Goal: Task Accomplishment & Management: Use online tool/utility

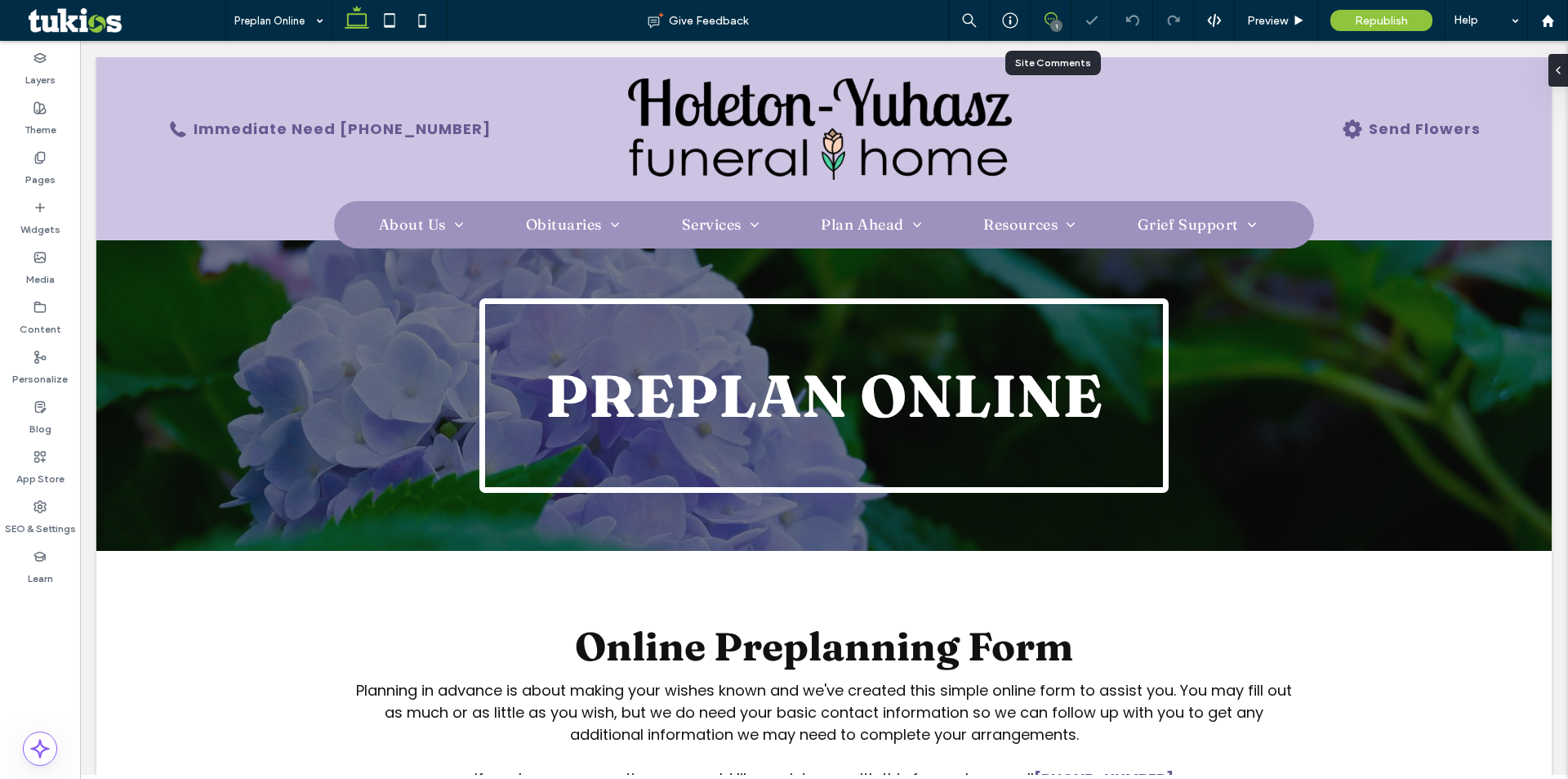
click at [1052, 16] on icon at bounding box center [1051, 18] width 13 height 13
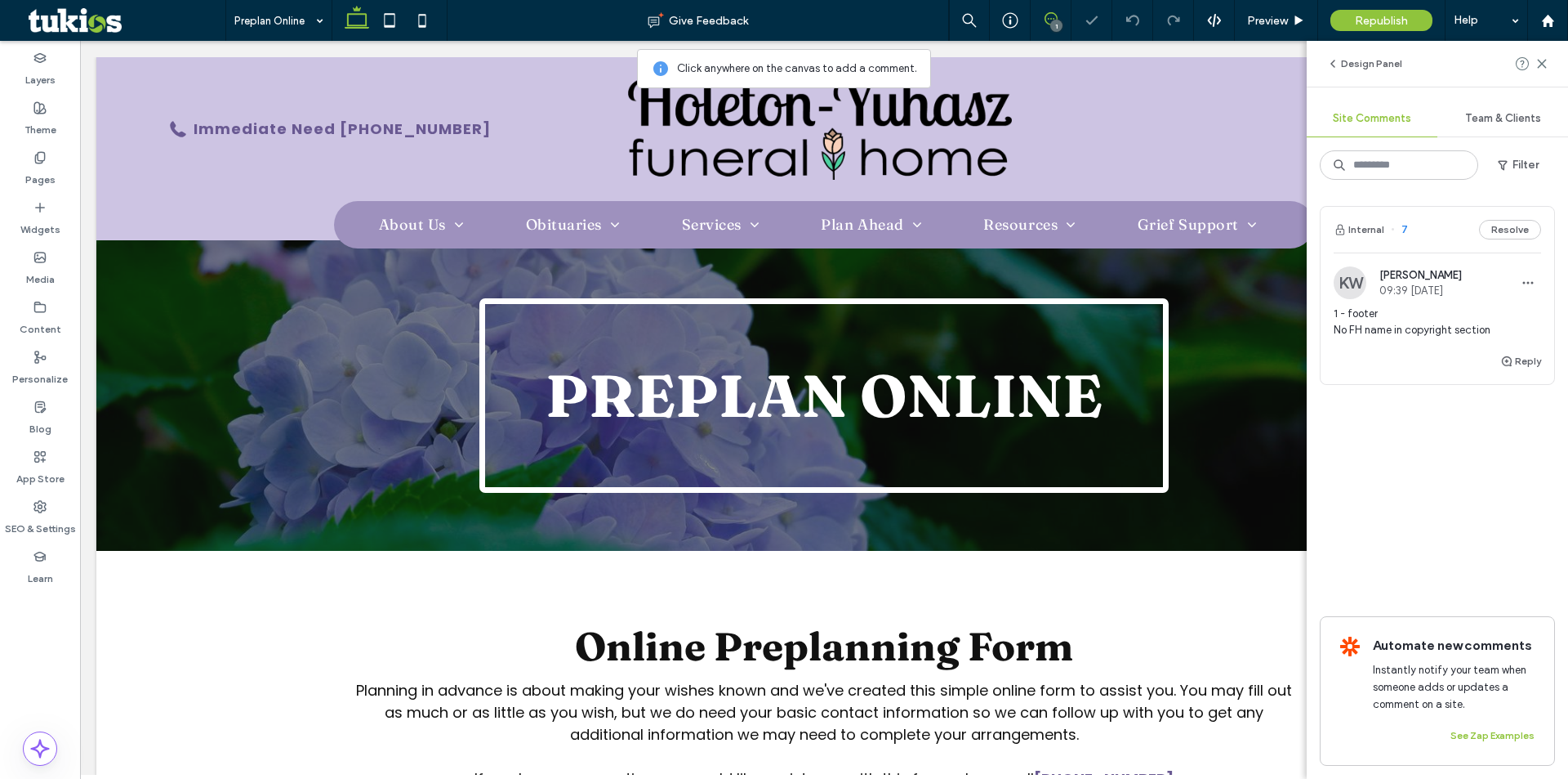
click at [1053, 13] on use at bounding box center [1051, 18] width 13 height 13
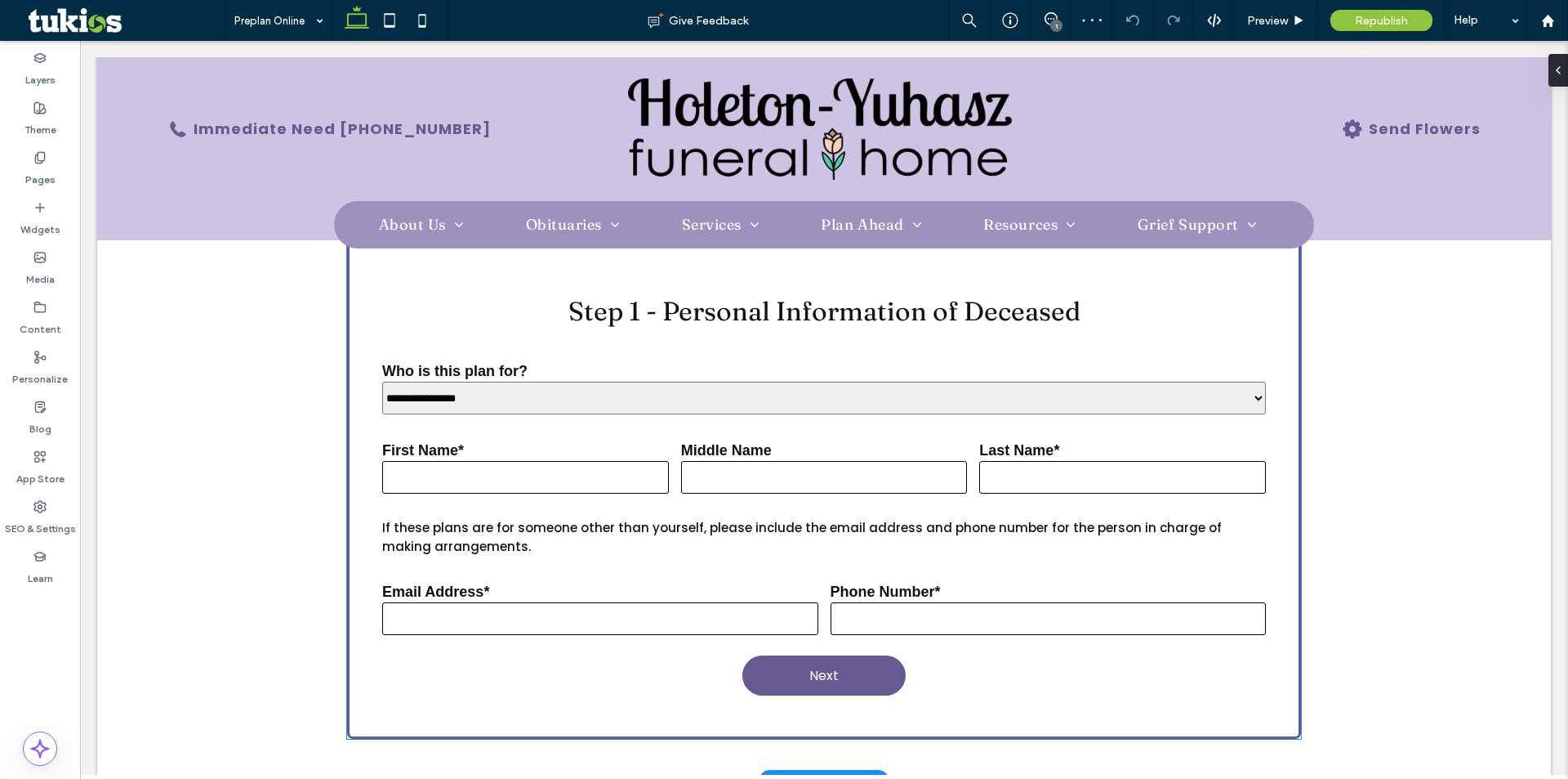
scroll to position [572, 0]
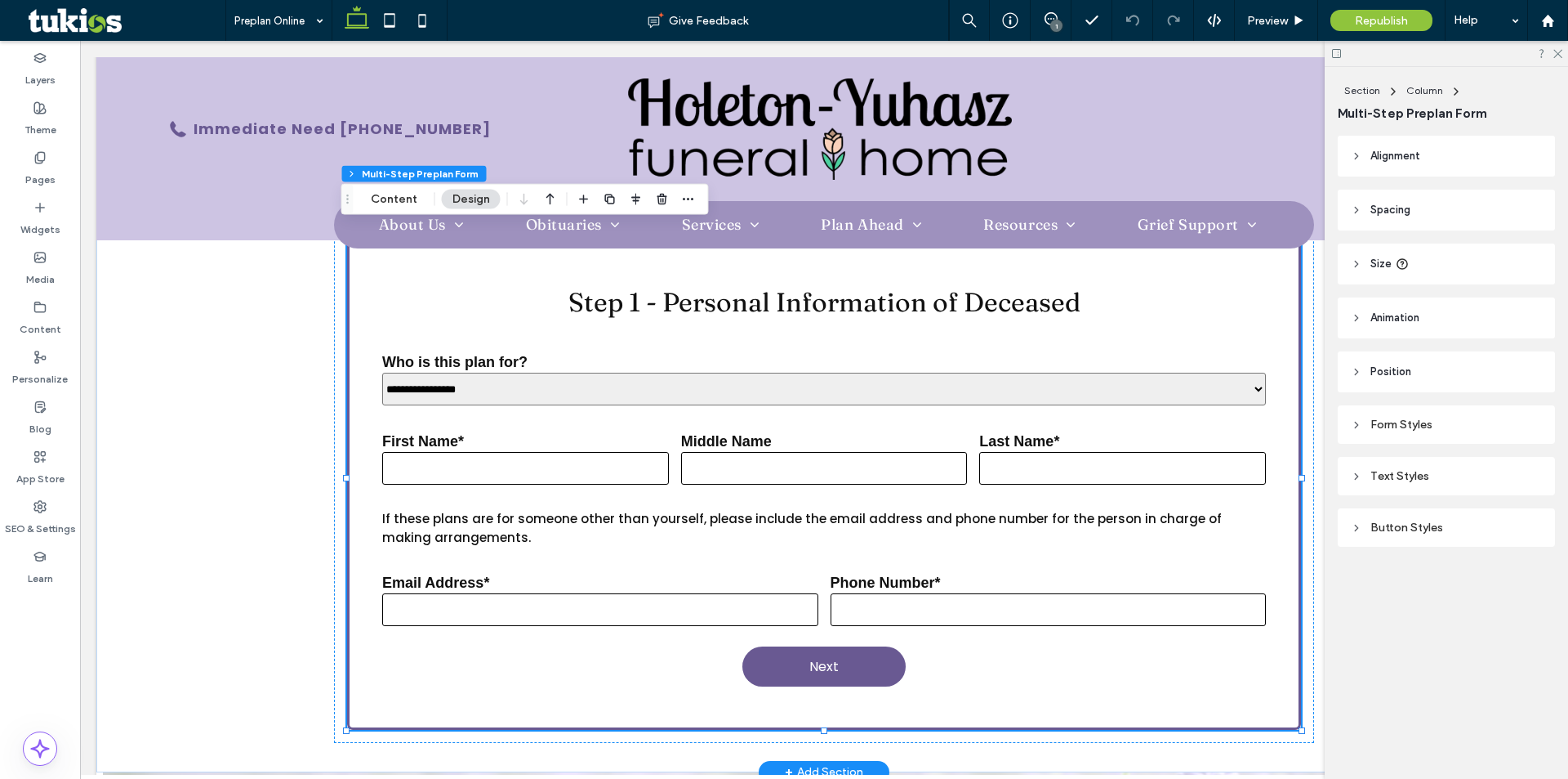
click at [1427, 465] on div "Text Styles" at bounding box center [1447, 476] width 191 height 22
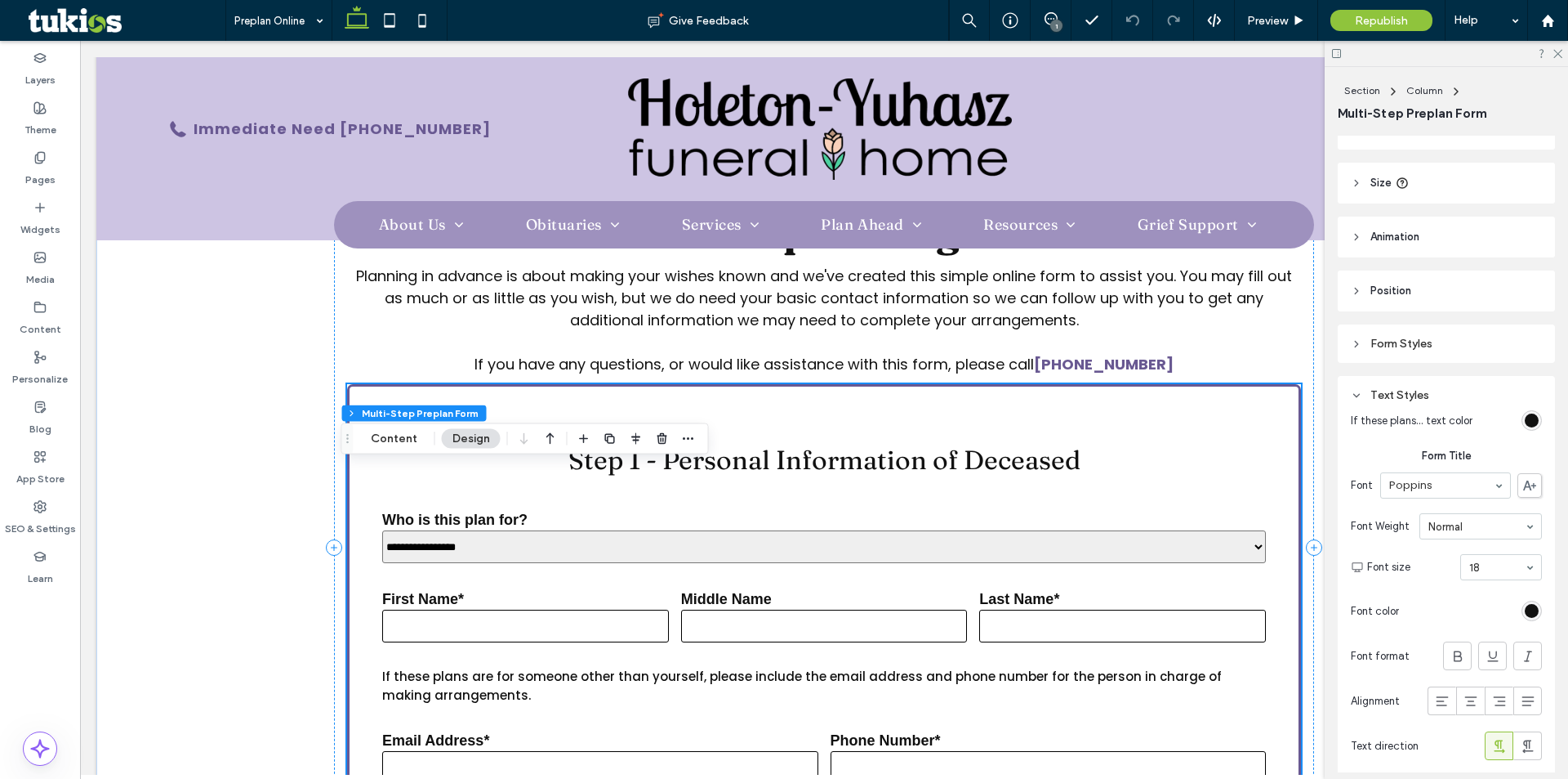
scroll to position [490, 0]
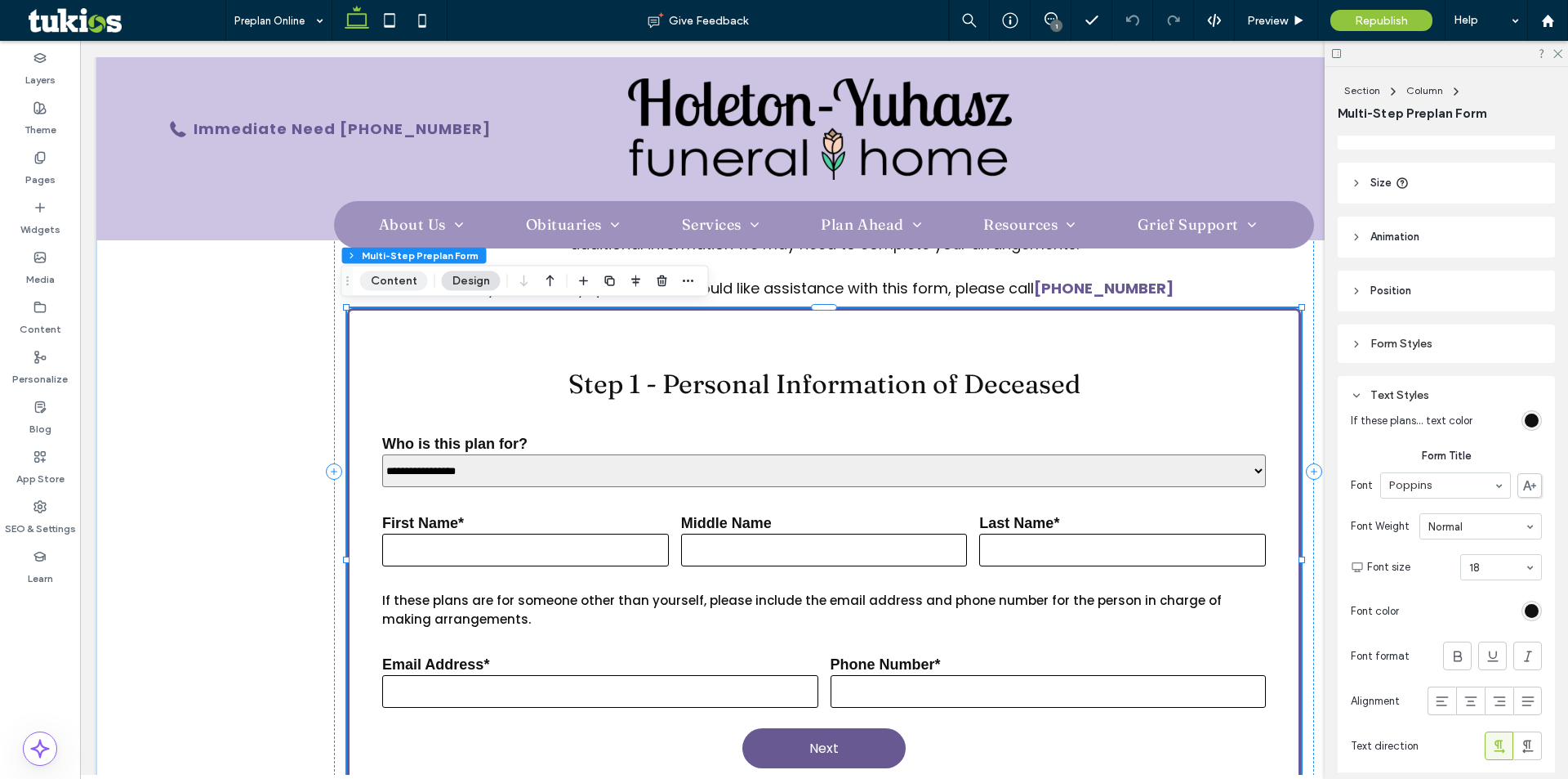
click at [391, 284] on button "Content" at bounding box center [393, 281] width 68 height 20
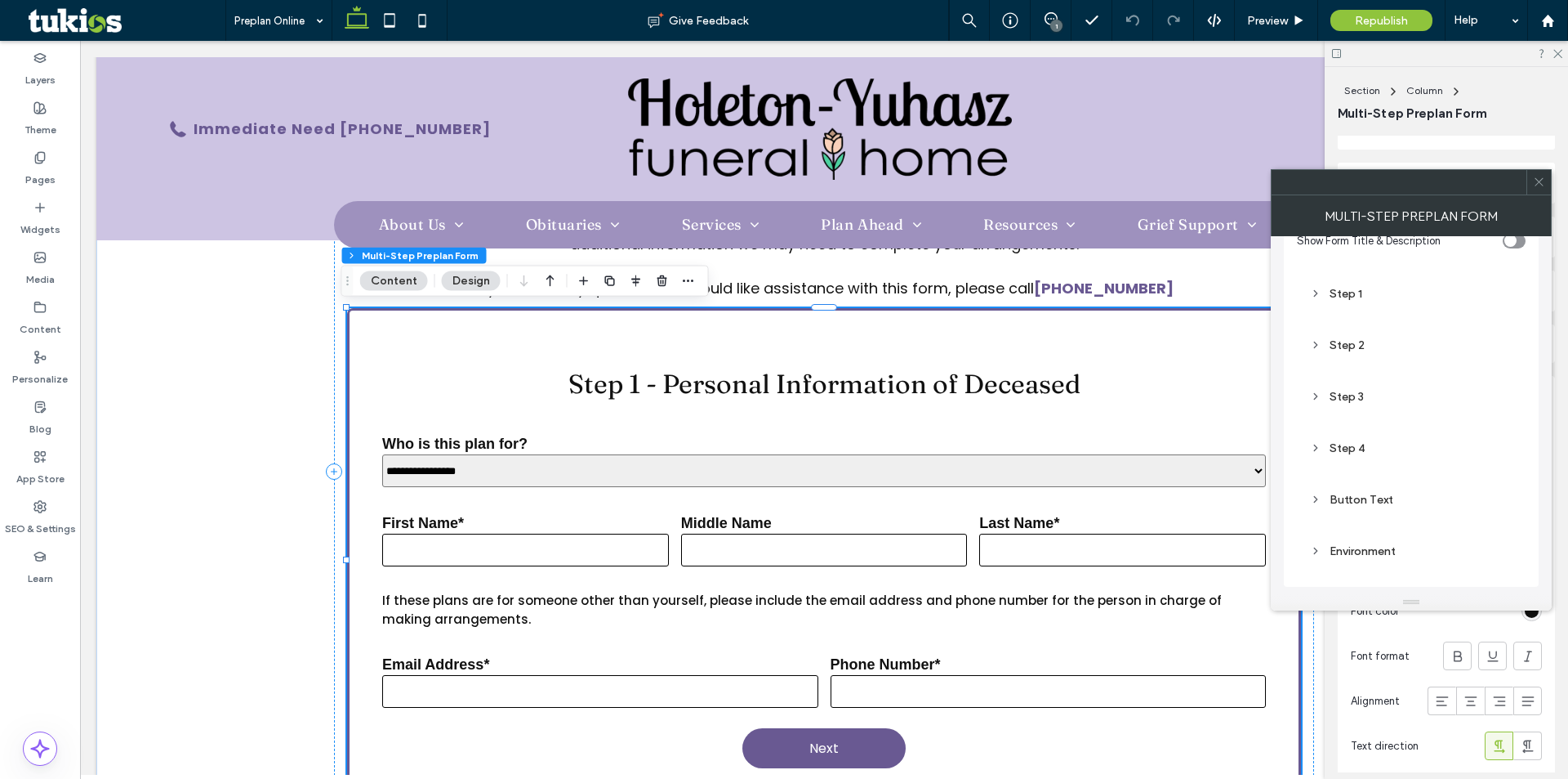
scroll to position [264, 0]
click at [1367, 504] on div "Button Text" at bounding box center [1411, 499] width 203 height 14
click at [1379, 537] on div "Environment" at bounding box center [1411, 550] width 229 height 38
click at [1381, 553] on div "Environment" at bounding box center [1411, 550] width 203 height 14
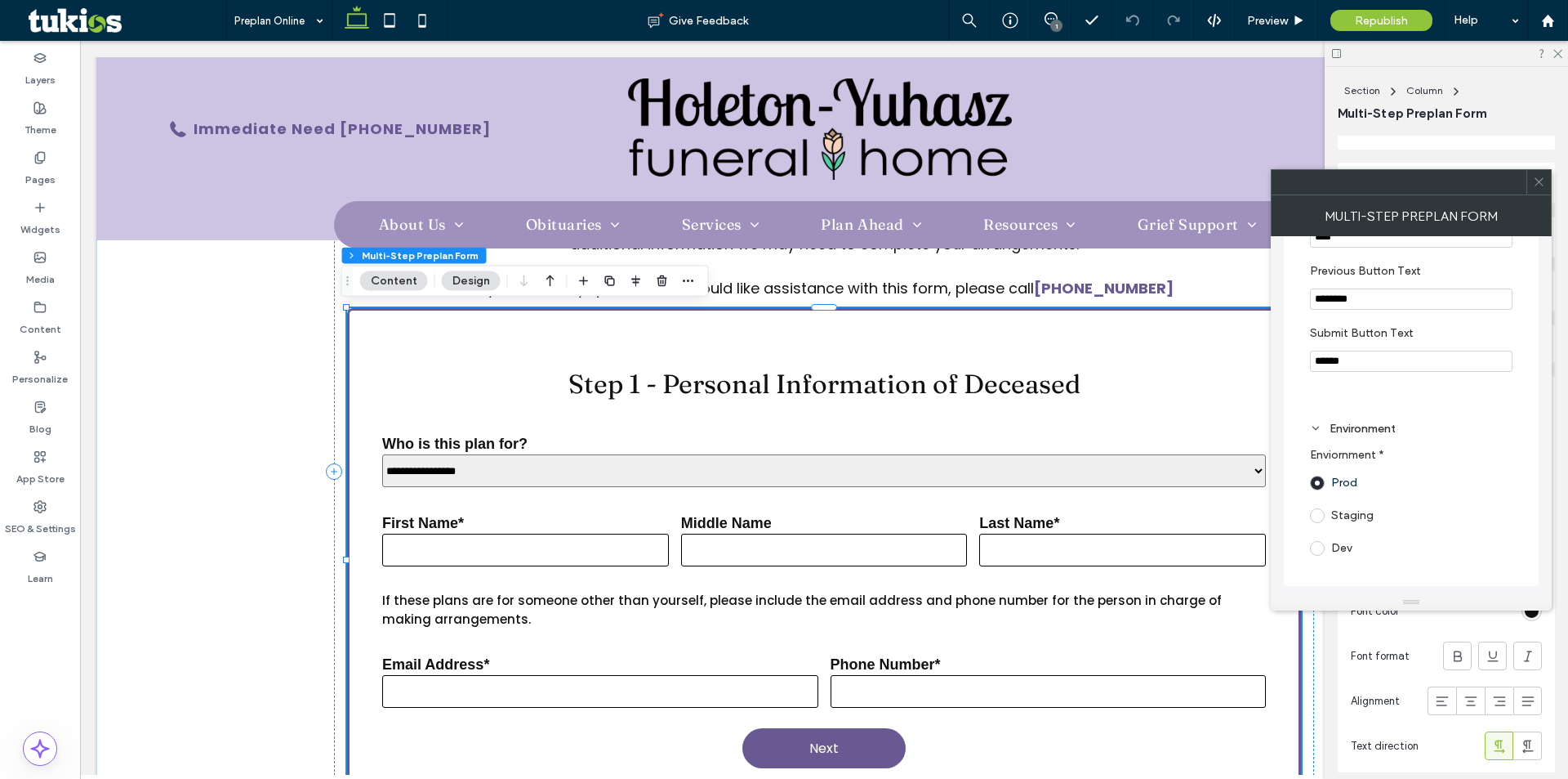
scroll to position [255, 0]
click at [1376, 453] on div "Step 4" at bounding box center [1411, 455] width 203 height 14
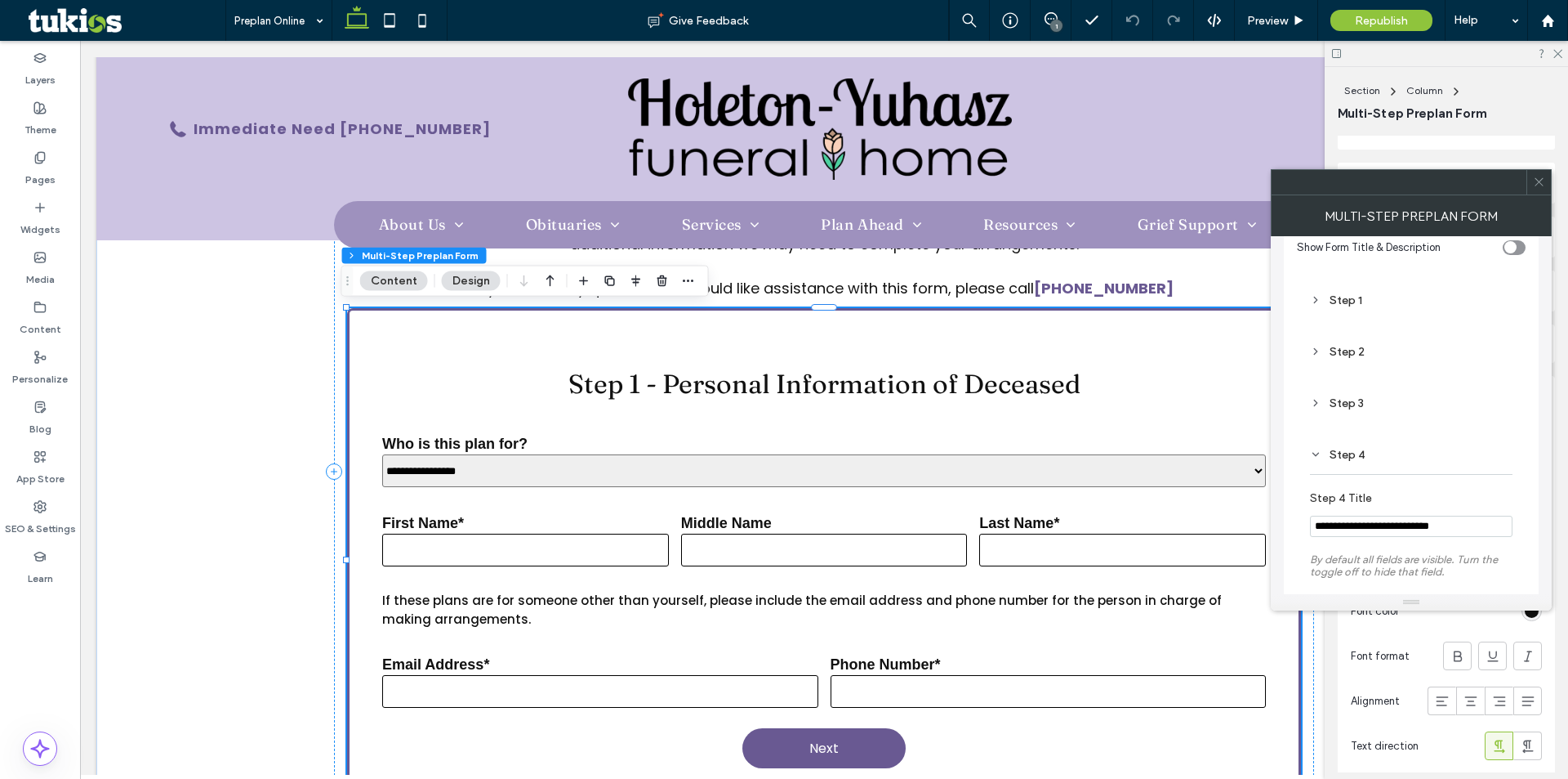
click at [1360, 404] on div "Step 3" at bounding box center [1411, 403] width 203 height 14
click at [1383, 350] on div "Step 2" at bounding box center [1411, 352] width 203 height 14
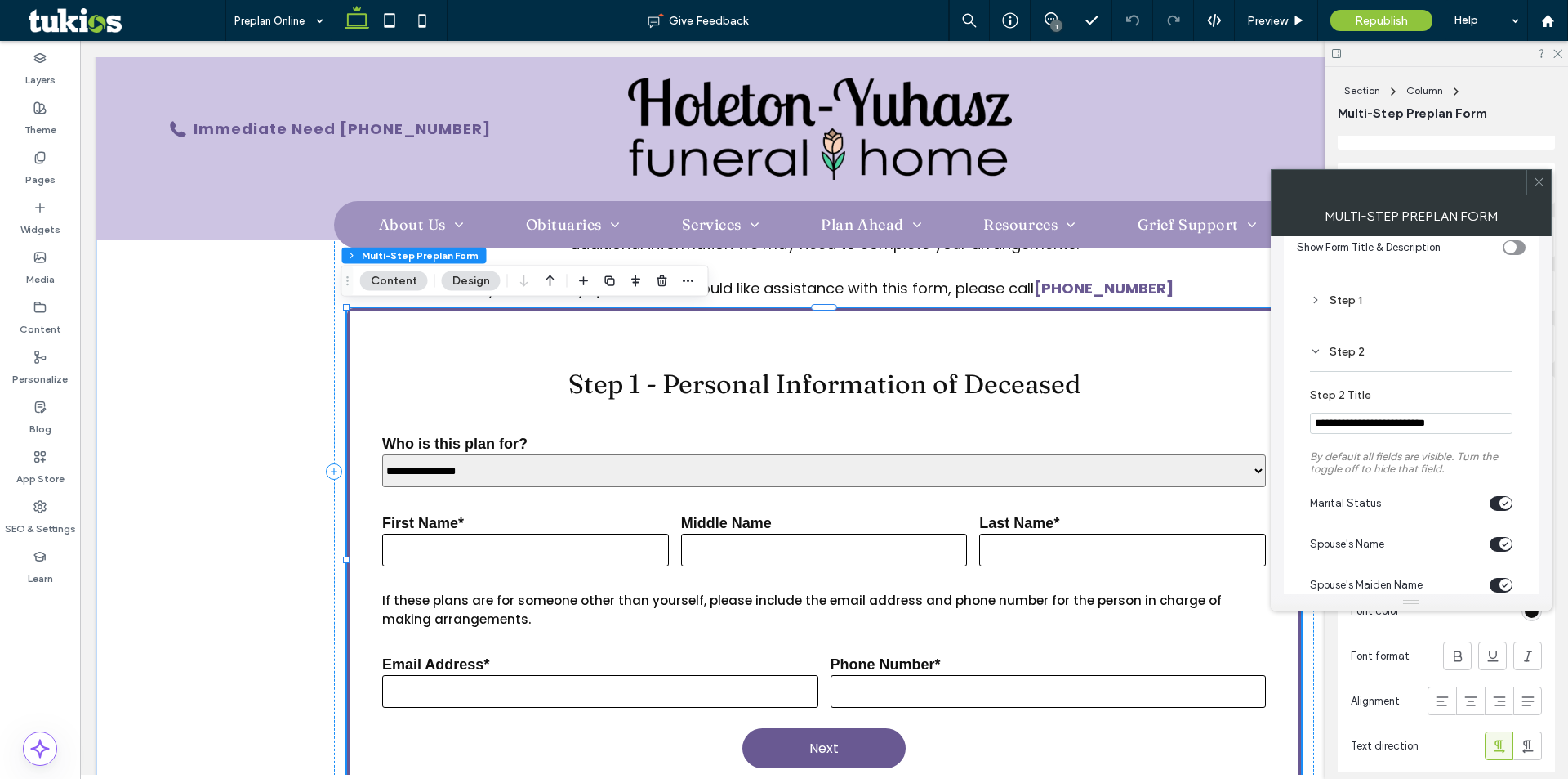
click at [1362, 296] on div "Step 1" at bounding box center [1411, 301] width 203 height 14
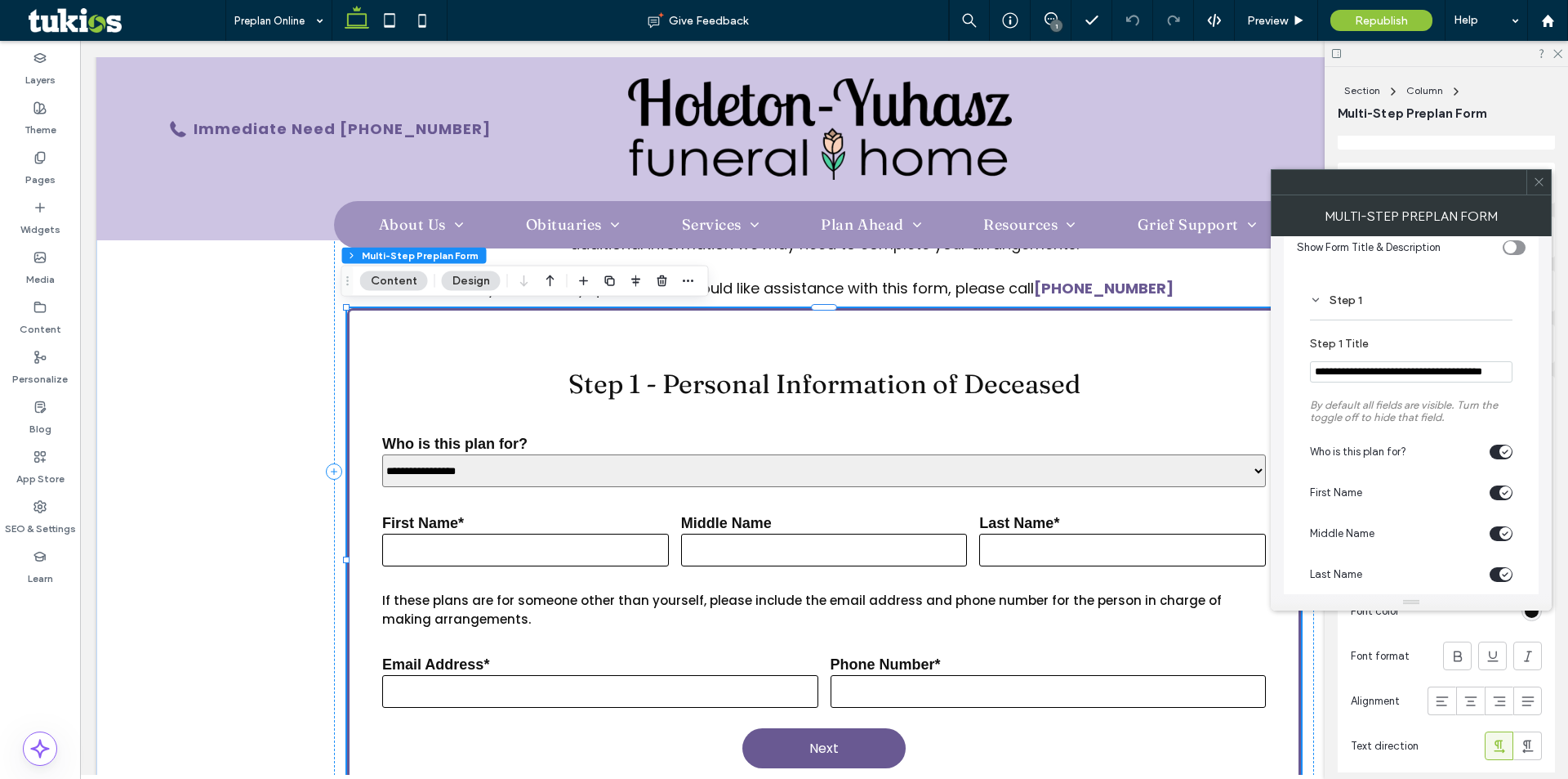
click at [1539, 179] on icon at bounding box center [1539, 181] width 12 height 12
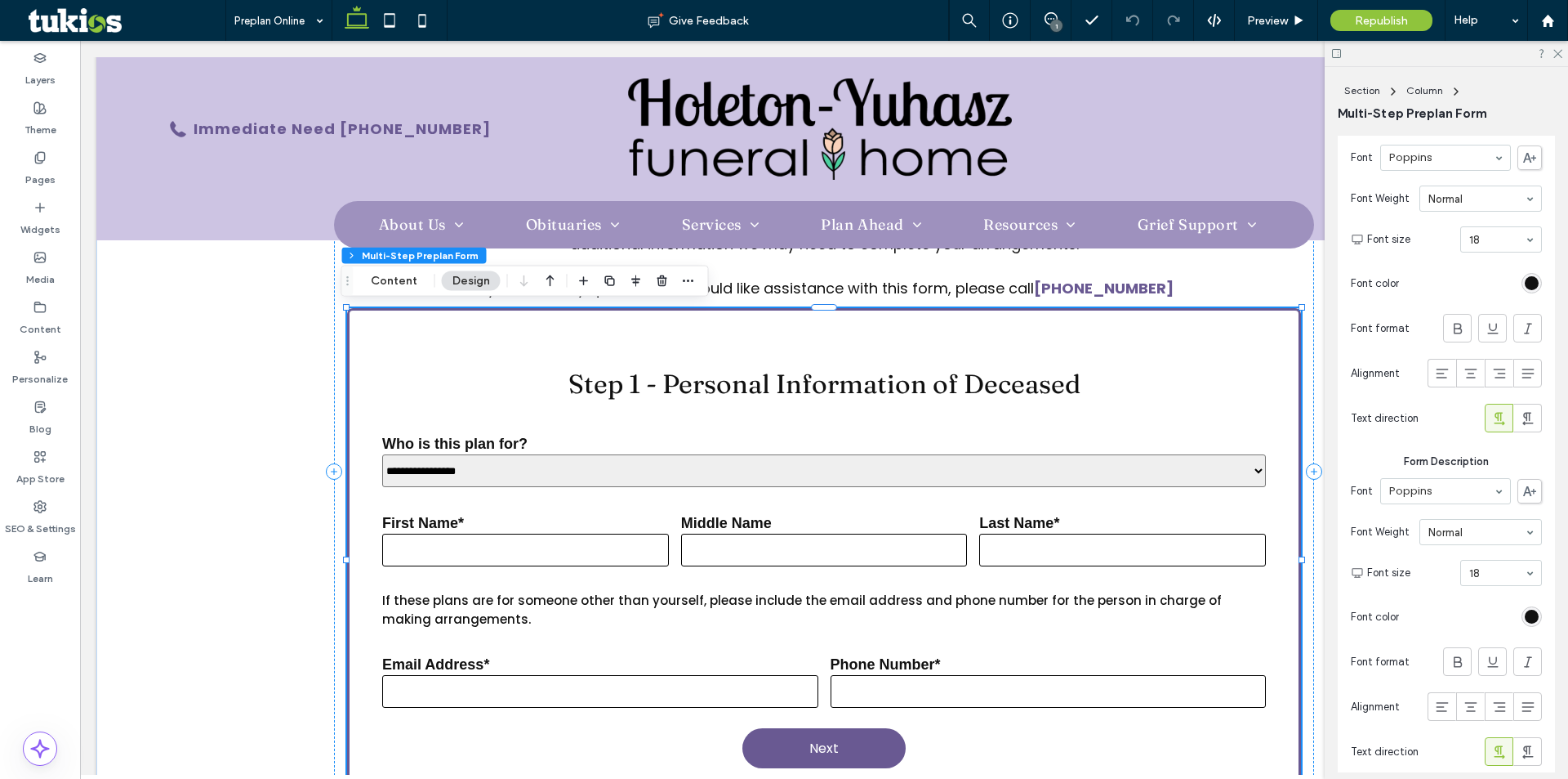
scroll to position [0, 0]
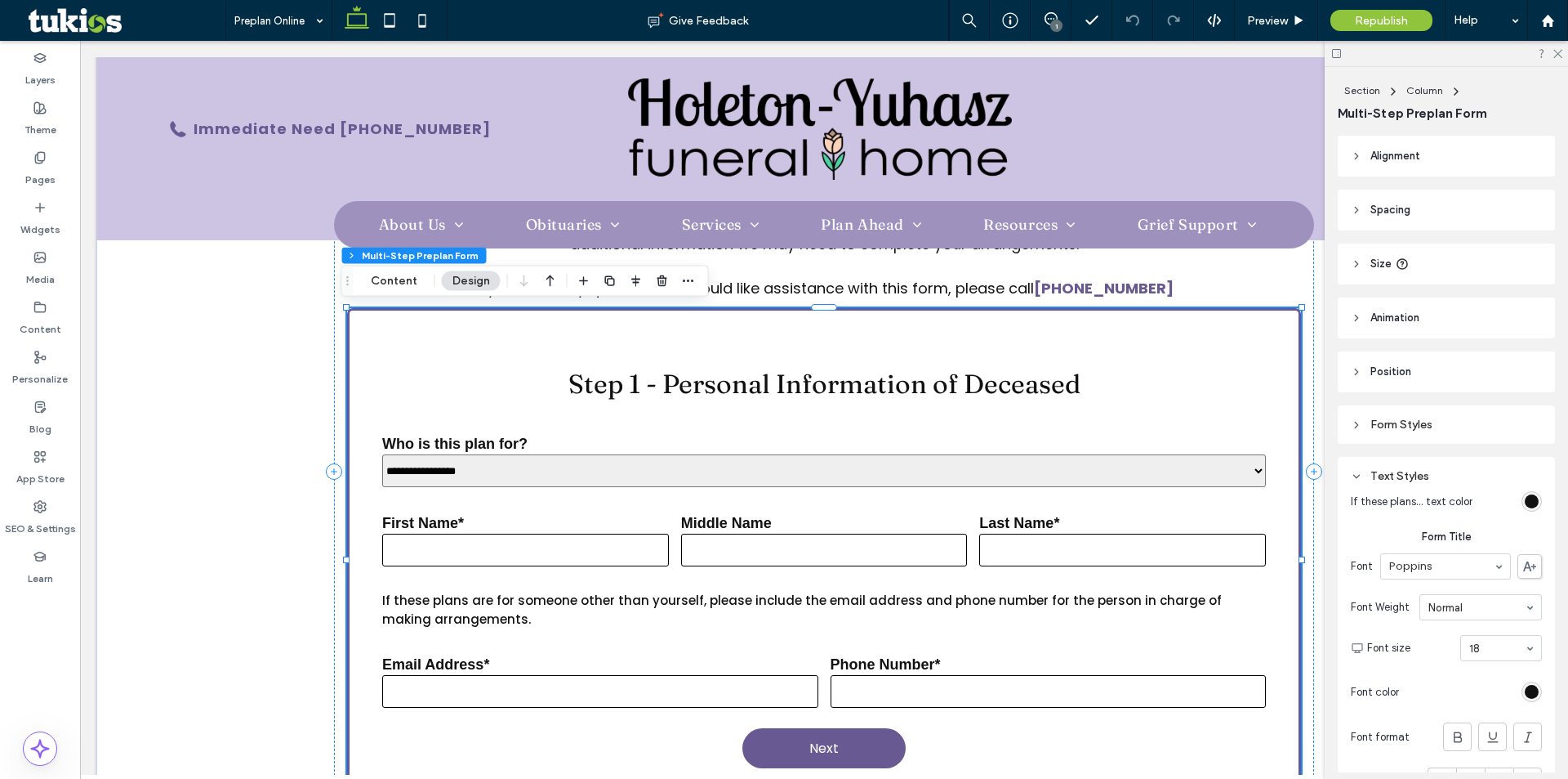
click at [1382, 474] on div "Text Styles" at bounding box center [1447, 476] width 191 height 14
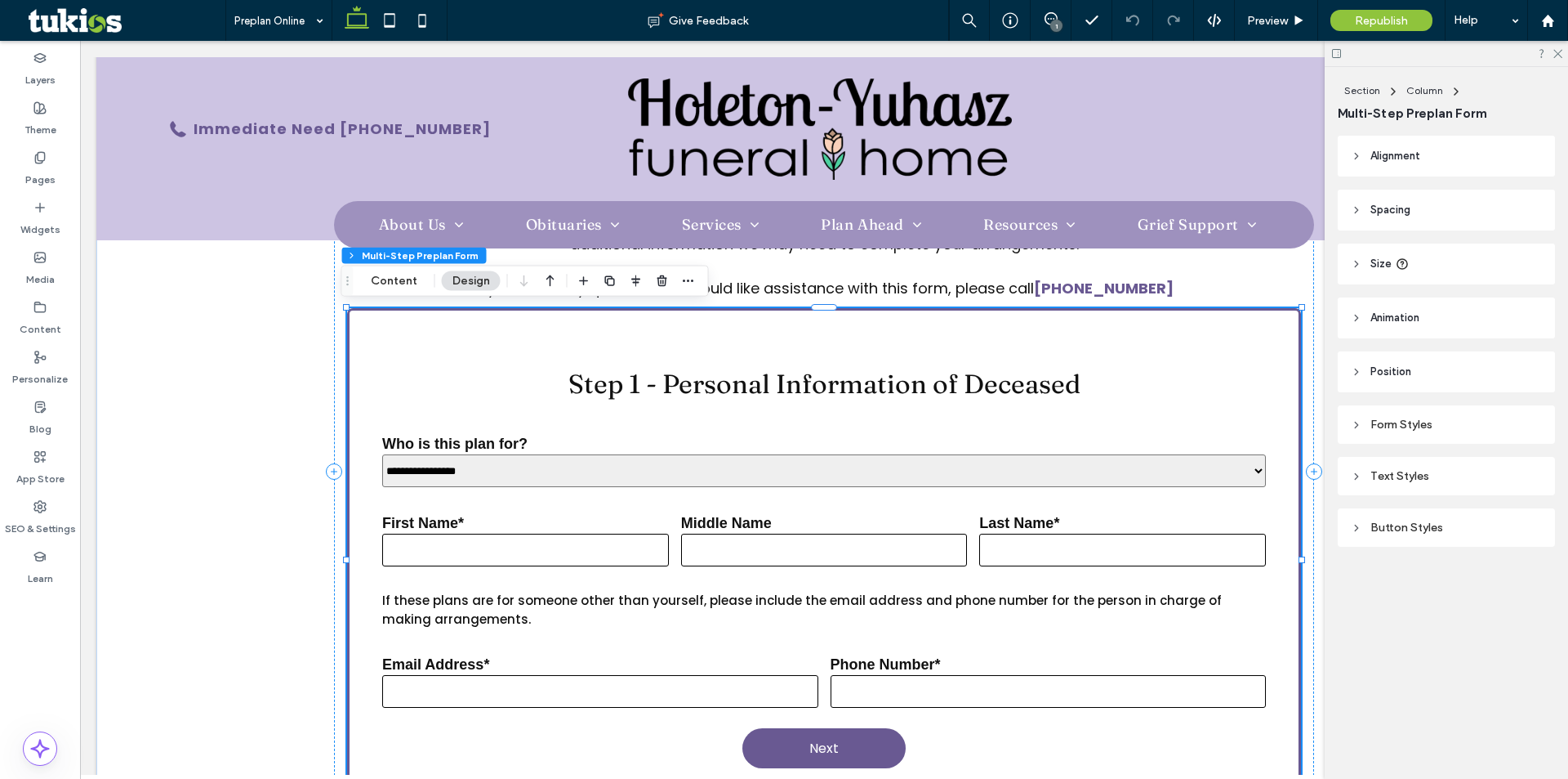
click at [1407, 428] on div "Form Styles" at bounding box center [1447, 425] width 191 height 14
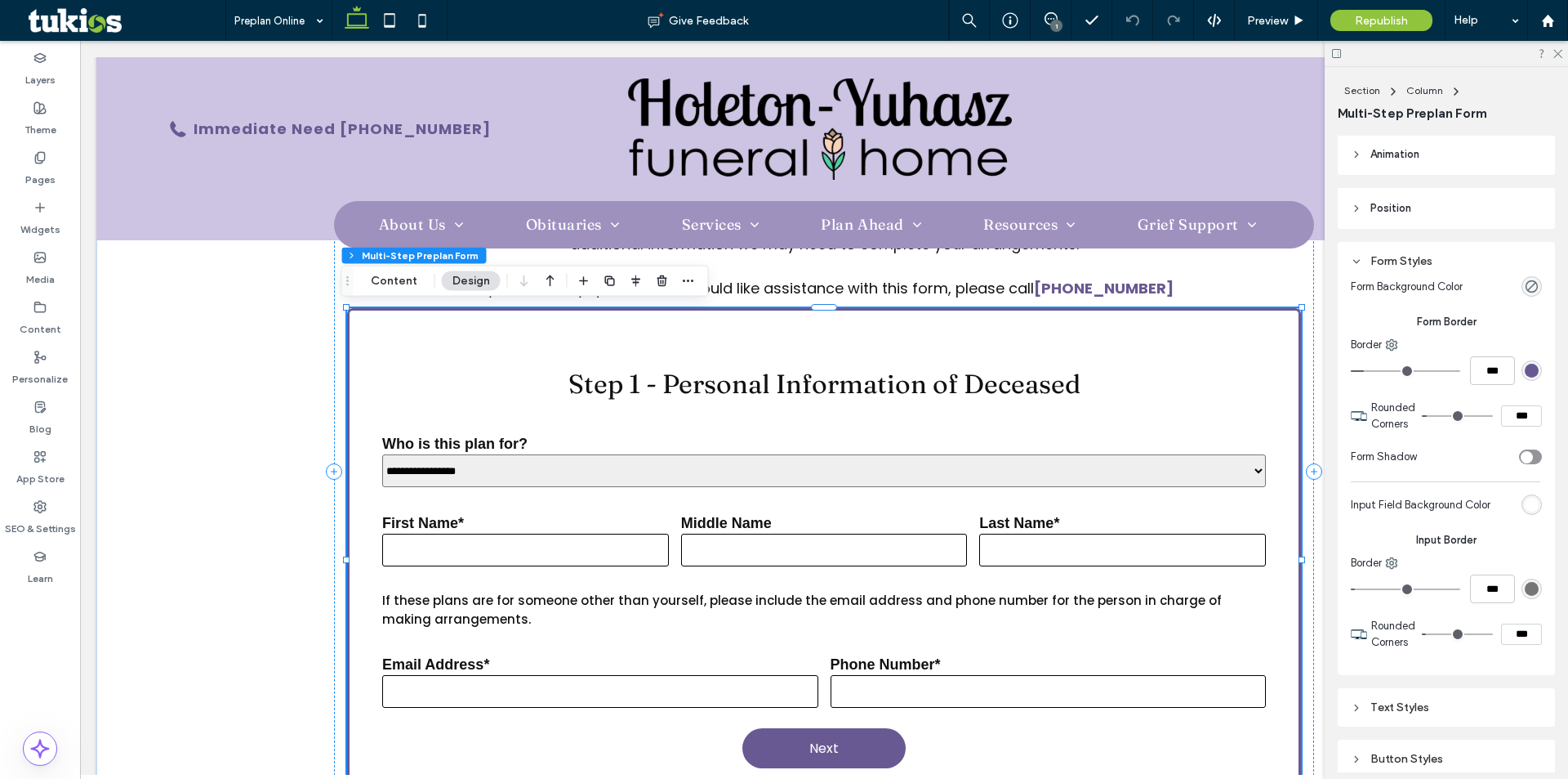
scroll to position [243, 0]
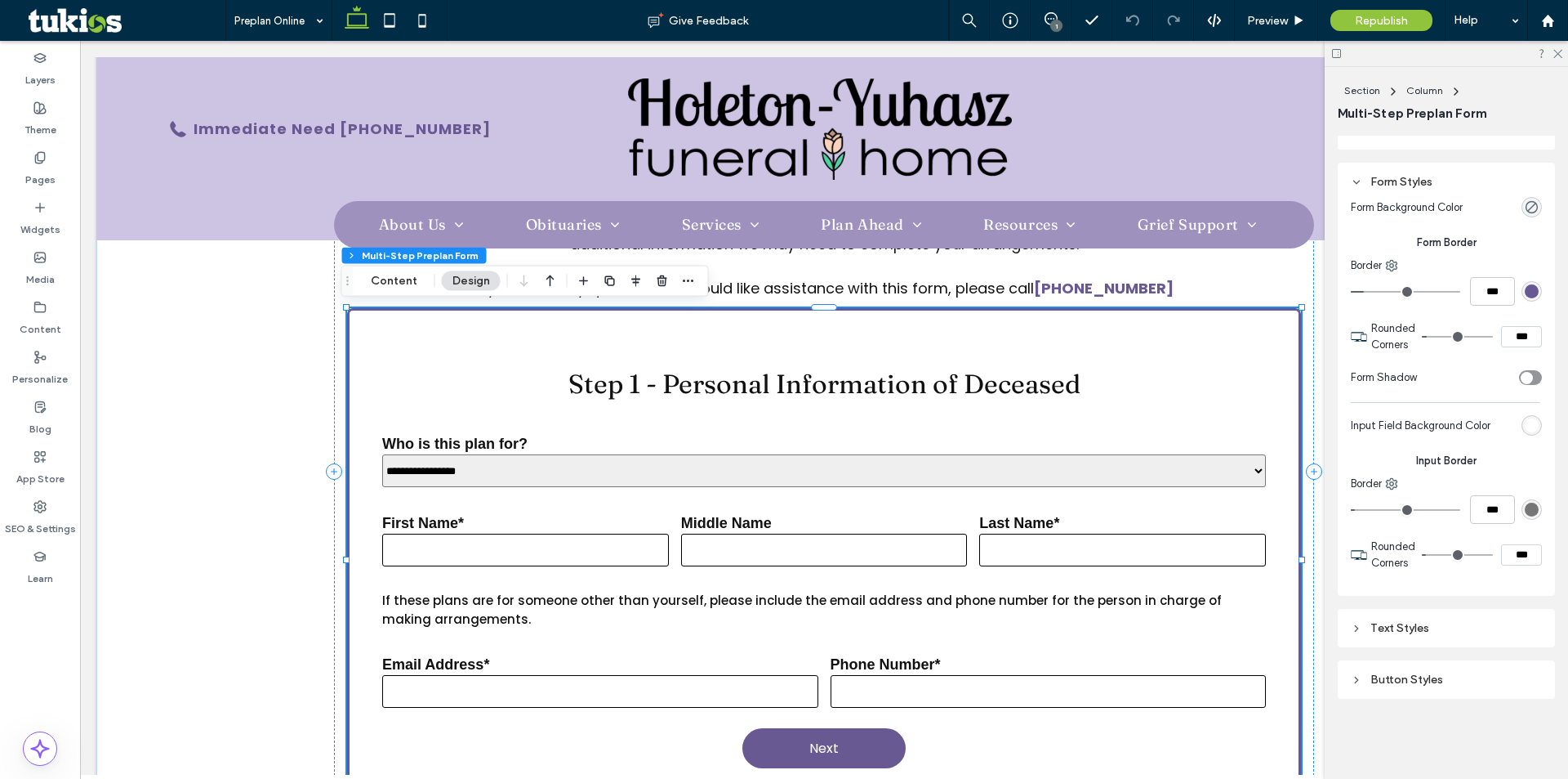
click at [1434, 170] on div "Form Styles Form Background Color Form Border Border *** Rounded Corners *** Fo…" at bounding box center [1447, 379] width 217 height 433
click at [1435, 171] on div "Form Styles" at bounding box center [1447, 181] width 191 height 22
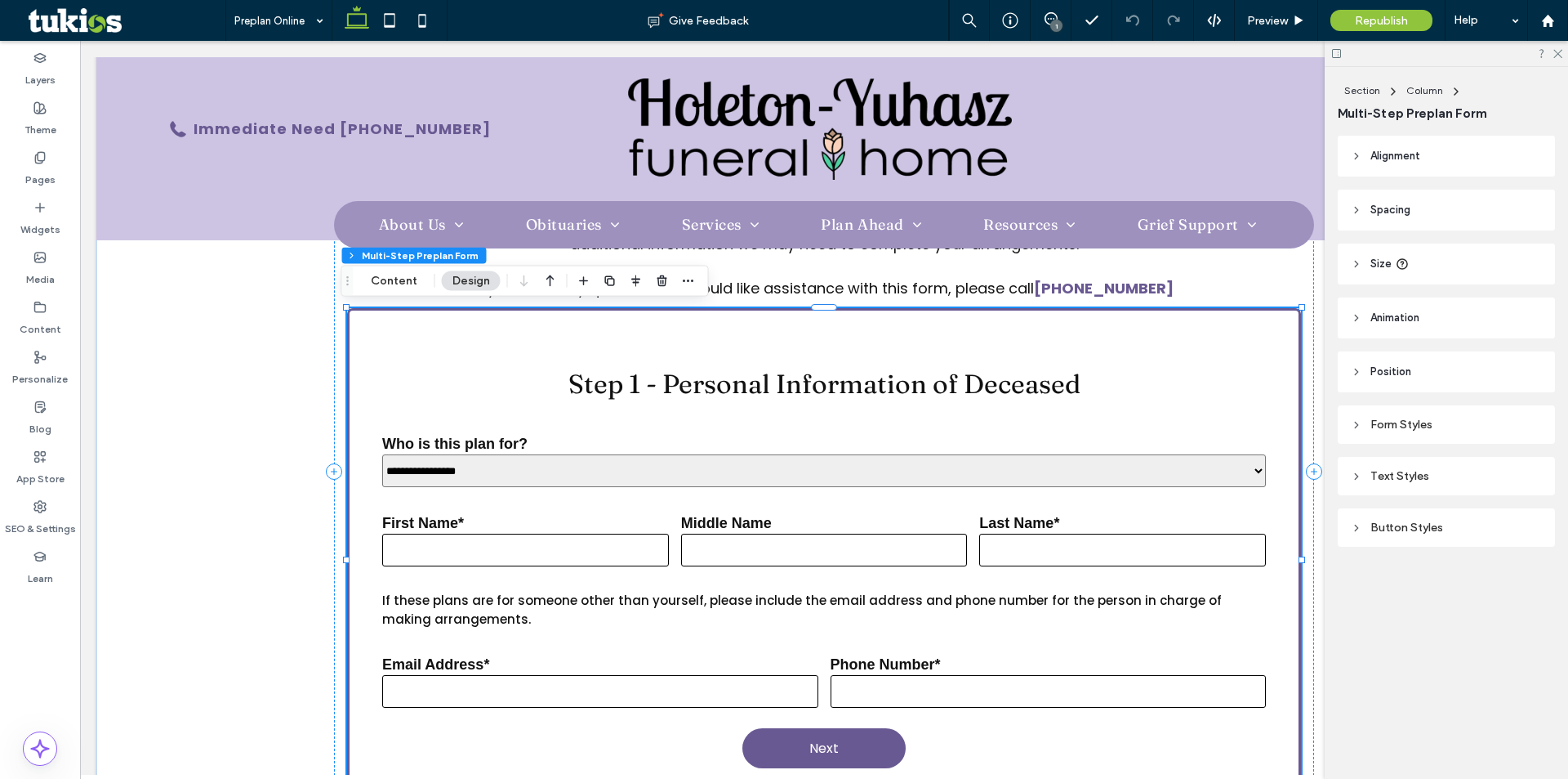
scroll to position [0, 0]
click at [1270, 12] on div "Preview" at bounding box center [1276, 20] width 84 height 40
drag, startPoint x: 28, startPoint y: 69, endPoint x: 29, endPoint y: 102, distance: 33.0
click at [28, 95] on div "Layers Theme Pages Widgets Media Content Personalize Blog App Store SEO & Setti…" at bounding box center [39, 409] width 80 height 738
click at [35, 106] on icon at bounding box center [39, 107] width 13 height 13
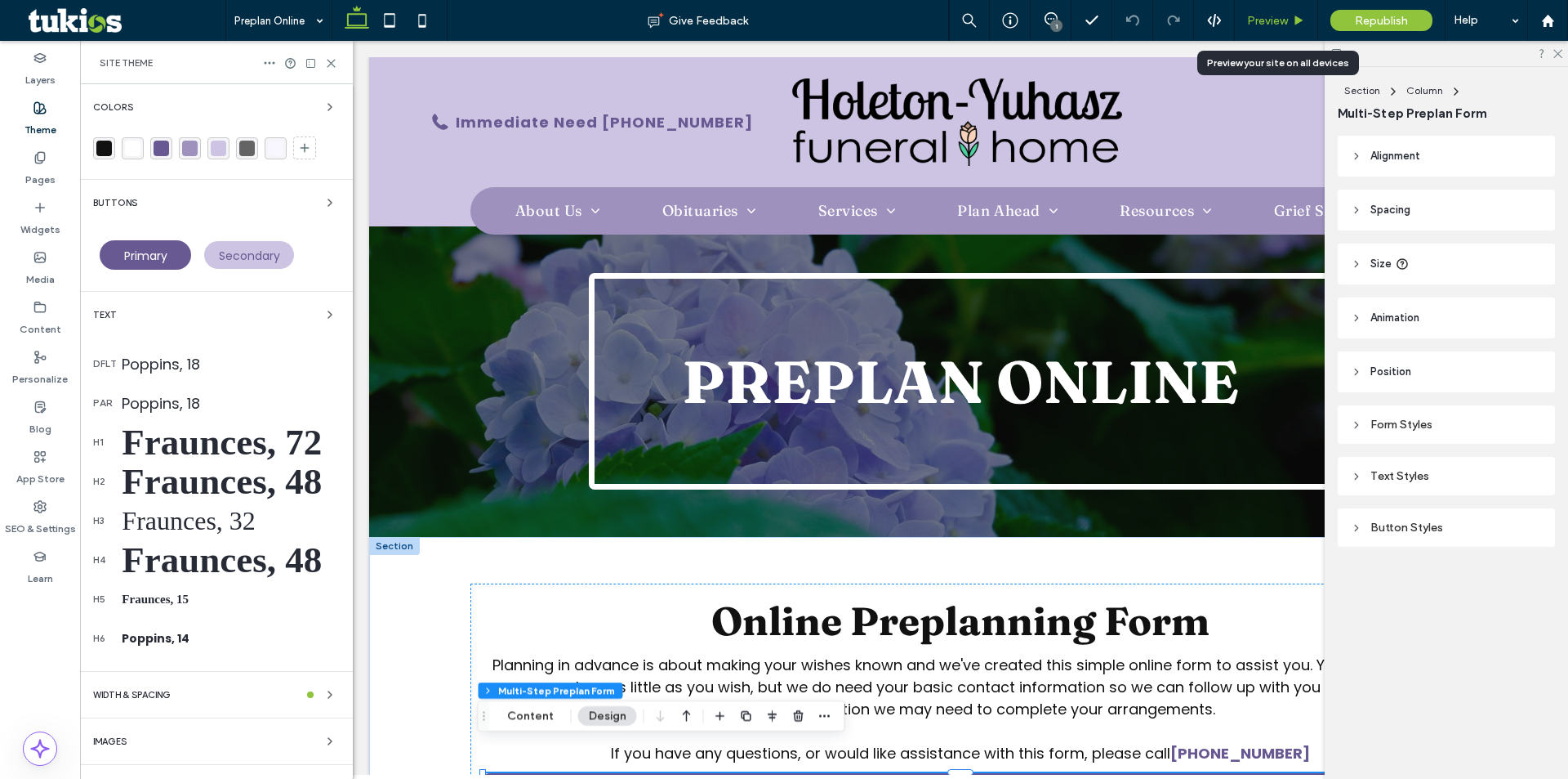
click at [1286, 21] on span "Preview" at bounding box center [1267, 21] width 40 height 14
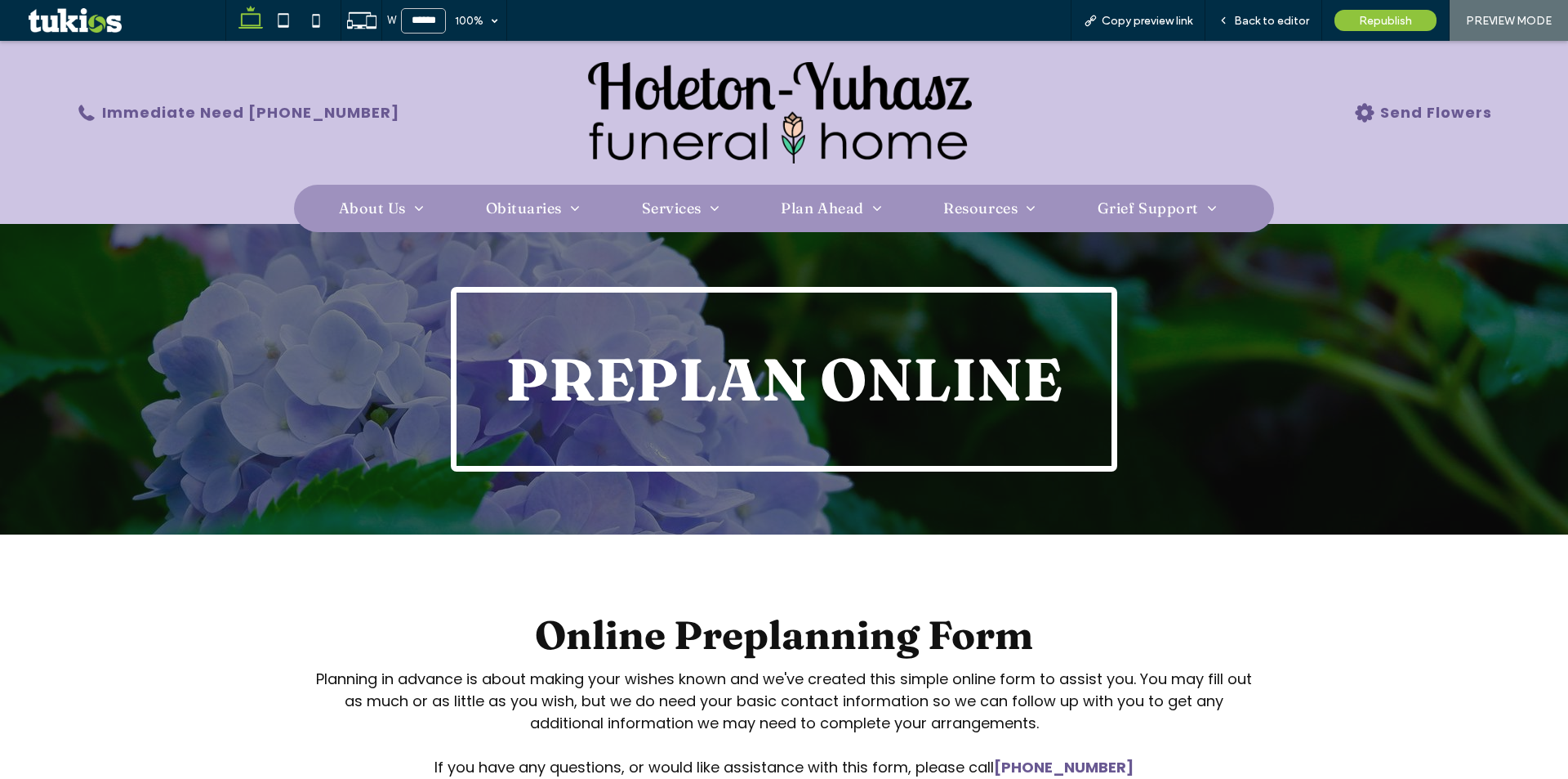
click at [784, 104] on img at bounding box center [781, 112] width 384 height 102
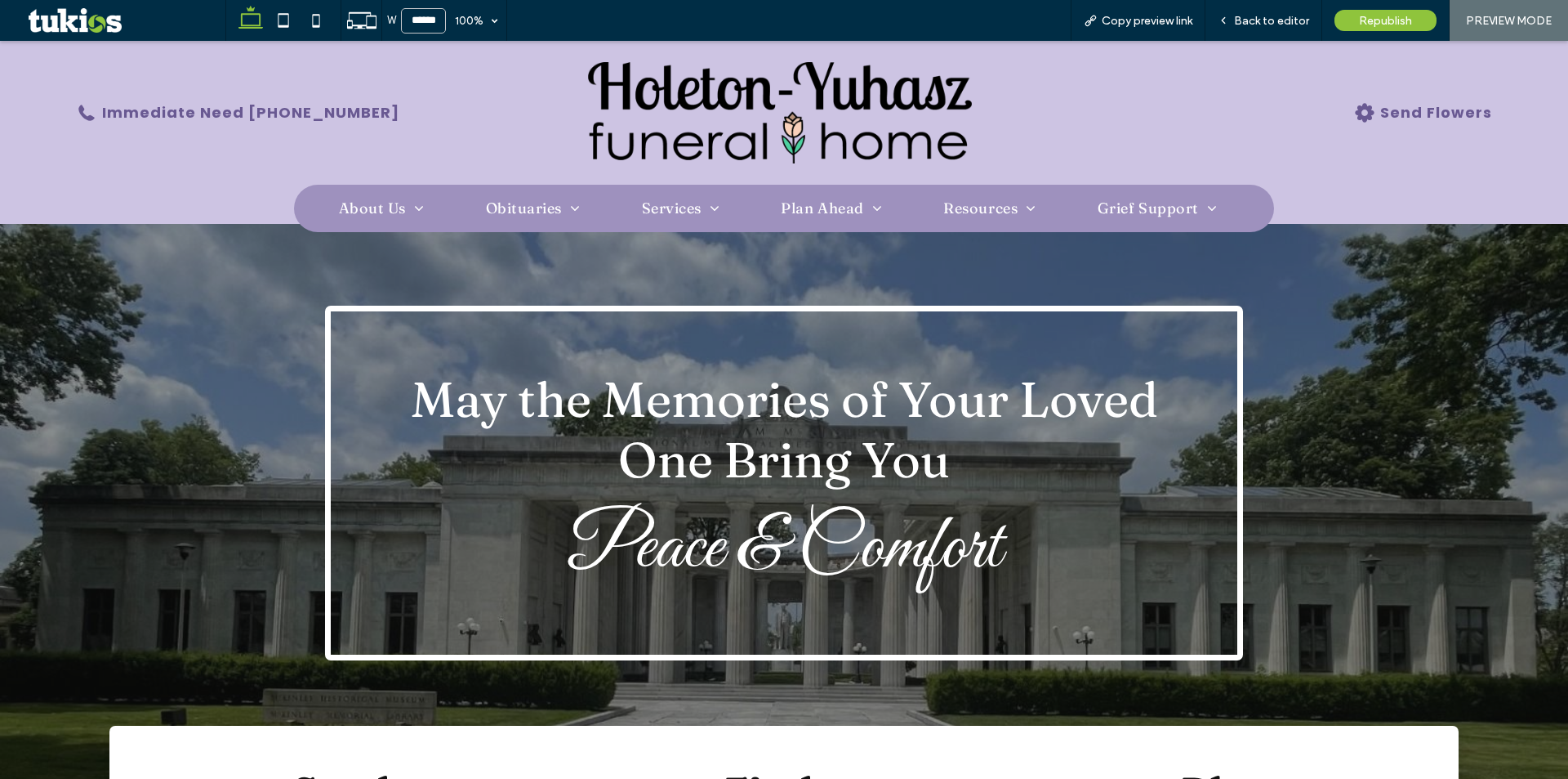
click at [1263, 22] on span "Back to editor" at bounding box center [1271, 21] width 75 height 14
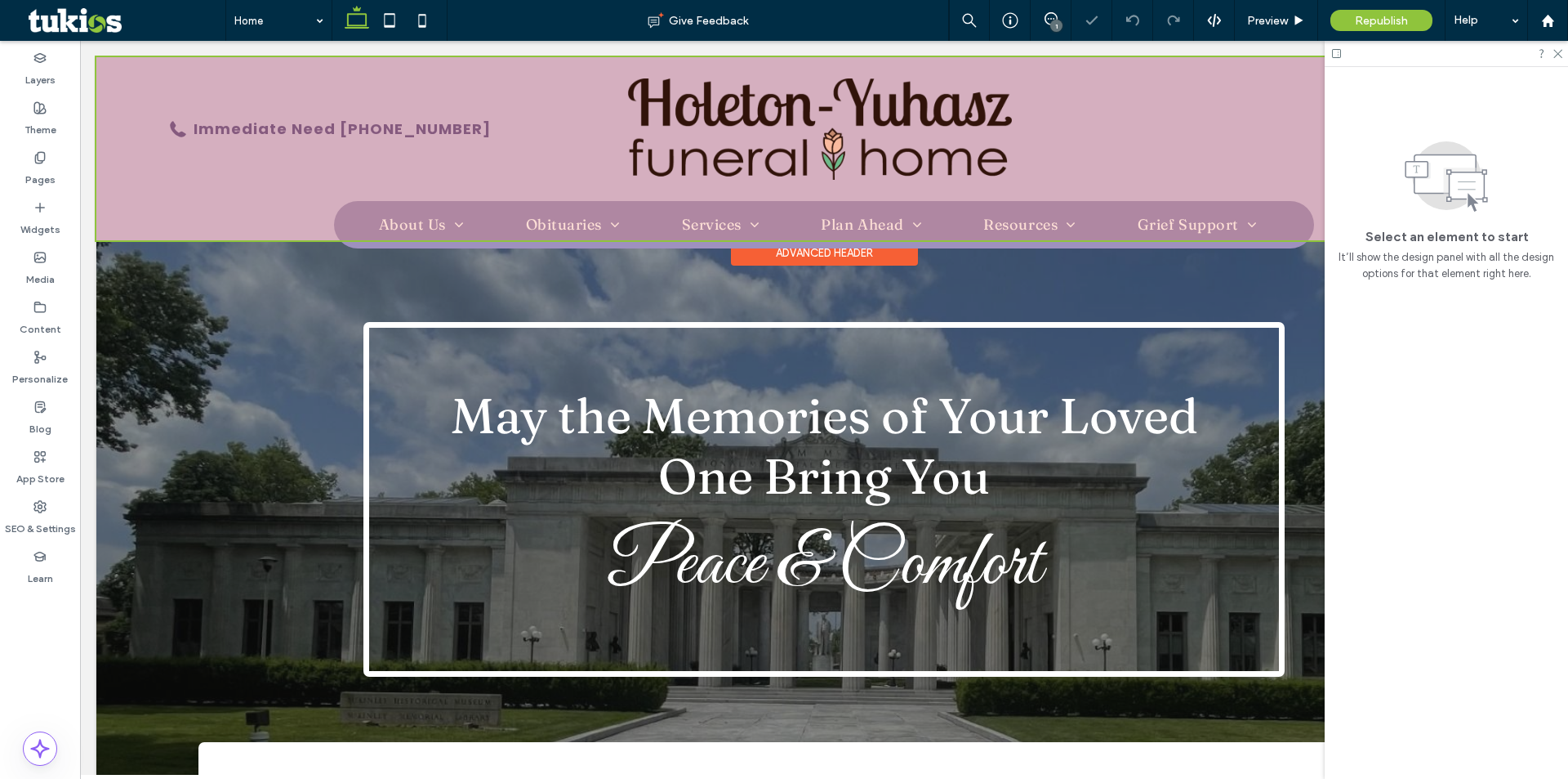
click at [1166, 120] on div at bounding box center [824, 149] width 1456 height 183
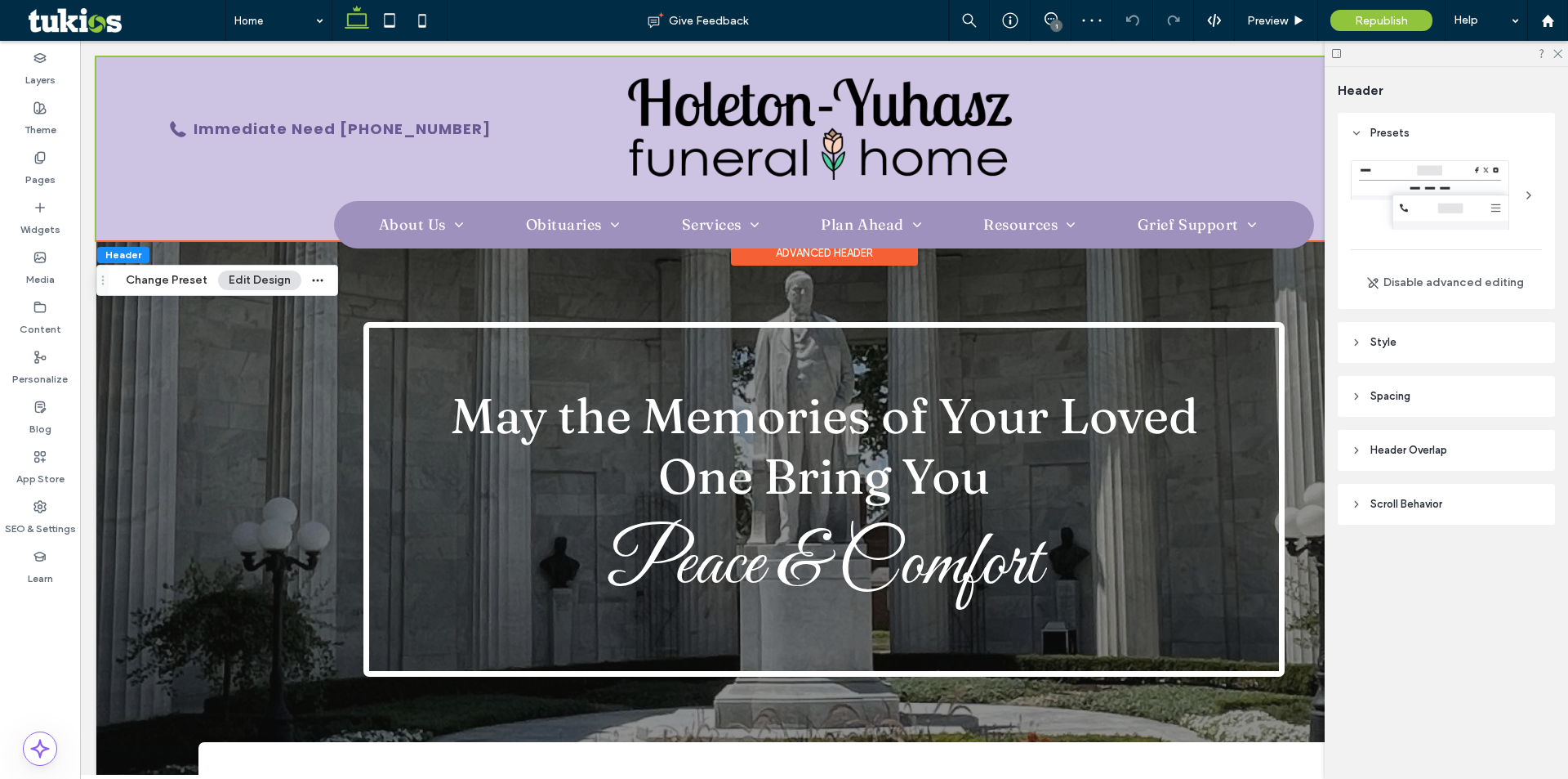
click at [1448, 331] on header "Style" at bounding box center [1447, 342] width 217 height 40
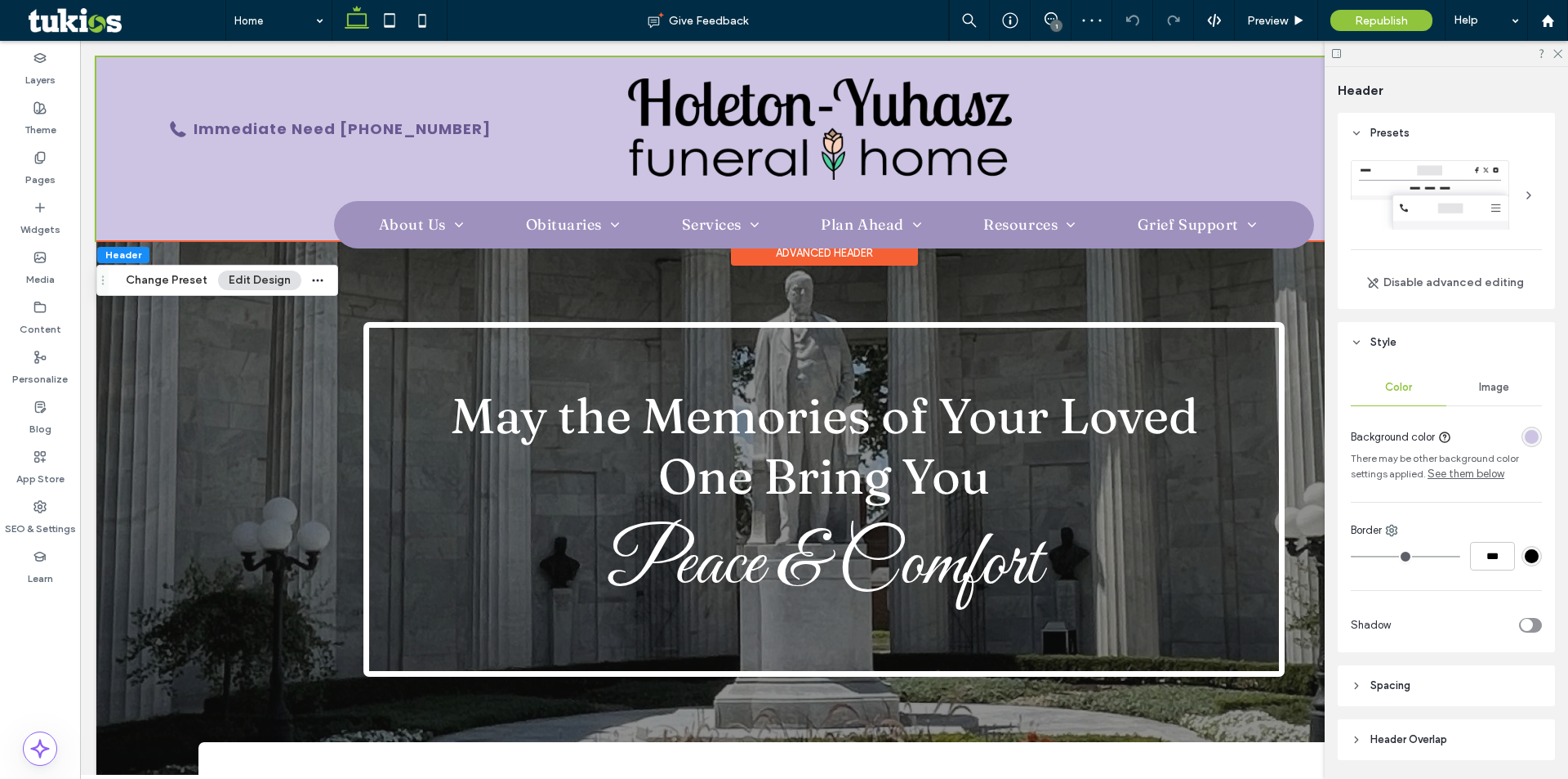
click at [1525, 436] on div "rgba(205, 196, 227, 1)" at bounding box center [1532, 437] width 14 height 14
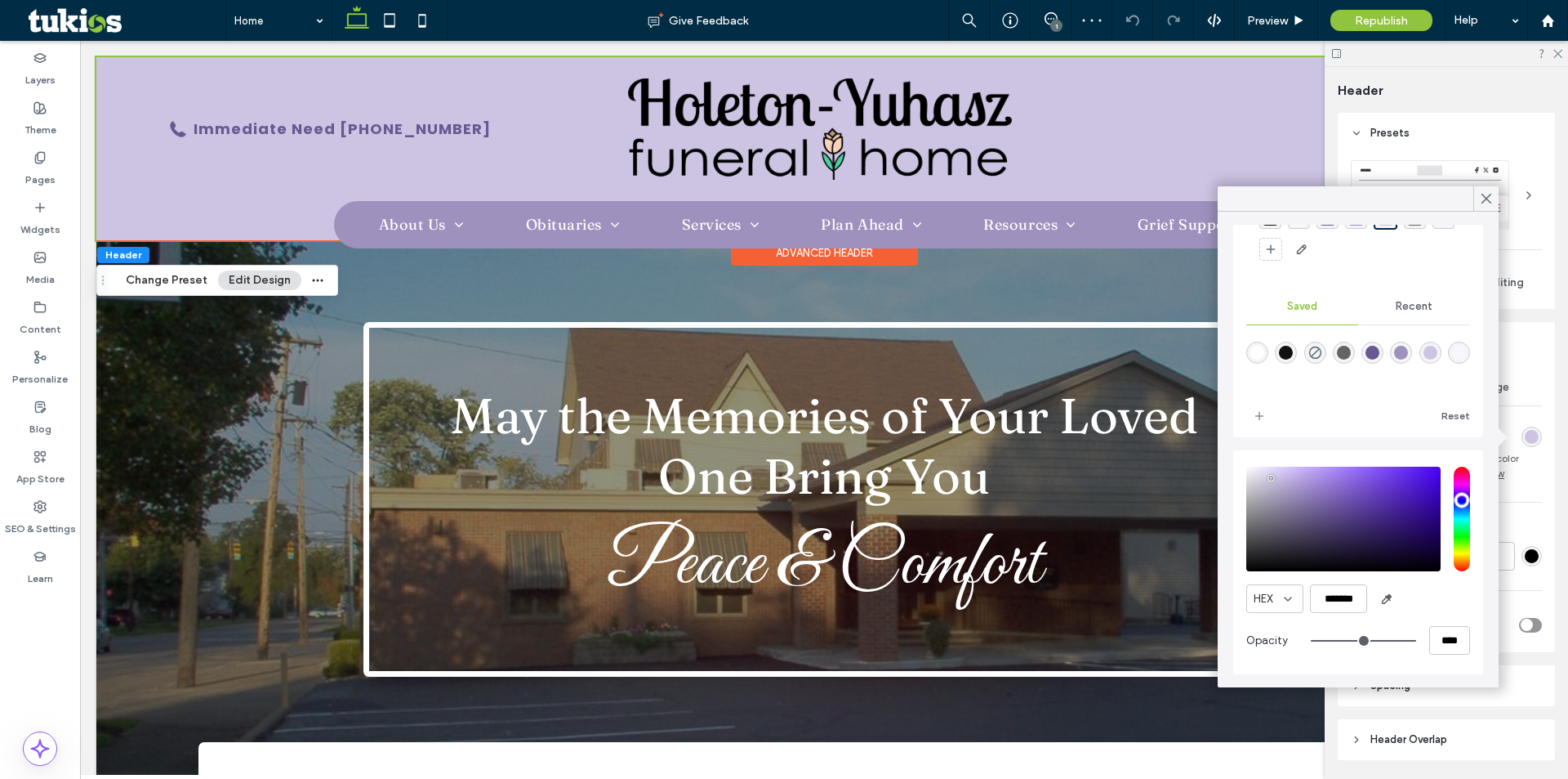
scroll to position [85, 0]
drag, startPoint x: 1362, startPoint y: 592, endPoint x: 1326, endPoint y: 590, distance: 36.1
click at [1326, 590] on input "*******" at bounding box center [1338, 598] width 57 height 29
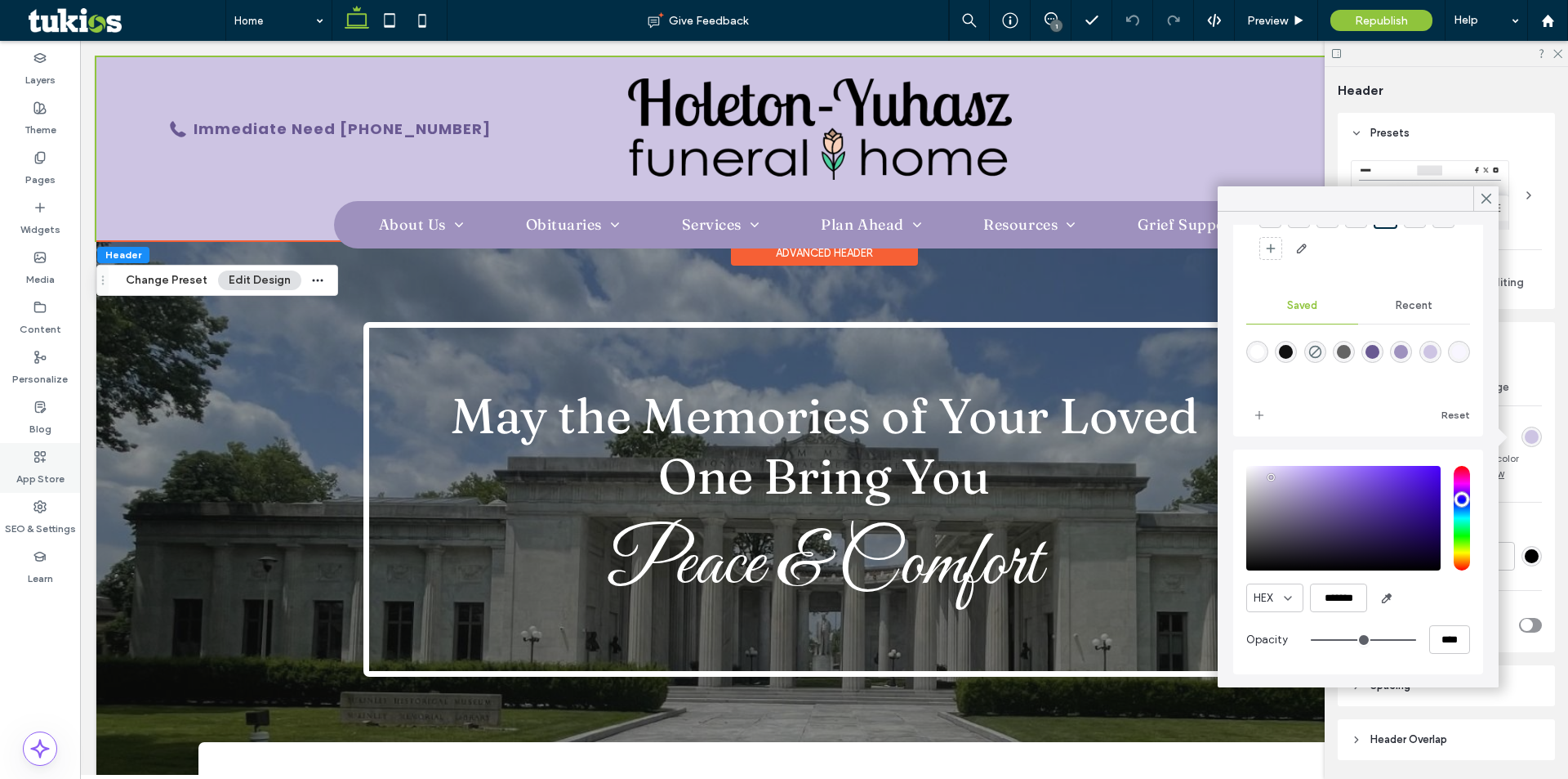
click at [48, 464] on label "App Store" at bounding box center [40, 474] width 48 height 23
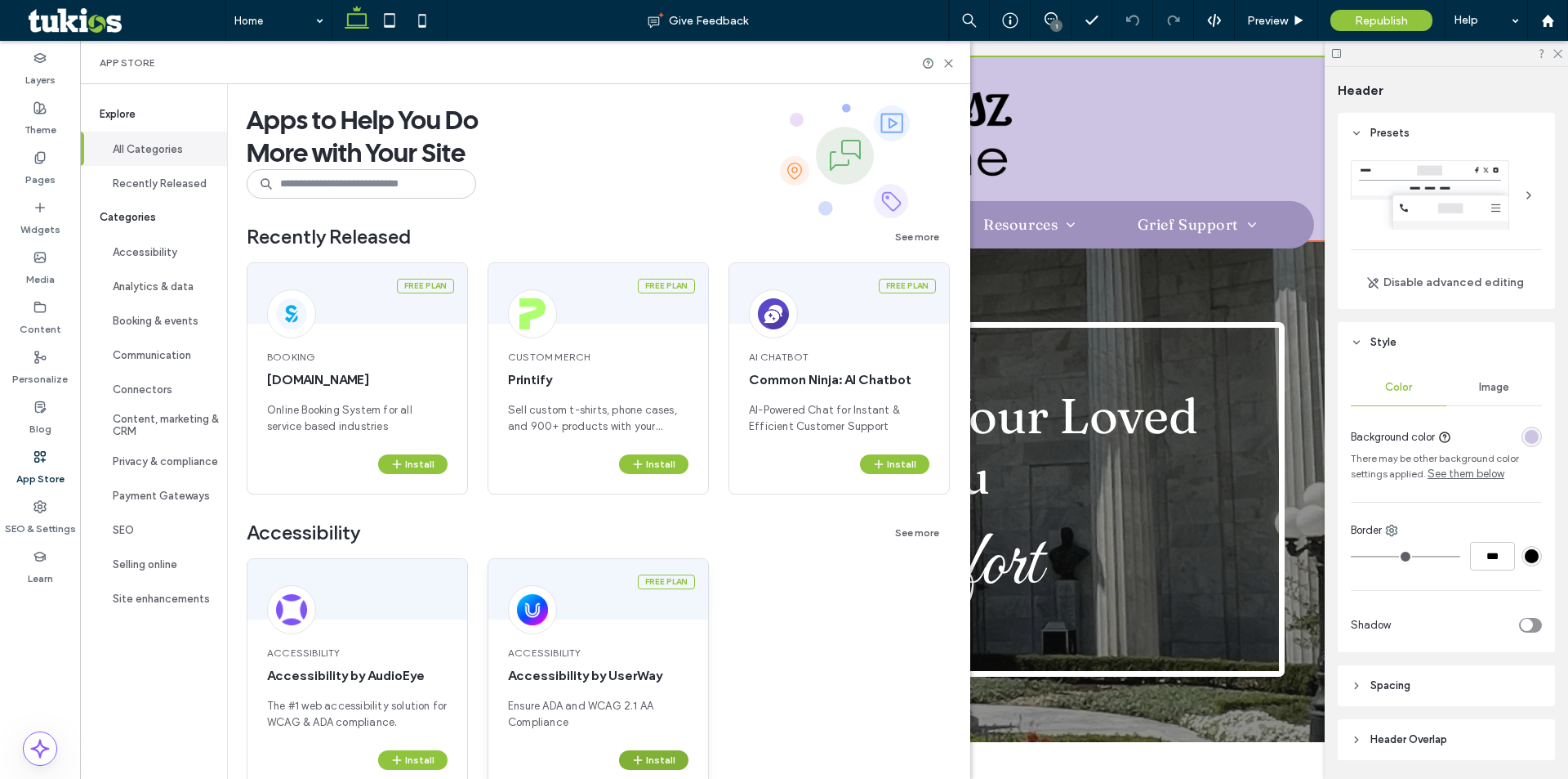
click at [644, 763] on icon "button" at bounding box center [638, 759] width 13 height 13
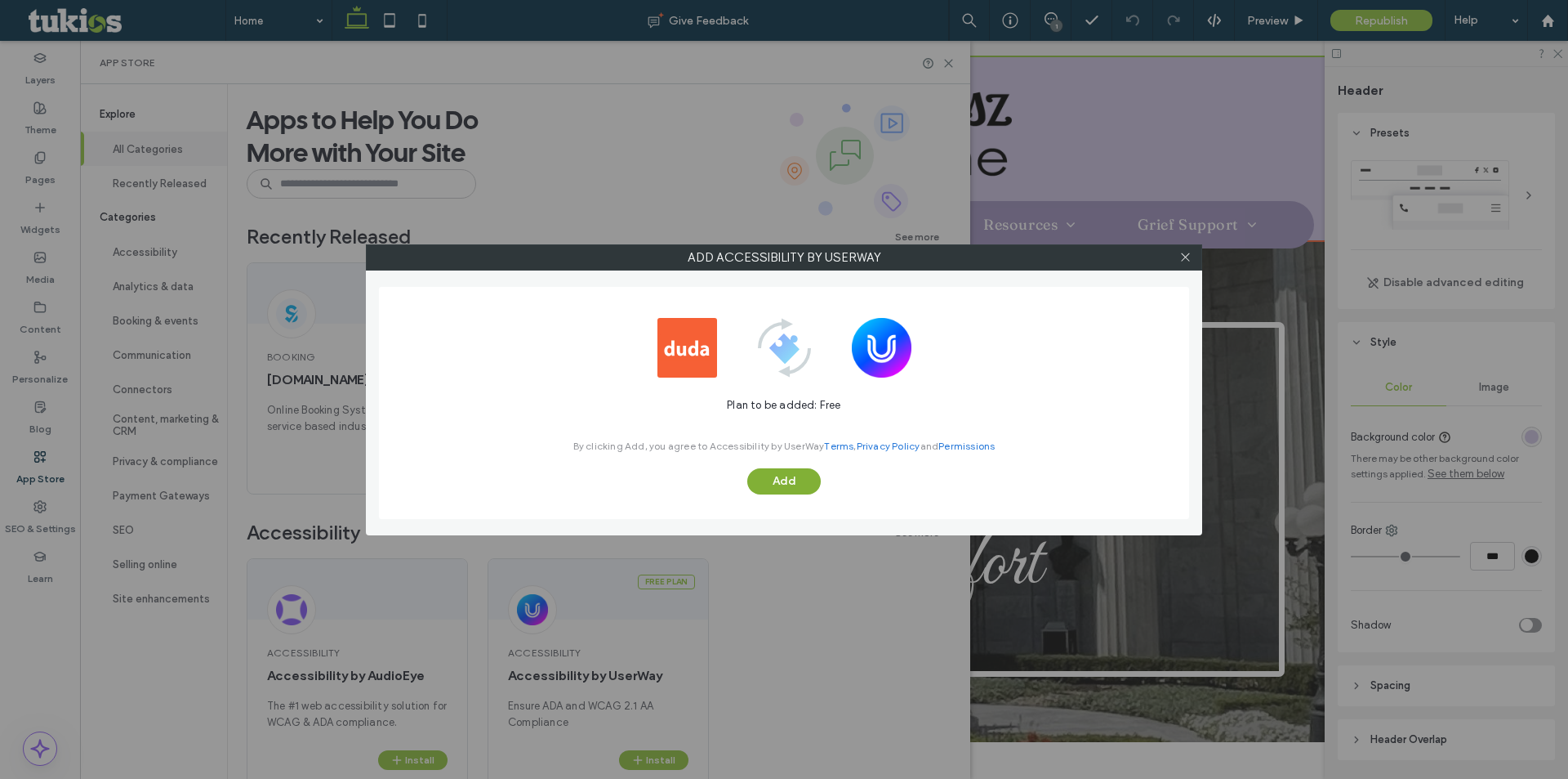
click at [786, 477] on button "Add" at bounding box center [784, 481] width 74 height 27
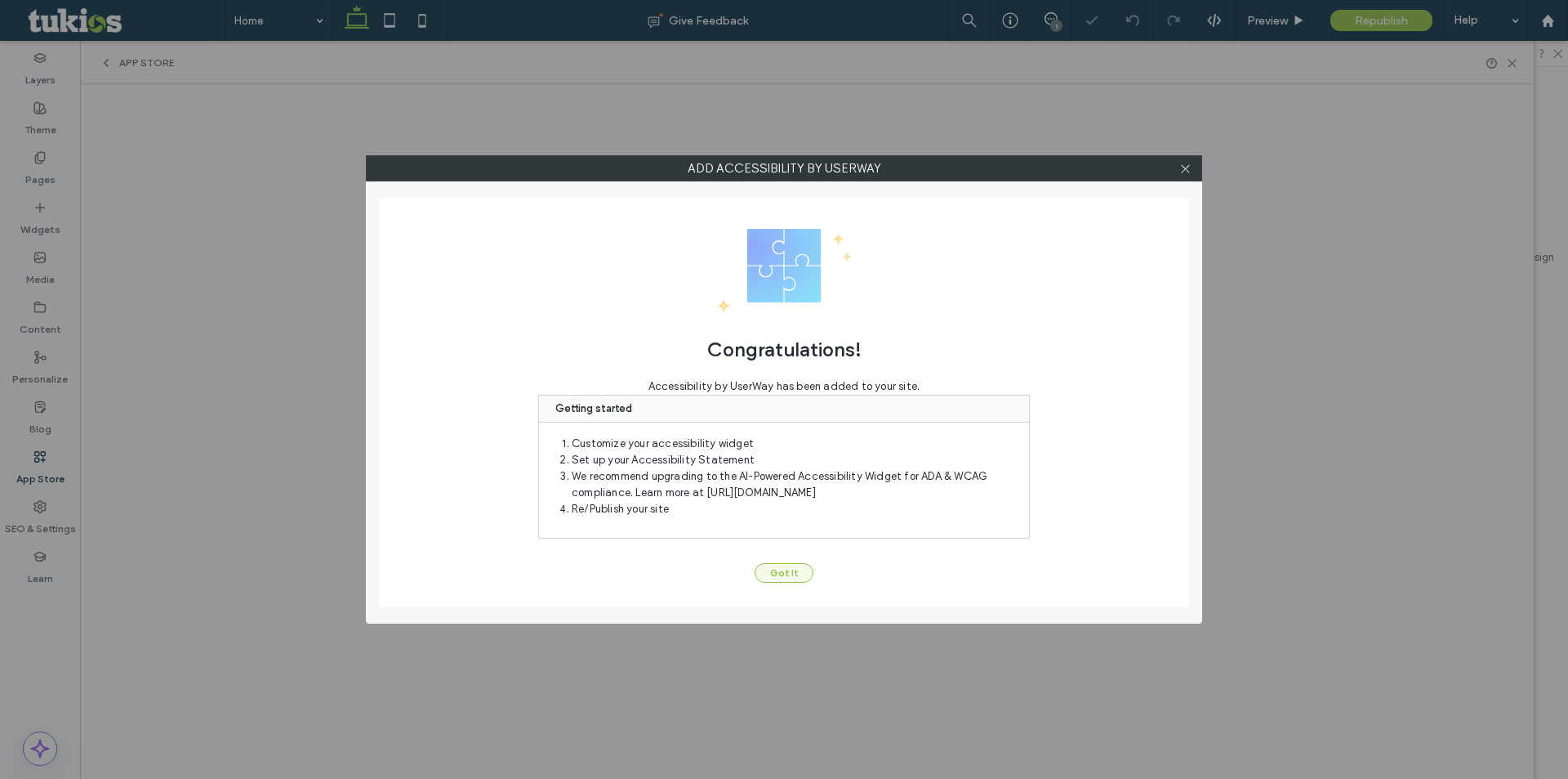
scroll to position [0, 0]
click at [790, 578] on button "Got It" at bounding box center [784, 573] width 59 height 20
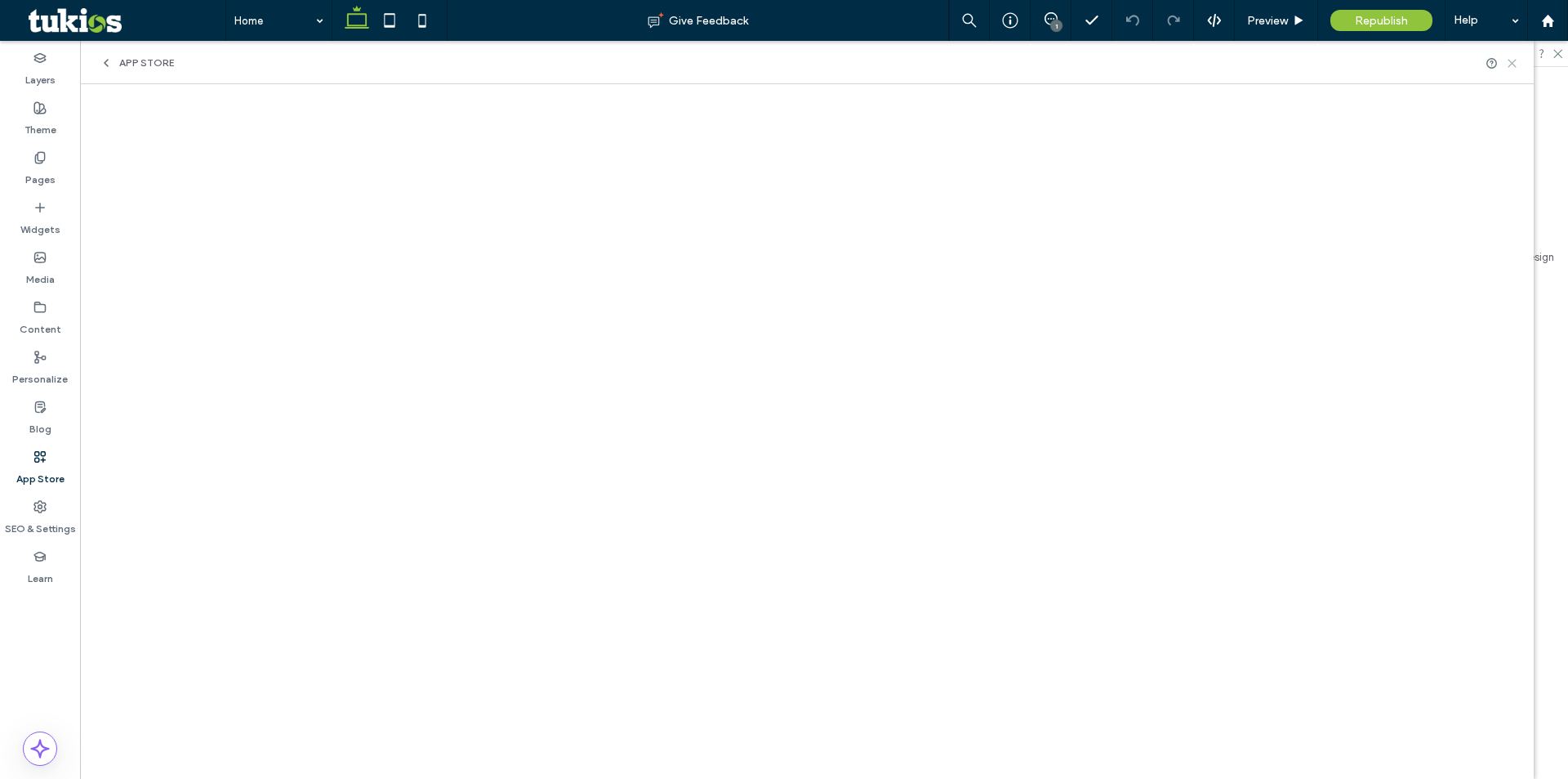
click at [1511, 64] on use at bounding box center [1512, 63] width 7 height 7
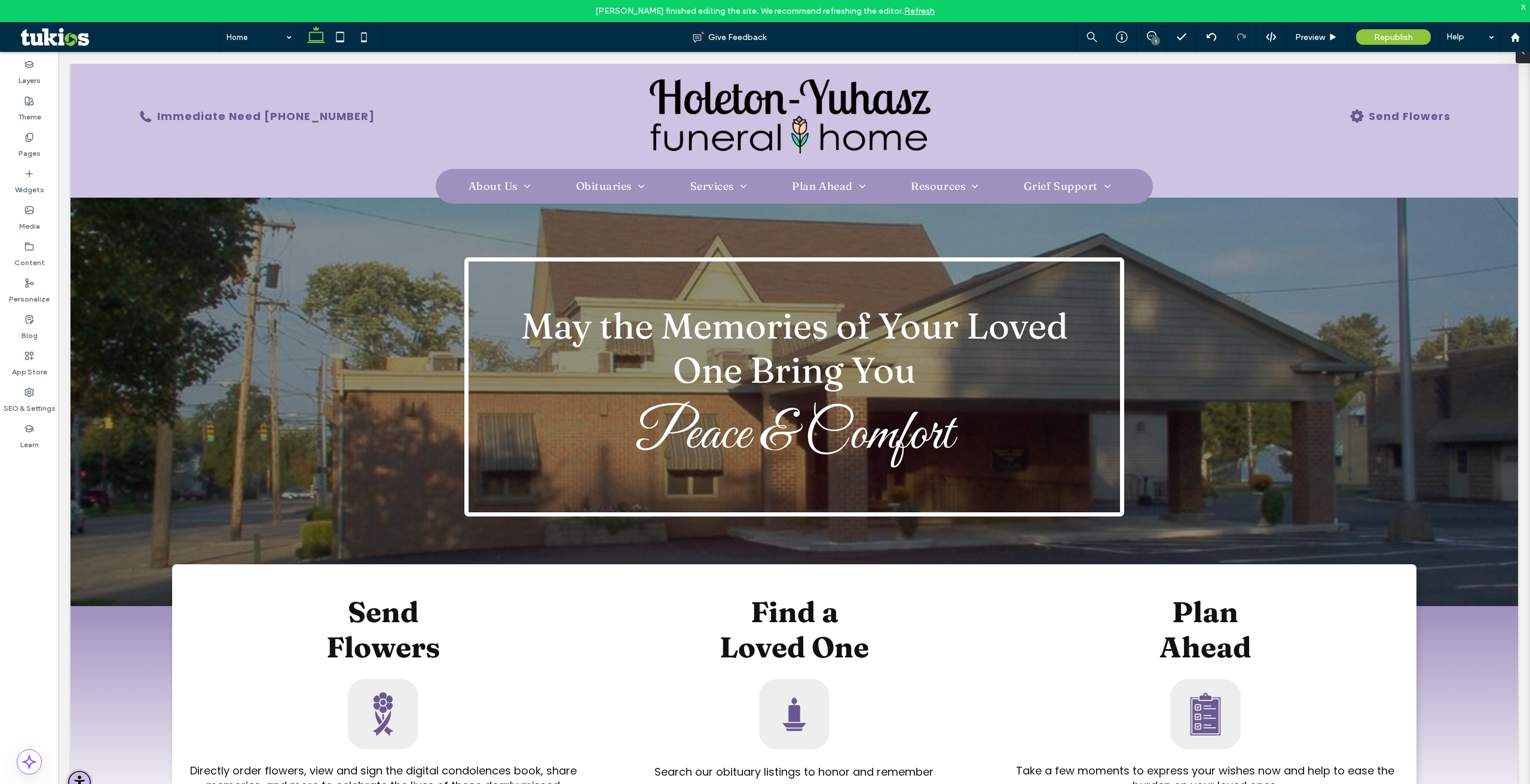
click at [915, 14] on link "Refresh" at bounding box center [919, 11] width 30 height 10
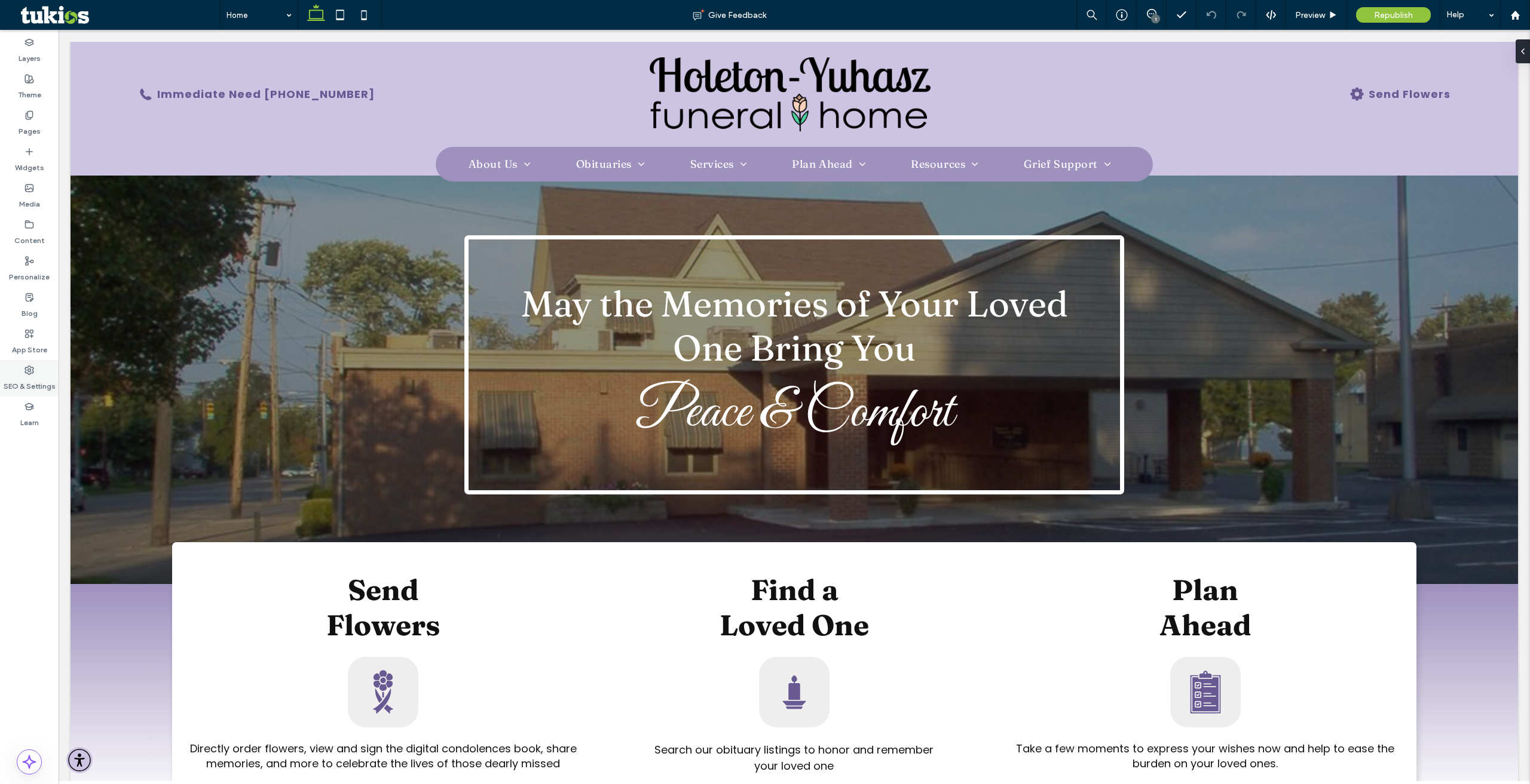
click at [37, 371] on div "SEO & Settings" at bounding box center [29, 378] width 58 height 37
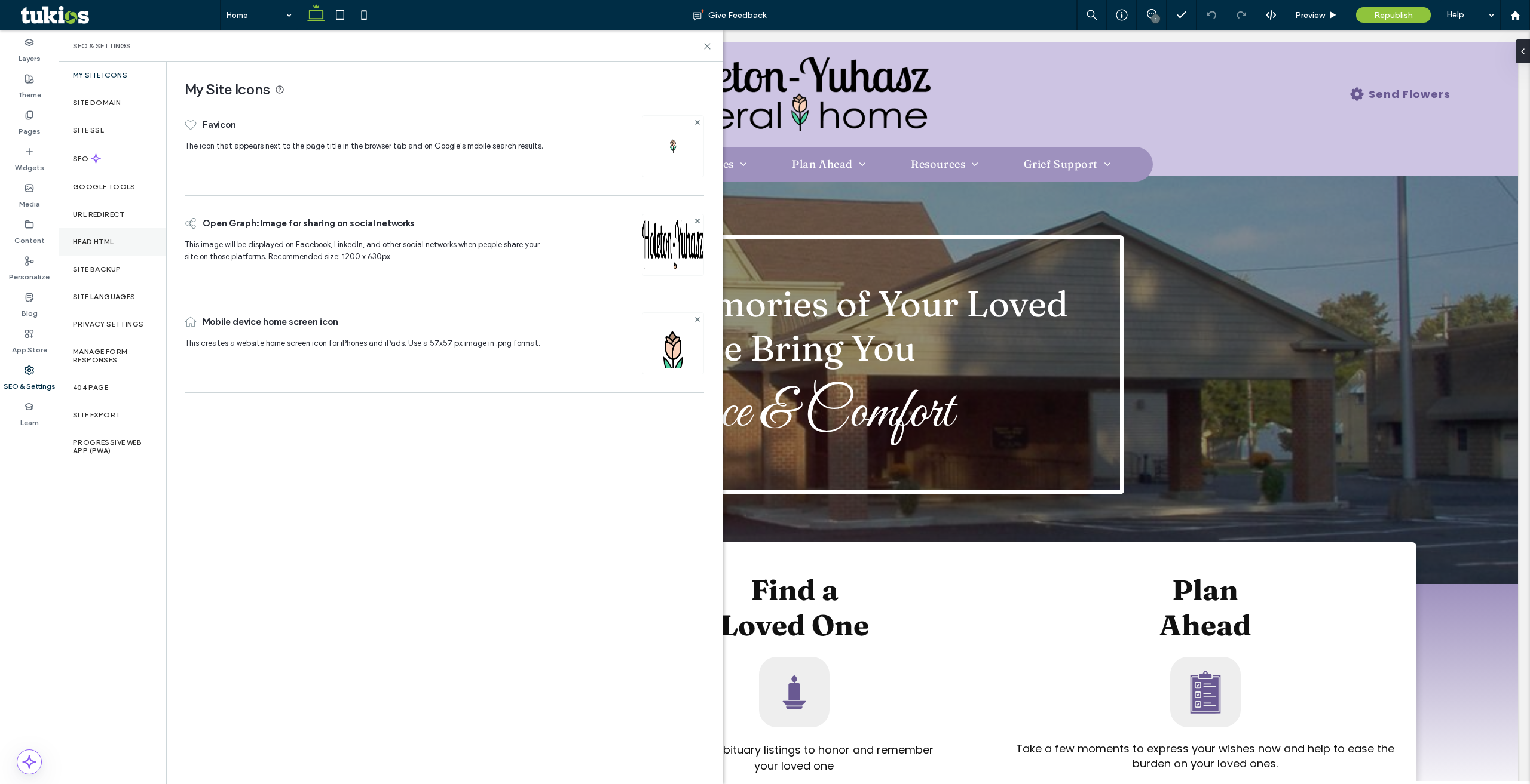
click at [143, 234] on div "Head HTML" at bounding box center [112, 242] width 107 height 27
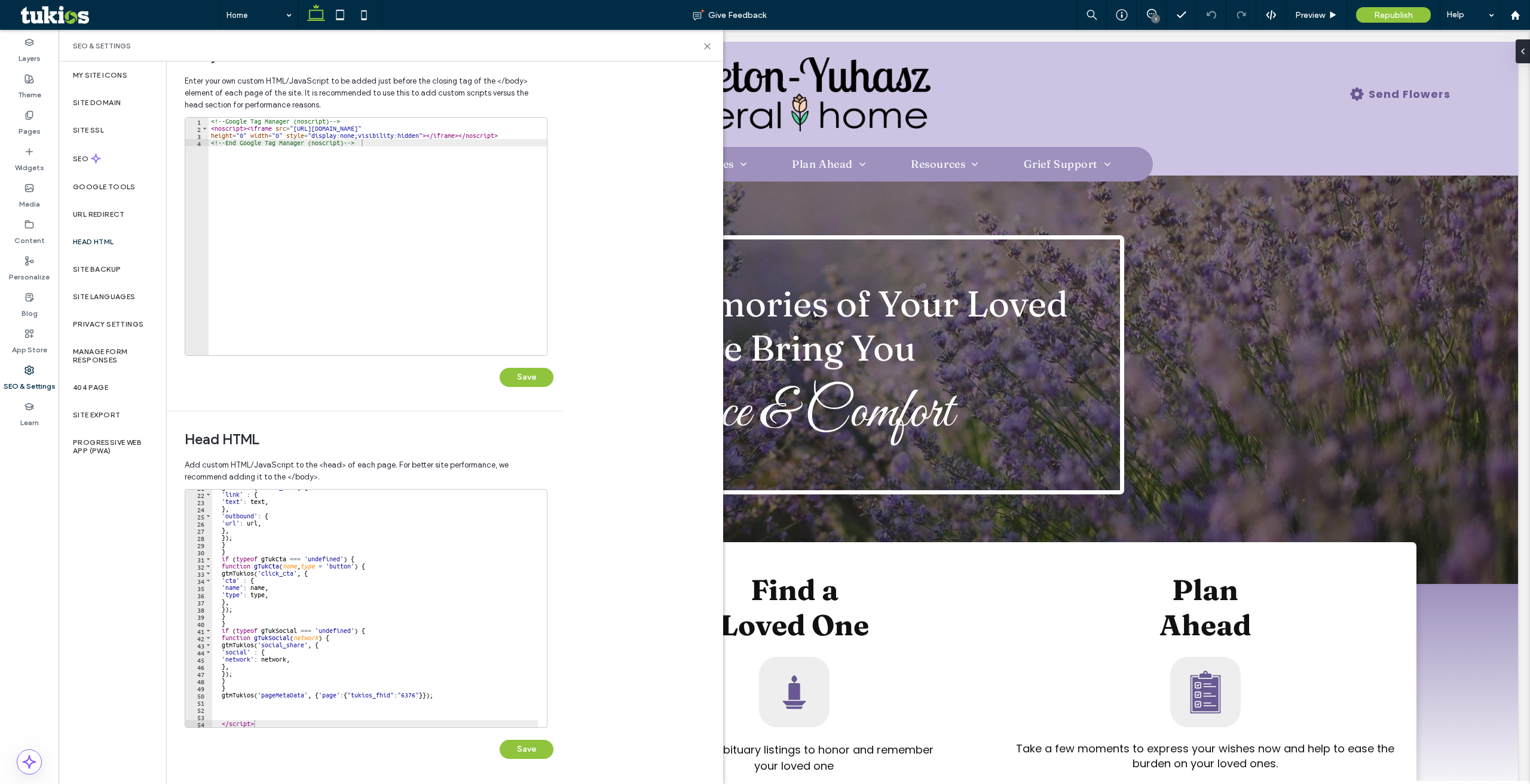
scroll to position [149, 0]
type textarea "*********"
click at [324, 723] on div "gtmTukios ( 'click_url' , { 'link' : { 'text' : text , } , 'outbound' : { 'url'…" at bounding box center [375, 610] width 326 height 252
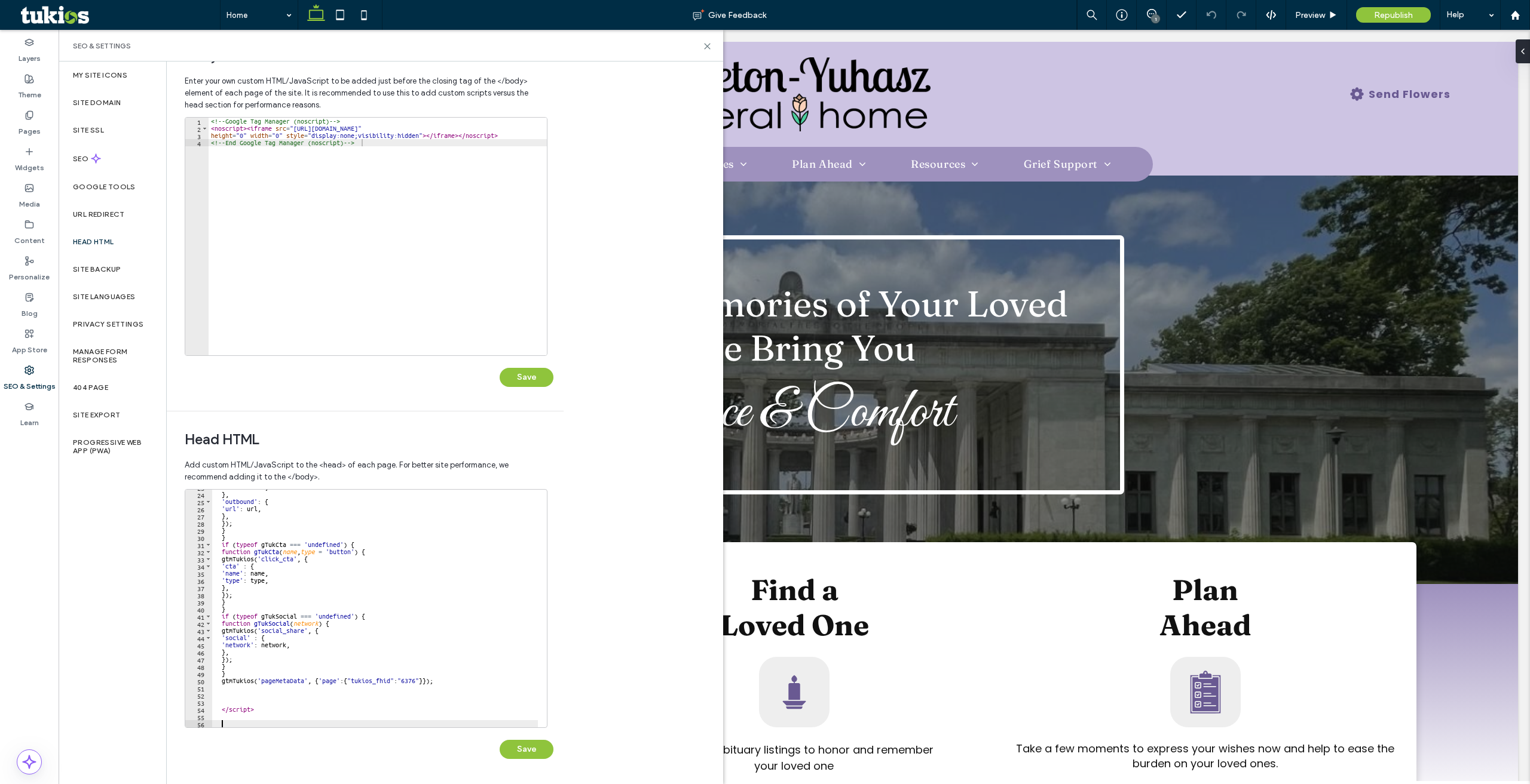
scroll to position [171, 0]
paste textarea "Cursor at row 57"
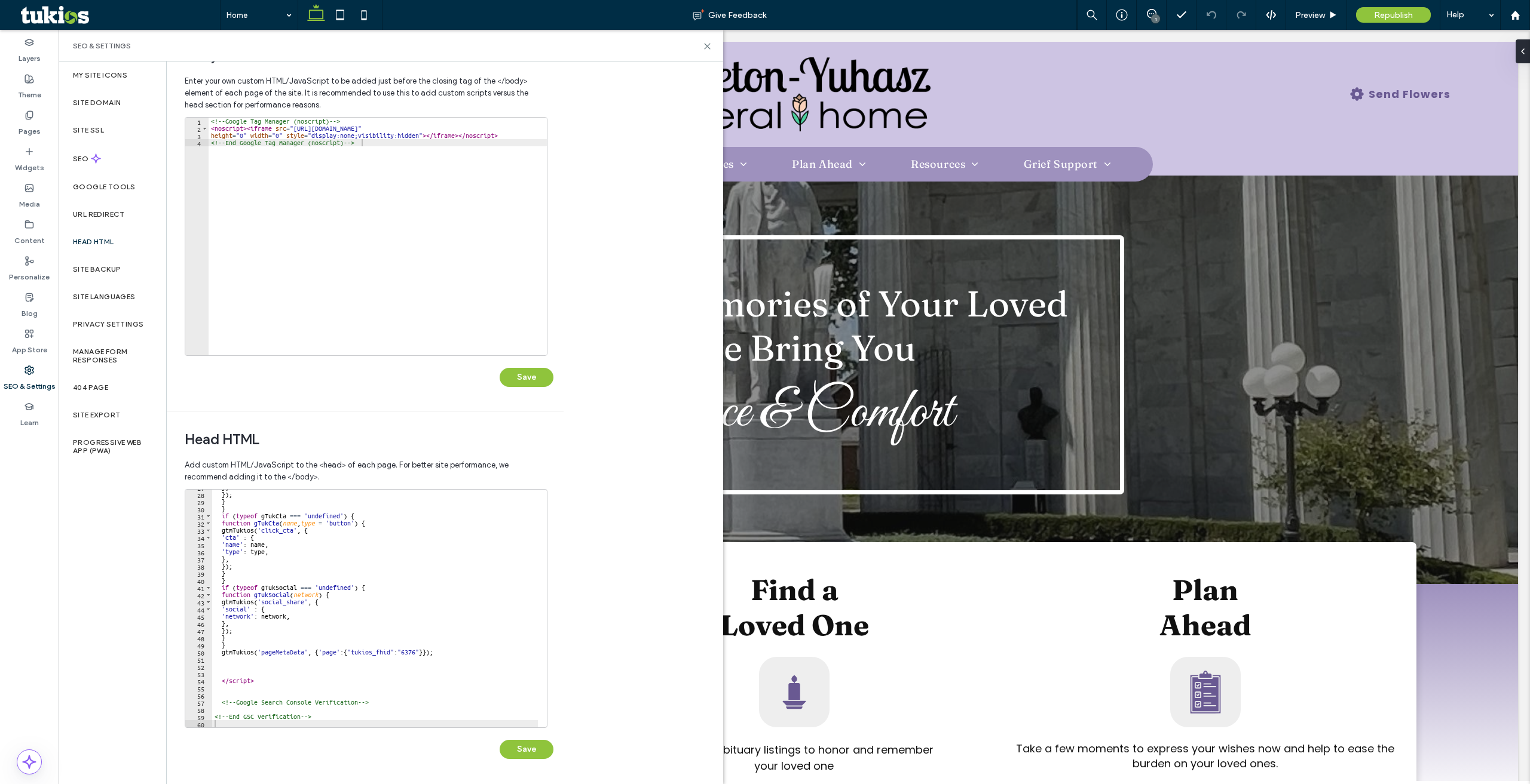
click at [270, 706] on div "} , }) ; } } if ( typeof gTukCta === 'undefined' ) { function gTukCta ( name , …" at bounding box center [375, 610] width 326 height 252
paste textarea "**********"
type textarea "**********"
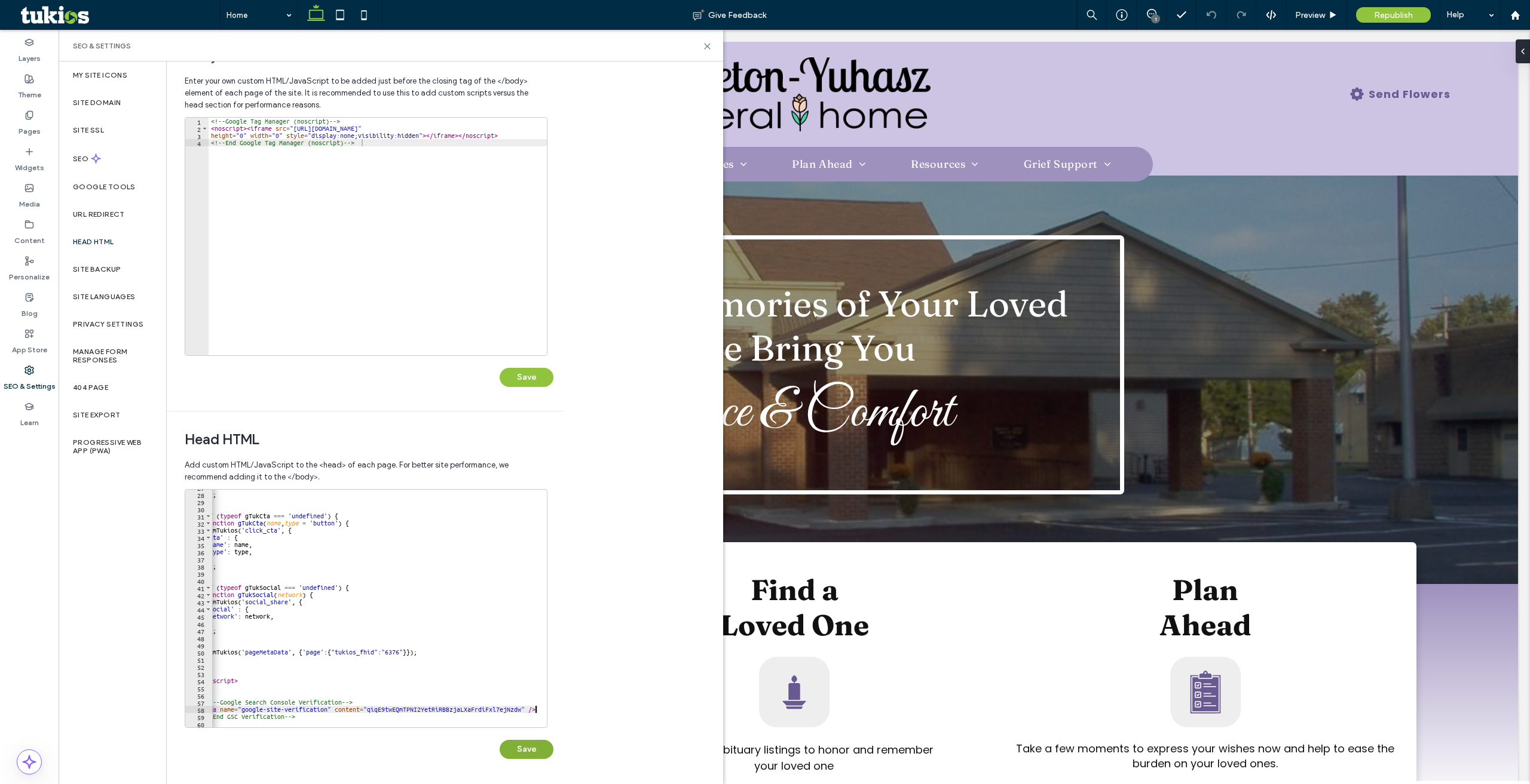
click at [513, 748] on button "Save" at bounding box center [526, 749] width 54 height 19
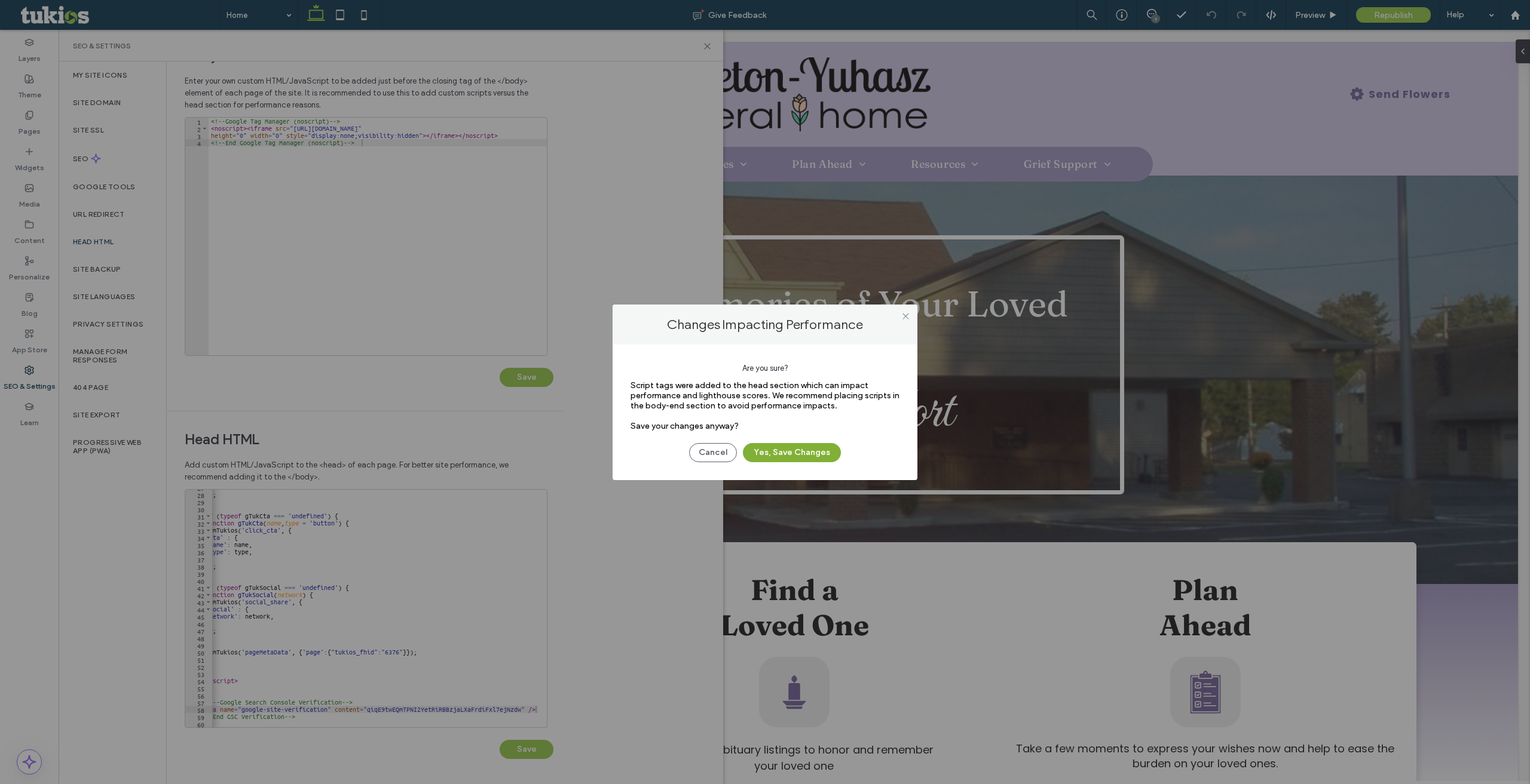
click at [806, 460] on button "Yes, Save Changes" at bounding box center [792, 453] width 98 height 19
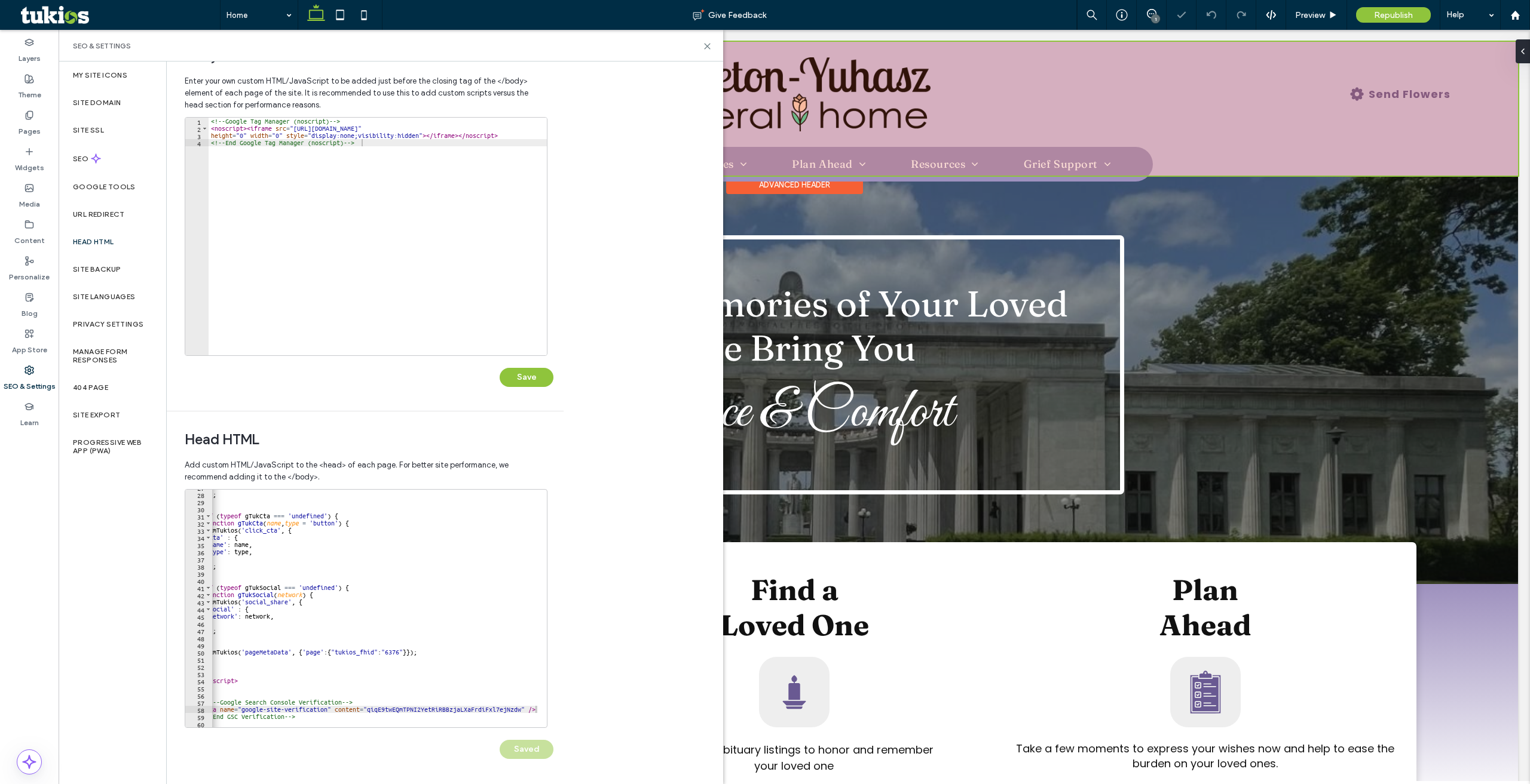
scroll to position [0, 0]
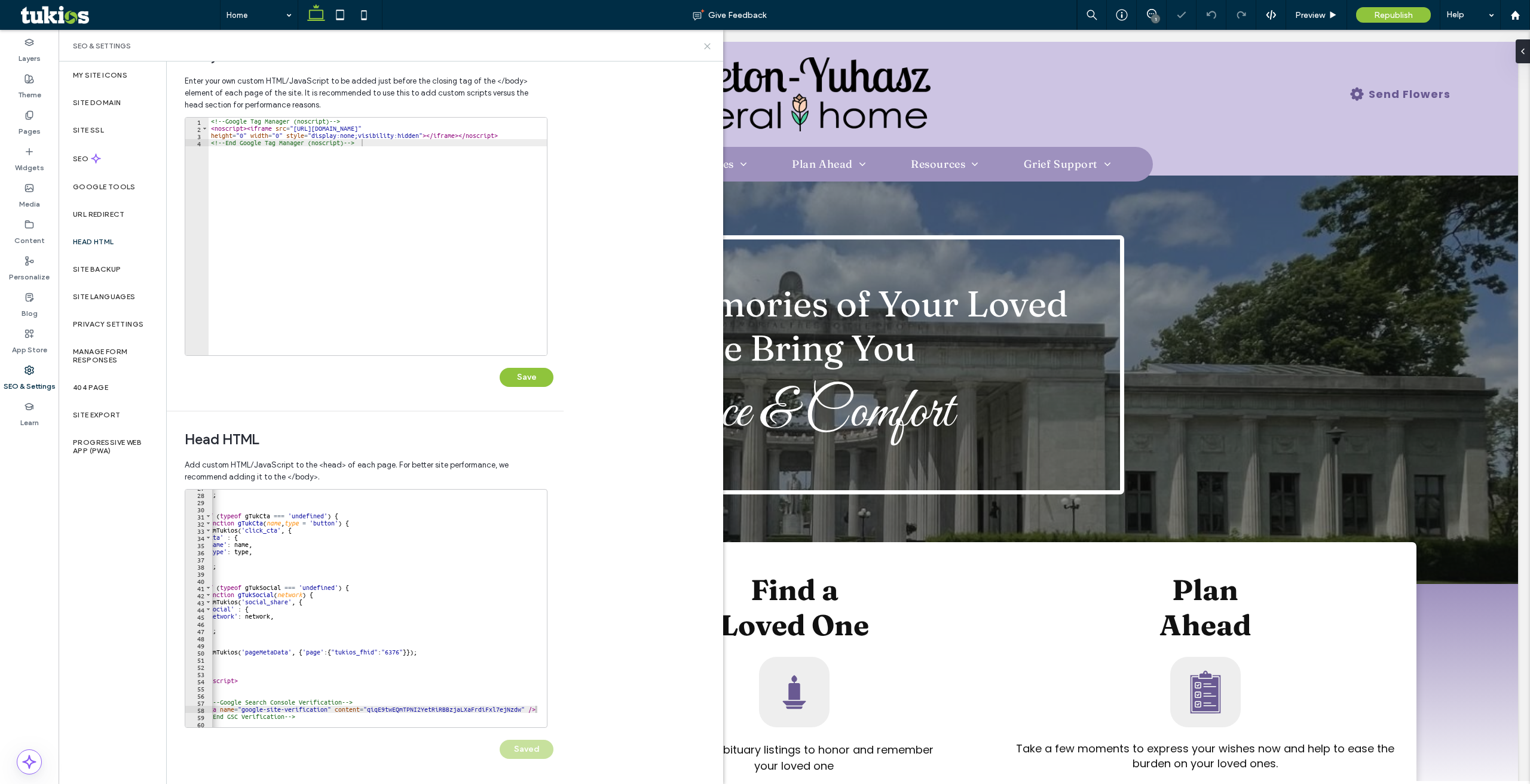
drag, startPoint x: 678, startPoint y: 24, endPoint x: 705, endPoint y: 45, distance: 34.2
click at [705, 45] on icon at bounding box center [707, 46] width 9 height 9
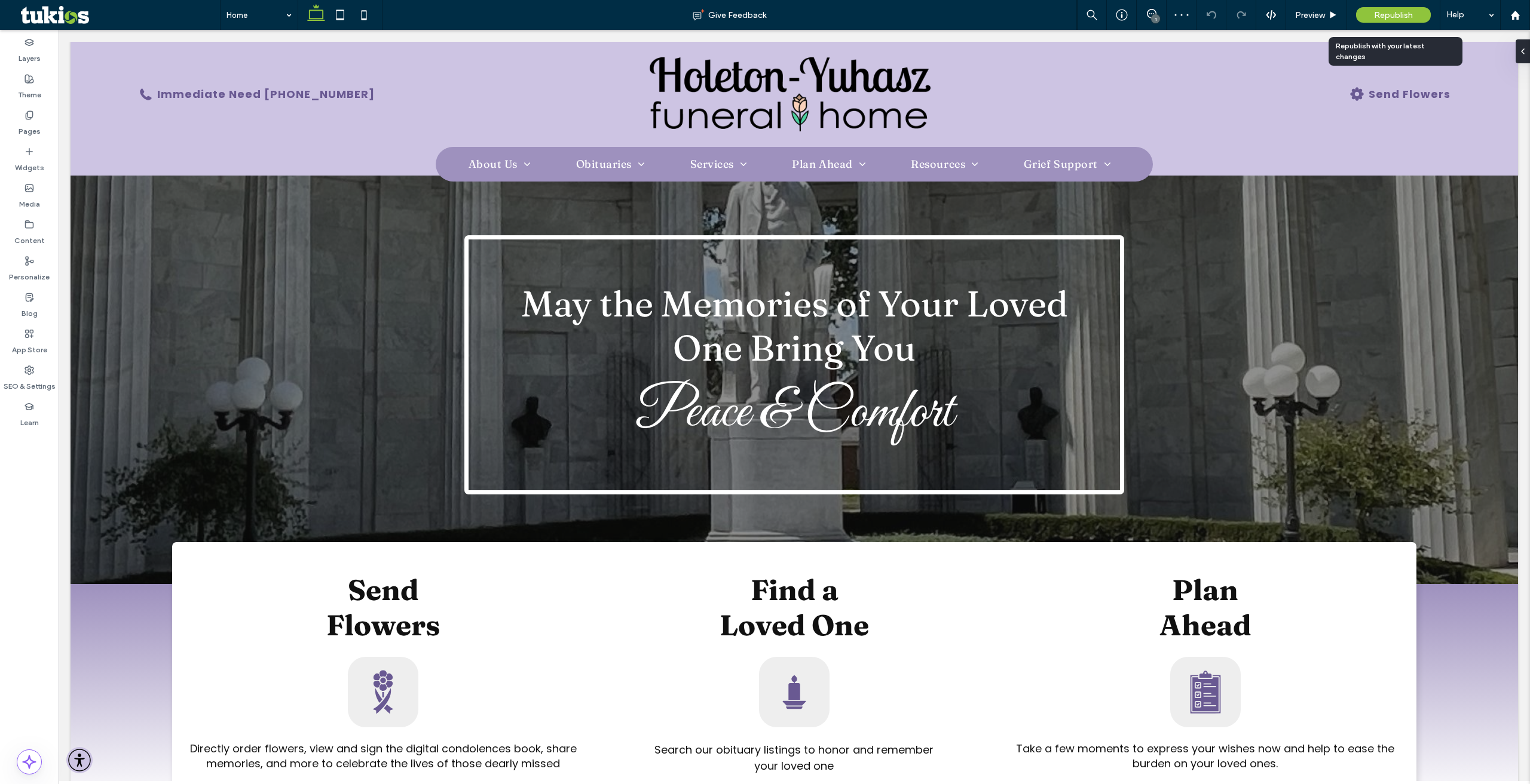
click at [1385, 14] on span "Republish" at bounding box center [1393, 15] width 39 height 10
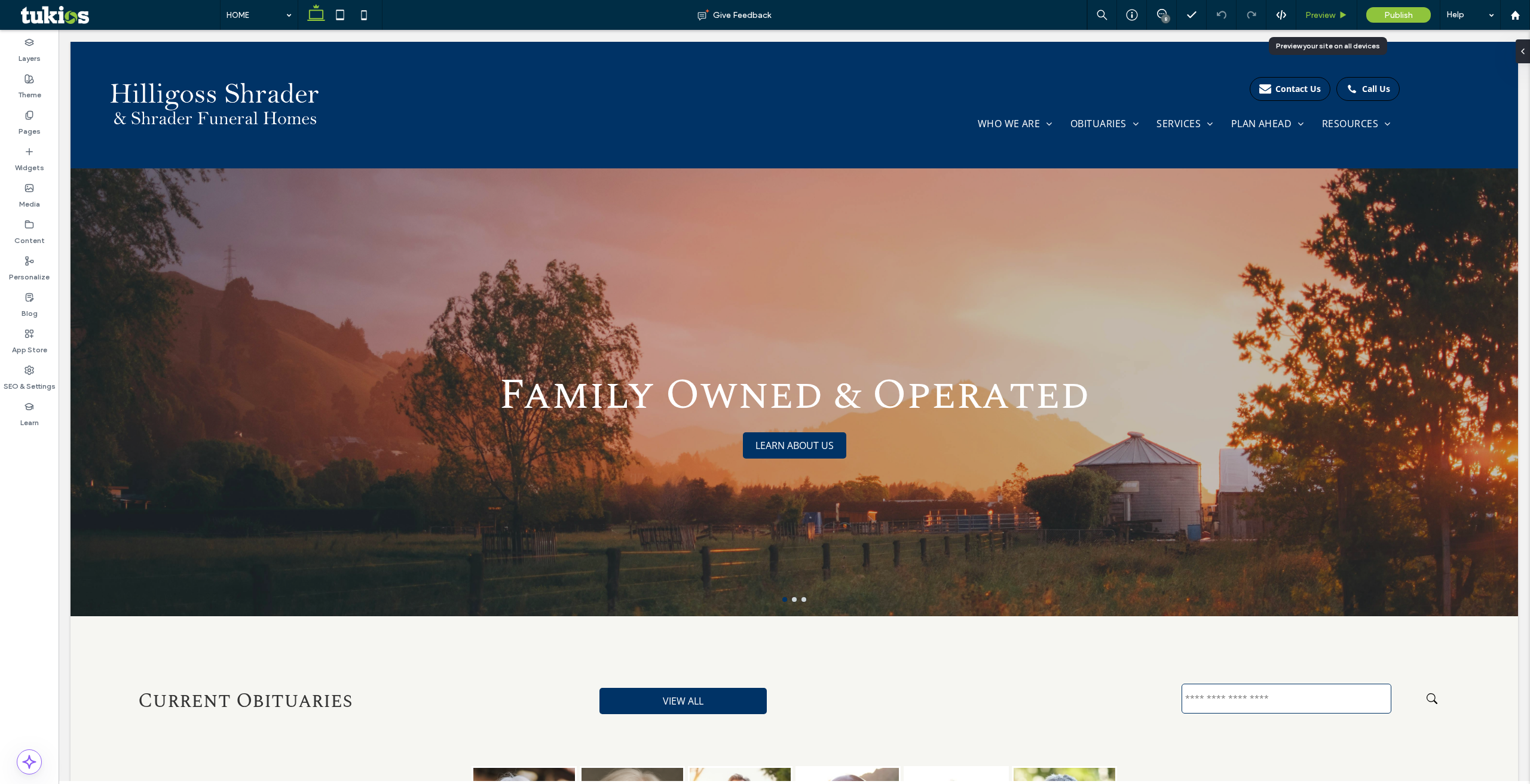
click at [1322, 14] on span "Preview" at bounding box center [1319, 15] width 30 height 10
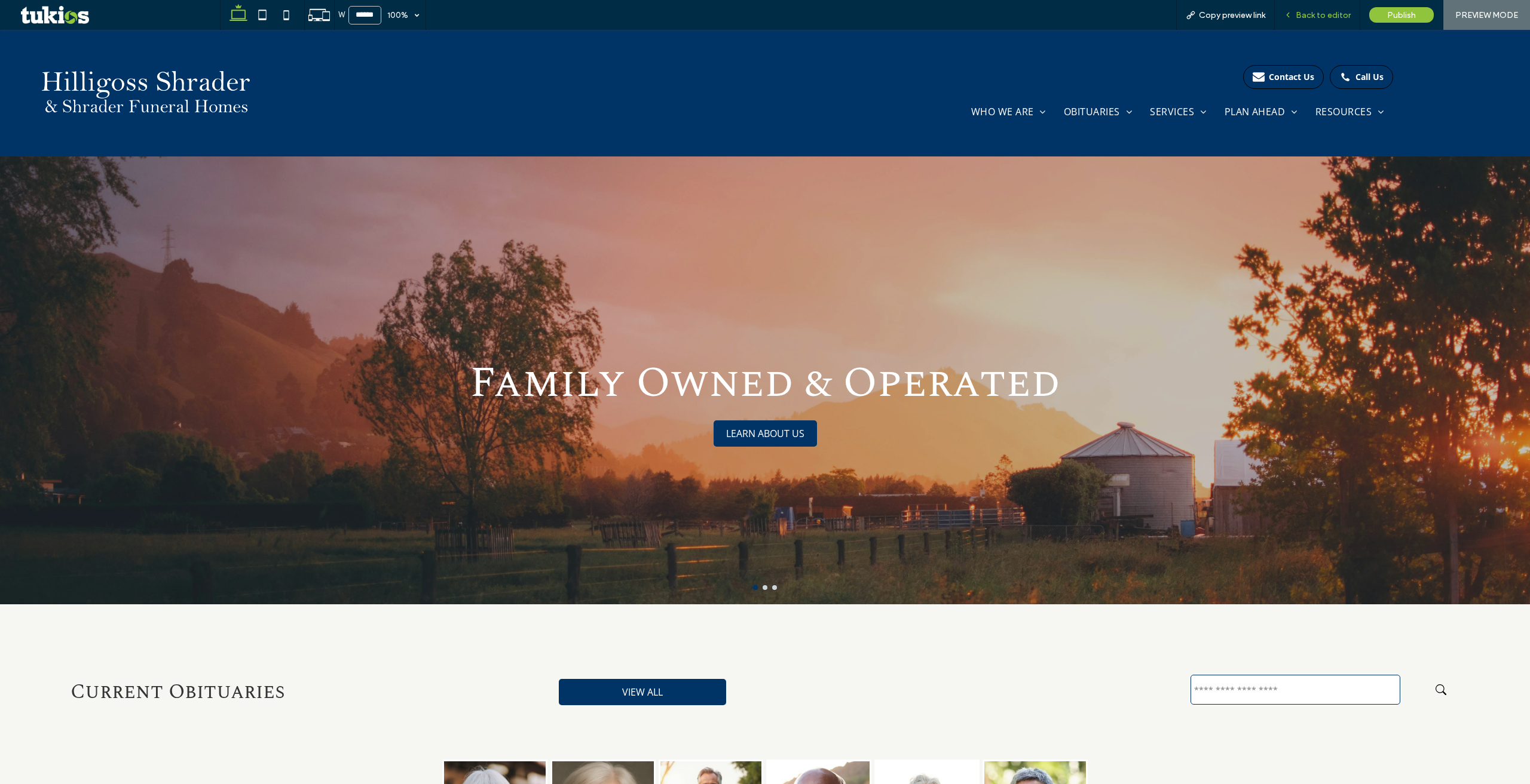
click at [1331, 12] on span "Back to editor" at bounding box center [1323, 15] width 55 height 10
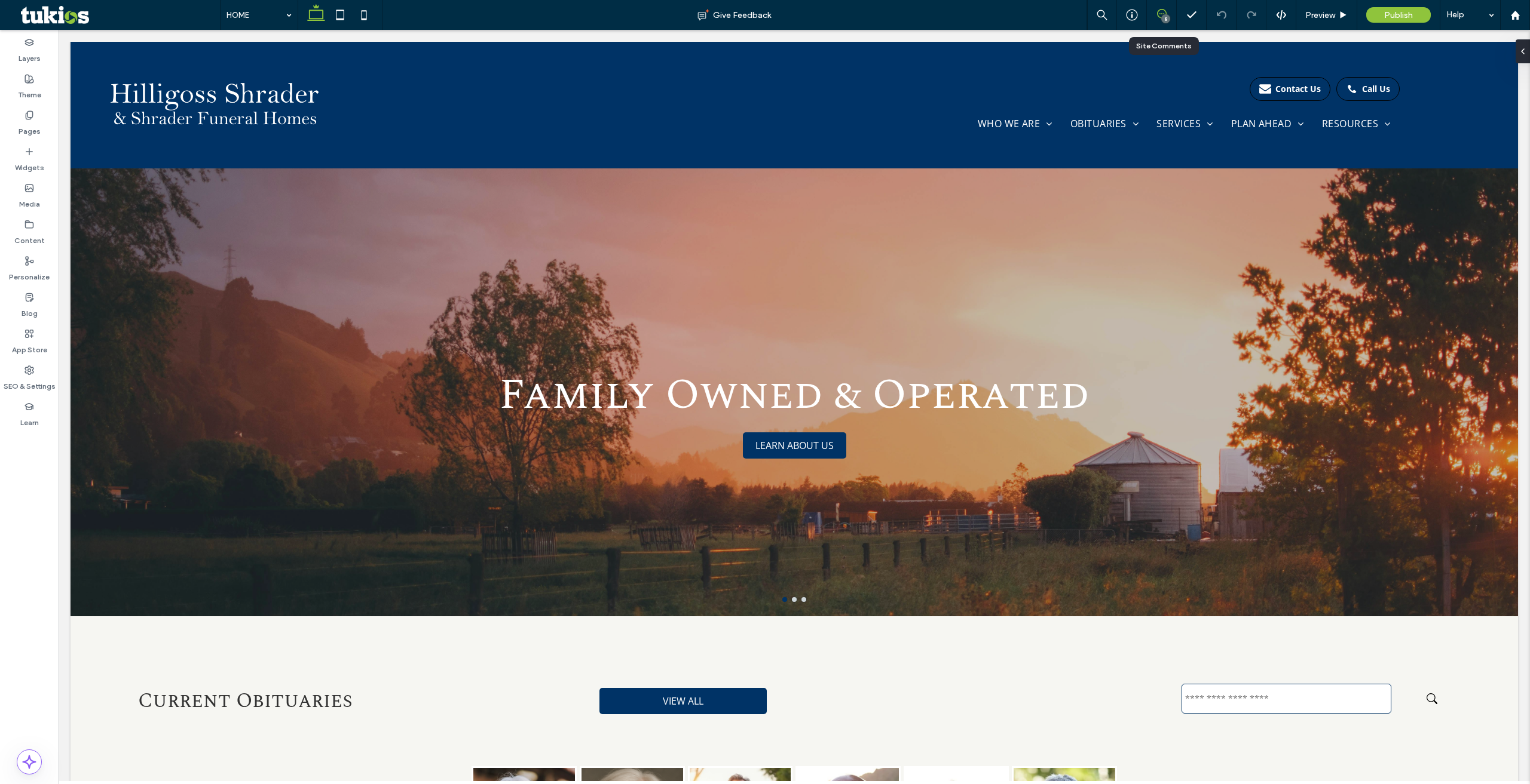
click at [1158, 6] on div "8" at bounding box center [1161, 14] width 30 height 30
click at [1160, 13] on icon at bounding box center [1161, 13] width 9 height 9
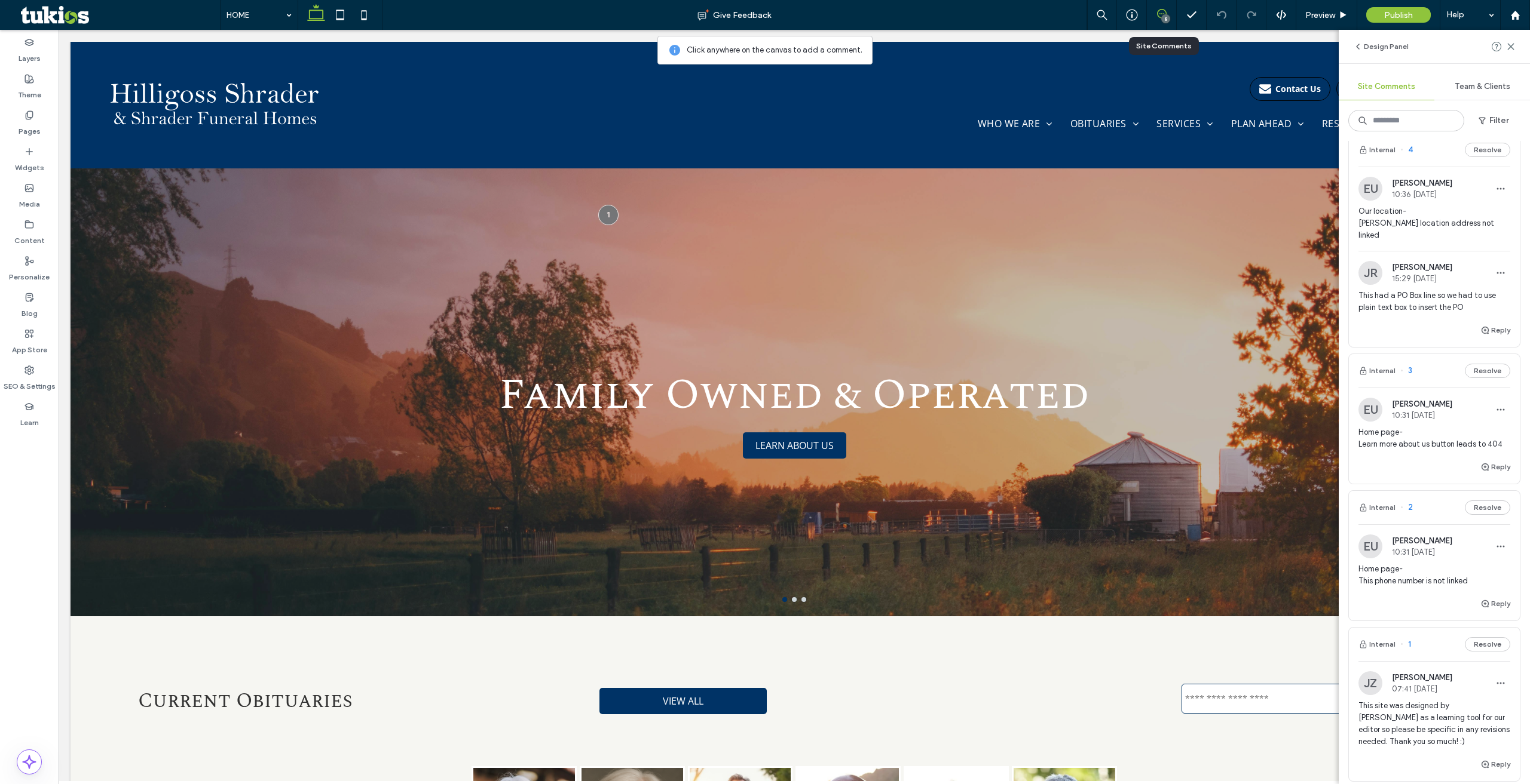
scroll to position [776, 0]
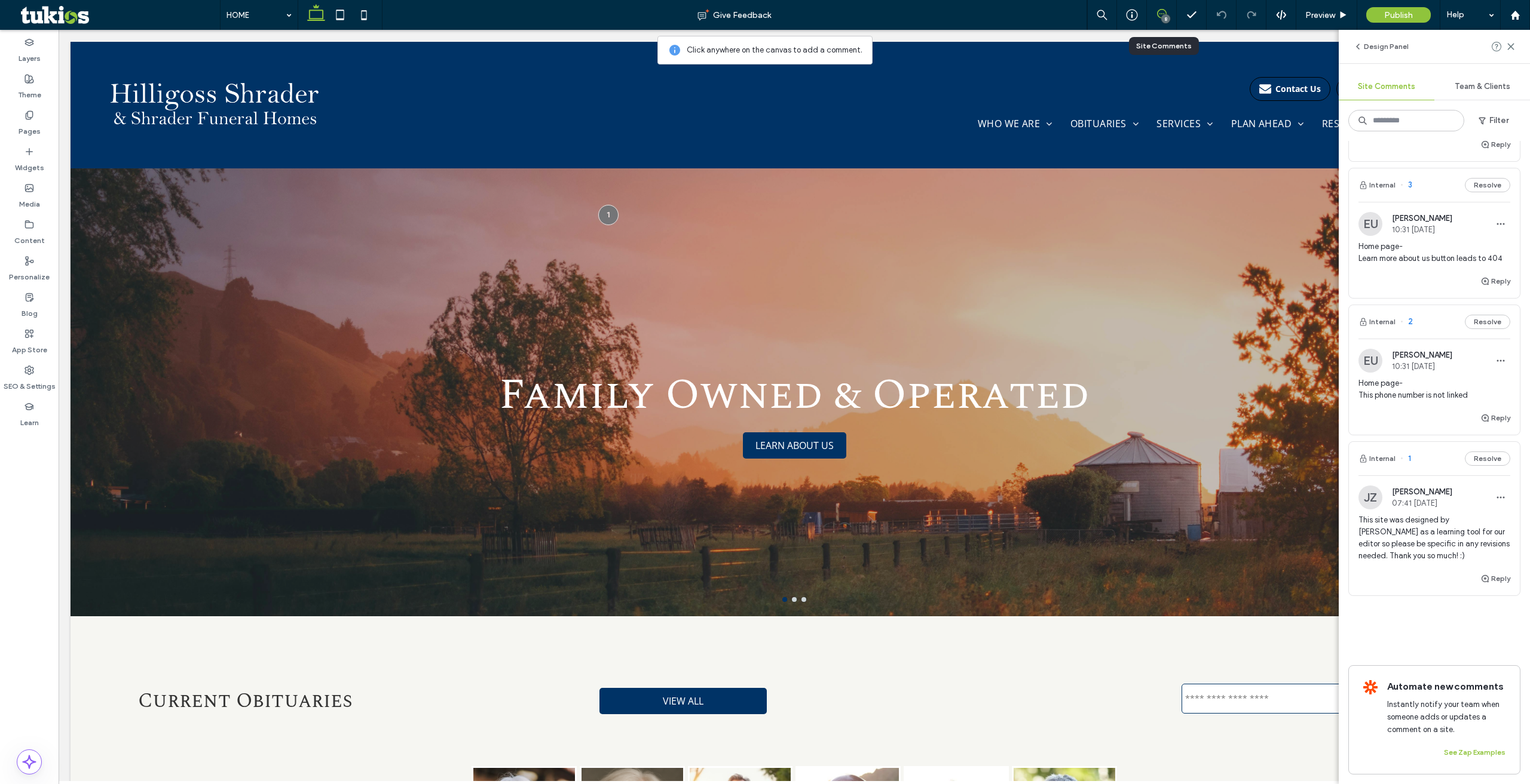
click at [1409, 384] on span "Home page- This phone number is not linked" at bounding box center [1434, 389] width 152 height 24
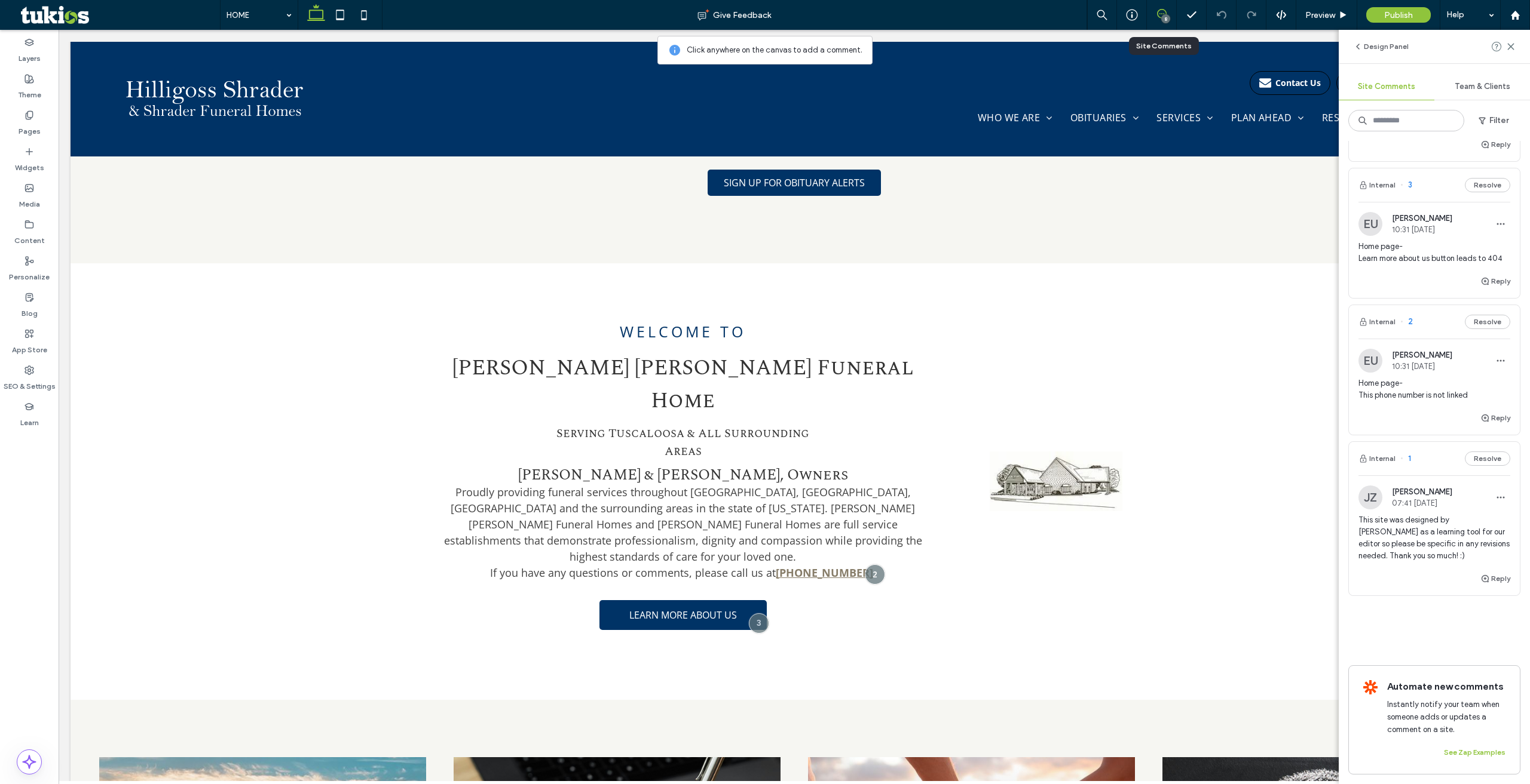
scroll to position [944, 0]
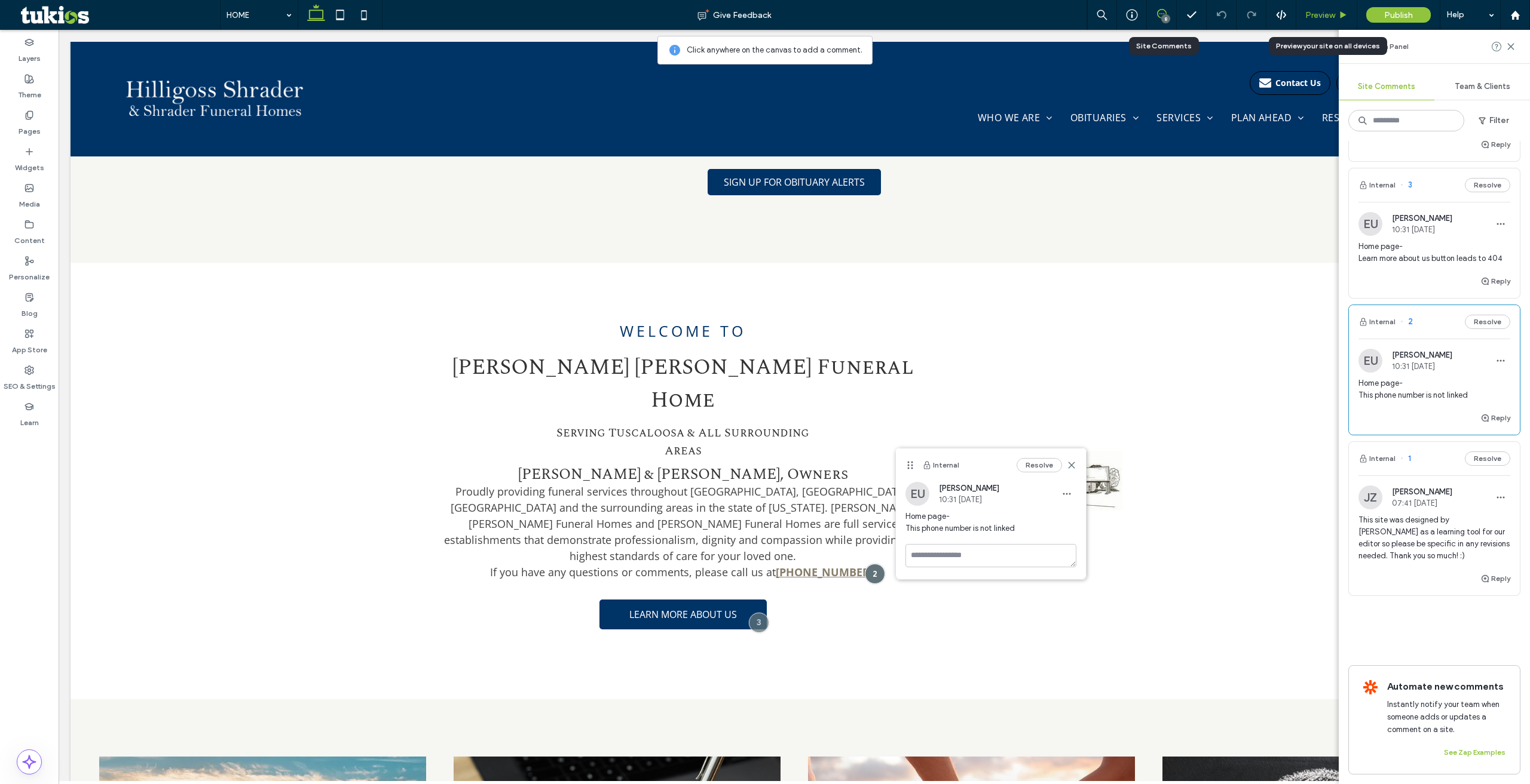
click at [1327, 15] on span "Preview" at bounding box center [1319, 15] width 30 height 10
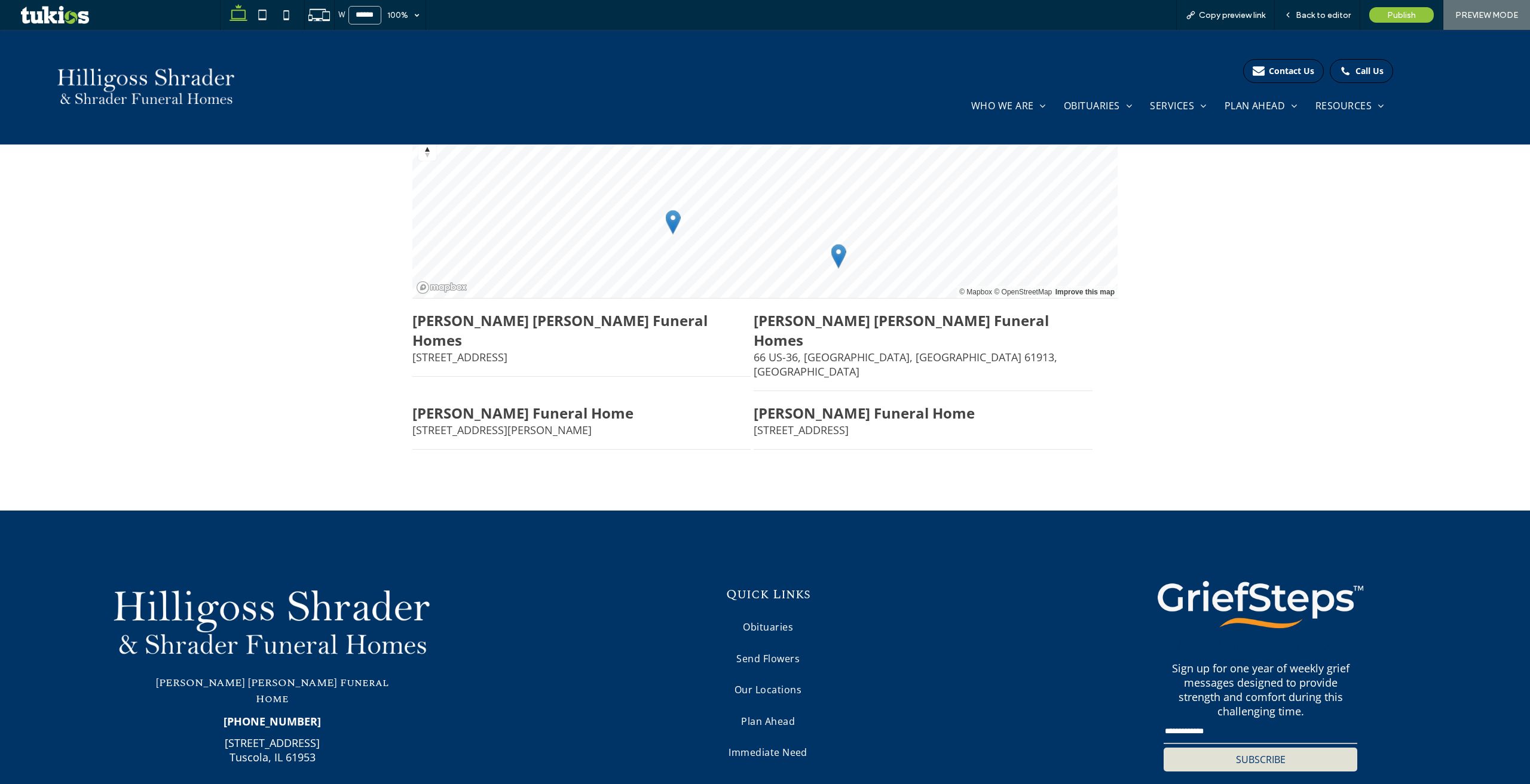
scroll to position [1904, 0]
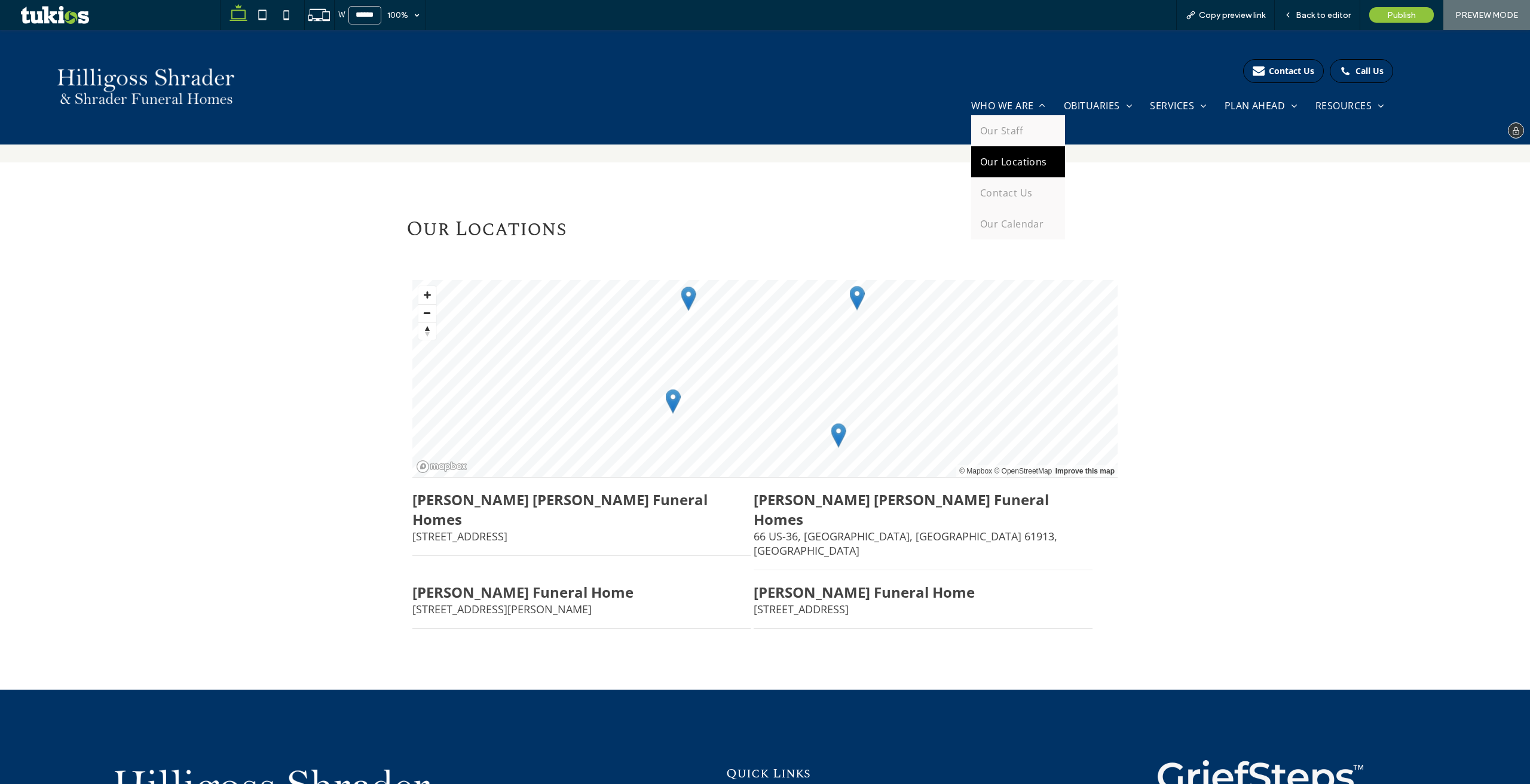
click at [1010, 167] on span "Our Locations" at bounding box center [1013, 161] width 67 height 13
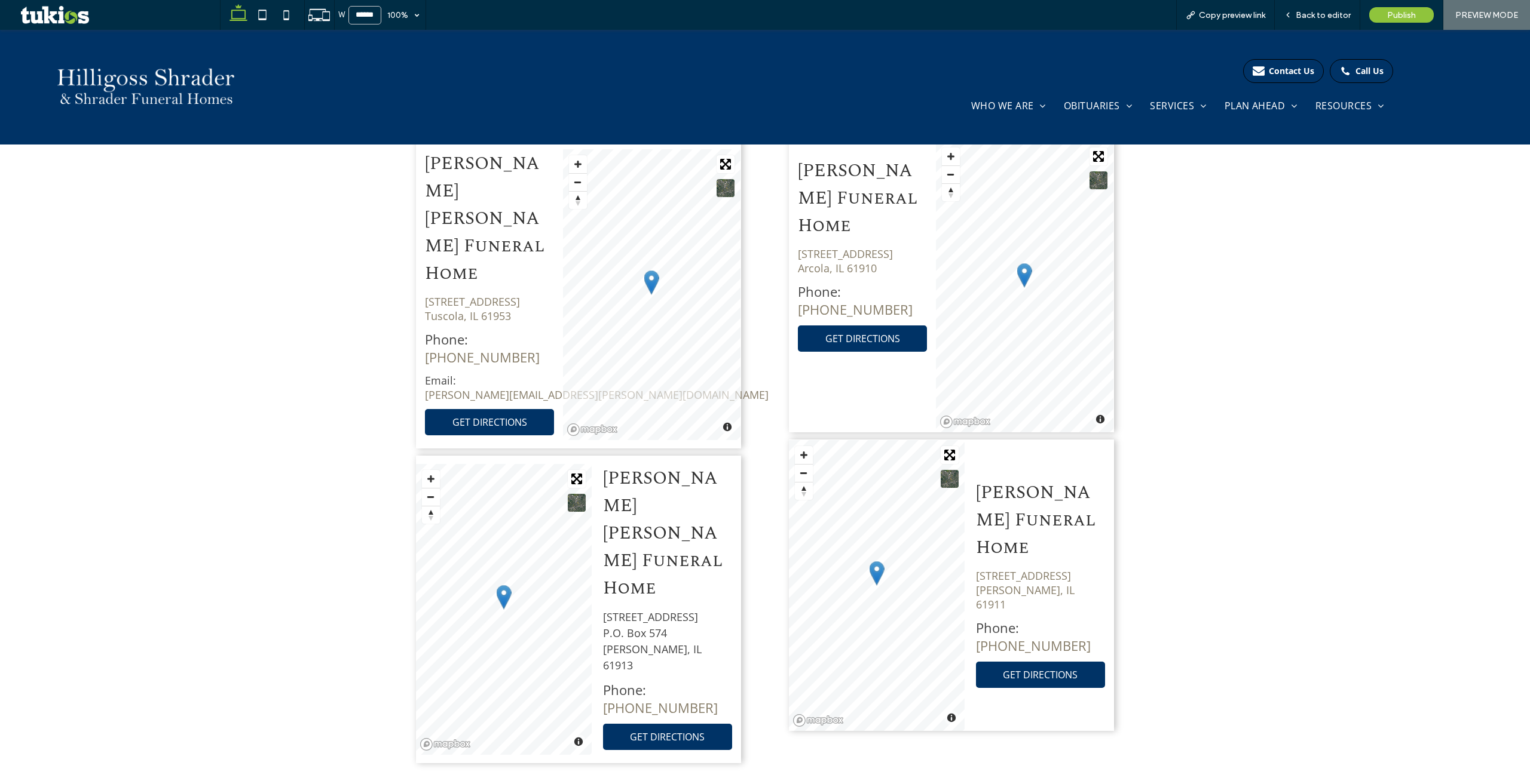
scroll to position [884, 0]
click at [634, 608] on p "[STREET_ADDRESS] P.O. [STREET_ADDRESS][PERSON_NAME]" at bounding box center [667, 641] width 129 height 65
click at [1303, 15] on span "Back to editor" at bounding box center [1323, 15] width 55 height 10
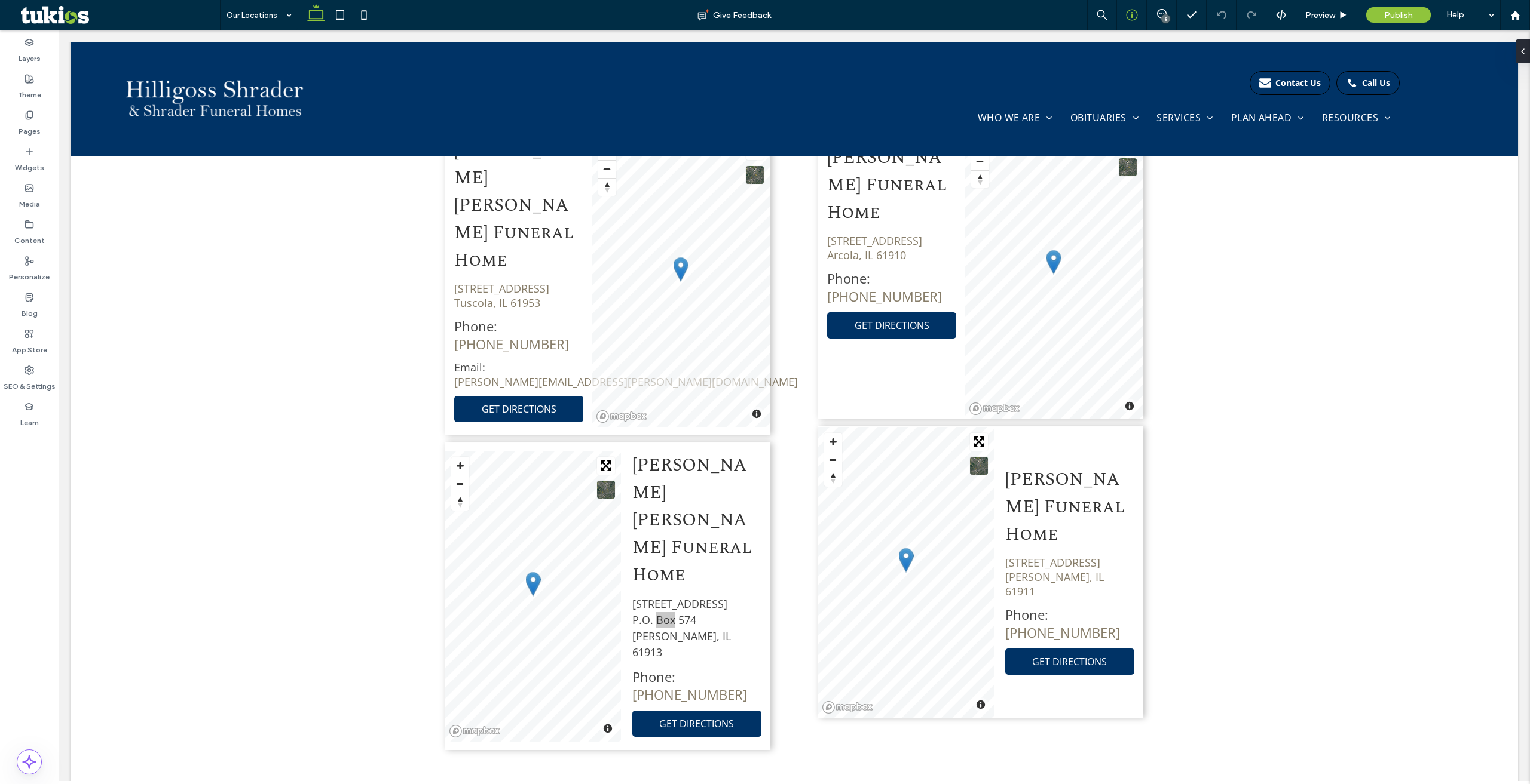
scroll to position [870, 0]
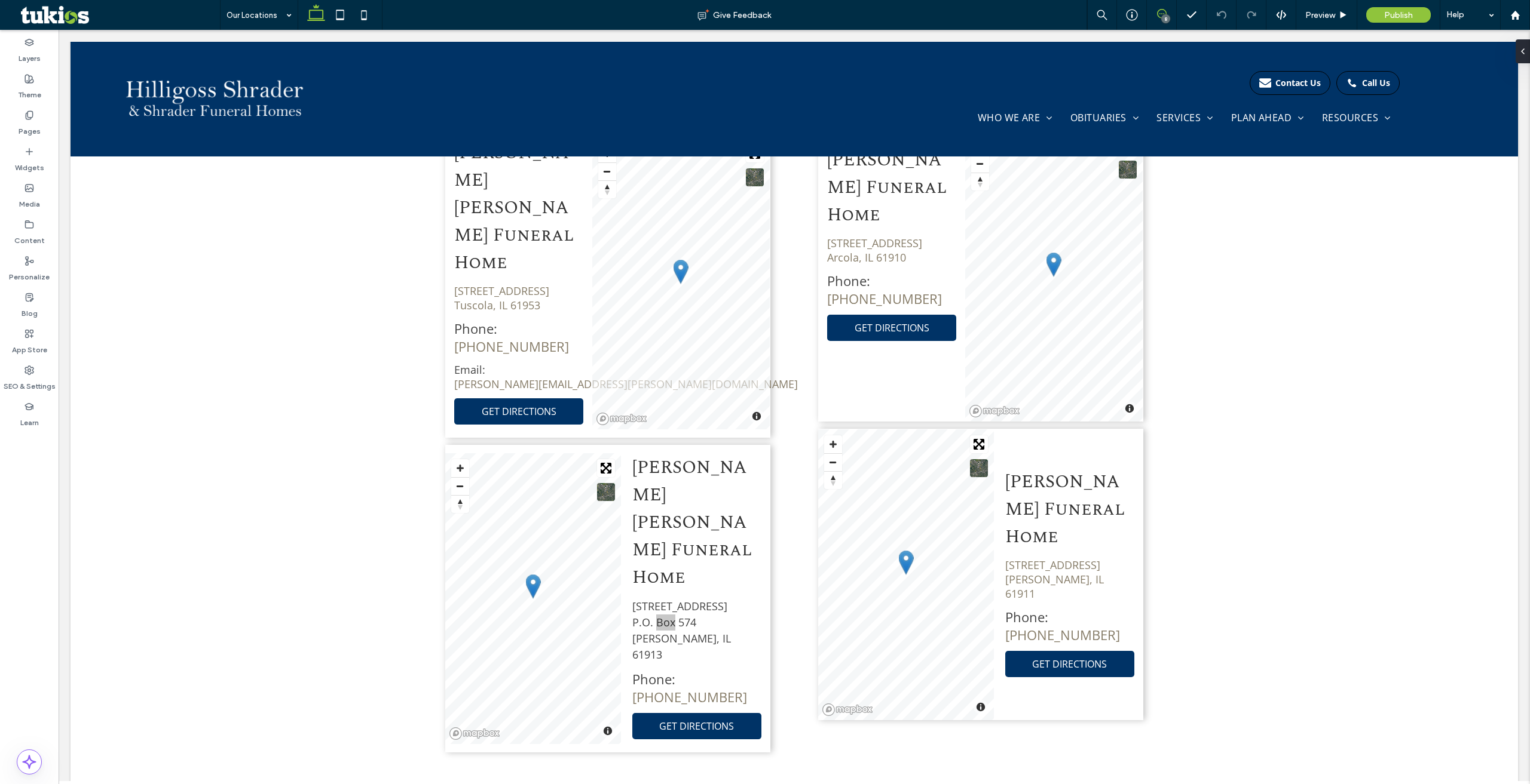
click at [1167, 14] on span at bounding box center [1161, 13] width 30 height 9
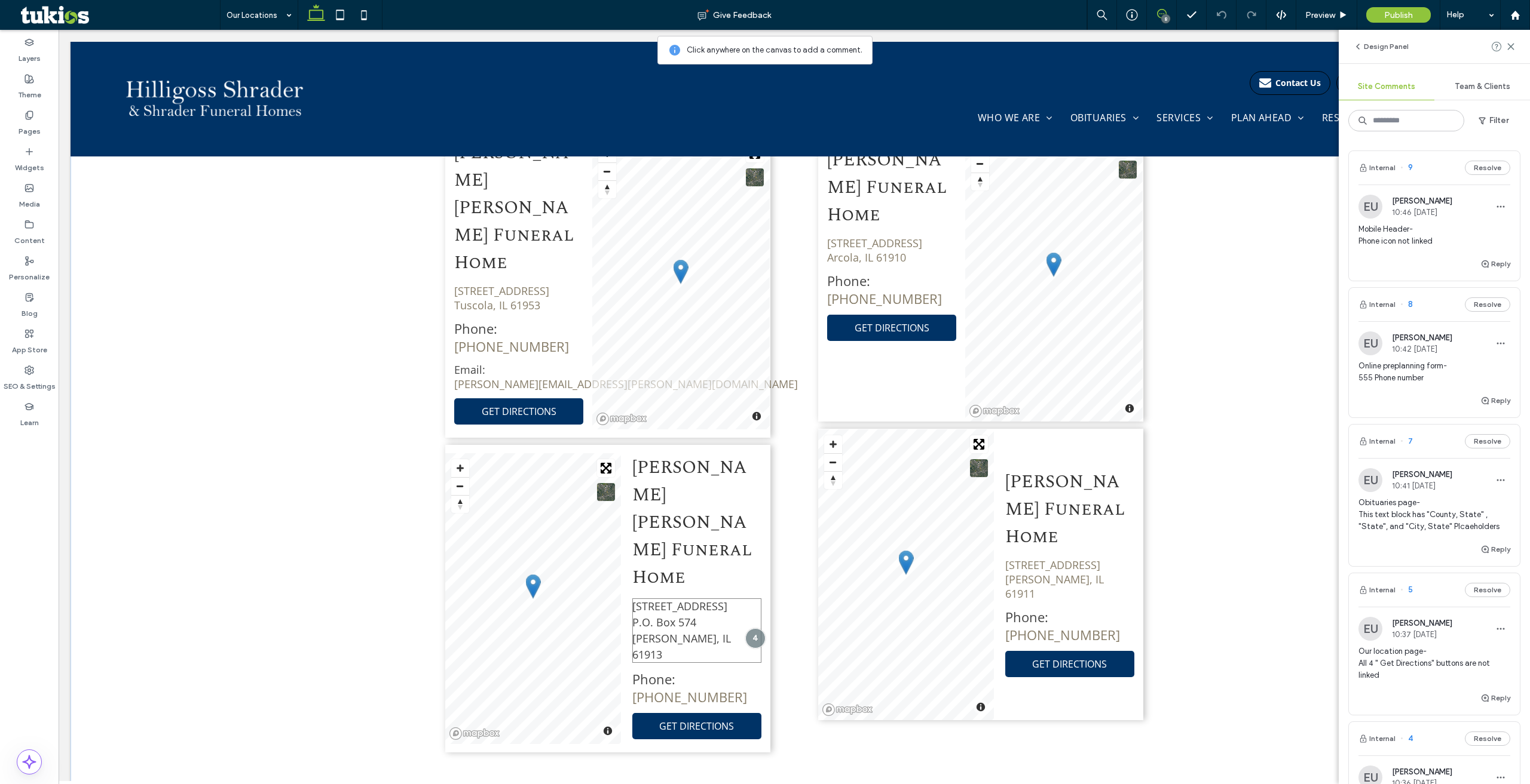
click at [697, 598] on p "[STREET_ADDRESS] P.O. [STREET_ADDRESS][PERSON_NAME]" at bounding box center [697, 631] width 129 height 65
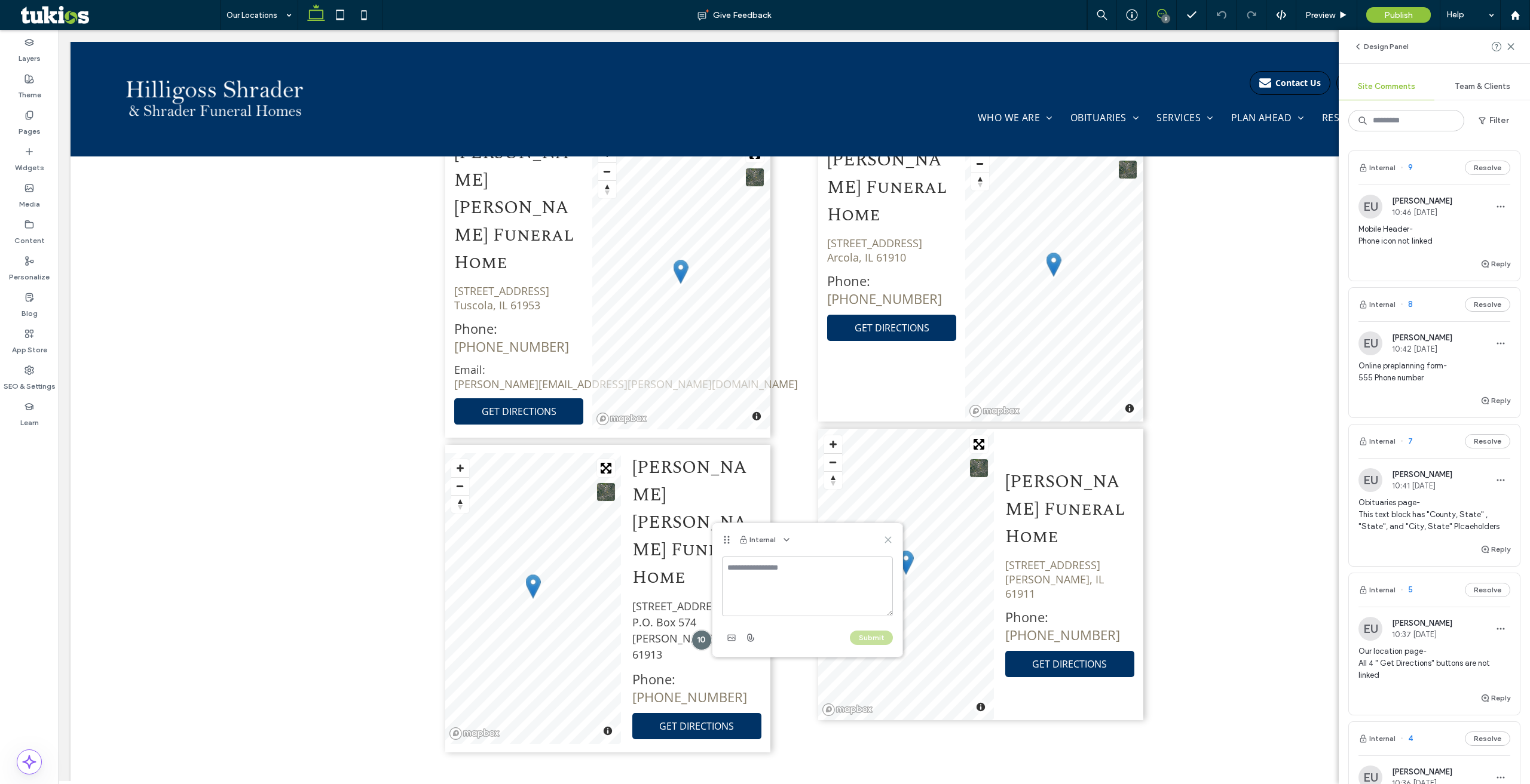
click at [888, 543] on icon at bounding box center [888, 540] width 9 height 9
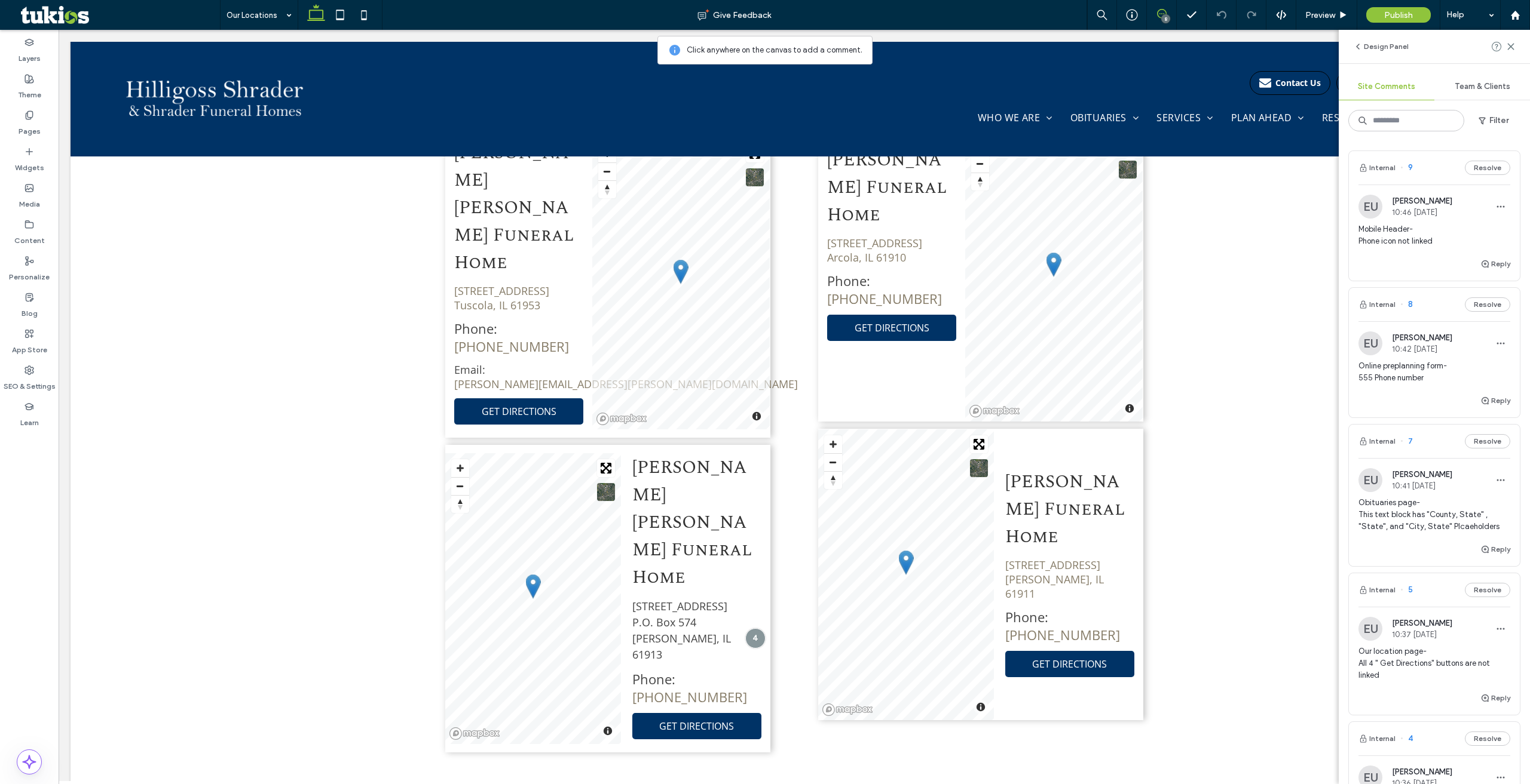
click at [1167, 15] on div "8" at bounding box center [1165, 19] width 9 height 9
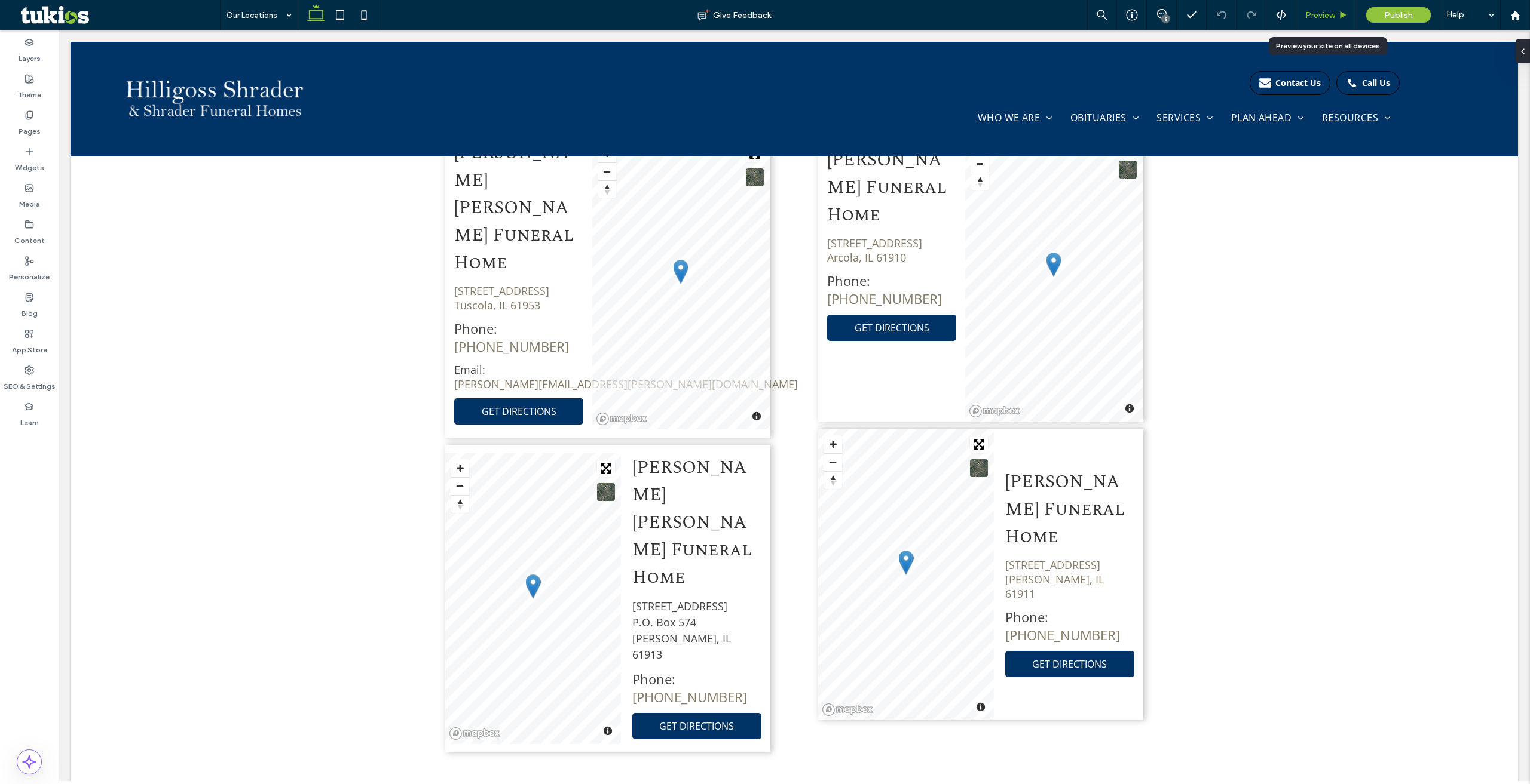
click at [1314, 12] on span "Preview" at bounding box center [1319, 15] width 30 height 10
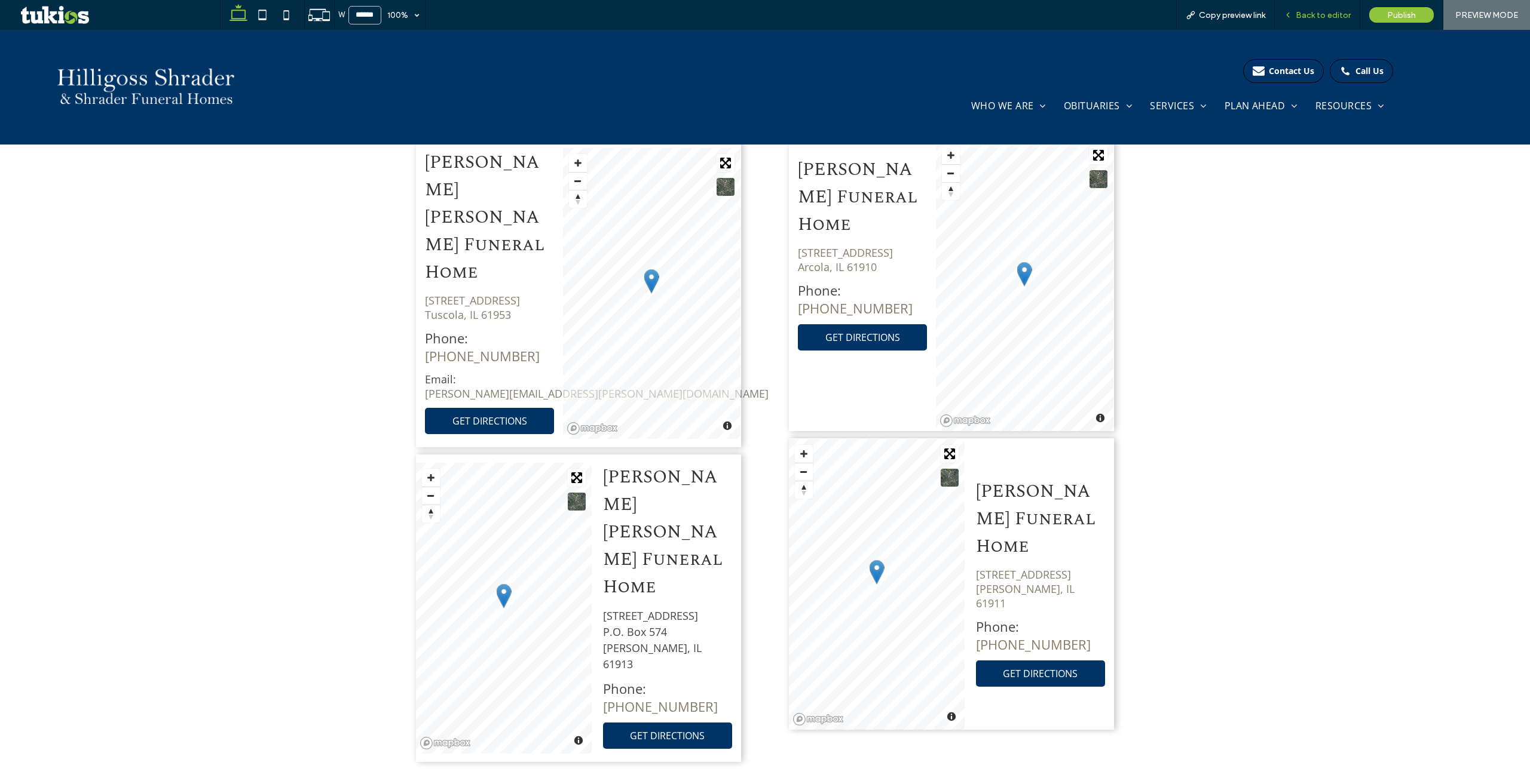
click at [1308, 16] on span "Back to editor" at bounding box center [1323, 15] width 55 height 10
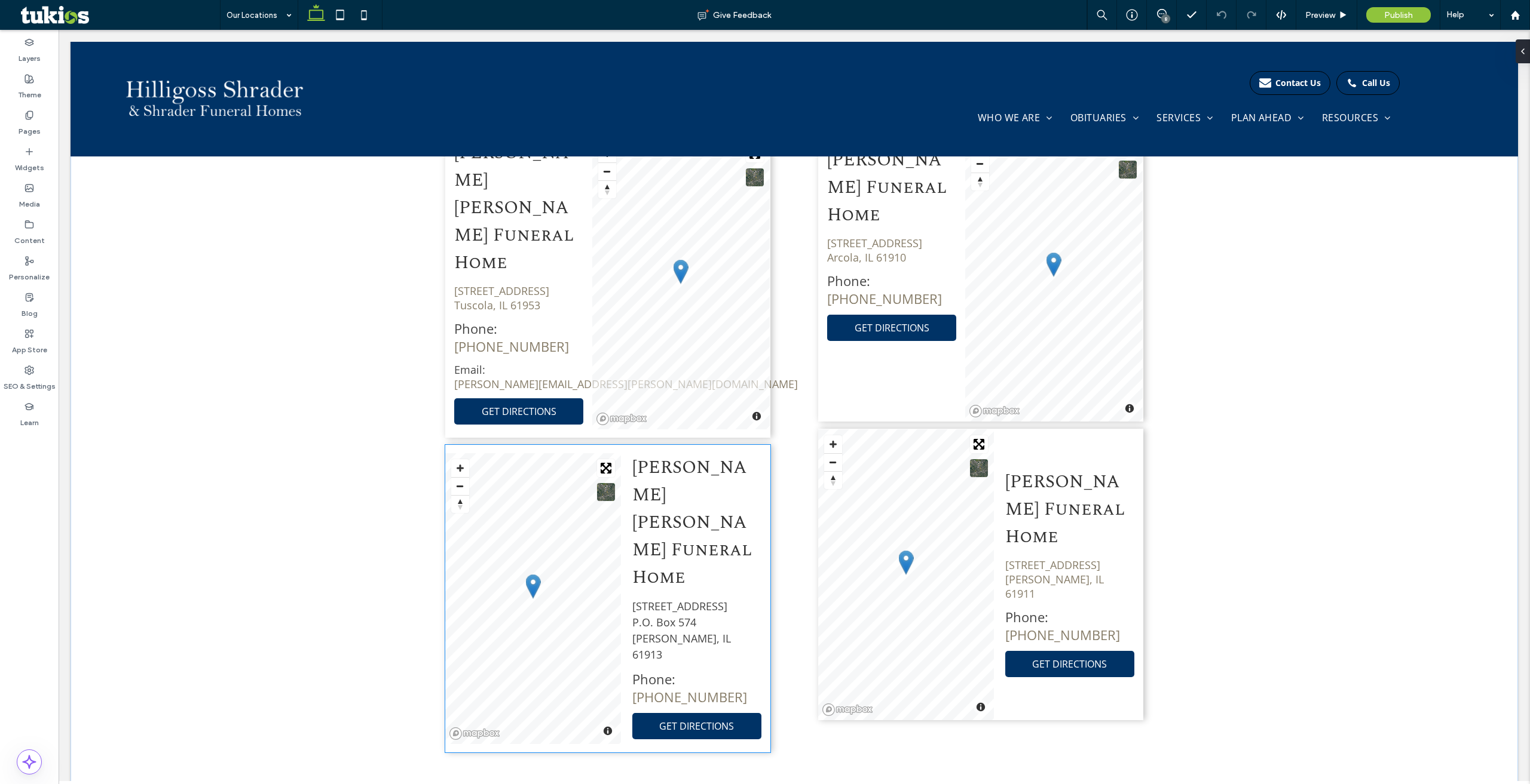
click at [675, 599] on span "[STREET_ADDRESS] P.O. [STREET_ADDRESS][PERSON_NAME]" at bounding box center [681, 630] width 99 height 63
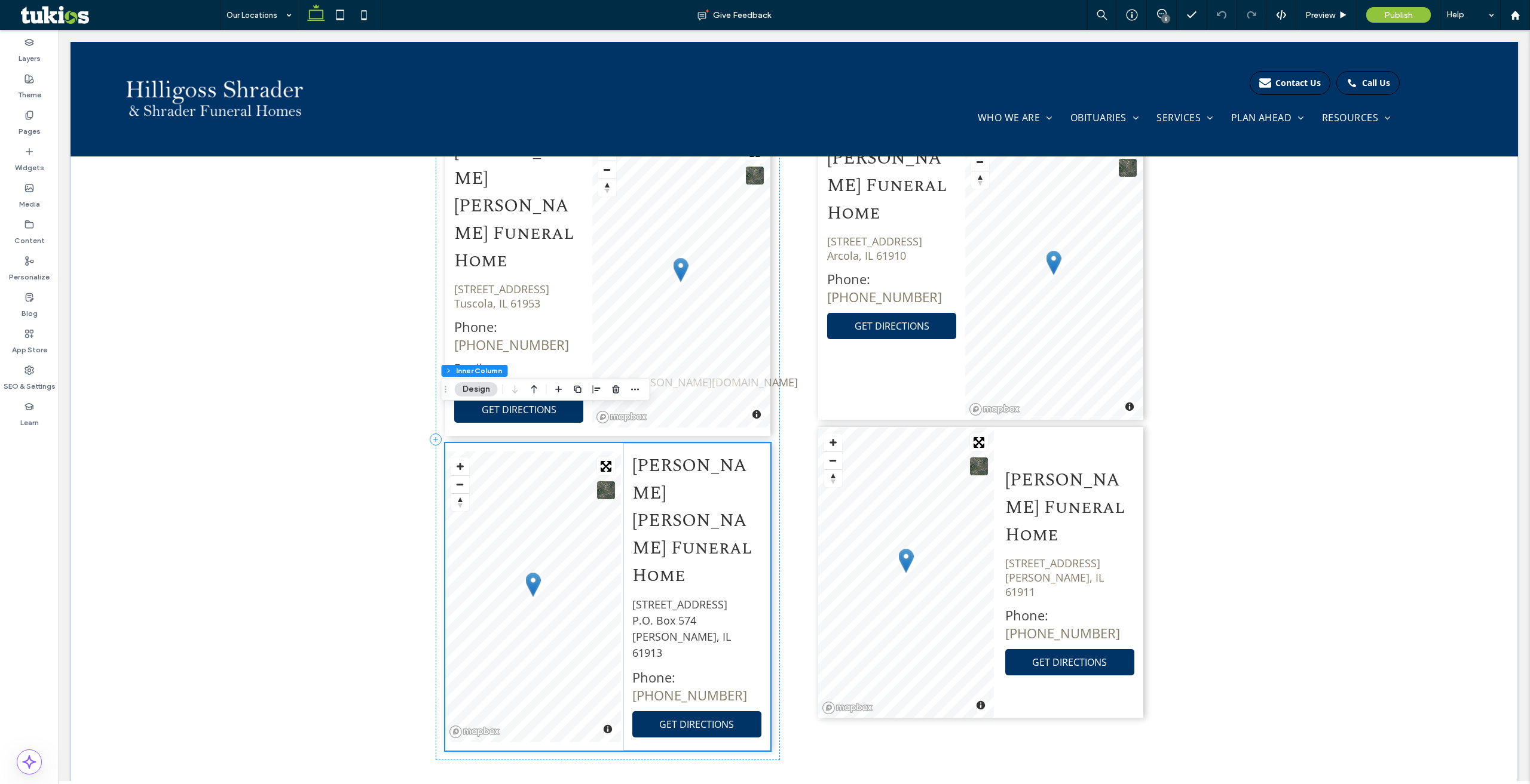
scroll to position [870, 0]
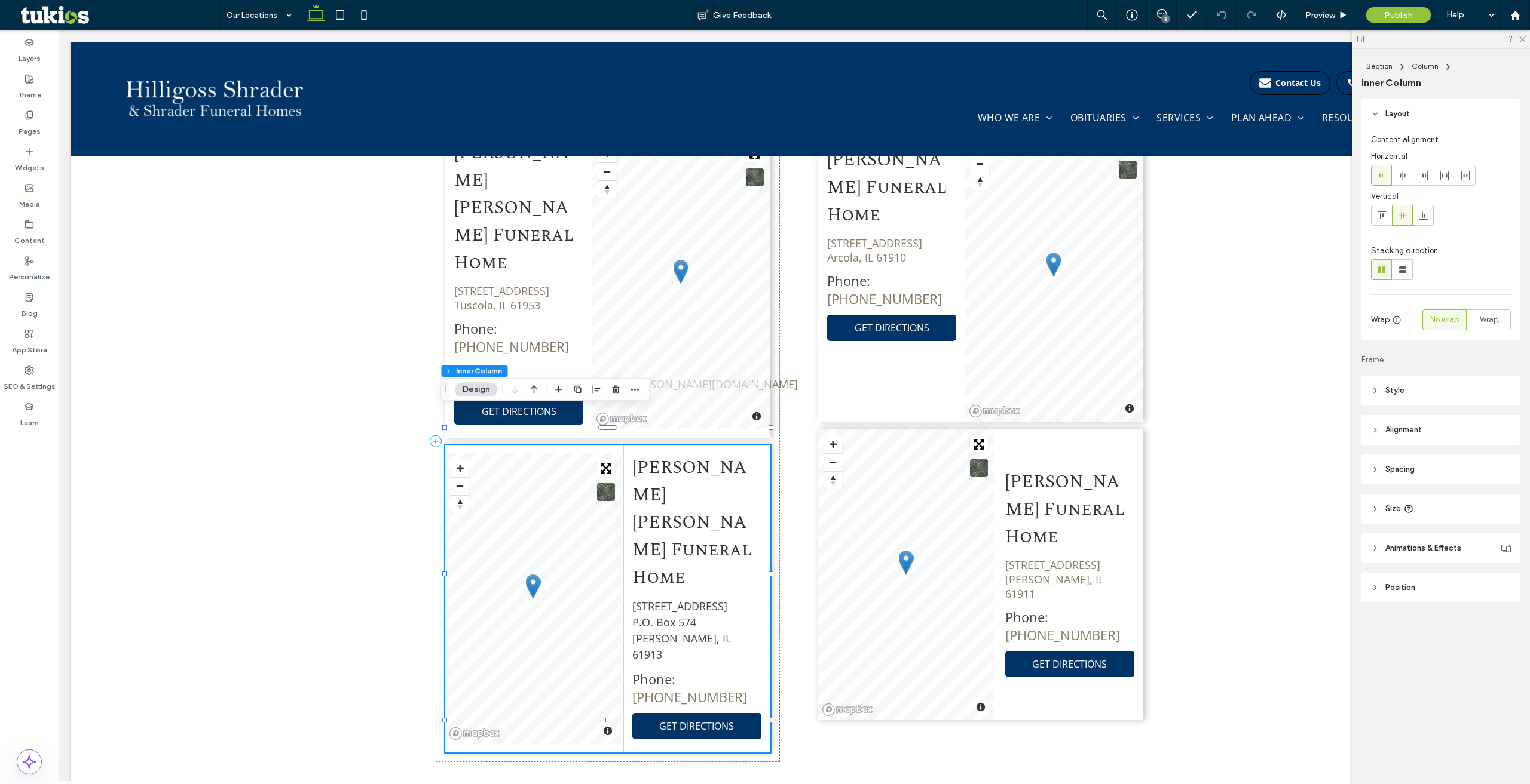
click at [670, 599] on span "[STREET_ADDRESS] P.O. [STREET_ADDRESS][PERSON_NAME]" at bounding box center [681, 630] width 99 height 63
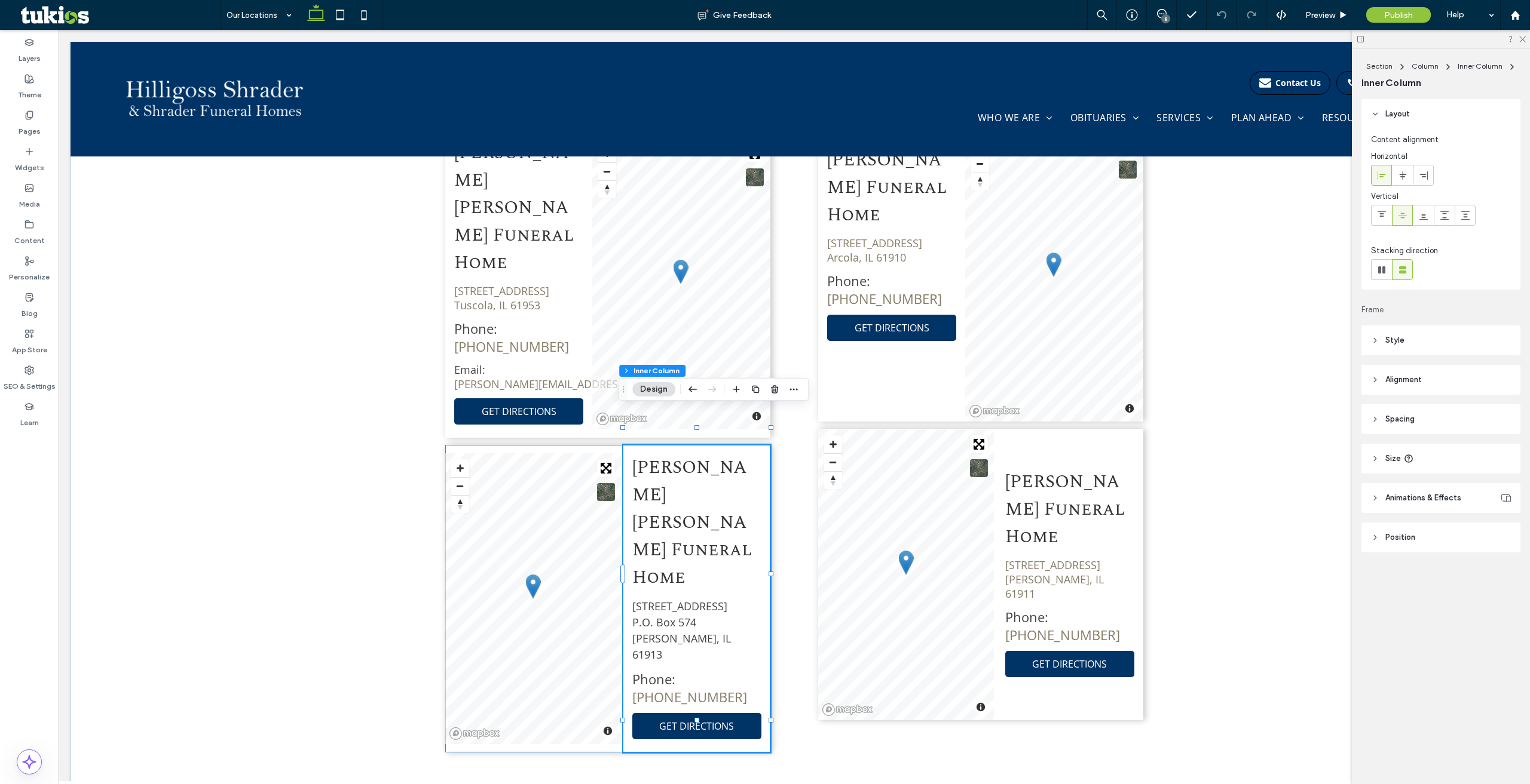
click at [671, 599] on span "[STREET_ADDRESS] P.O. [STREET_ADDRESS][PERSON_NAME]" at bounding box center [681, 630] width 99 height 63
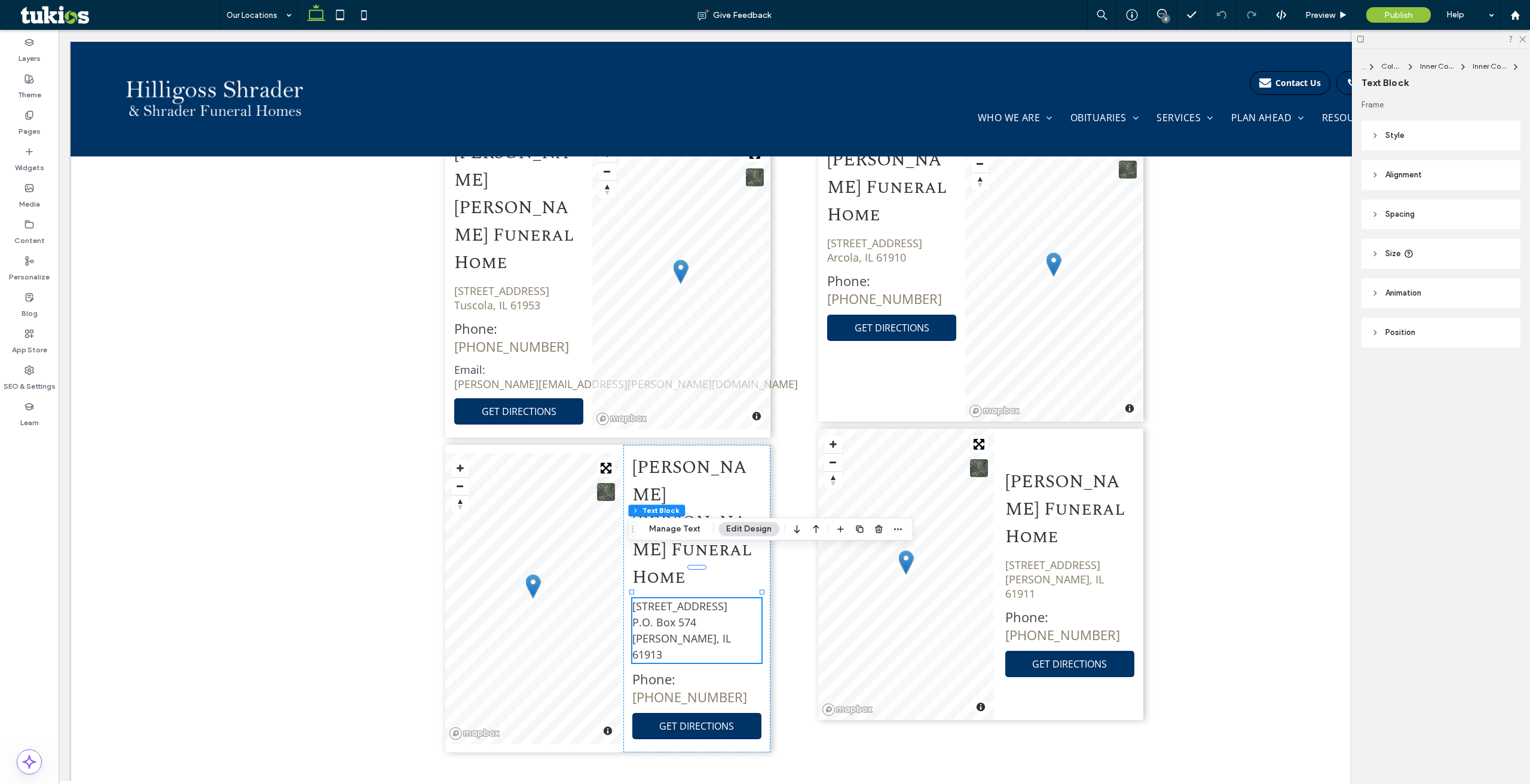
click at [675, 599] on span "[STREET_ADDRESS] P.O. [STREET_ADDRESS][PERSON_NAME]" at bounding box center [681, 630] width 99 height 63
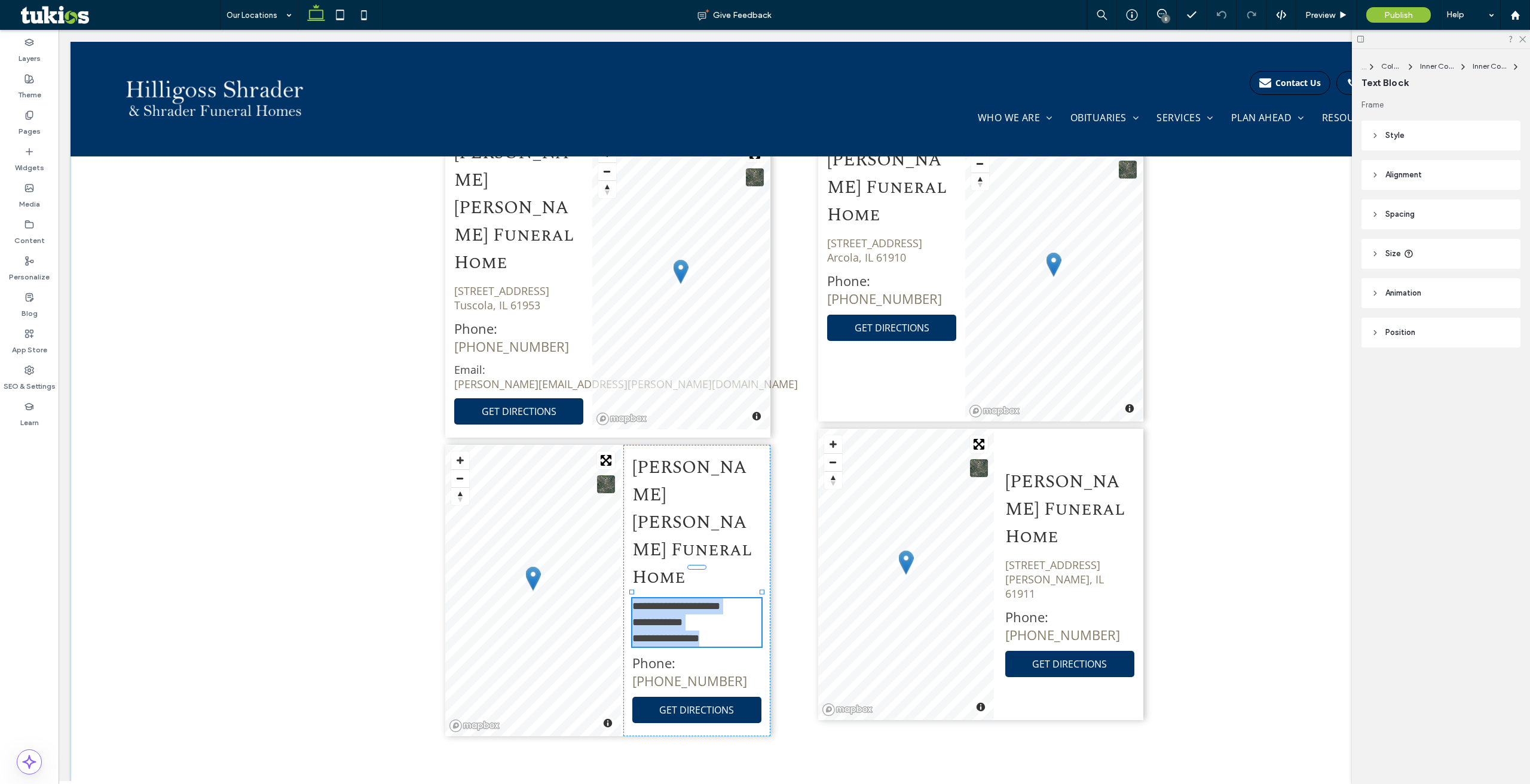
type input "*********"
type input "**"
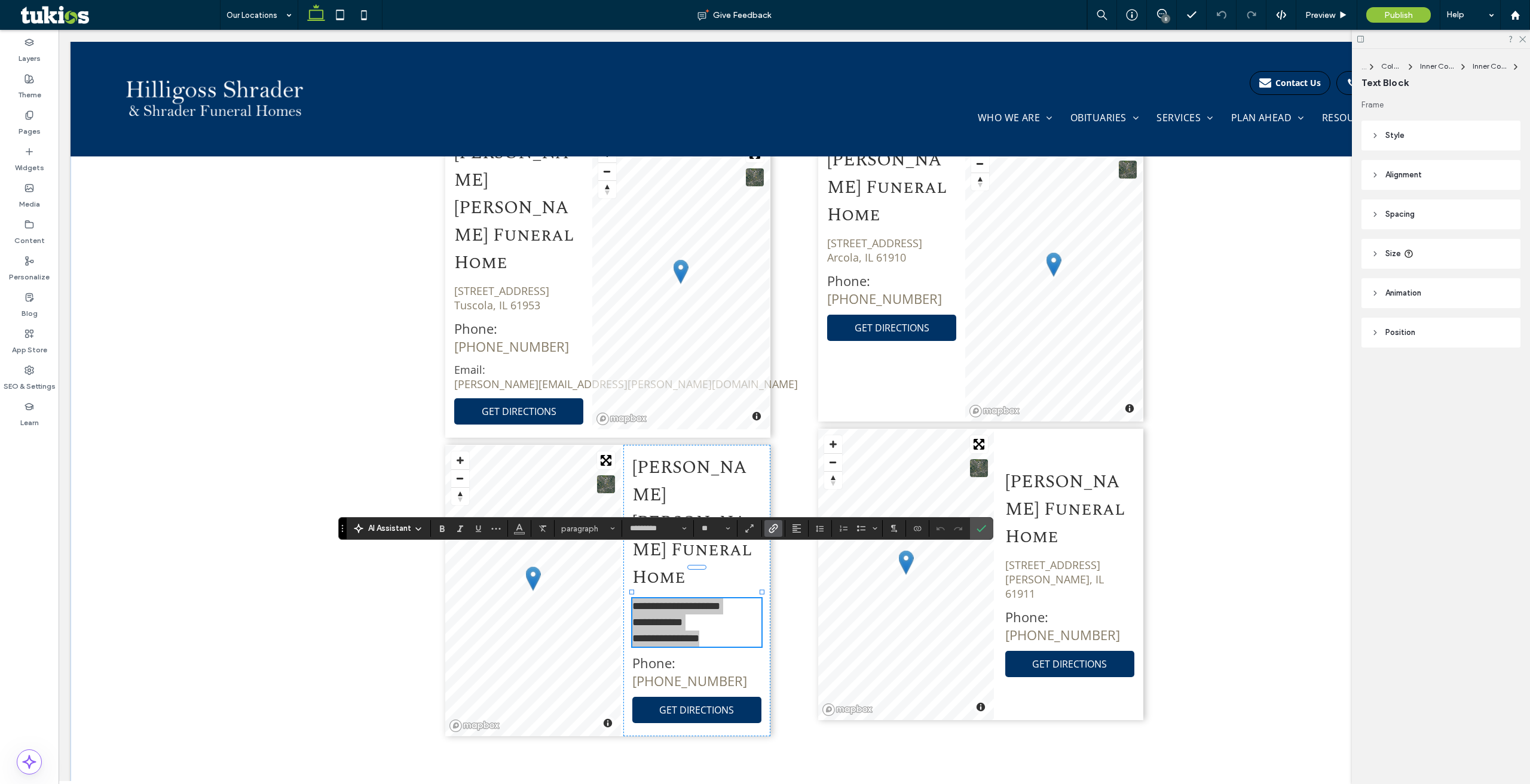
click at [774, 530] on icon "Link" at bounding box center [773, 528] width 9 height 9
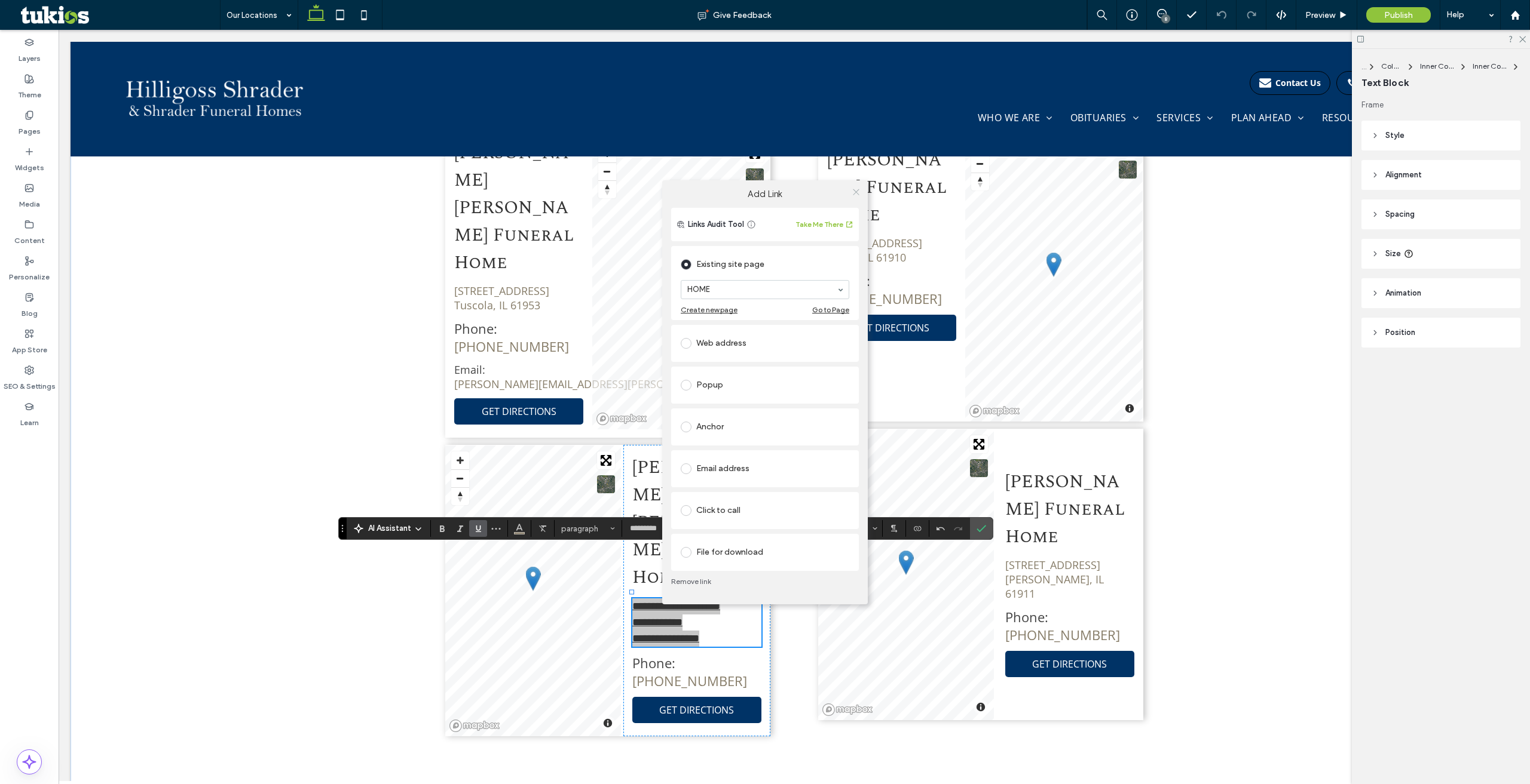
click at [853, 192] on icon at bounding box center [856, 192] width 9 height 9
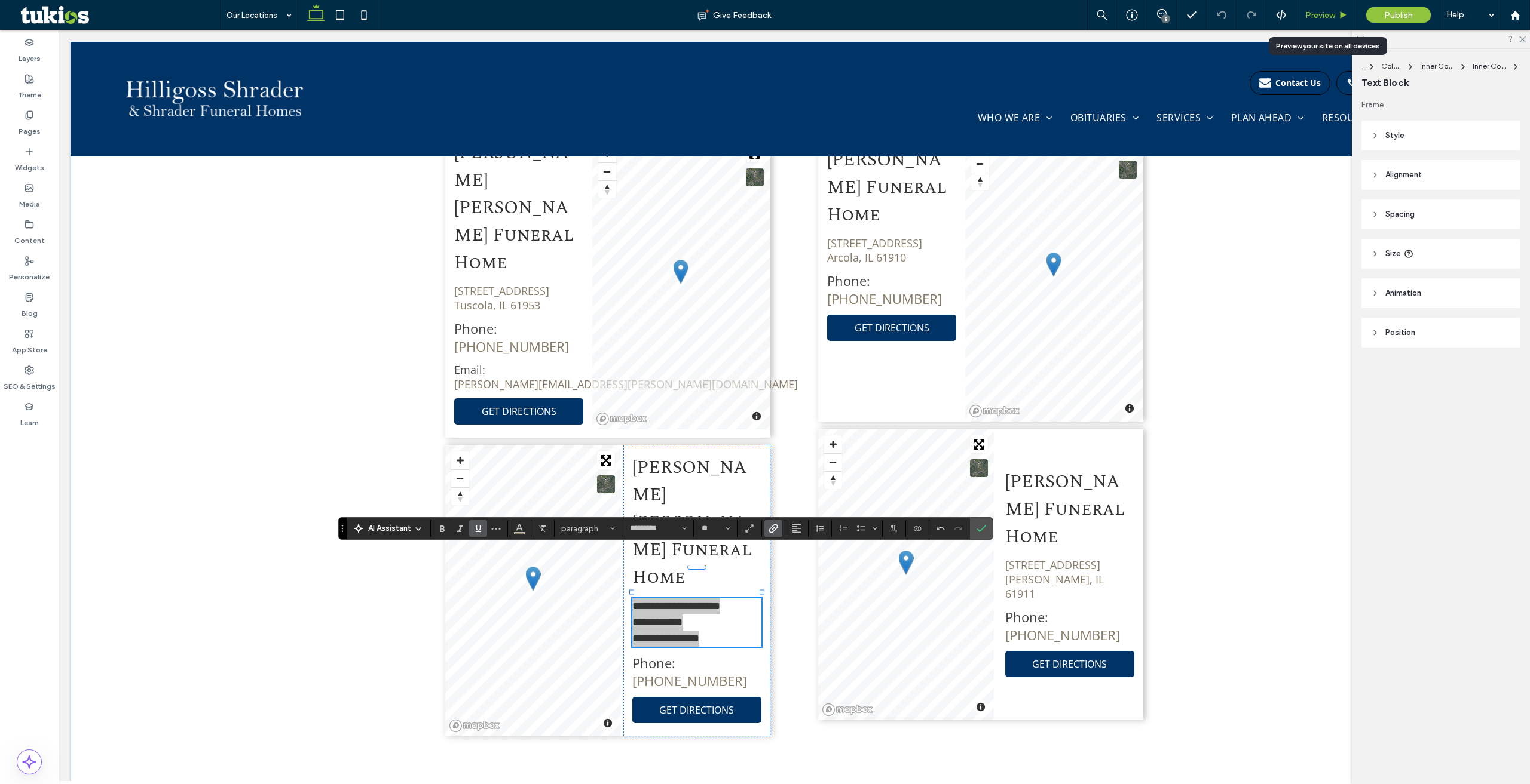
click at [1317, 17] on span "Preview" at bounding box center [1319, 15] width 30 height 10
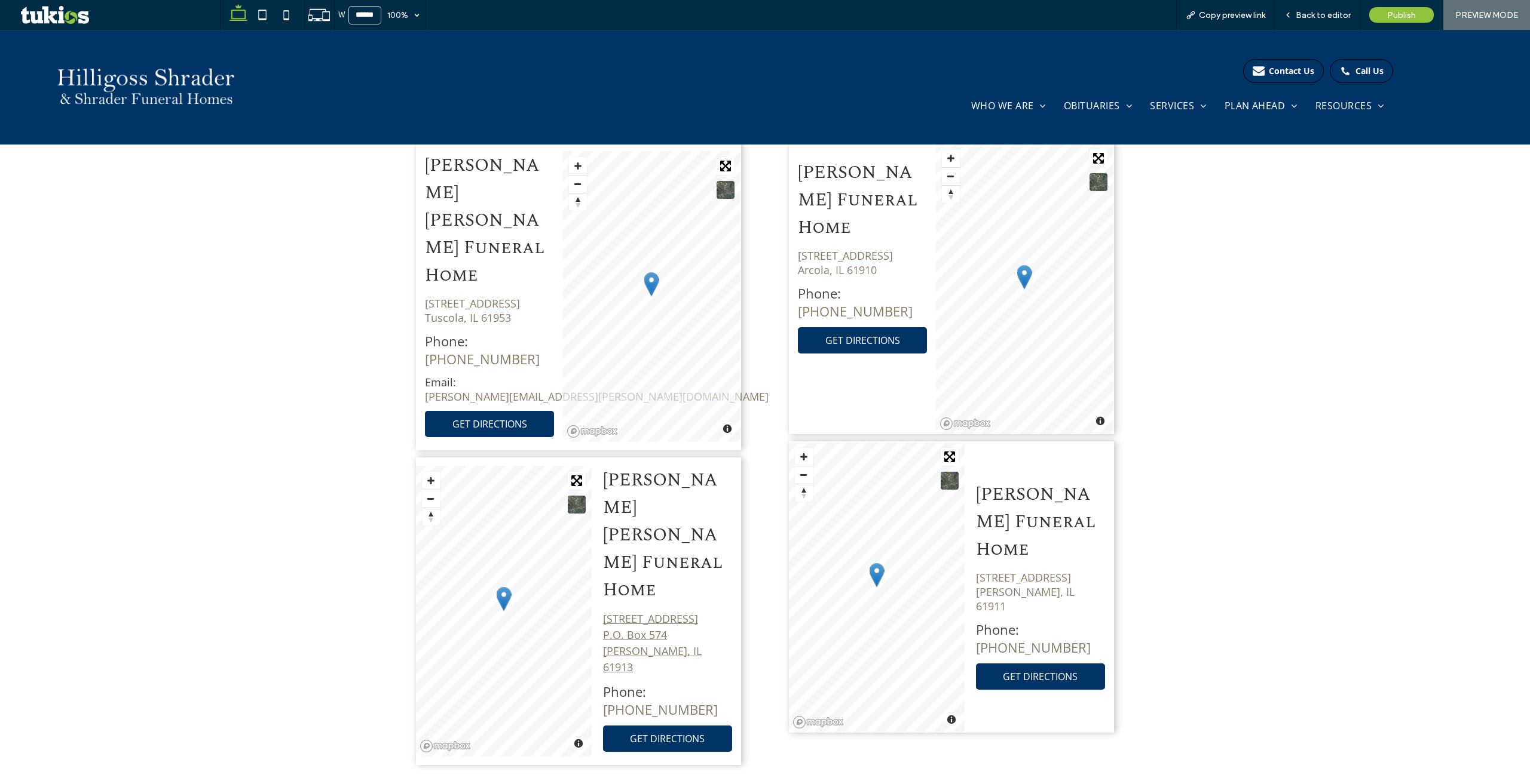
scroll to position [884, 0]
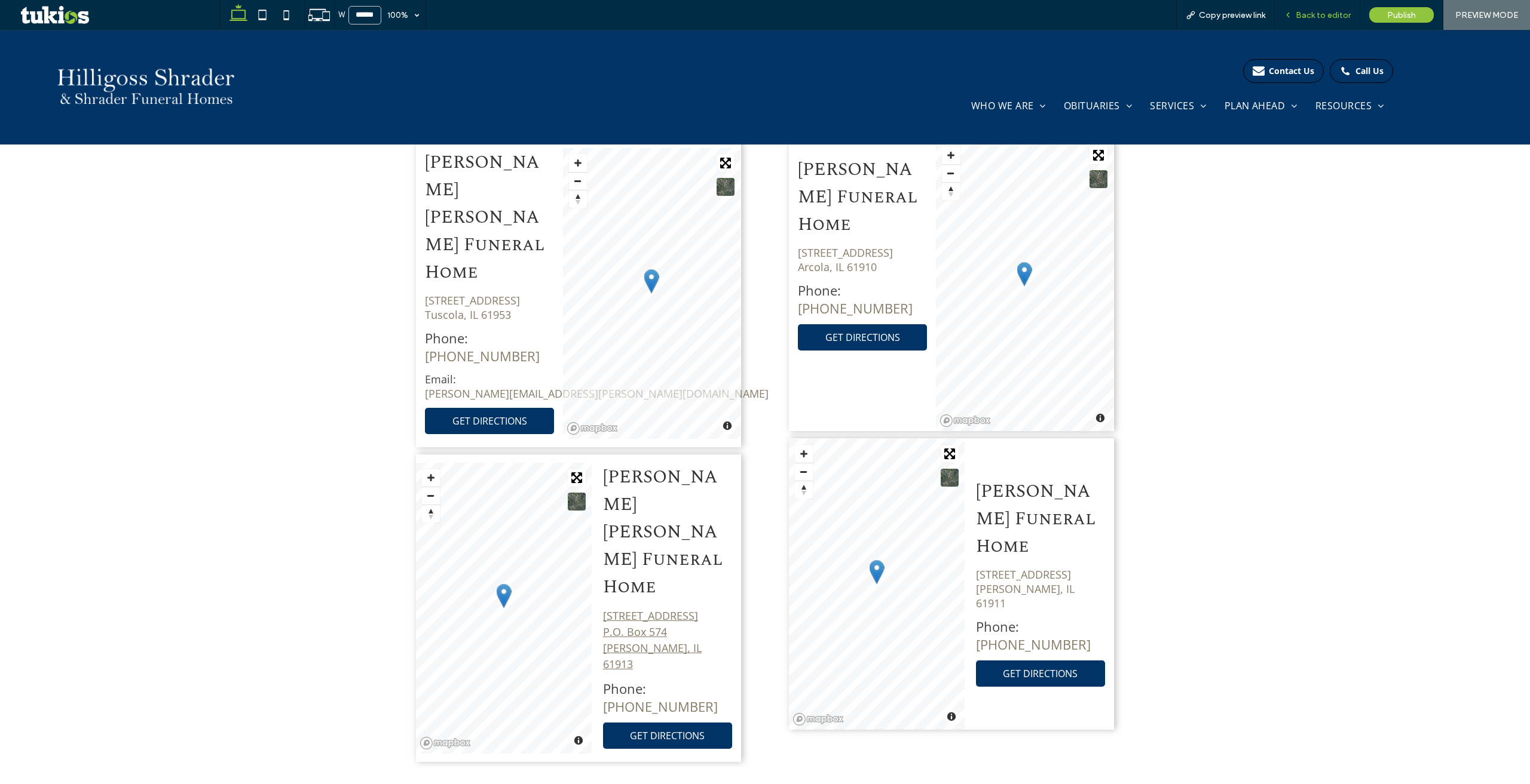
click at [1330, 11] on span "Back to editor" at bounding box center [1323, 15] width 55 height 10
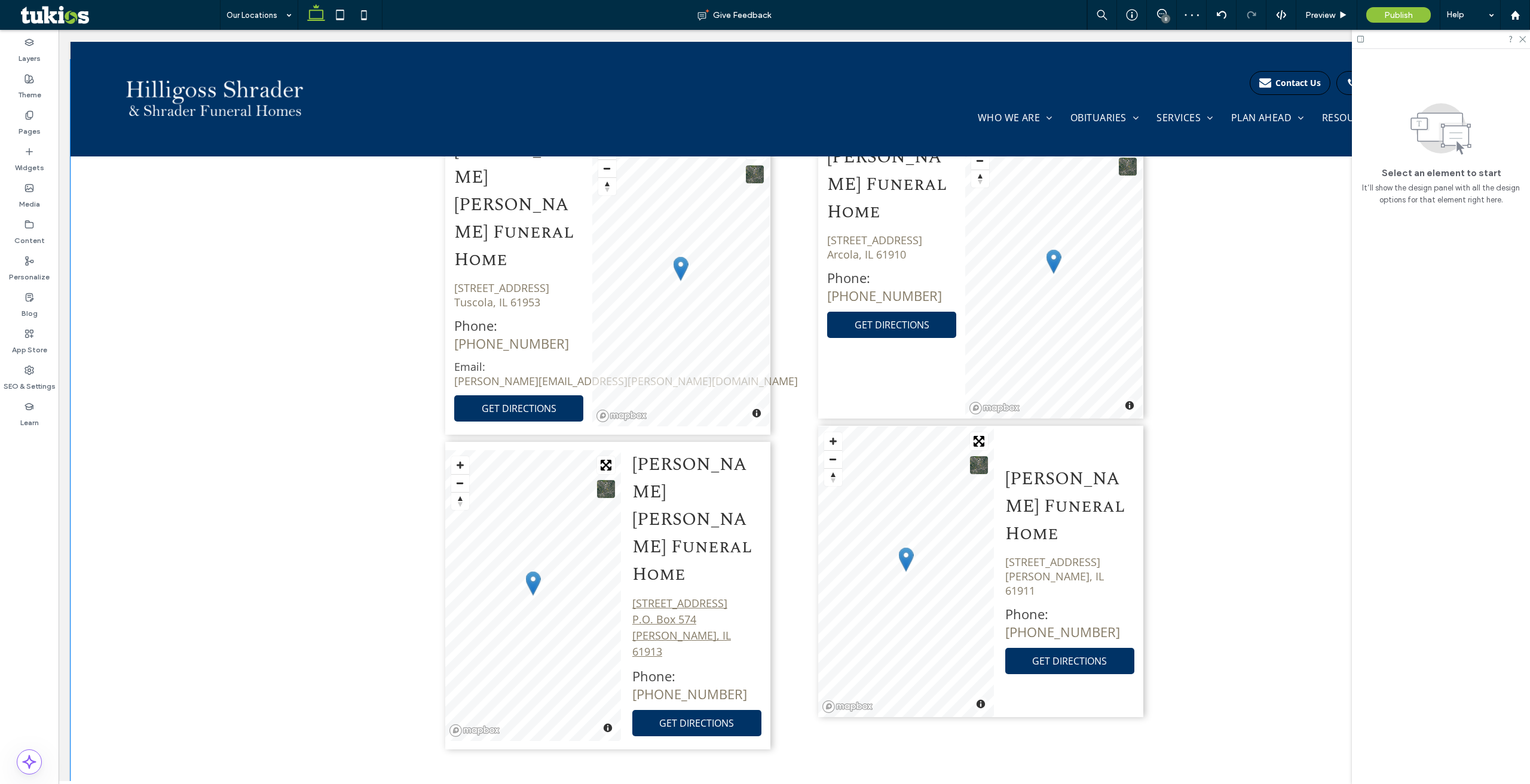
scroll to position [870, 0]
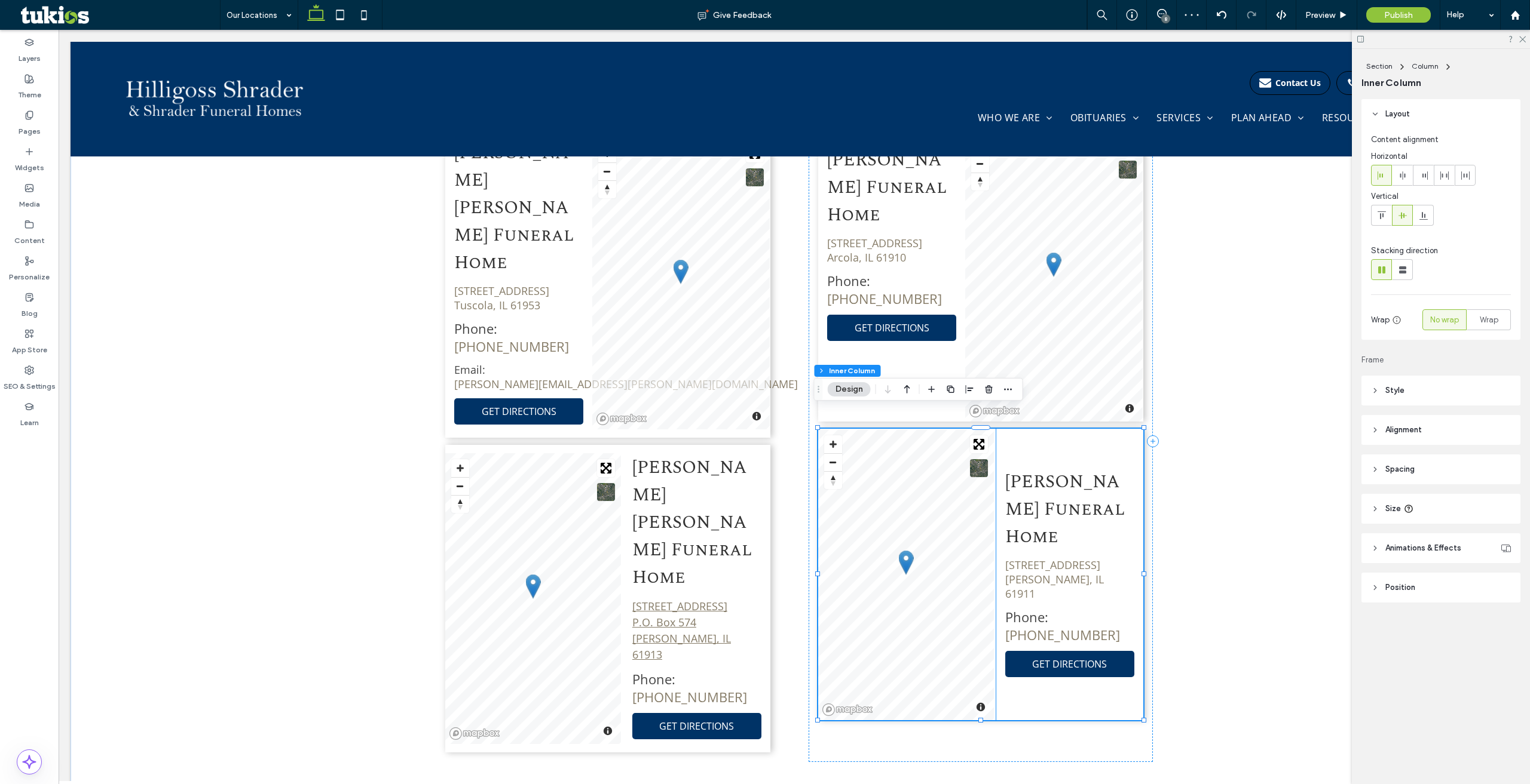
click at [1067, 507] on span "[PERSON_NAME] Funeral Home" at bounding box center [1065, 509] width 120 height 82
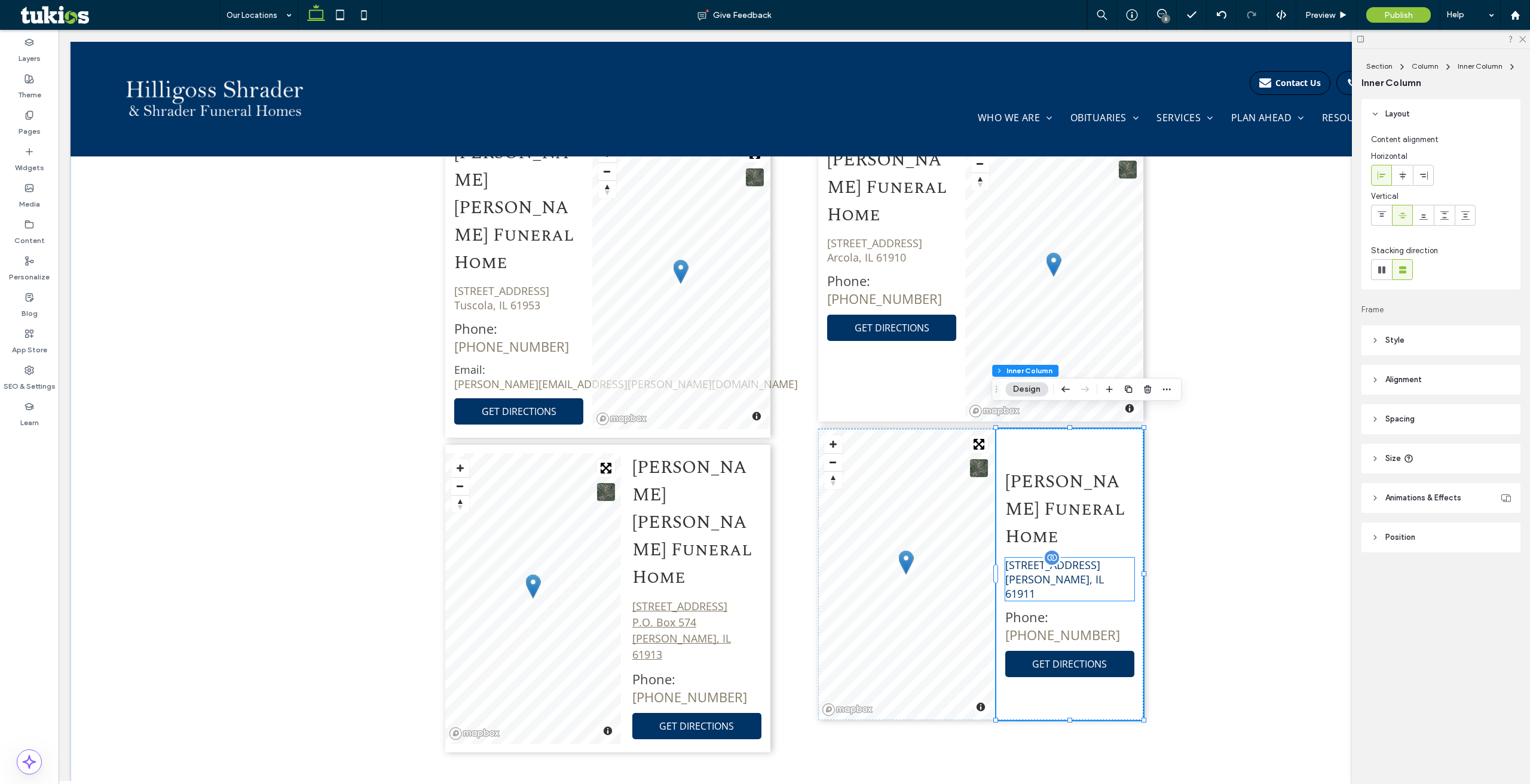
click at [1066, 564] on link "[STREET_ADDRESS][PERSON_NAME]" at bounding box center [1054, 579] width 99 height 43
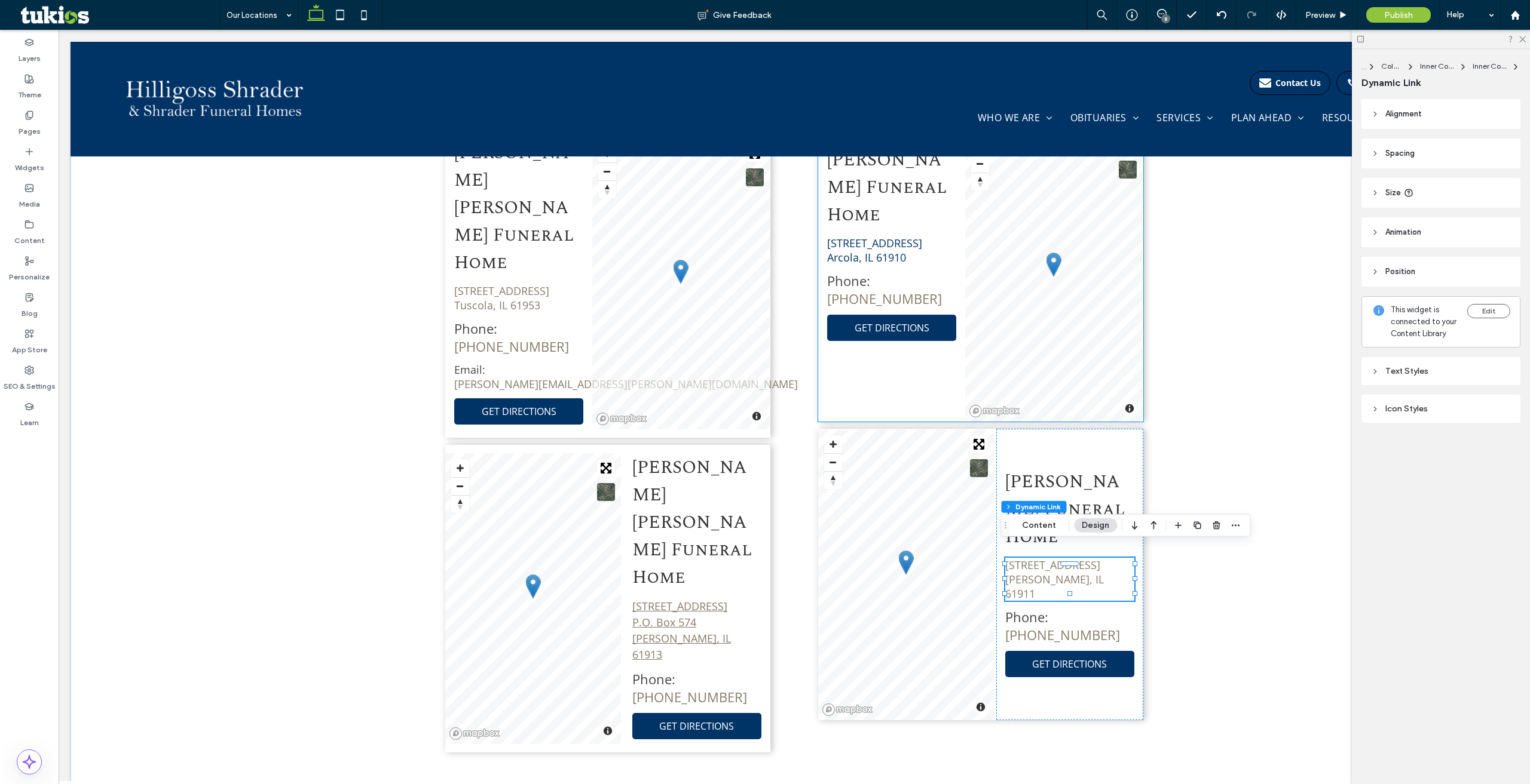
click at [885, 236] on link "[STREET_ADDRESS]" at bounding box center [875, 250] width 95 height 29
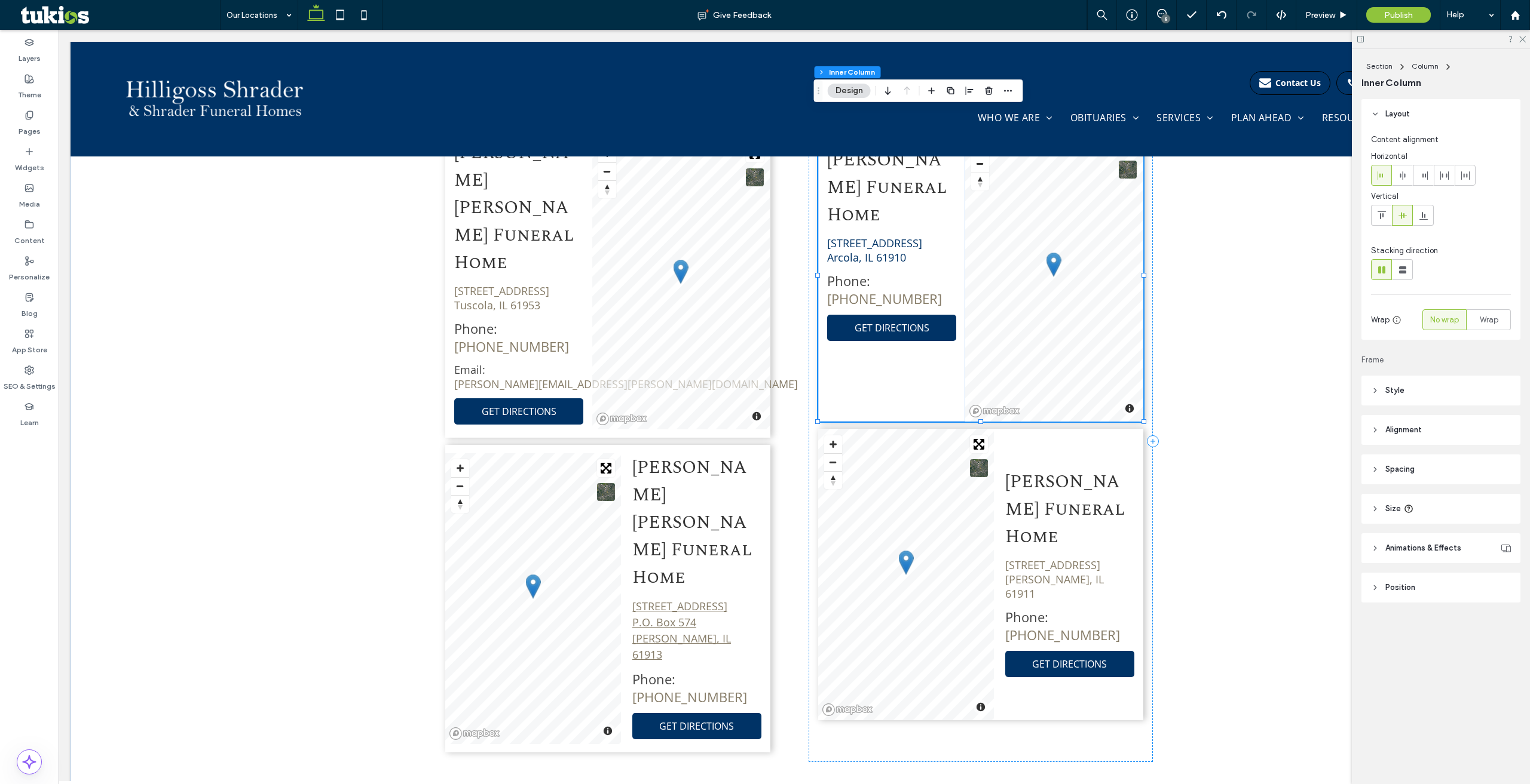
click at [883, 236] on link "[STREET_ADDRESS]" at bounding box center [875, 250] width 95 height 29
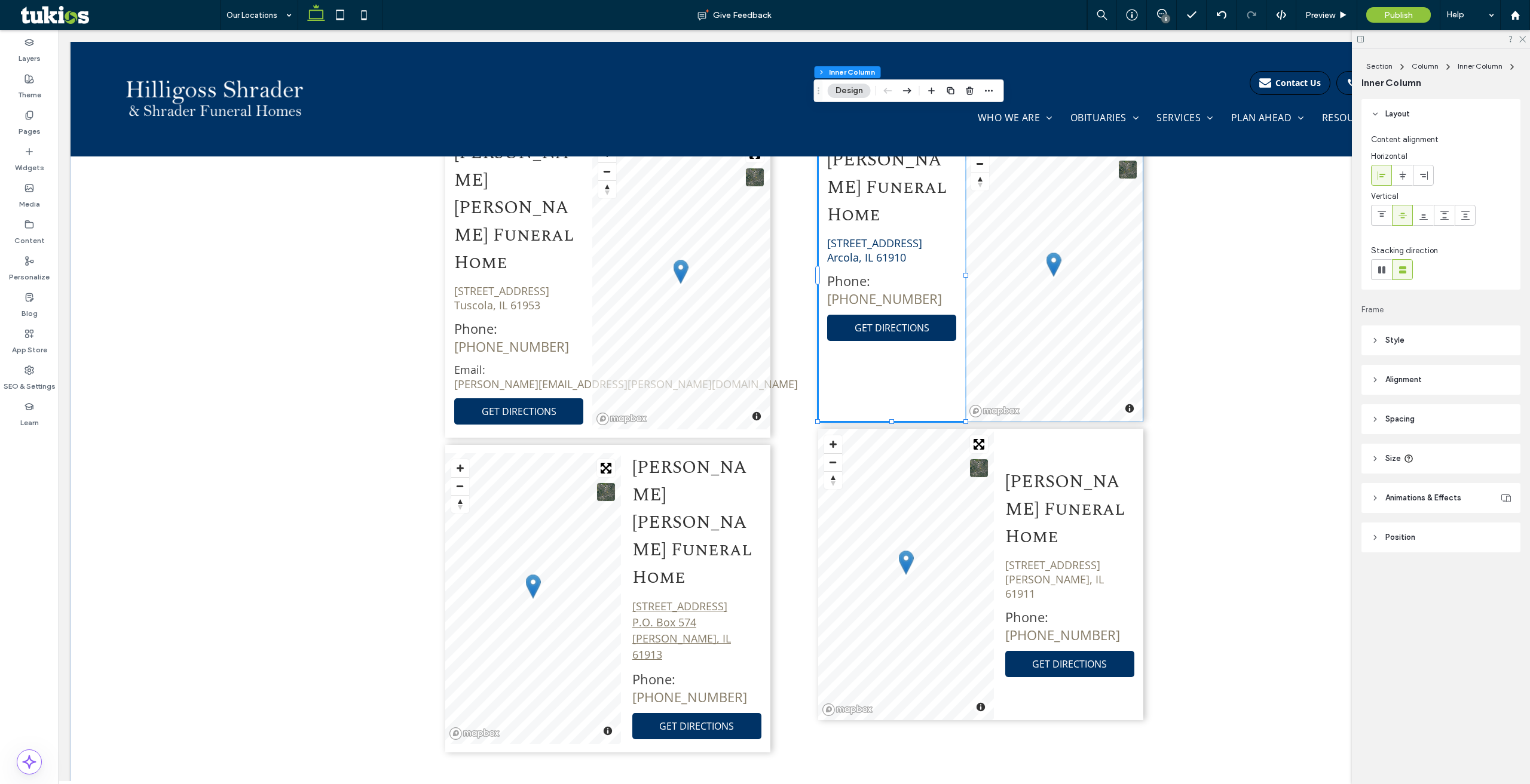
click at [846, 236] on link "[STREET_ADDRESS]" at bounding box center [875, 250] width 95 height 29
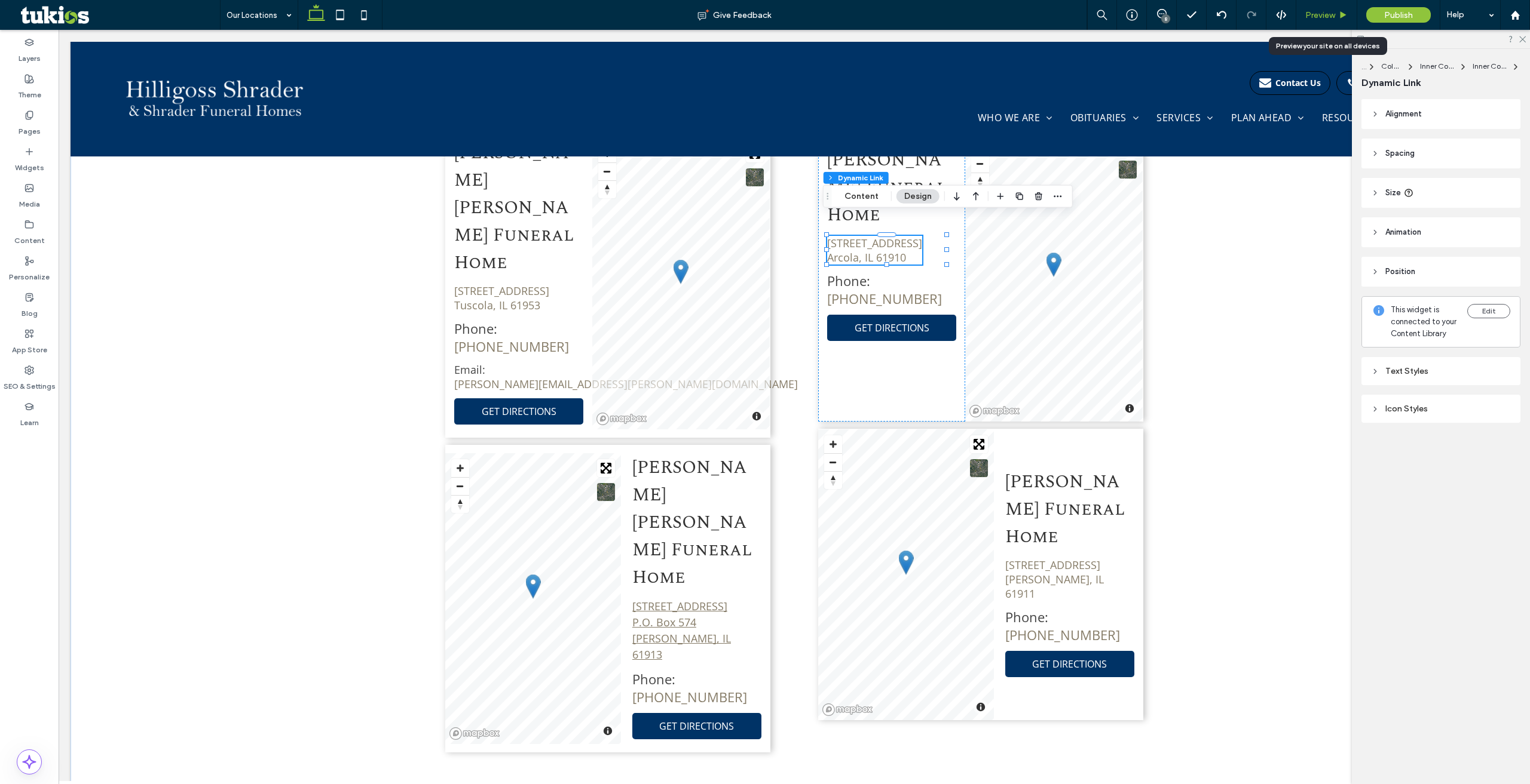
click at [1332, 14] on span "Preview" at bounding box center [1319, 15] width 30 height 10
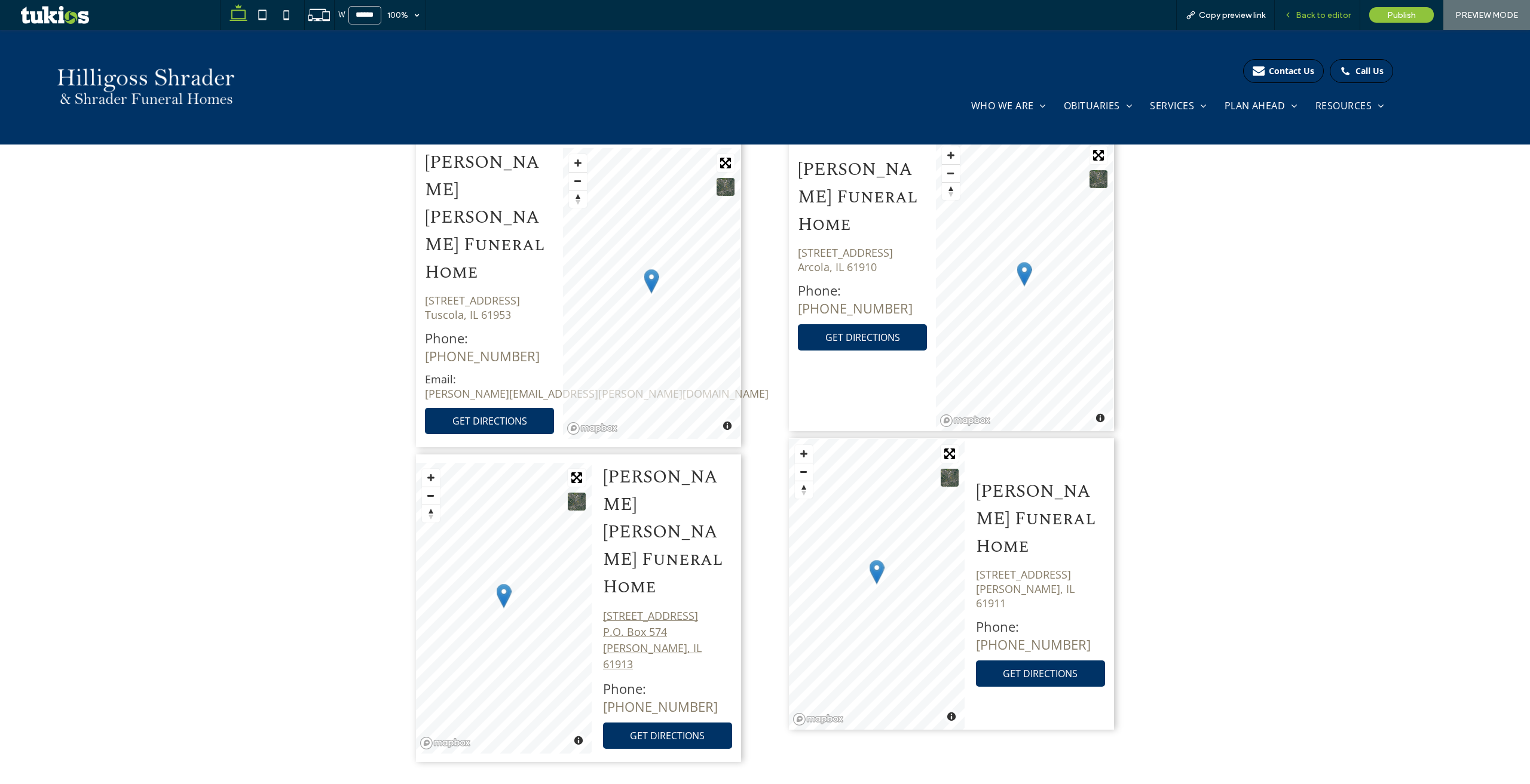
click at [1328, 14] on span "Back to editor" at bounding box center [1323, 15] width 55 height 10
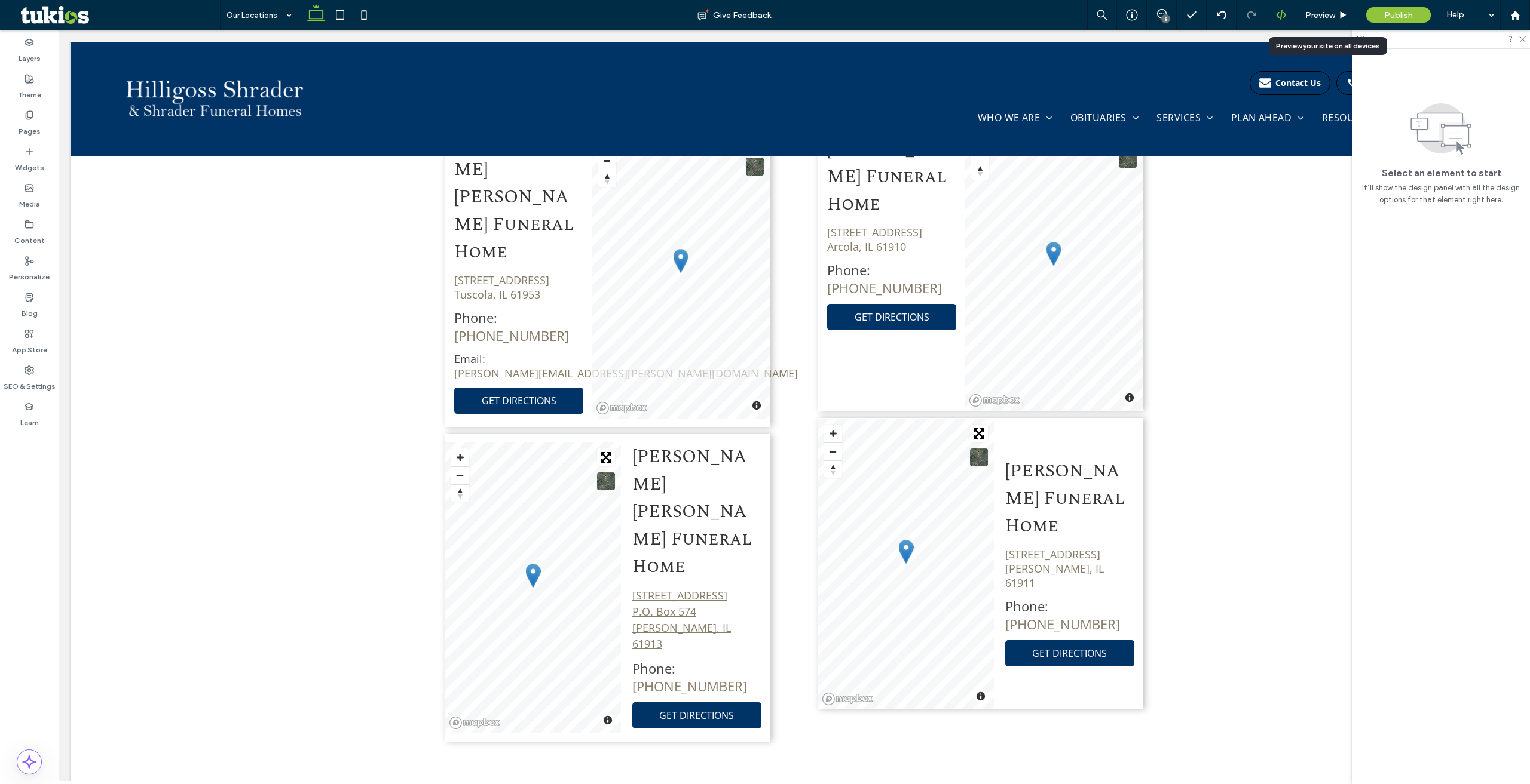
scroll to position [870, 0]
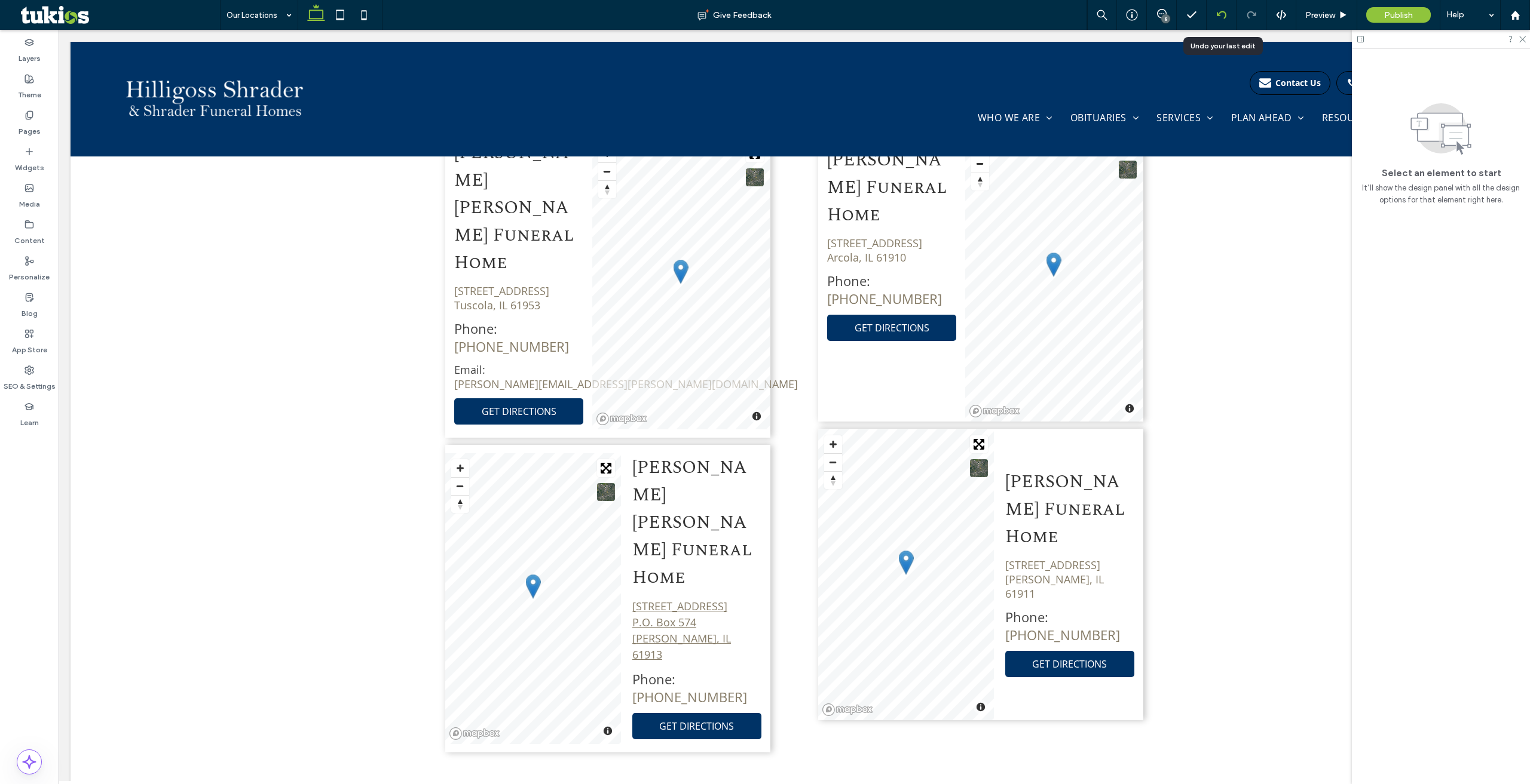
click at [1221, 12] on use at bounding box center [1221, 14] width 9 height 8
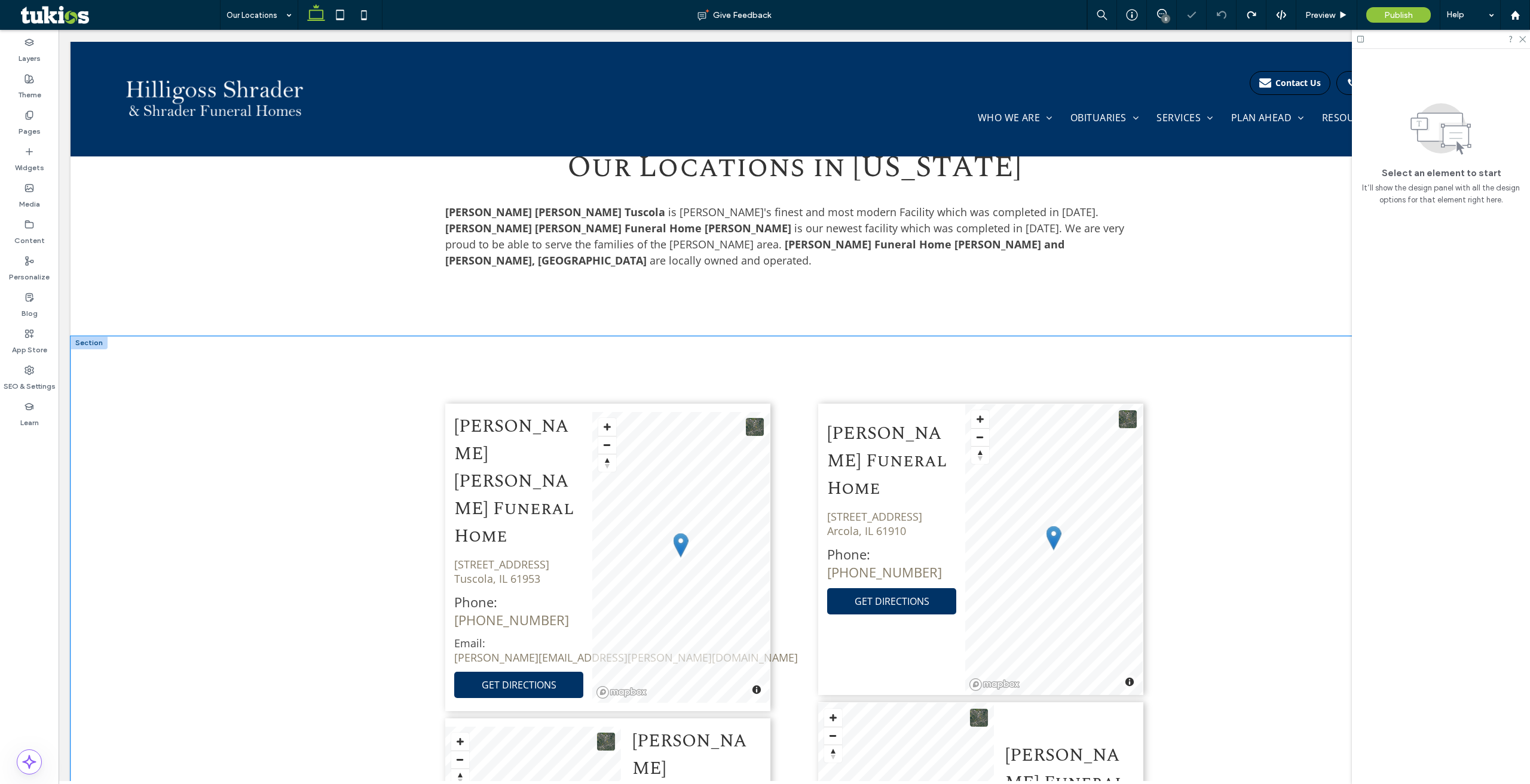
scroll to position [1063, 0]
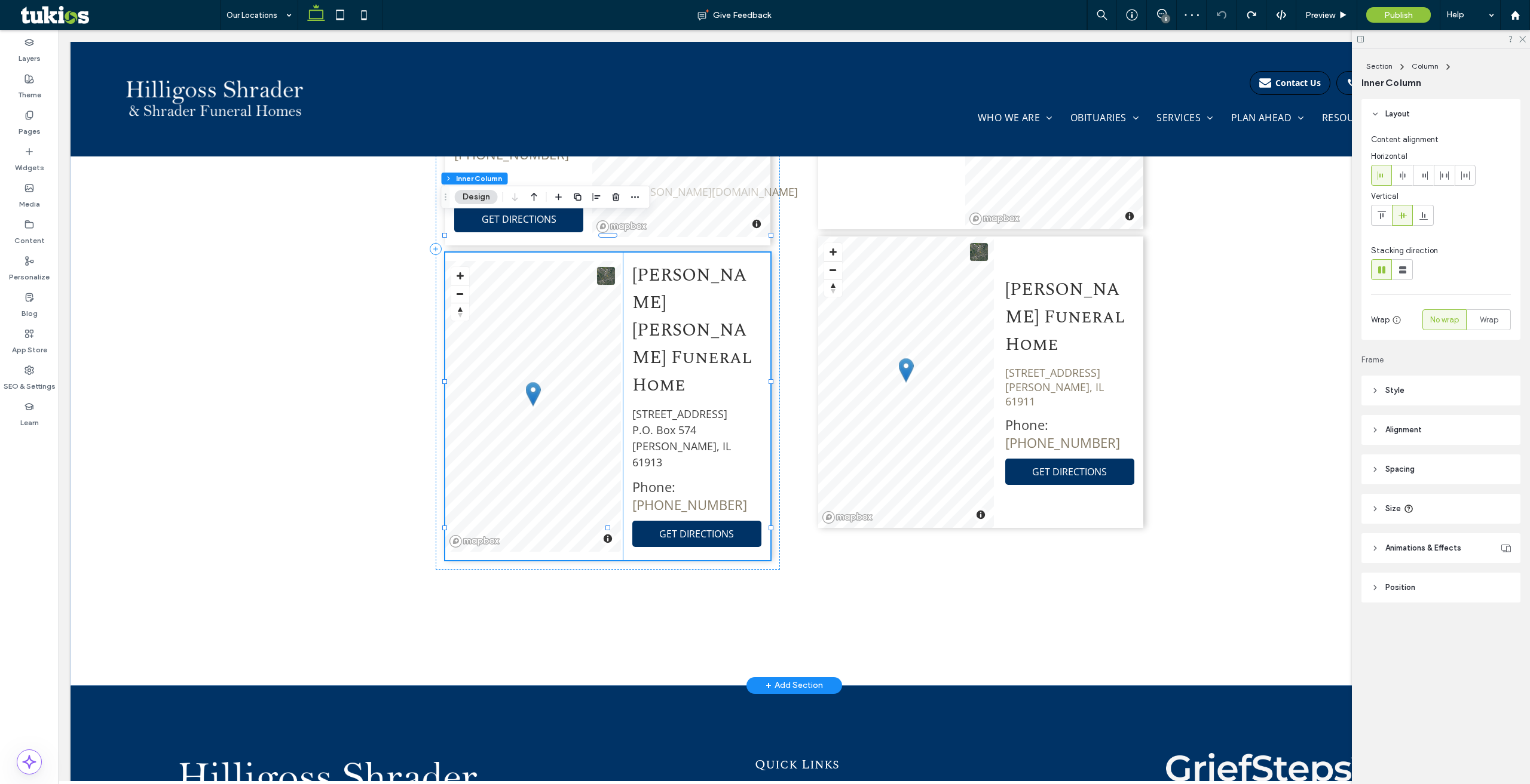
click at [678, 406] on p "[STREET_ADDRESS] P.O. [STREET_ADDRESS][PERSON_NAME]" at bounding box center [697, 439] width 129 height 65
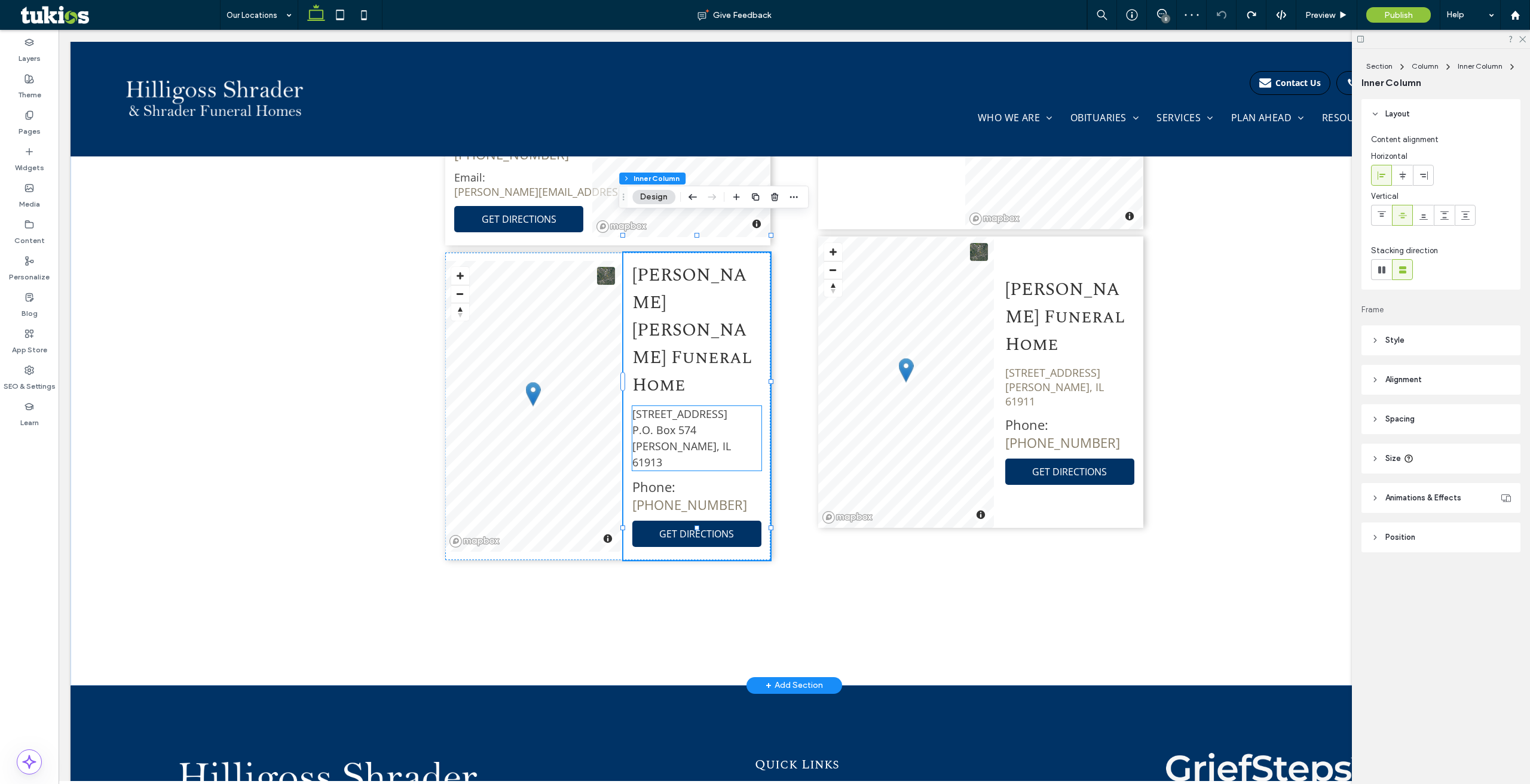
click at [676, 406] on span "[STREET_ADDRESS] P.O. [STREET_ADDRESS][PERSON_NAME]" at bounding box center [681, 437] width 99 height 63
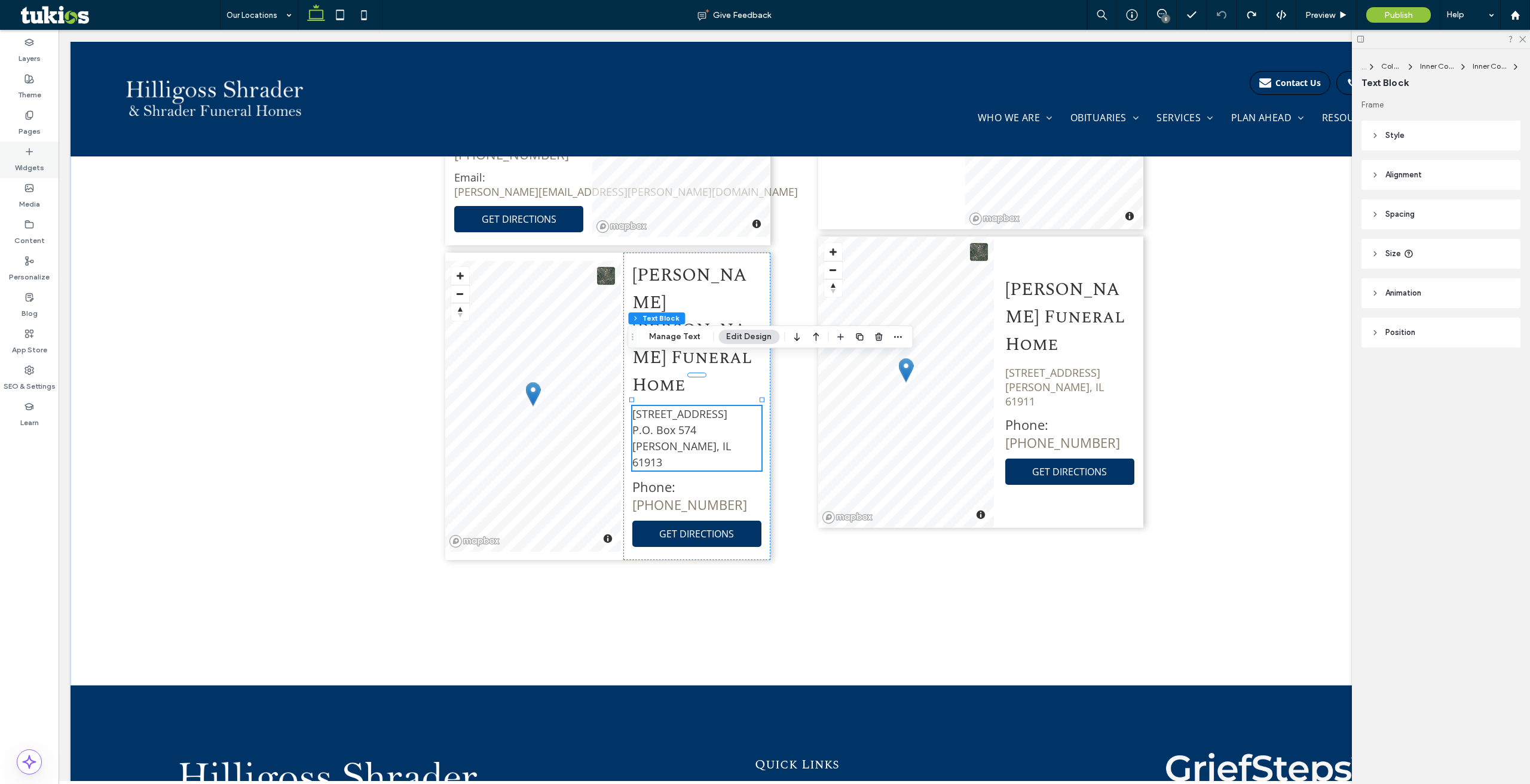
click at [37, 164] on label "Widgets" at bounding box center [30, 164] width 30 height 17
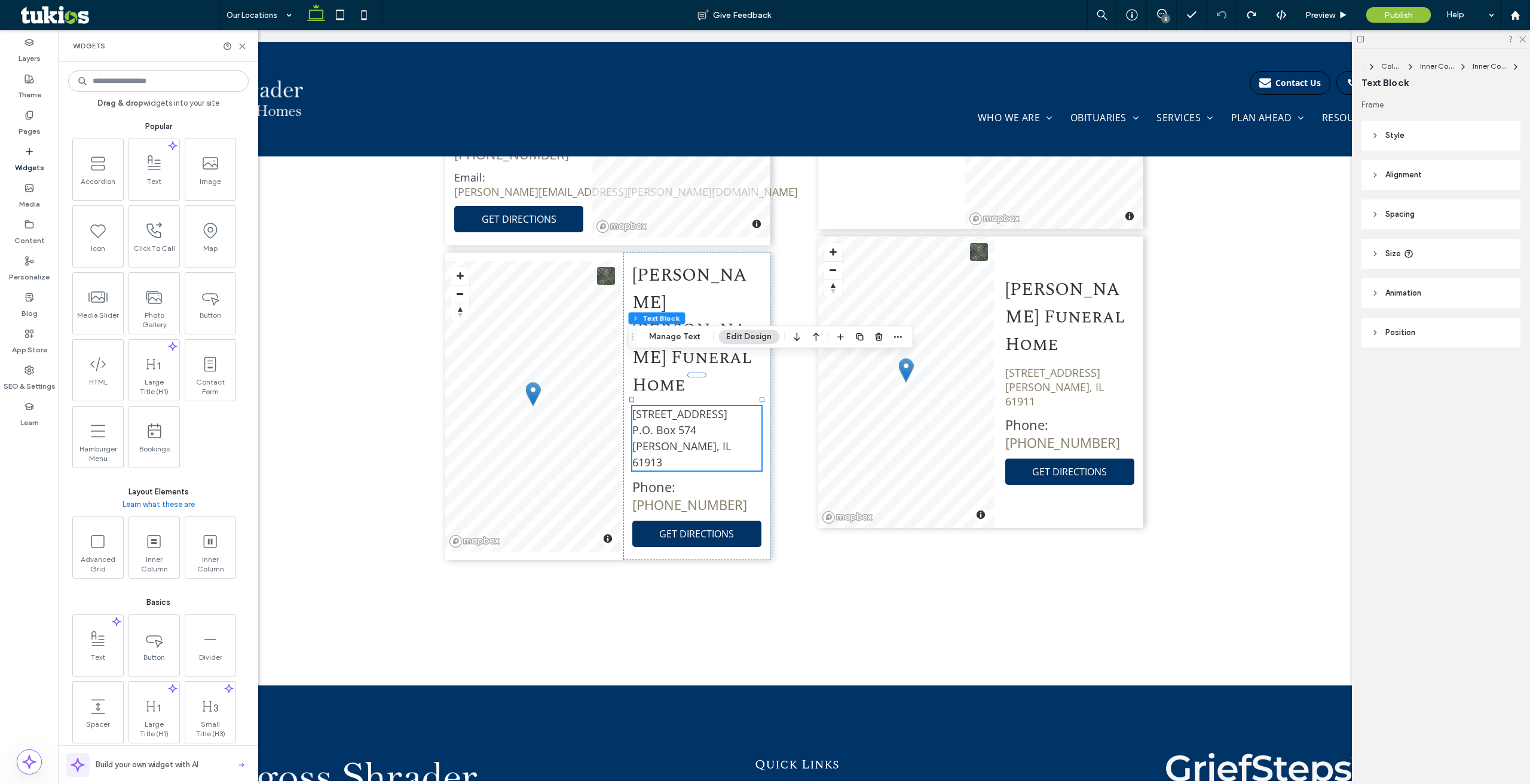
type input "*"
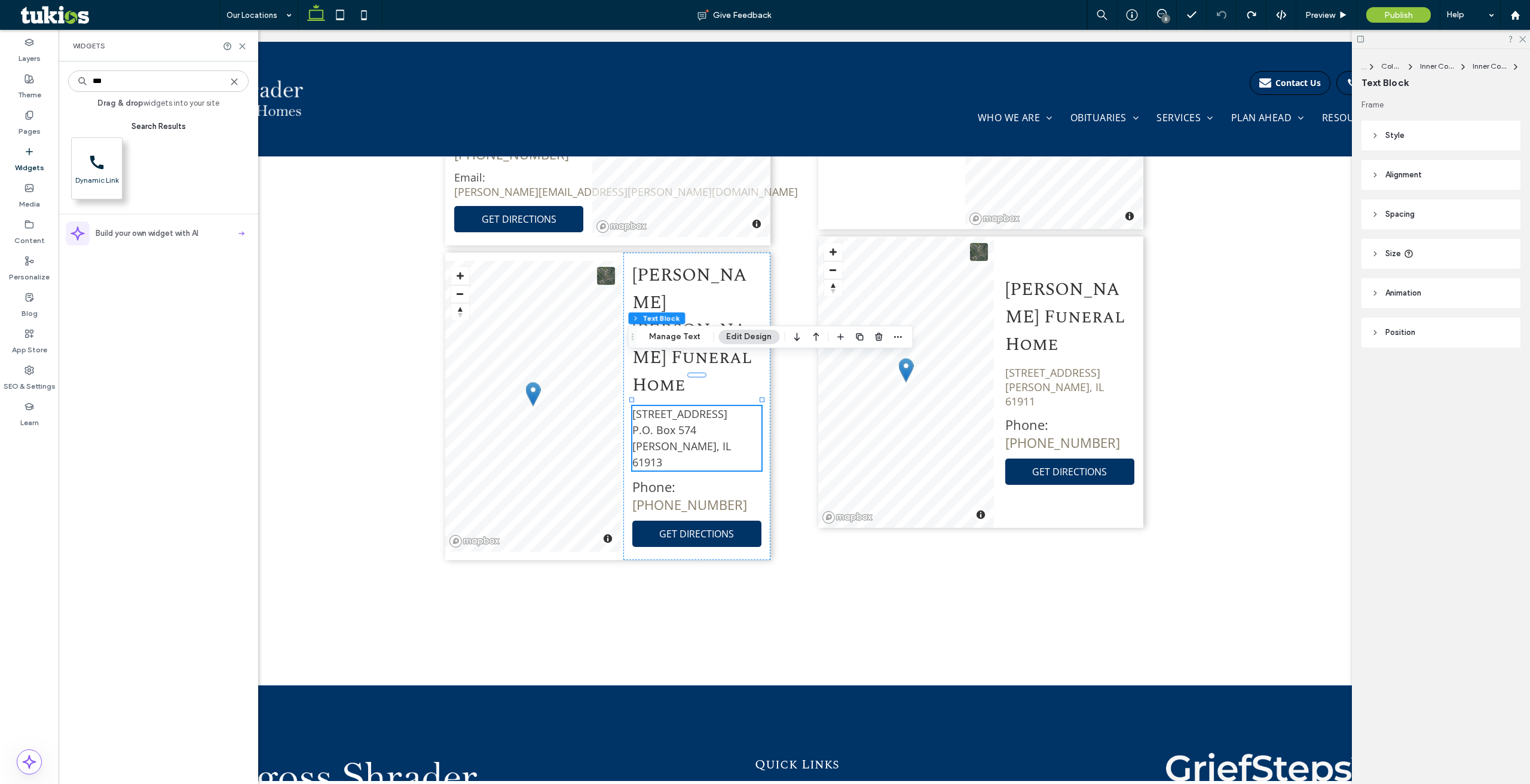
type input "***"
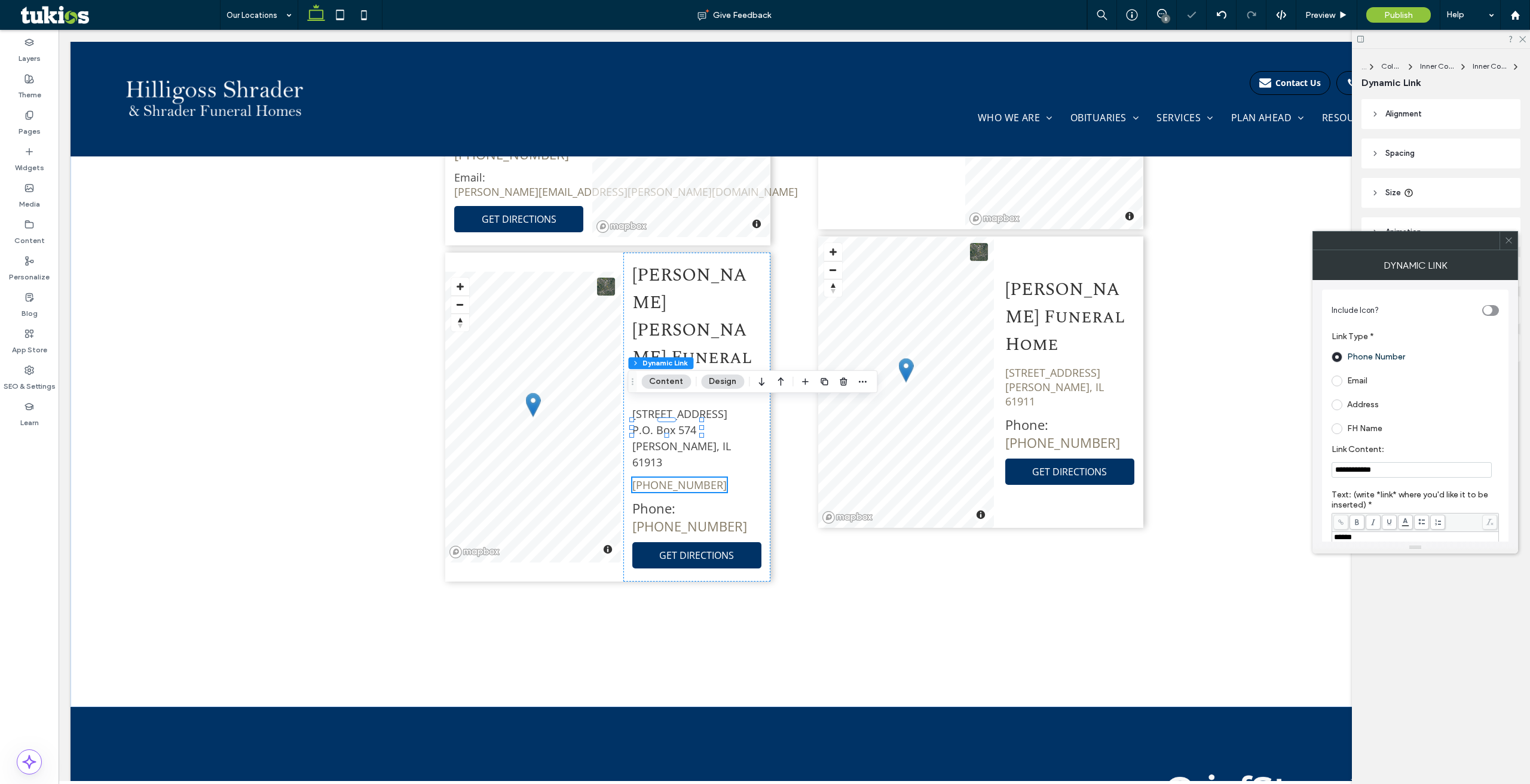
click at [1387, 405] on div "Address" at bounding box center [1412, 405] width 162 height 19
click at [1374, 406] on label "Address" at bounding box center [1363, 404] width 32 height 10
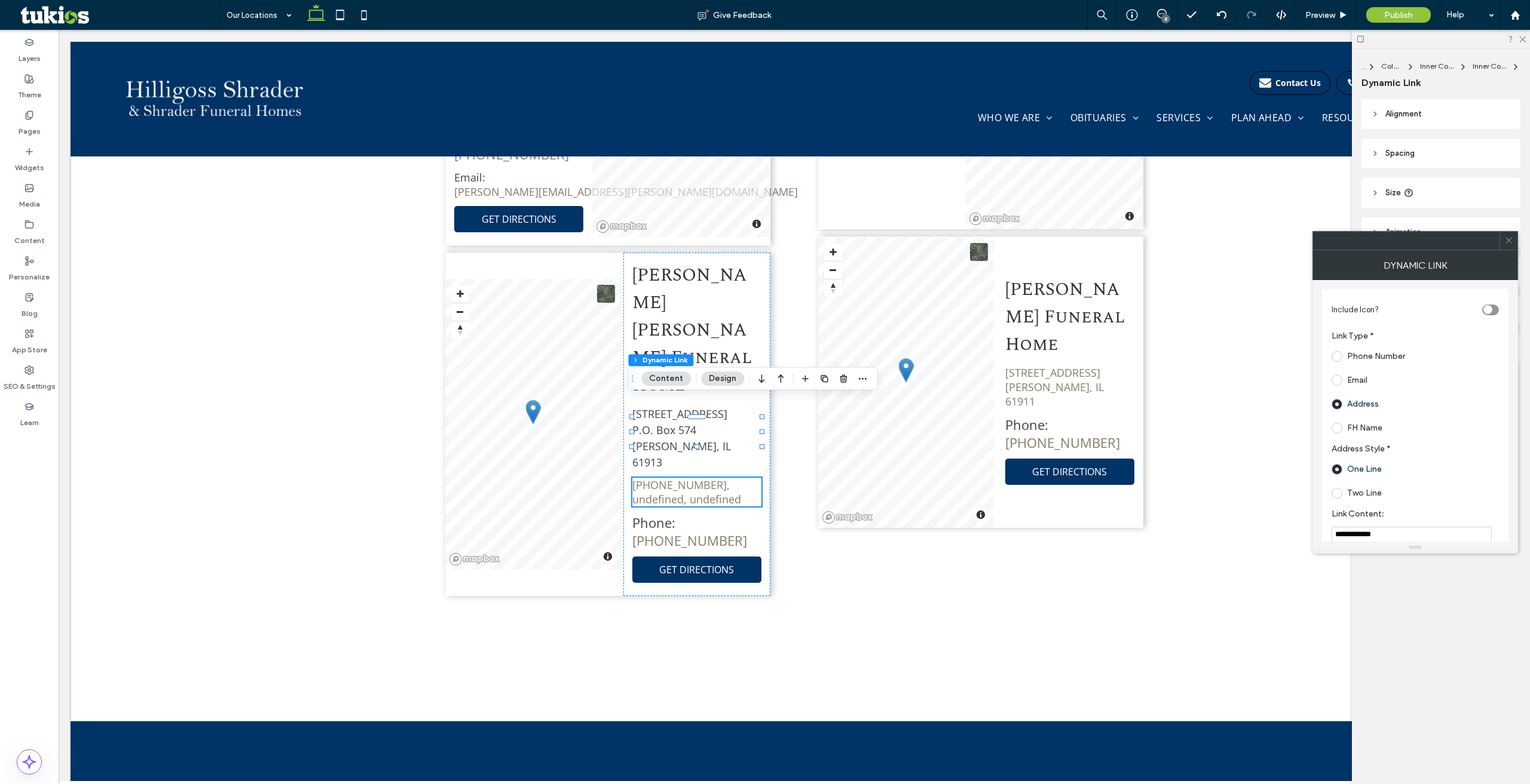
scroll to position [0, 0]
click at [1508, 240] on use at bounding box center [1508, 241] width 6 height 6
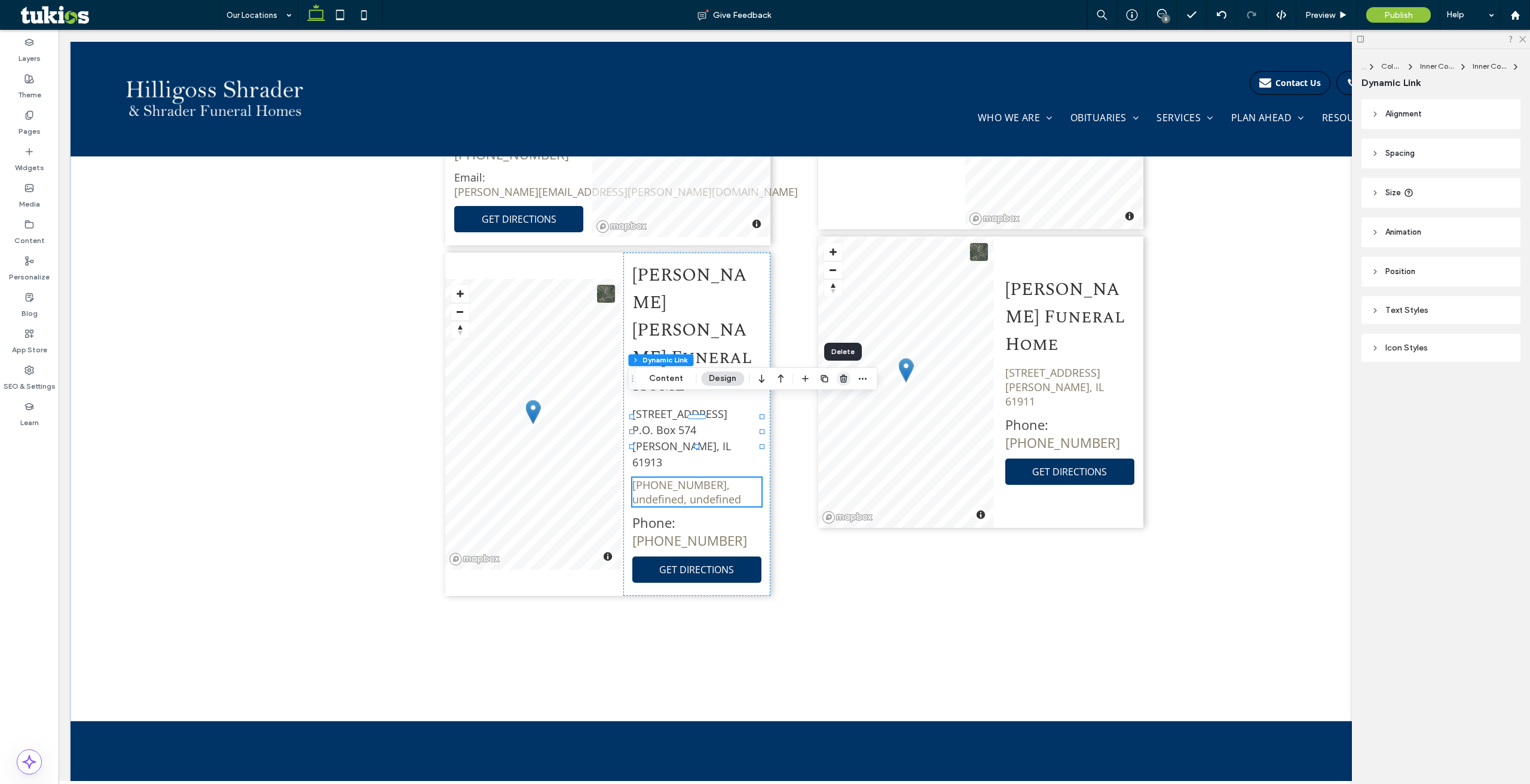
click at [840, 377] on use "button" at bounding box center [843, 378] width 7 height 8
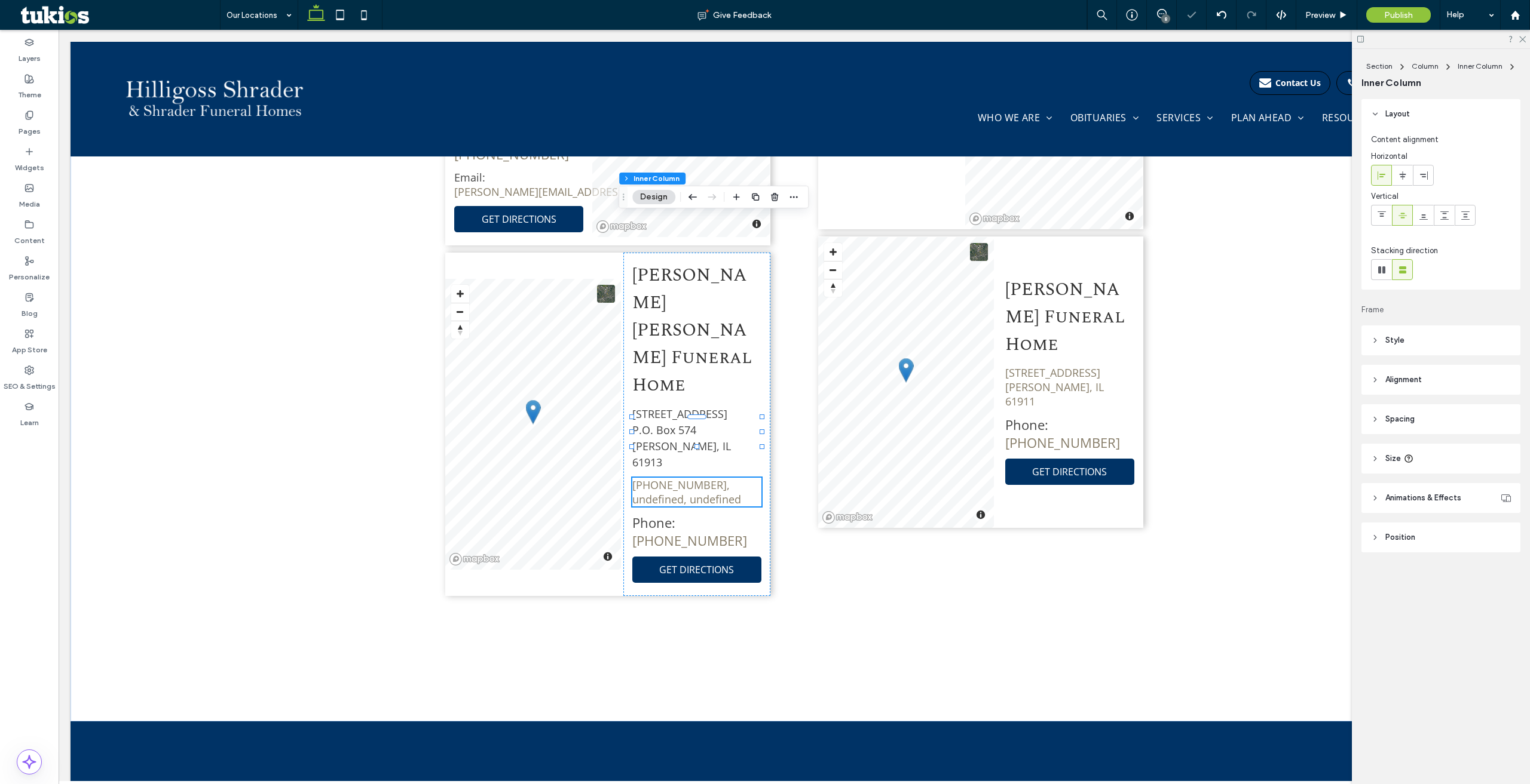
type input "*"
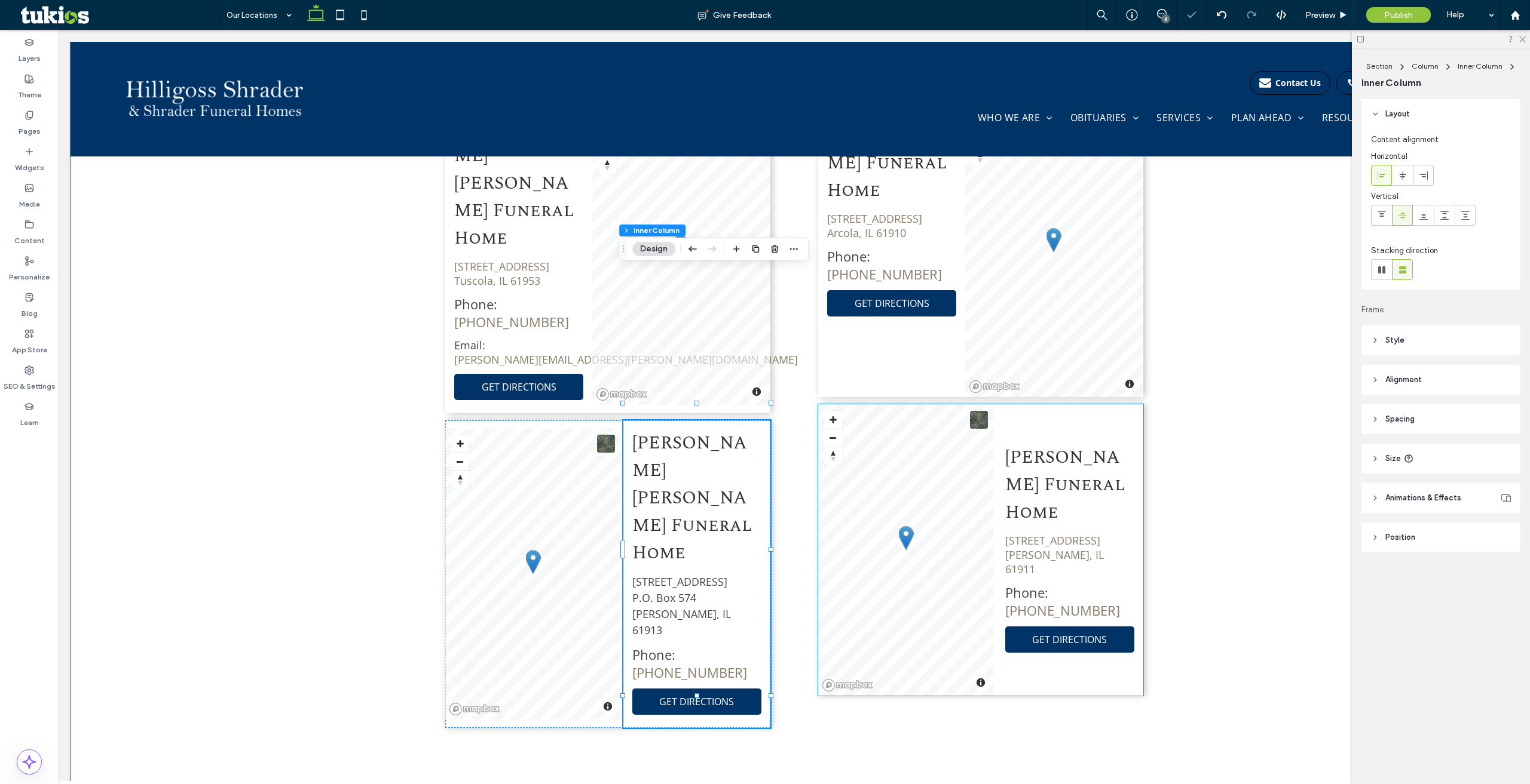
scroll to position [824, 0]
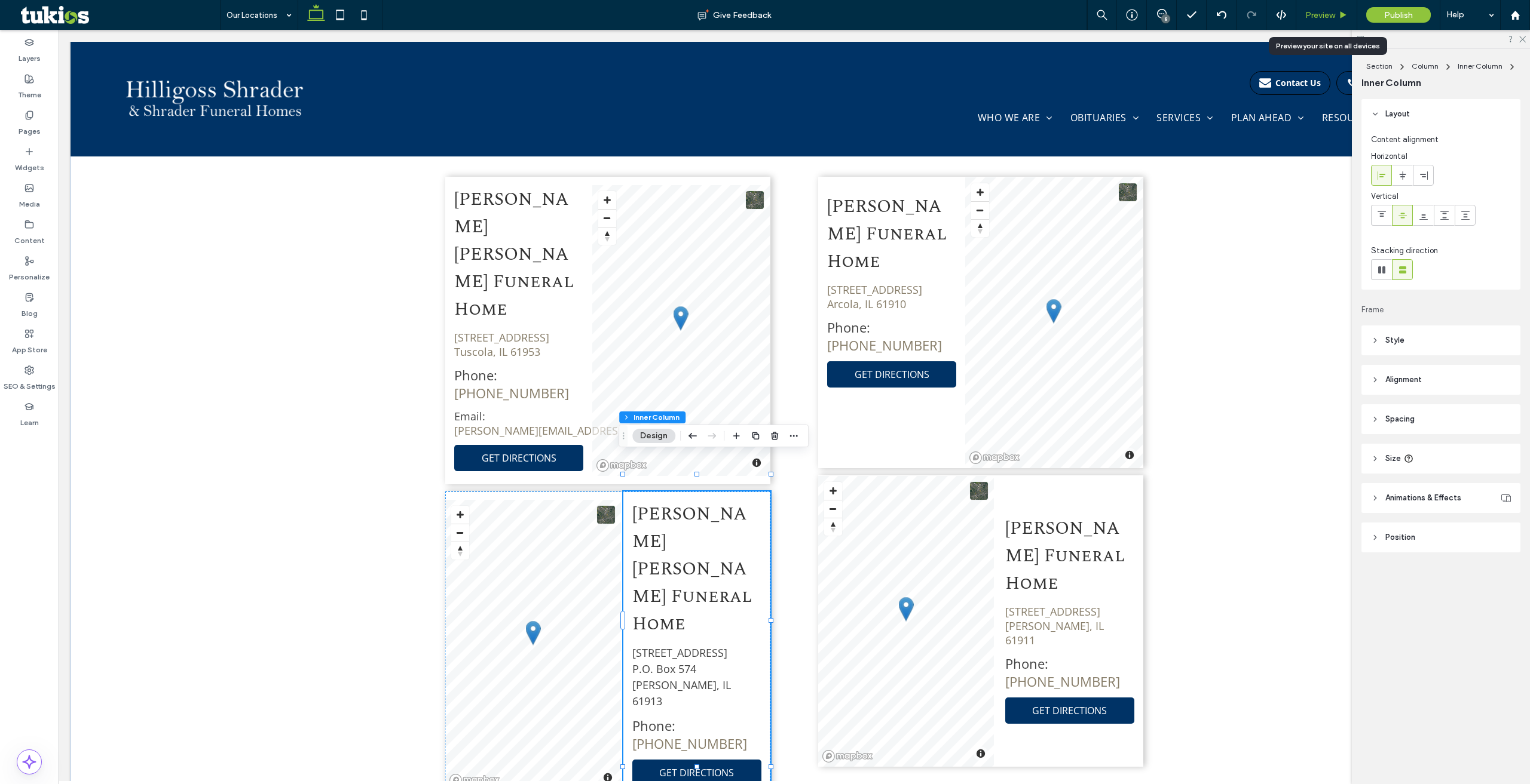
click at [1326, 16] on span "Preview" at bounding box center [1319, 15] width 30 height 10
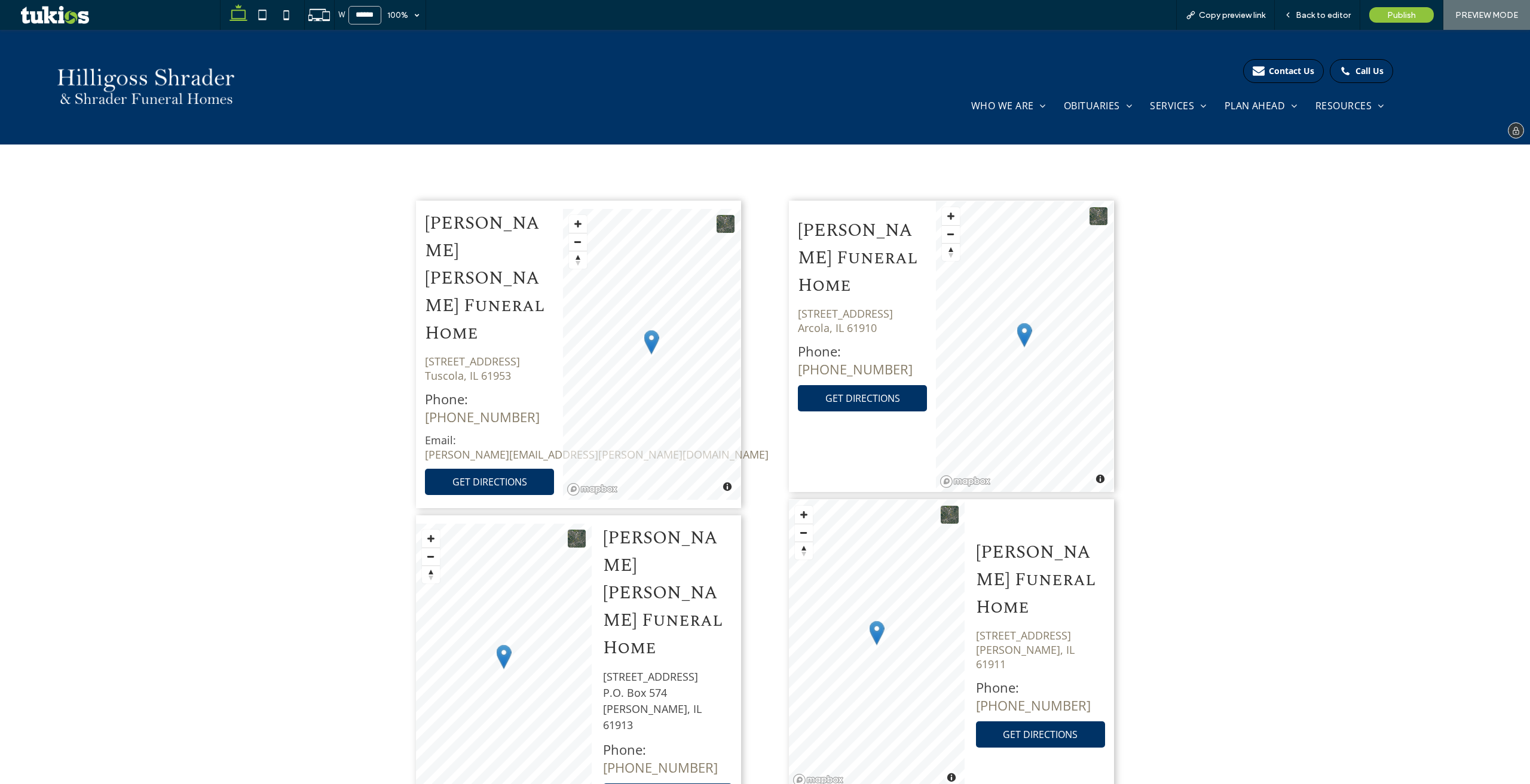
scroll to position [840, 0]
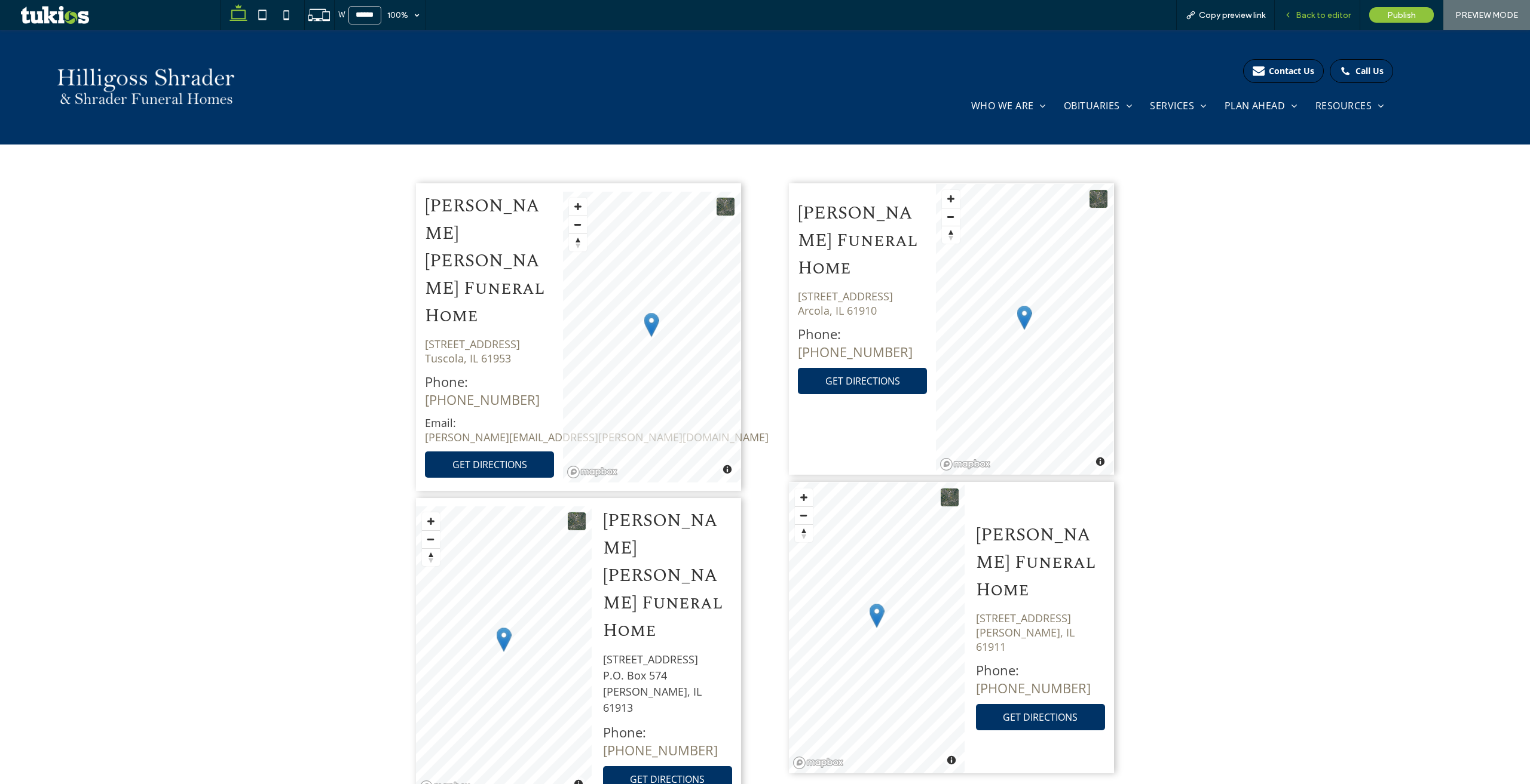
click at [1328, 11] on span "Back to editor" at bounding box center [1323, 15] width 55 height 10
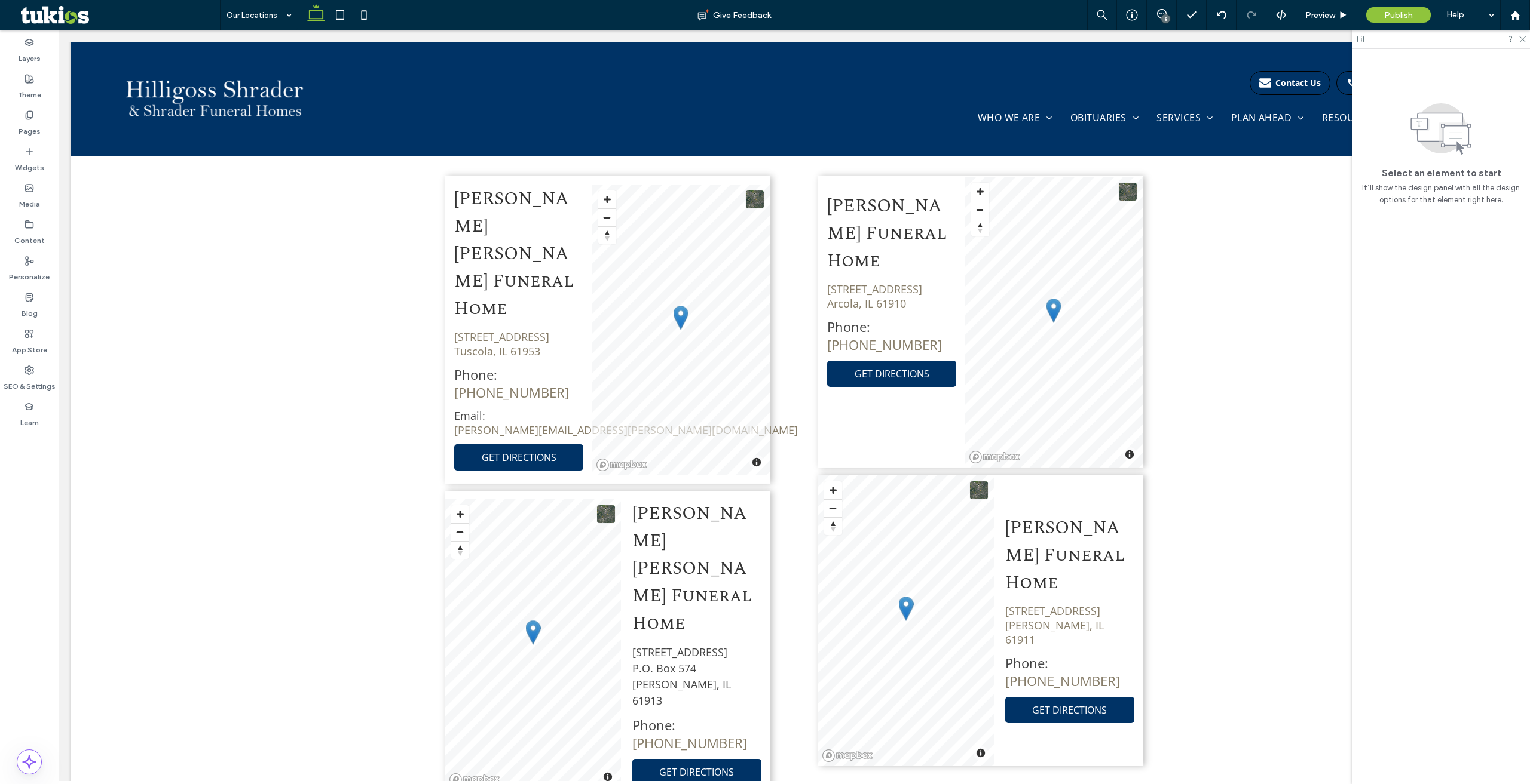
scroll to position [824, 0]
click at [673, 646] on span "[STREET_ADDRESS] P.O. [STREET_ADDRESS][PERSON_NAME]" at bounding box center [681, 677] width 99 height 63
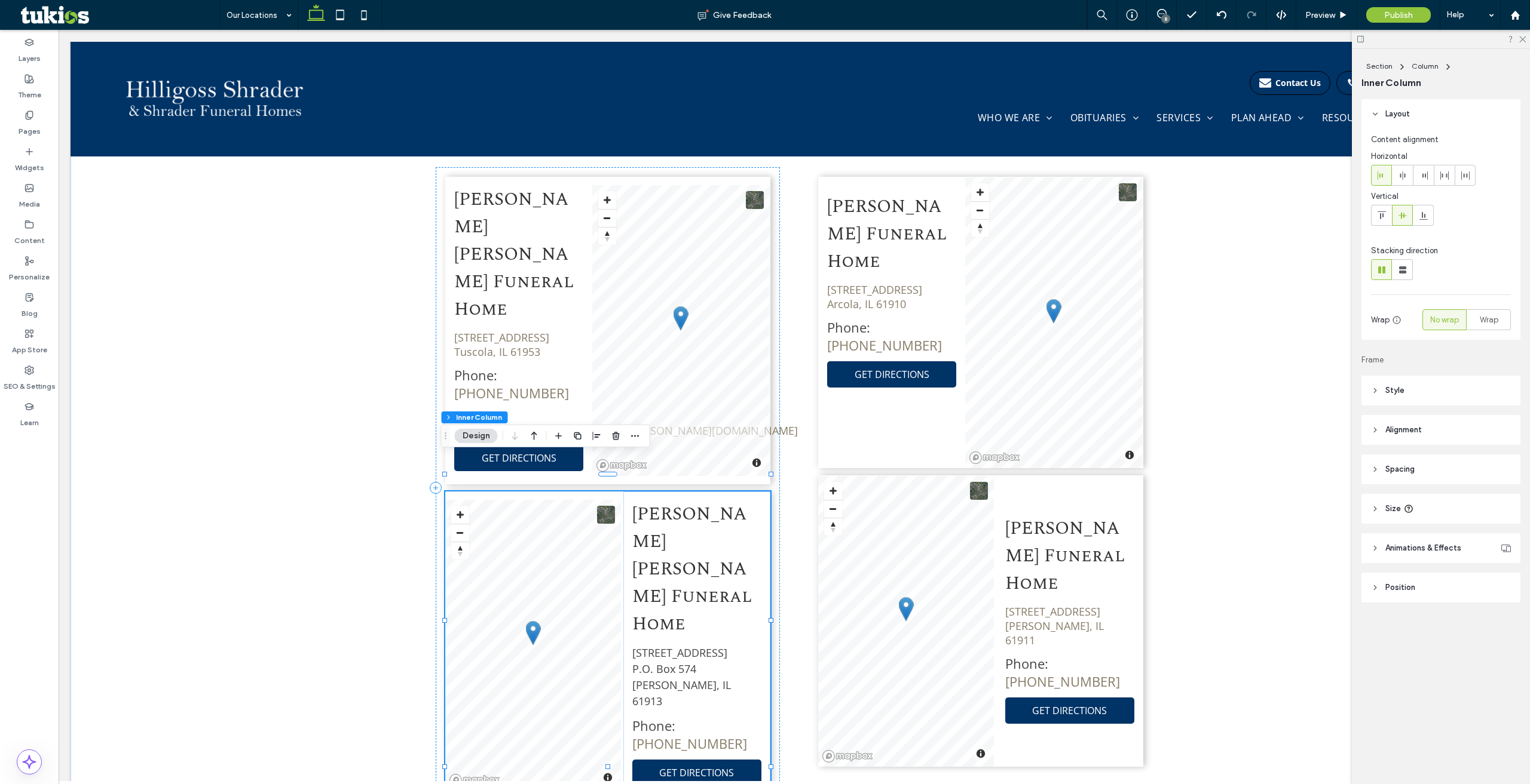
click at [673, 646] on span "[STREET_ADDRESS] P.O. [STREET_ADDRESS][PERSON_NAME]" at bounding box center [681, 677] width 99 height 63
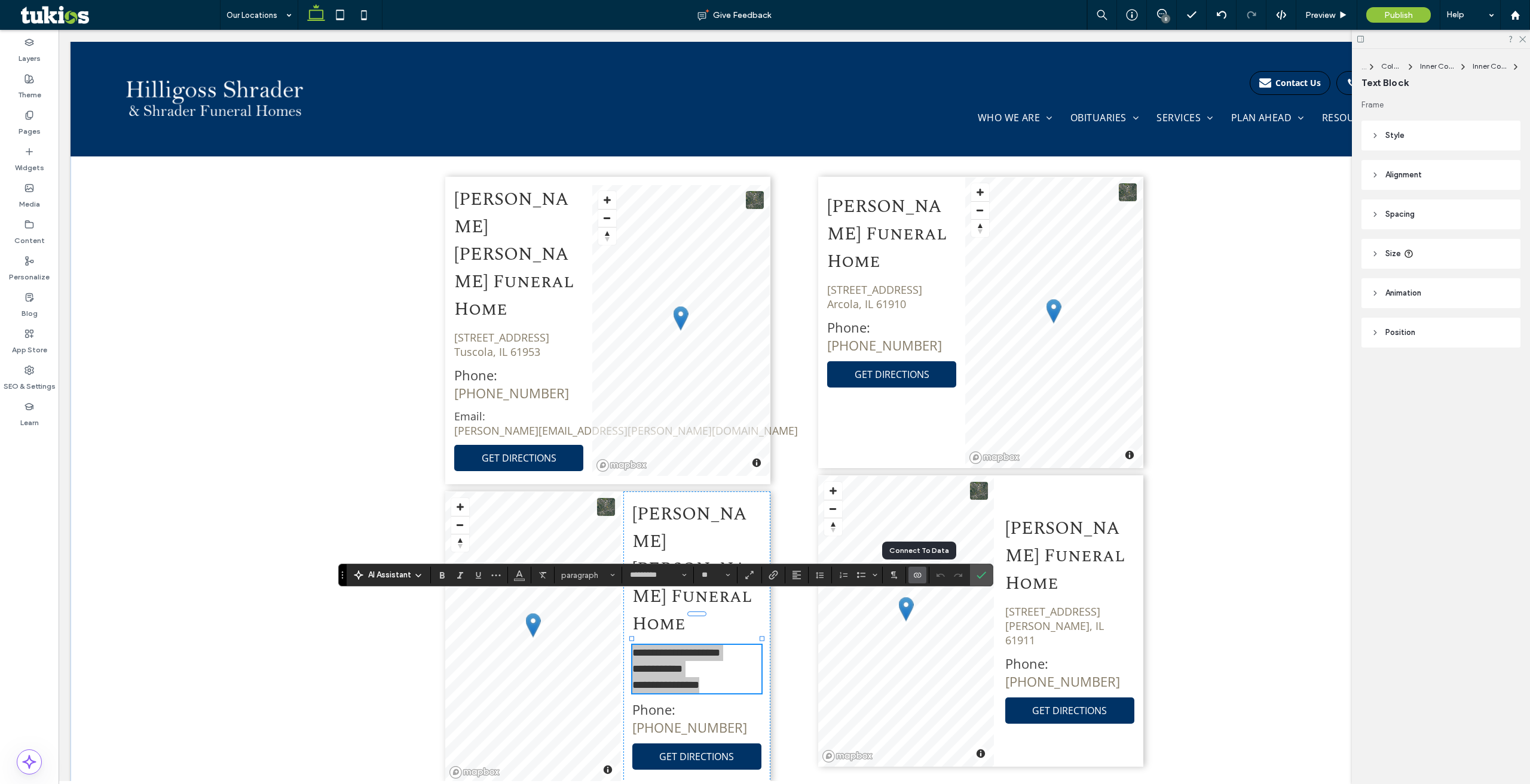
click at [916, 576] on icon "Connect To Data" at bounding box center [917, 574] width 9 height 9
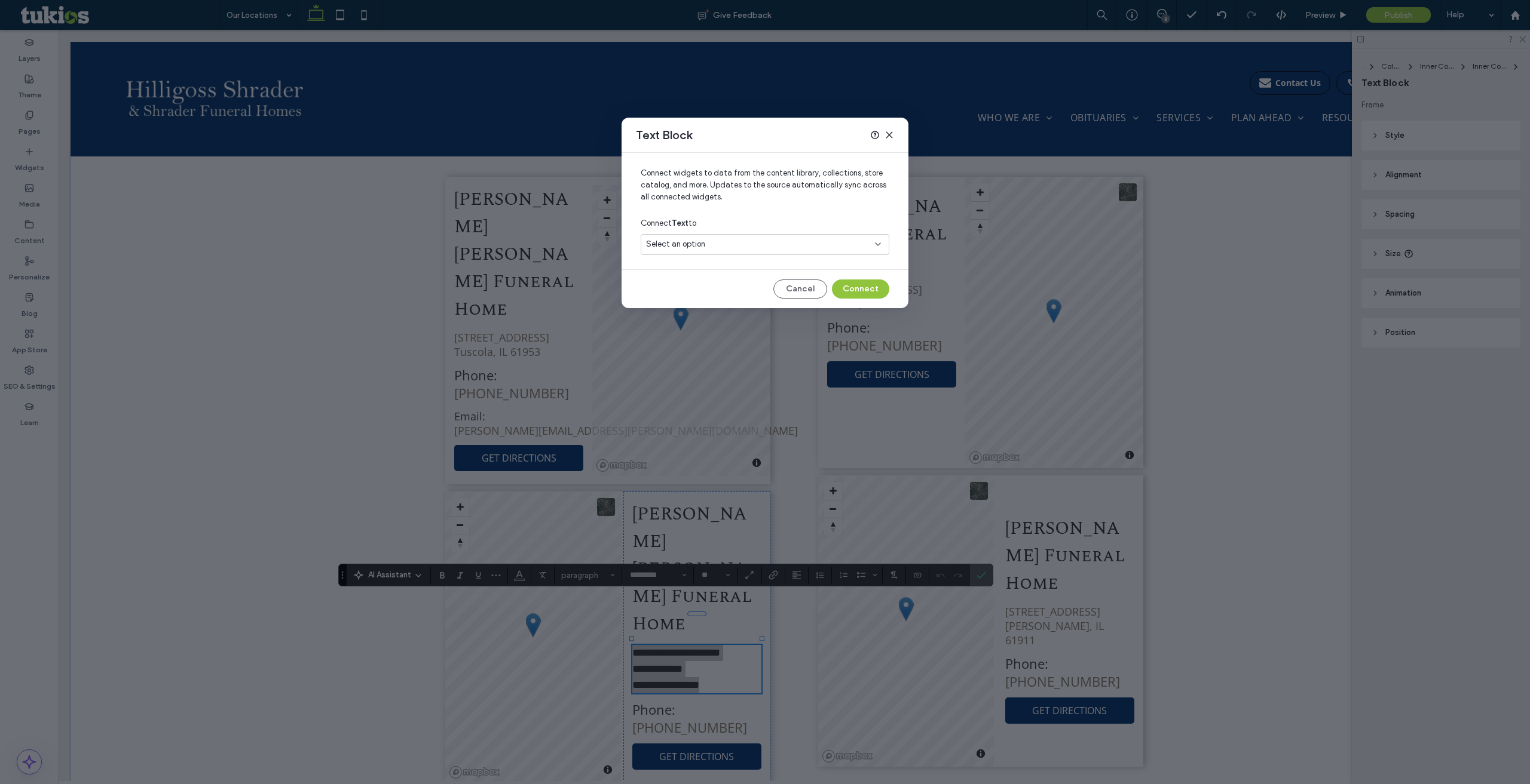
click at [750, 239] on div "Select an option" at bounding box center [758, 244] width 224 height 12
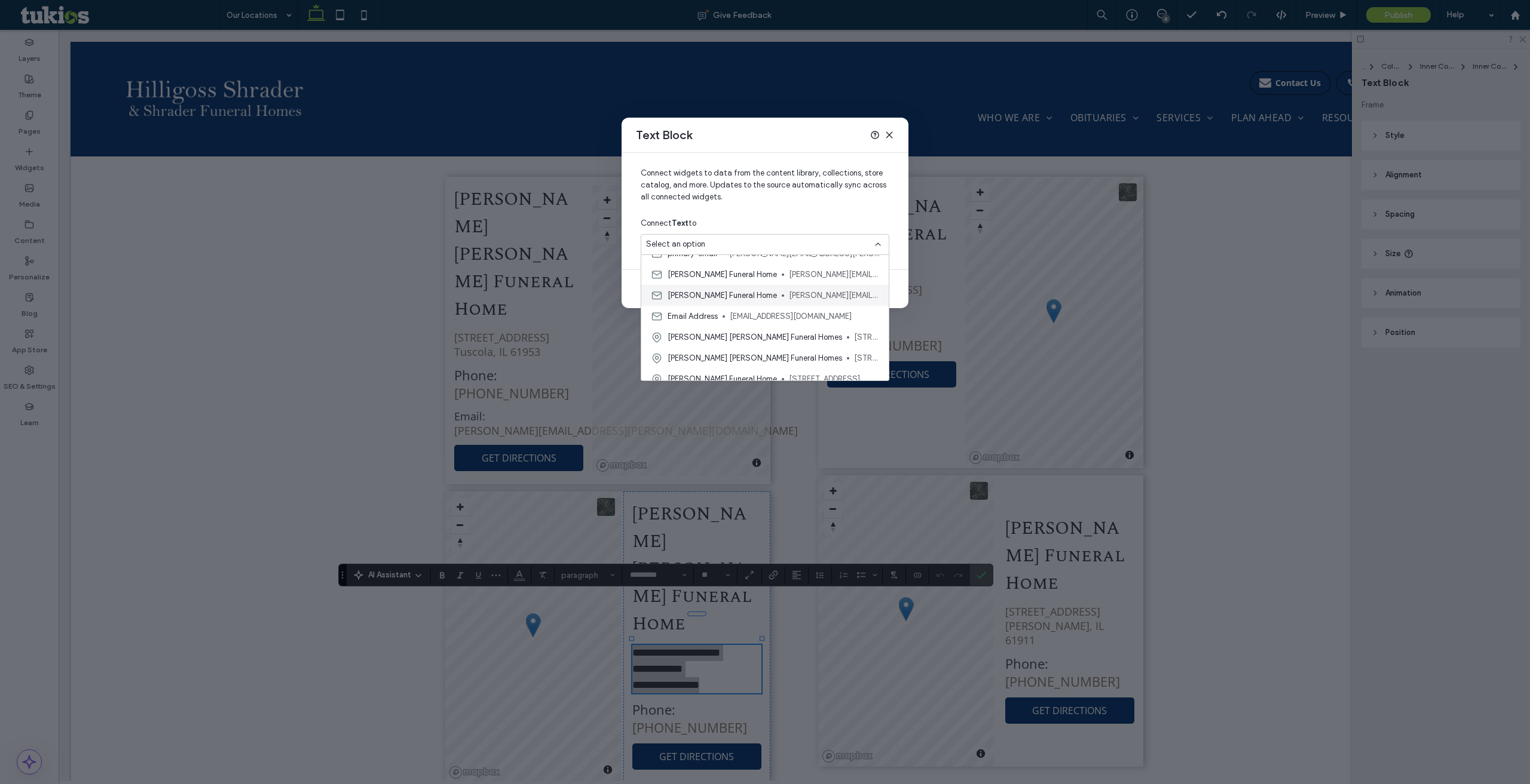
scroll to position [209, 0]
click at [854, 330] on span "[STREET_ADDRESS][PERSON_NAME][US_STATE]" at bounding box center [866, 329] width 25 height 12
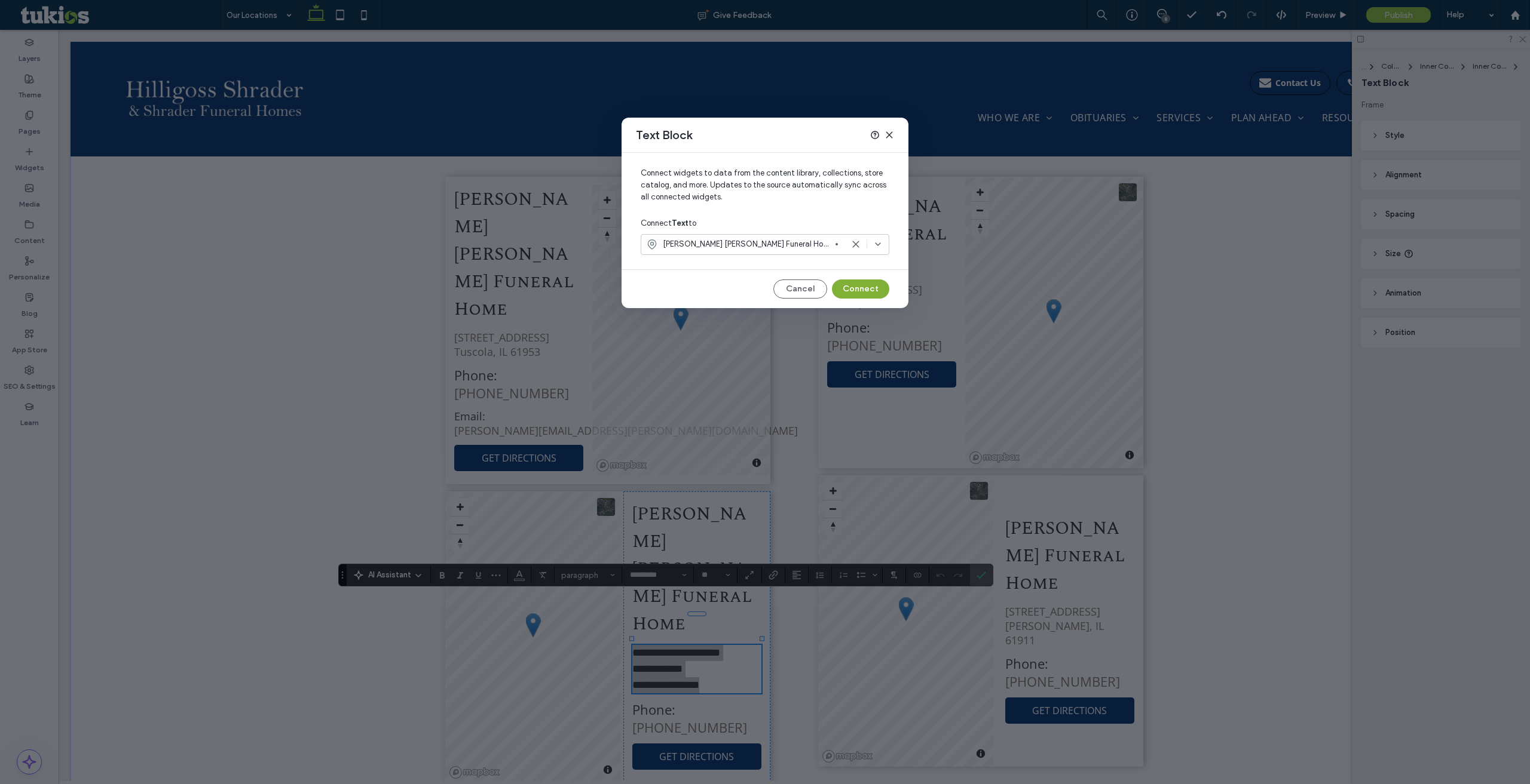
click at [847, 294] on button "Connect" at bounding box center [861, 289] width 58 height 19
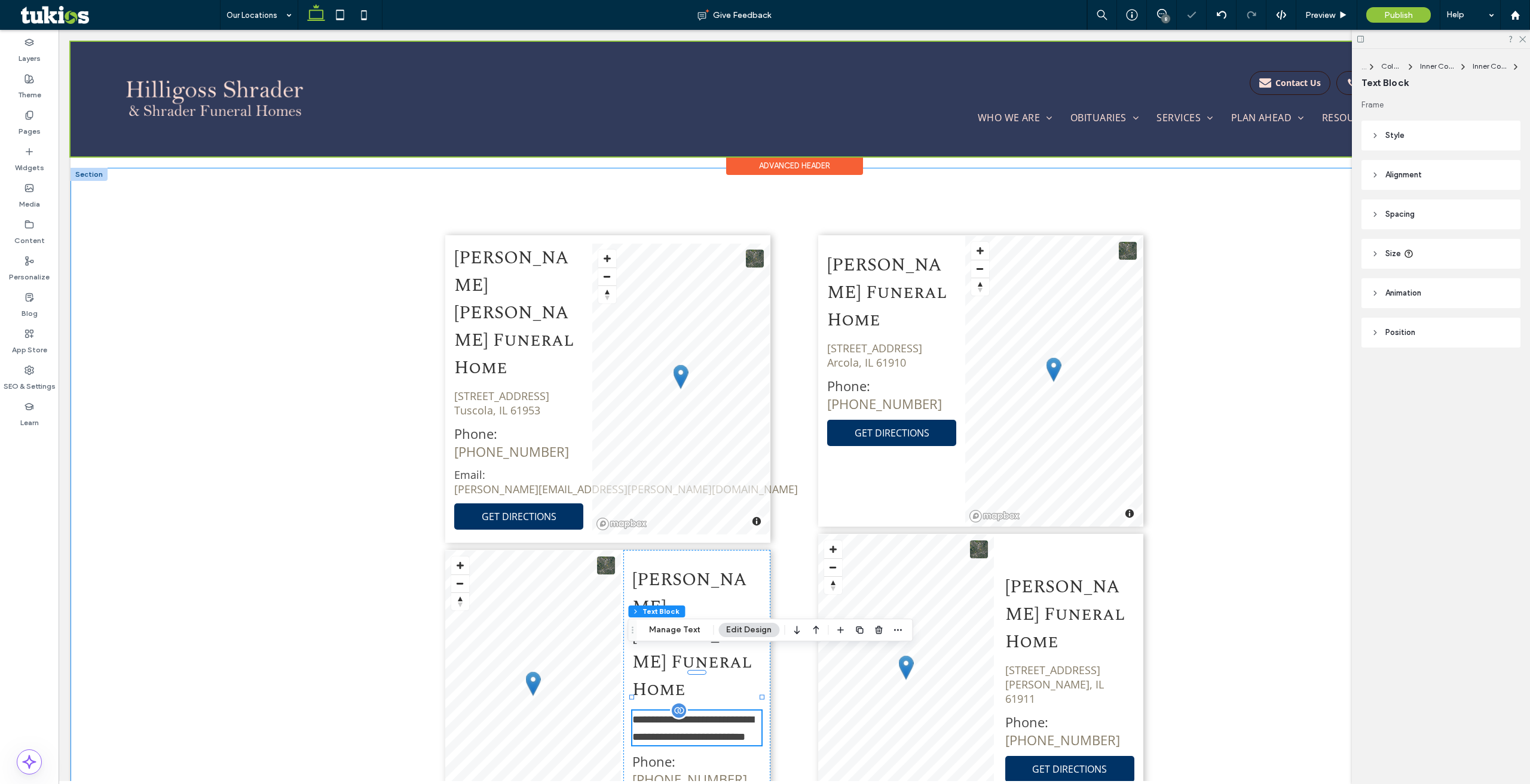
scroll to position [808, 0]
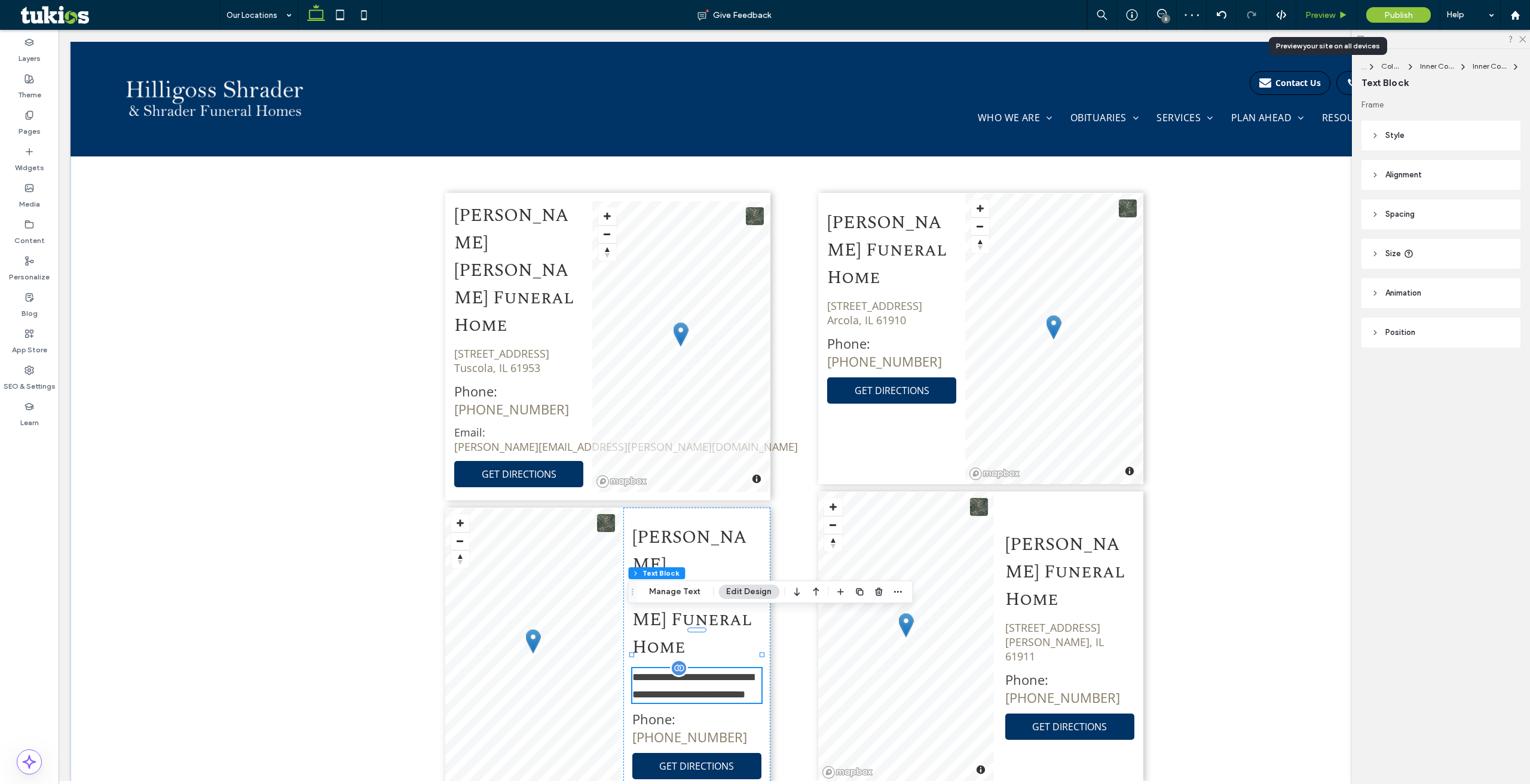
click at [1317, 8] on div "Preview" at bounding box center [1327, 14] width 61 height 30
click at [1315, 10] on span "Preview" at bounding box center [1319, 15] width 30 height 10
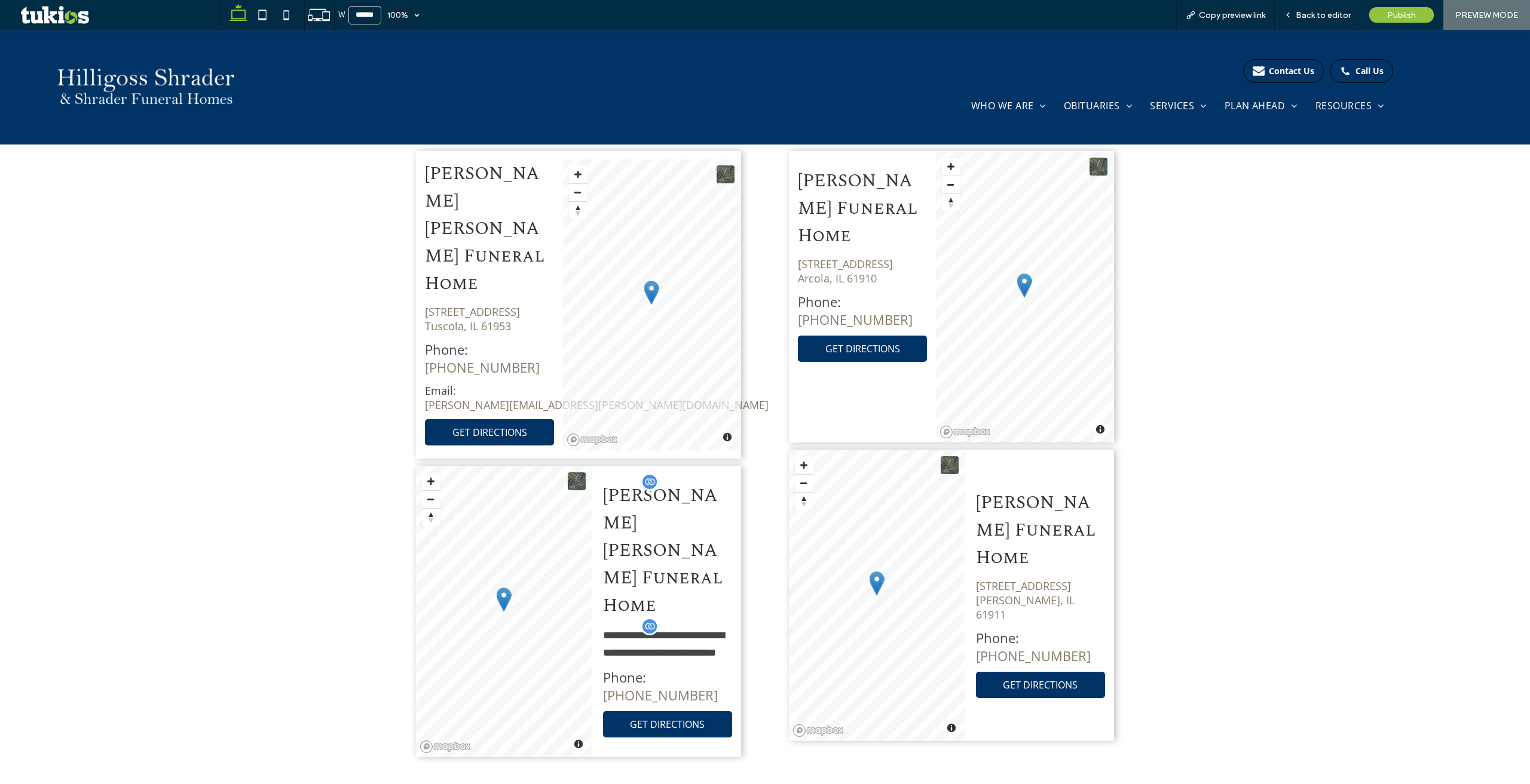
scroll to position [884, 0]
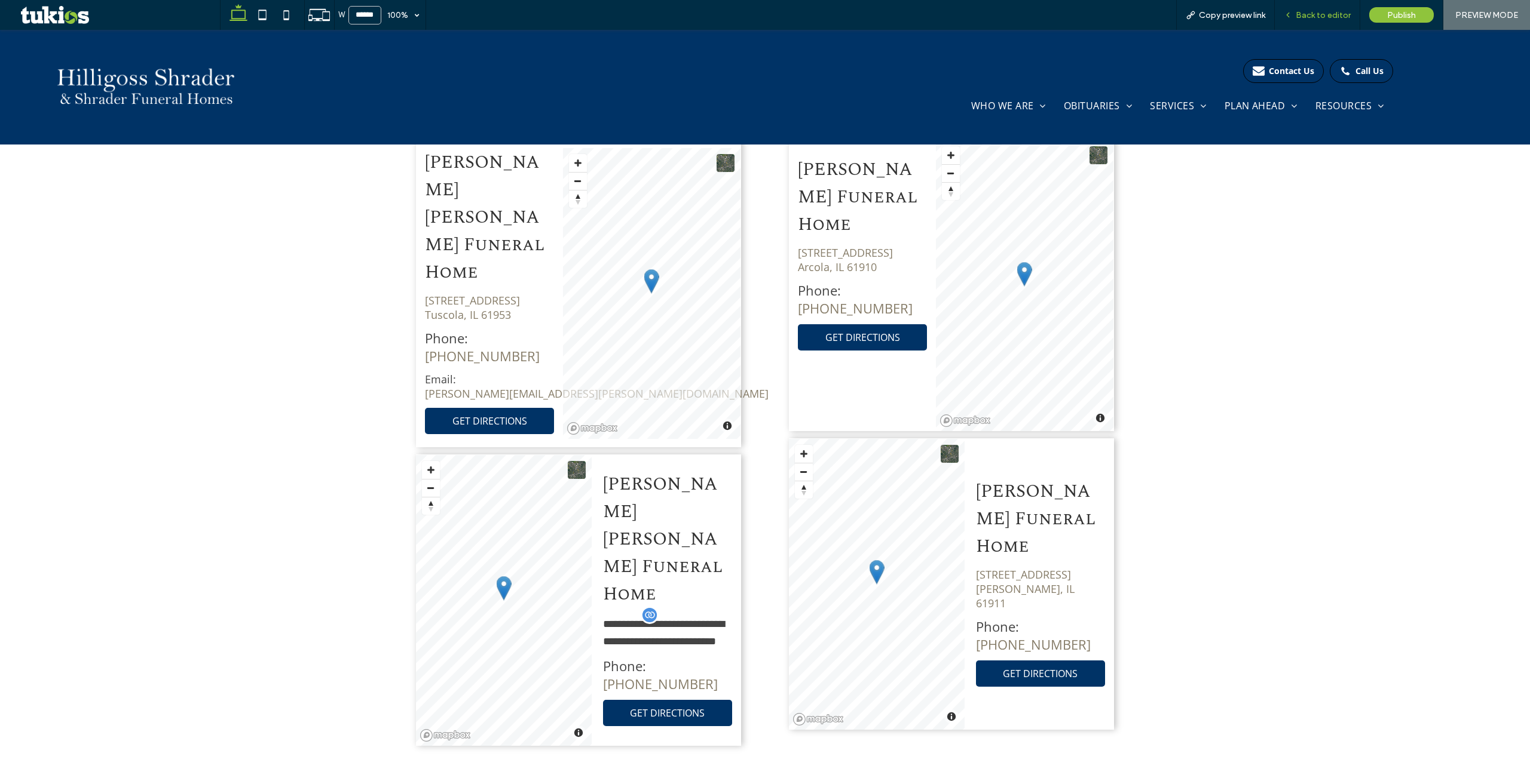
click at [1325, 13] on span "Back to editor" at bounding box center [1323, 15] width 55 height 10
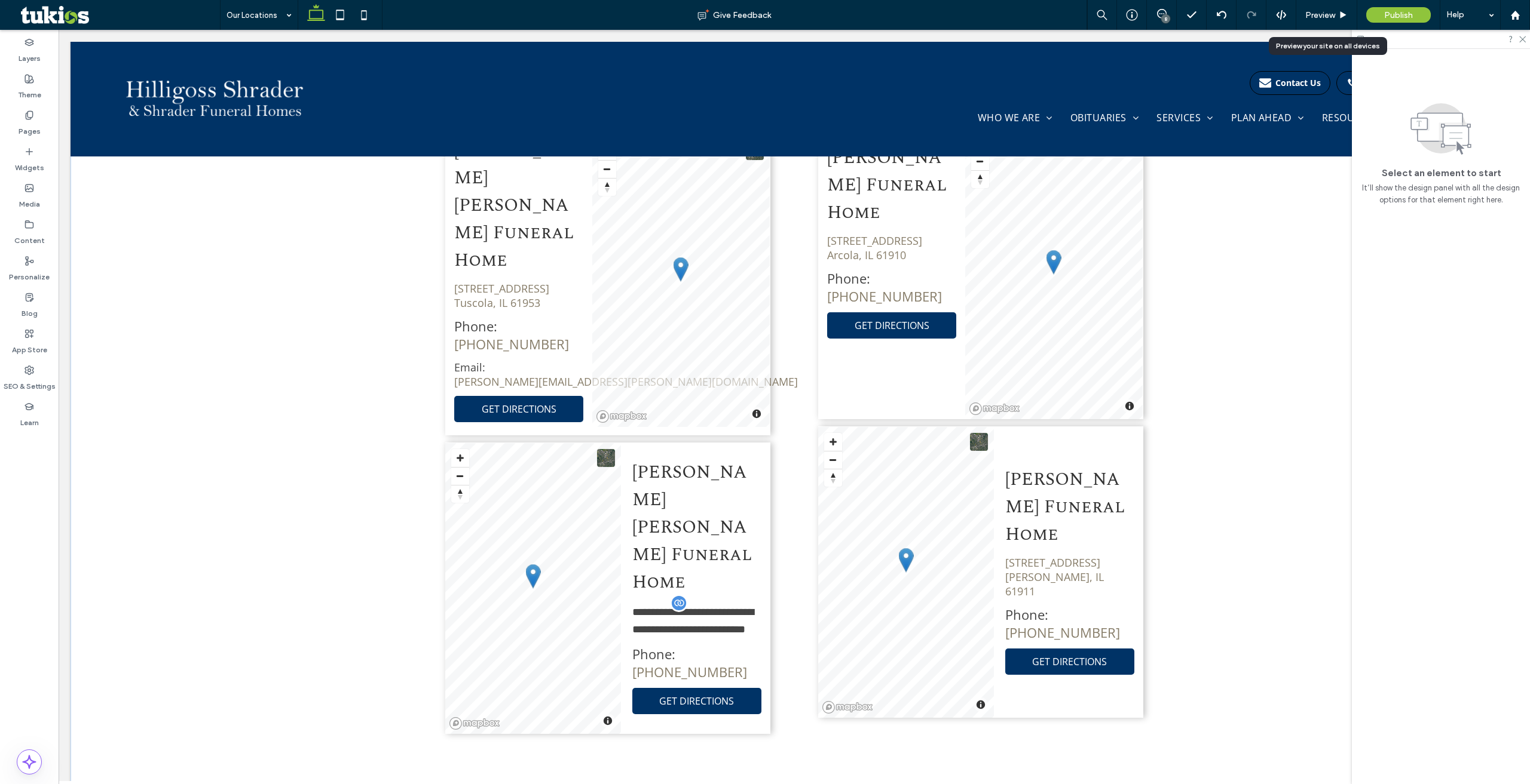
scroll to position [870, 0]
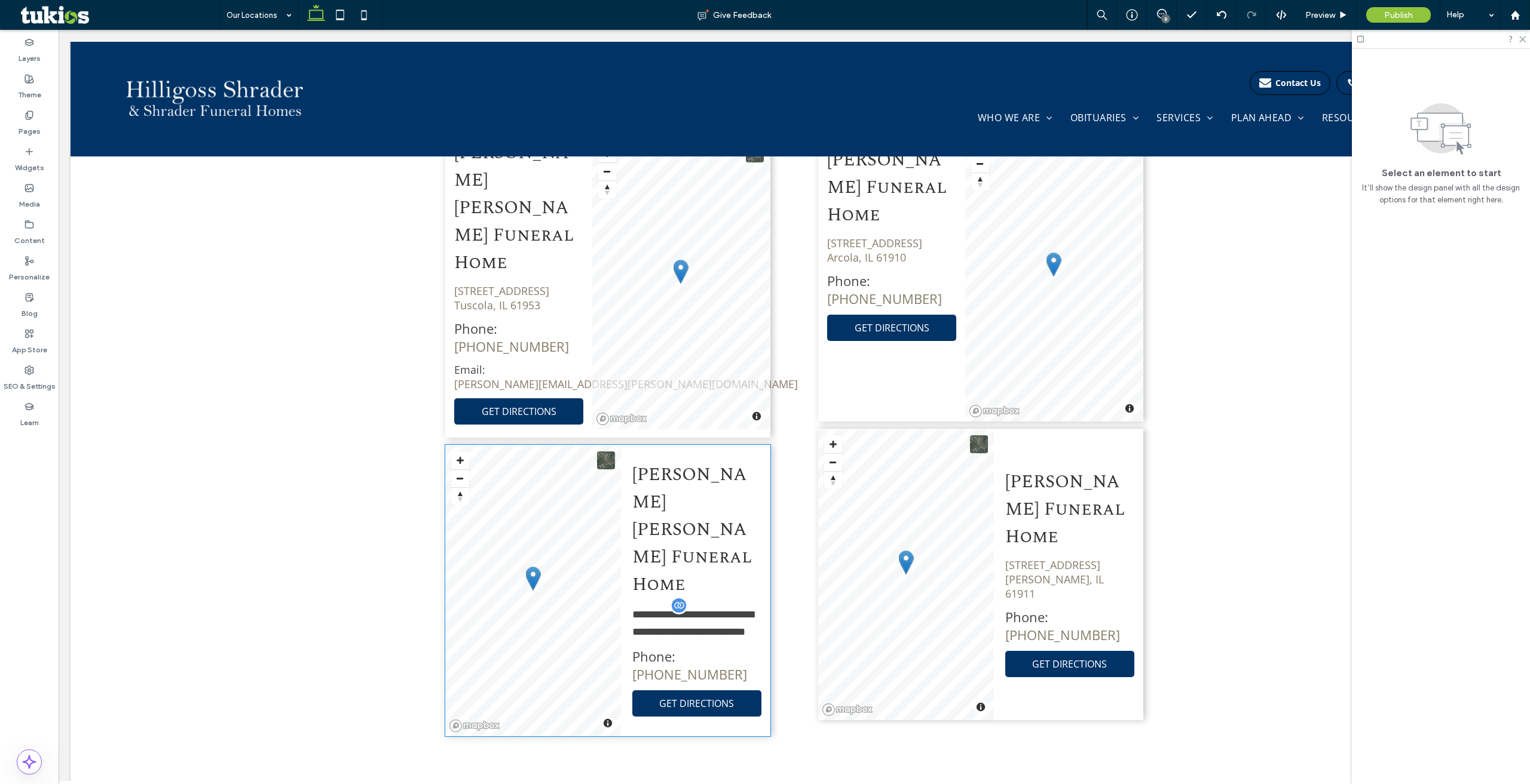
click at [678, 609] on span "**********" at bounding box center [693, 623] width 121 height 28
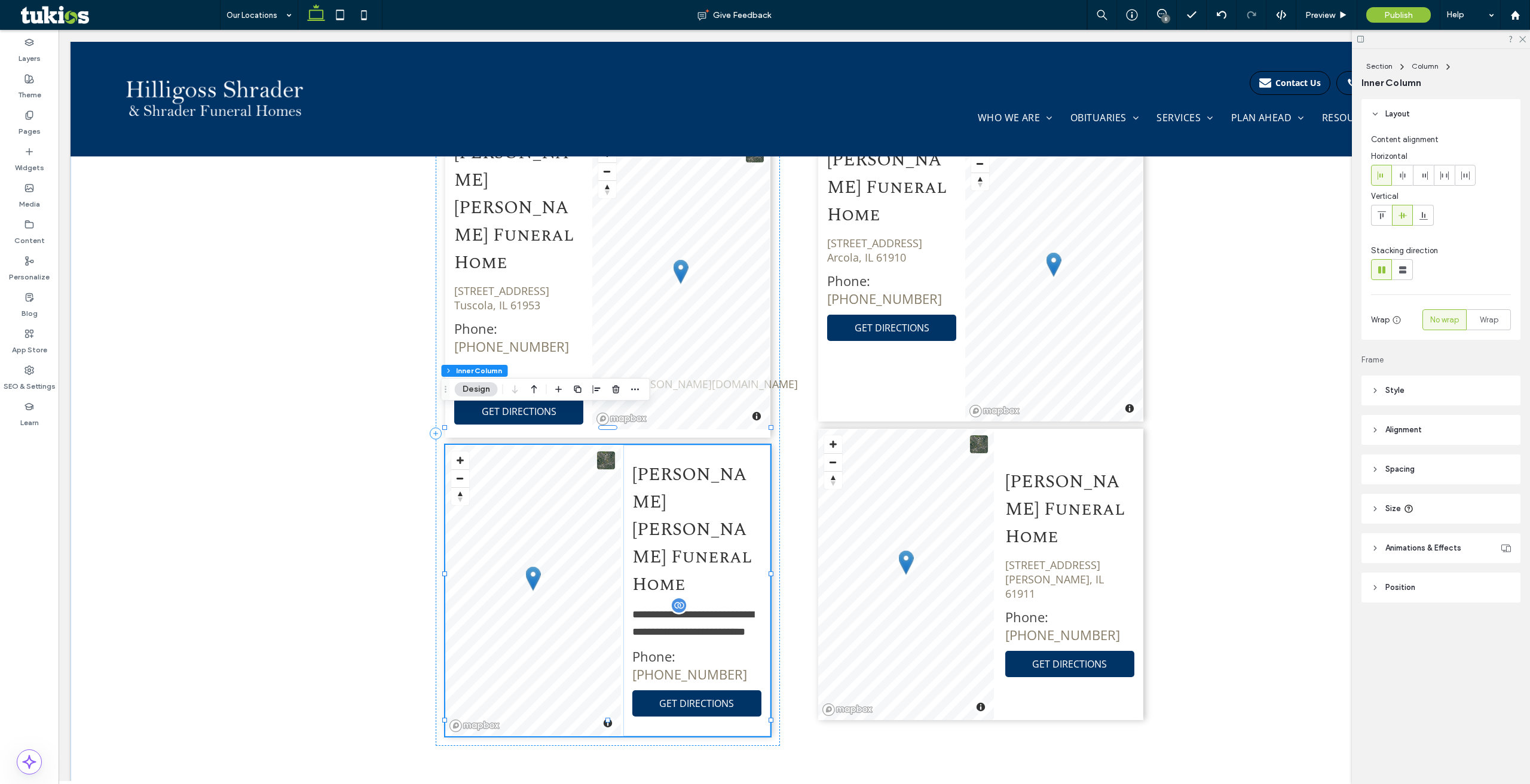
click at [671, 605] on p "**********" at bounding box center [697, 623] width 129 height 35
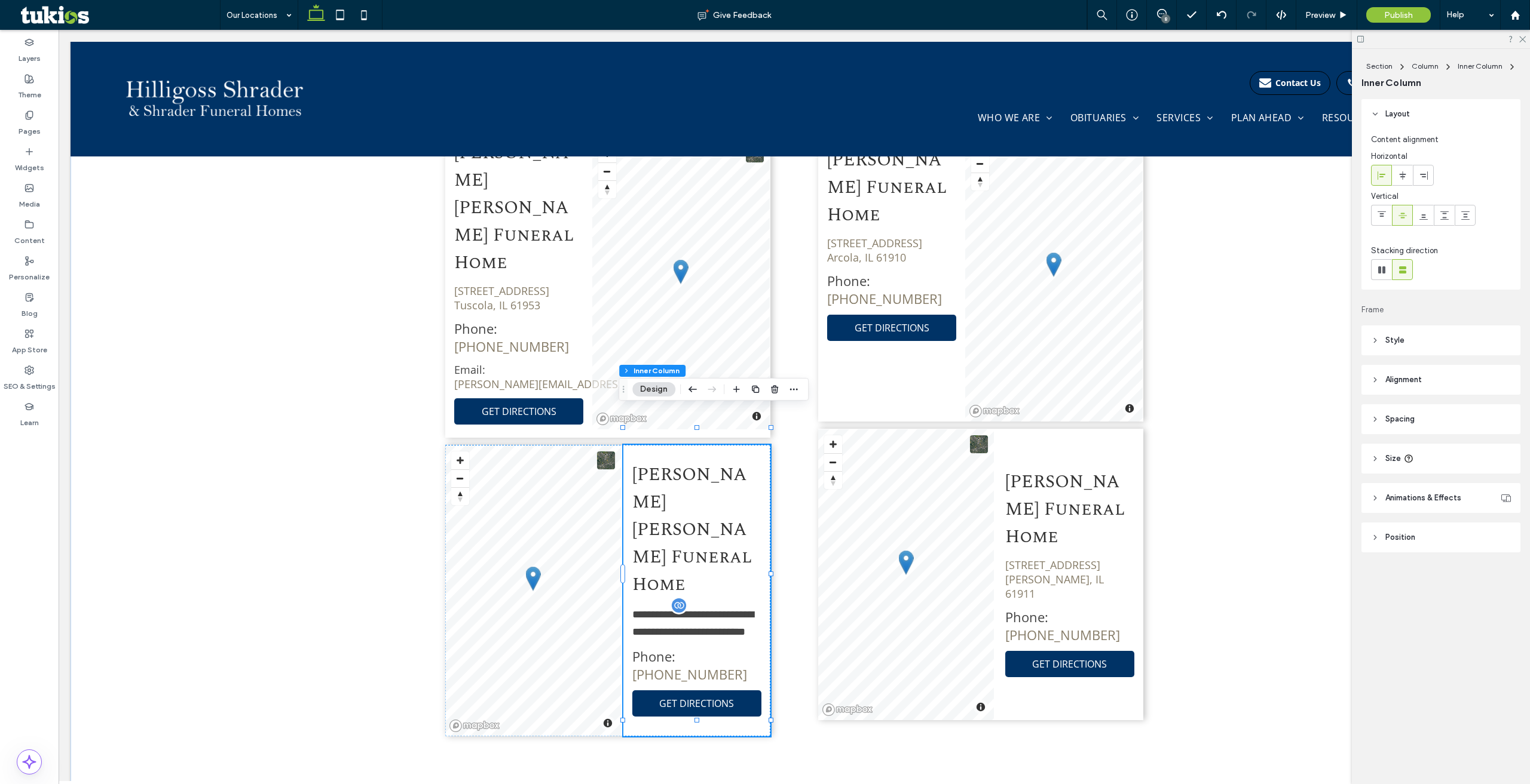
click at [671, 605] on p "**********" at bounding box center [697, 623] width 129 height 35
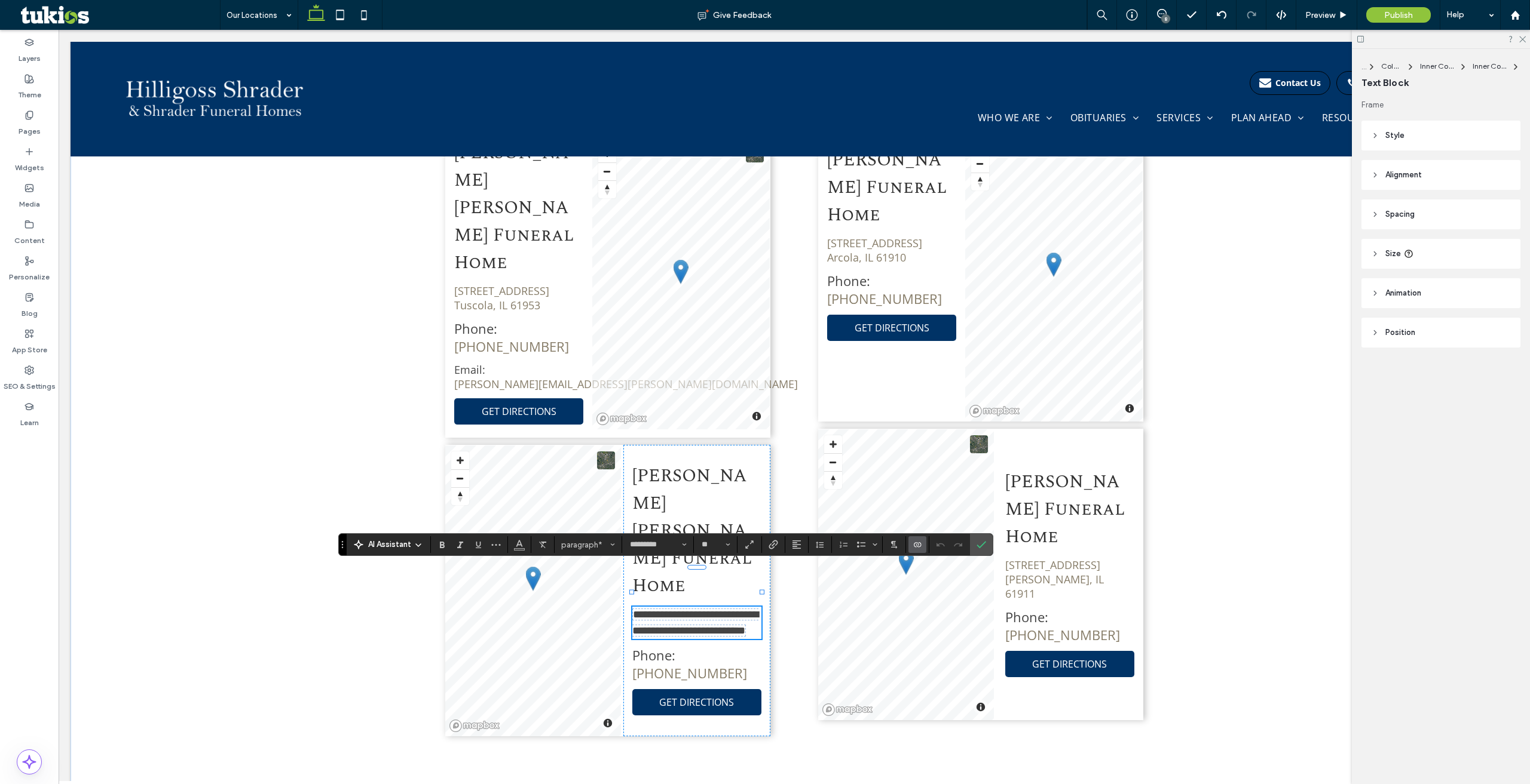
click at [665, 609] on span "**********" at bounding box center [695, 622] width 126 height 27
click at [518, 550] on span "Color" at bounding box center [519, 543] width 9 height 16
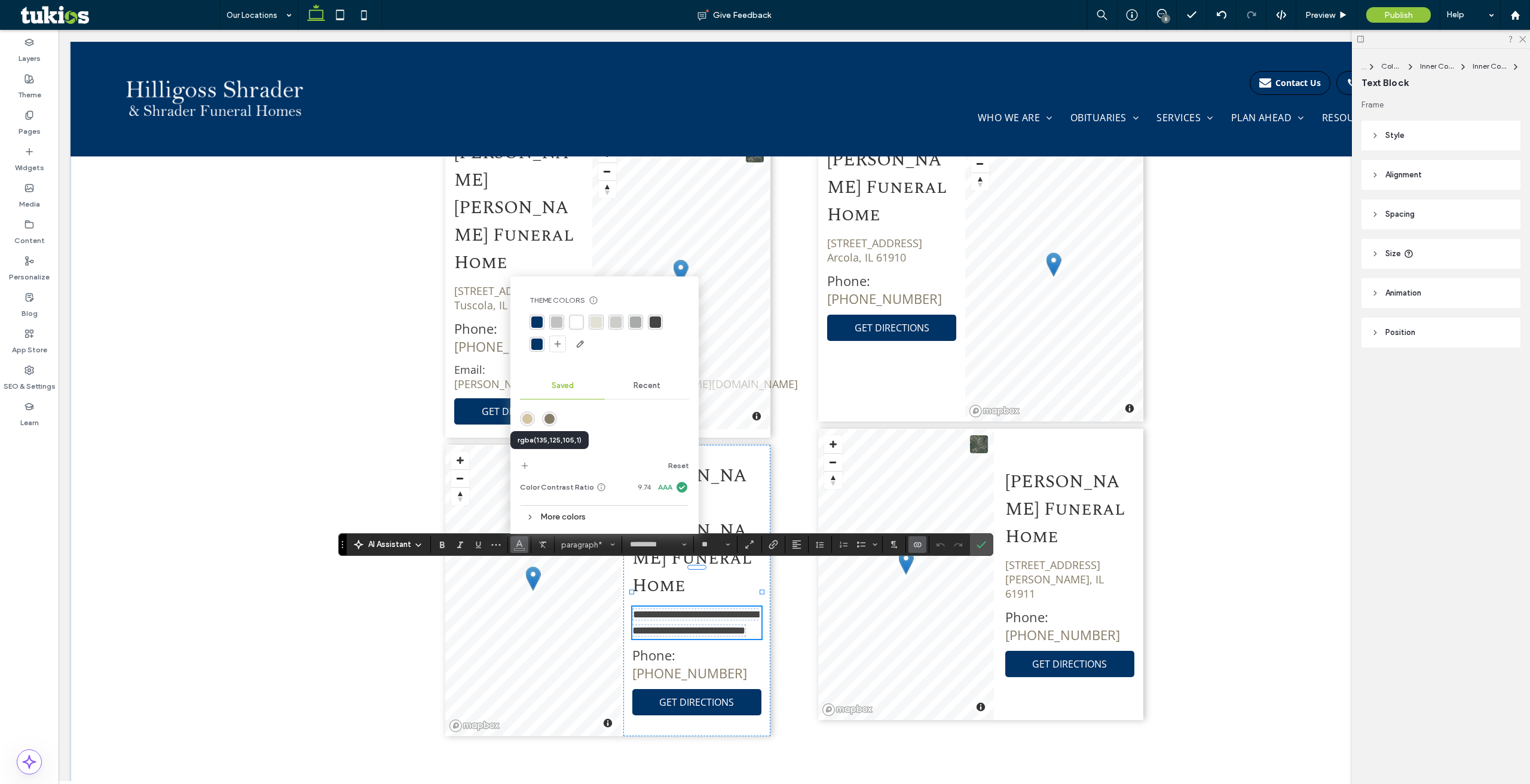
click at [549, 419] on div "rgba(135,125,105,1)" at bounding box center [549, 419] width 10 height 10
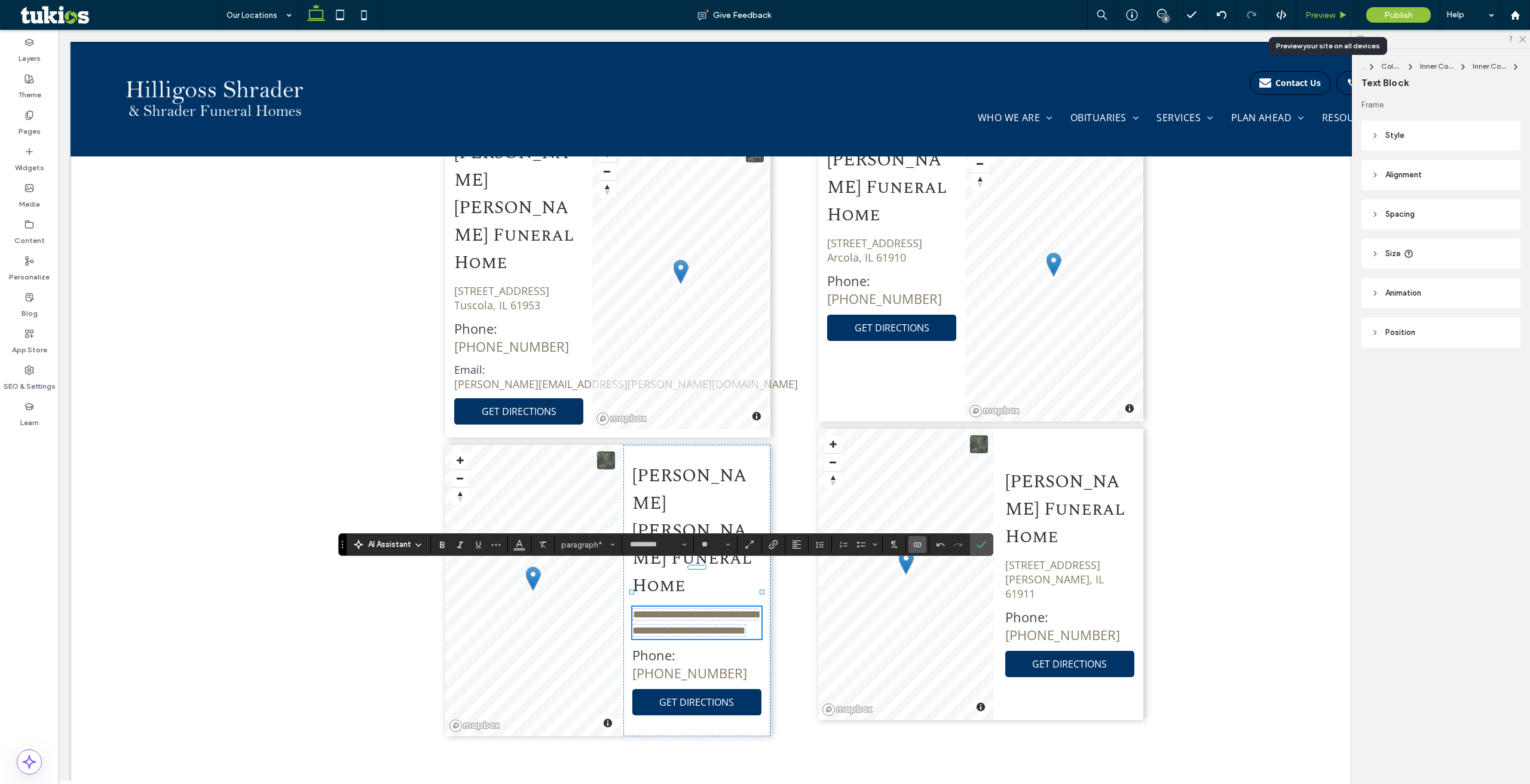
click at [1308, 9] on div "Preview" at bounding box center [1327, 14] width 61 height 30
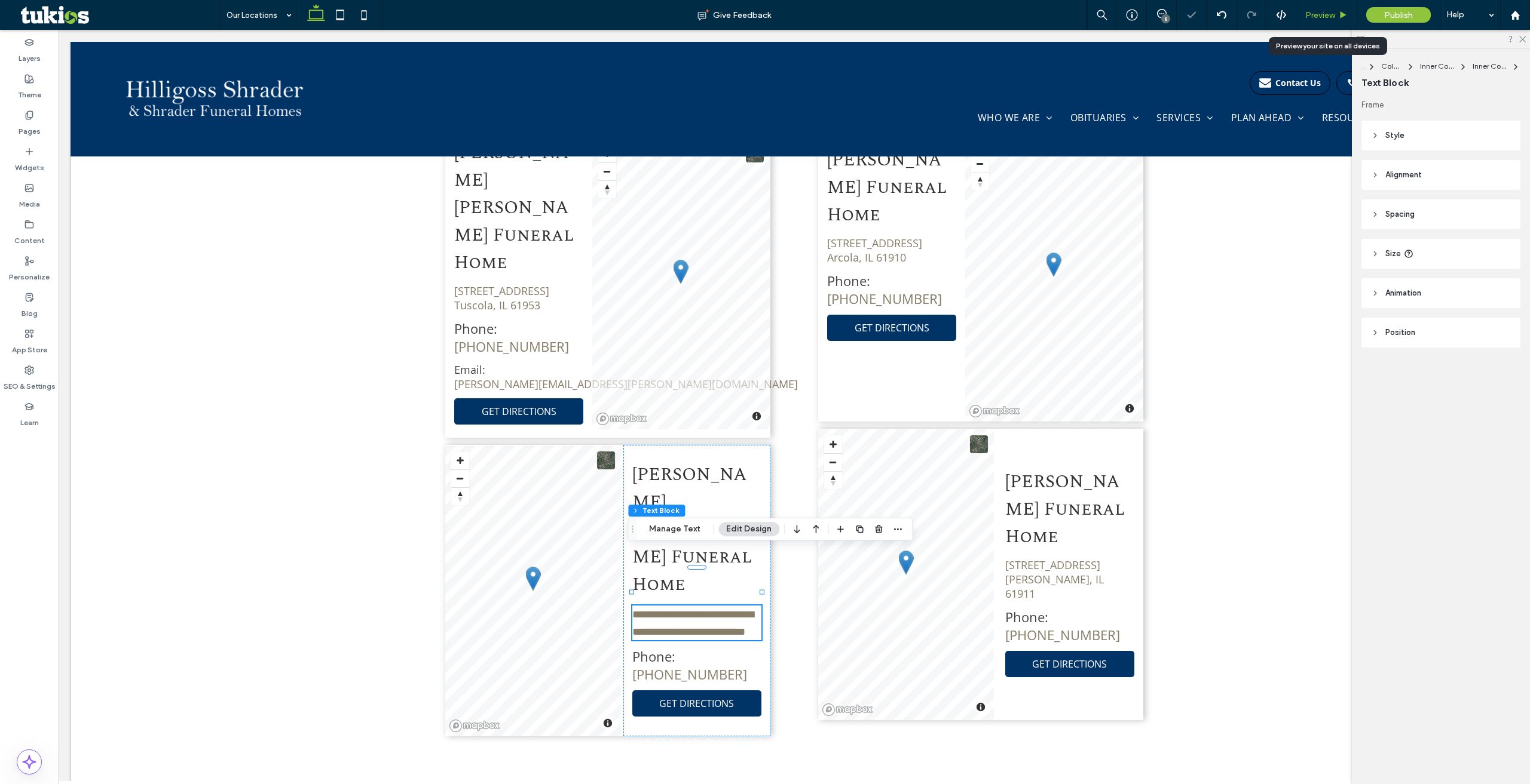
click at [1314, 12] on span "Preview" at bounding box center [1319, 15] width 30 height 10
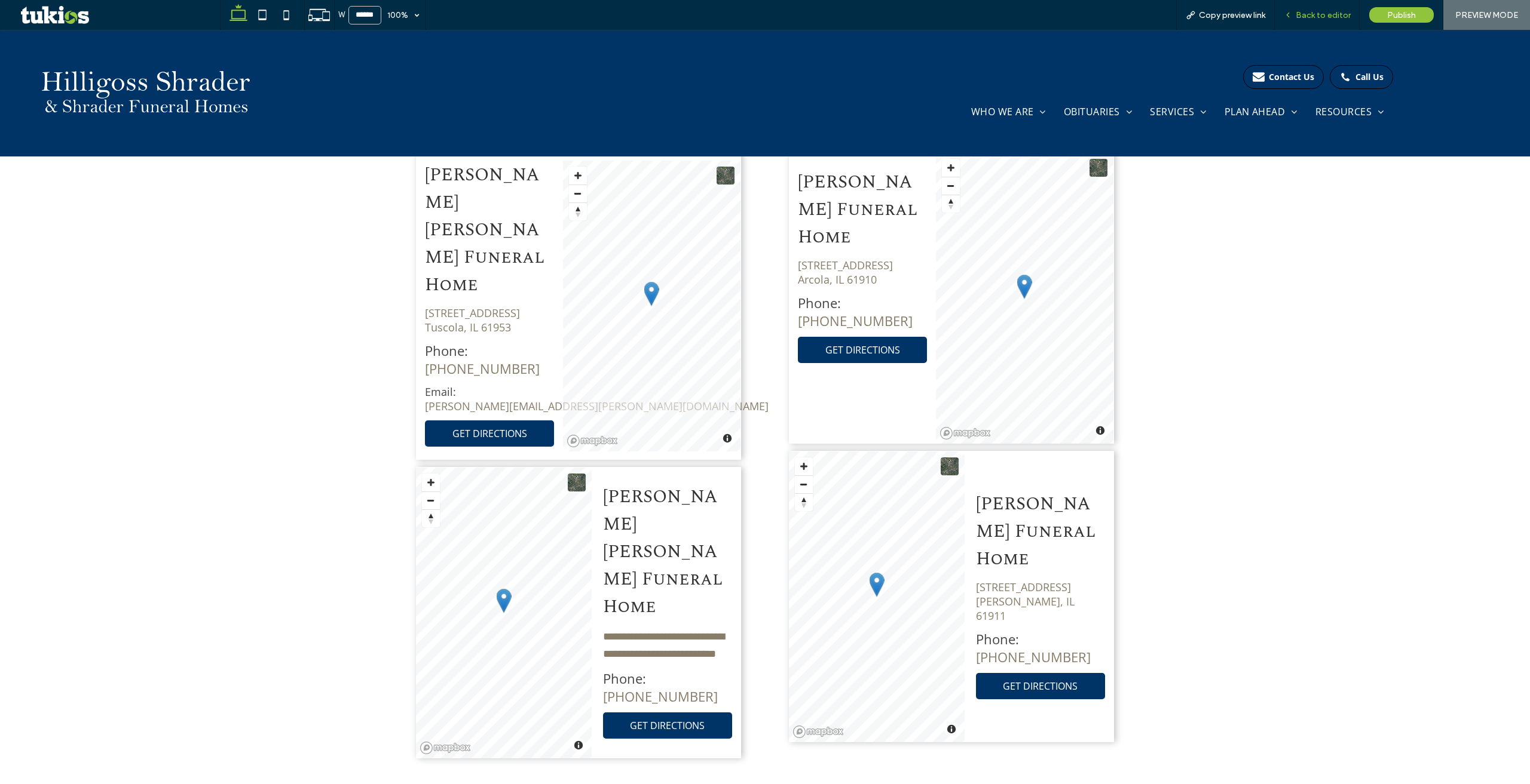
scroll to position [884, 0]
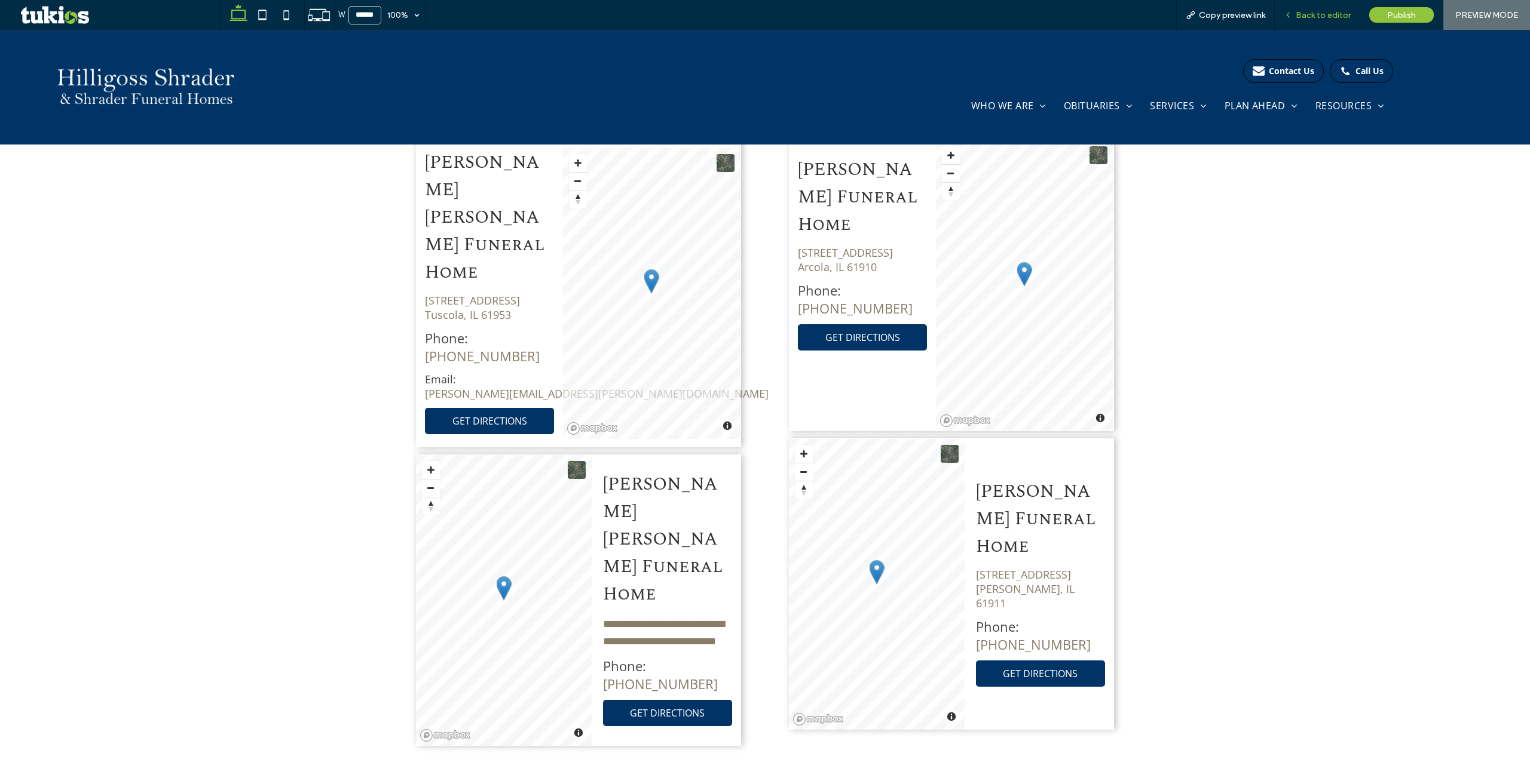
click at [1345, 19] on span "Back to editor" at bounding box center [1323, 15] width 55 height 10
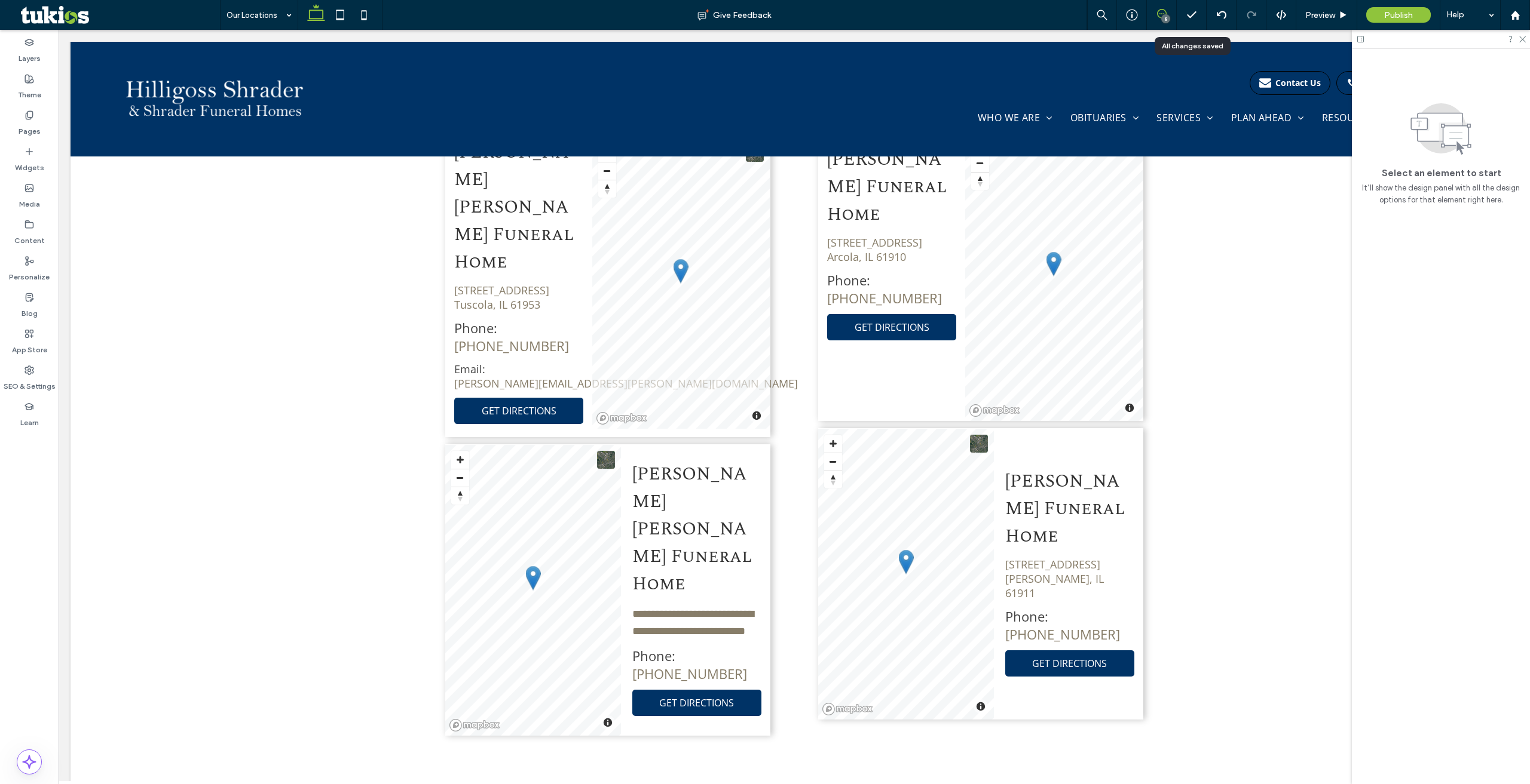
scroll to position [870, 0]
click at [1165, 10] on icon at bounding box center [1161, 13] width 9 height 9
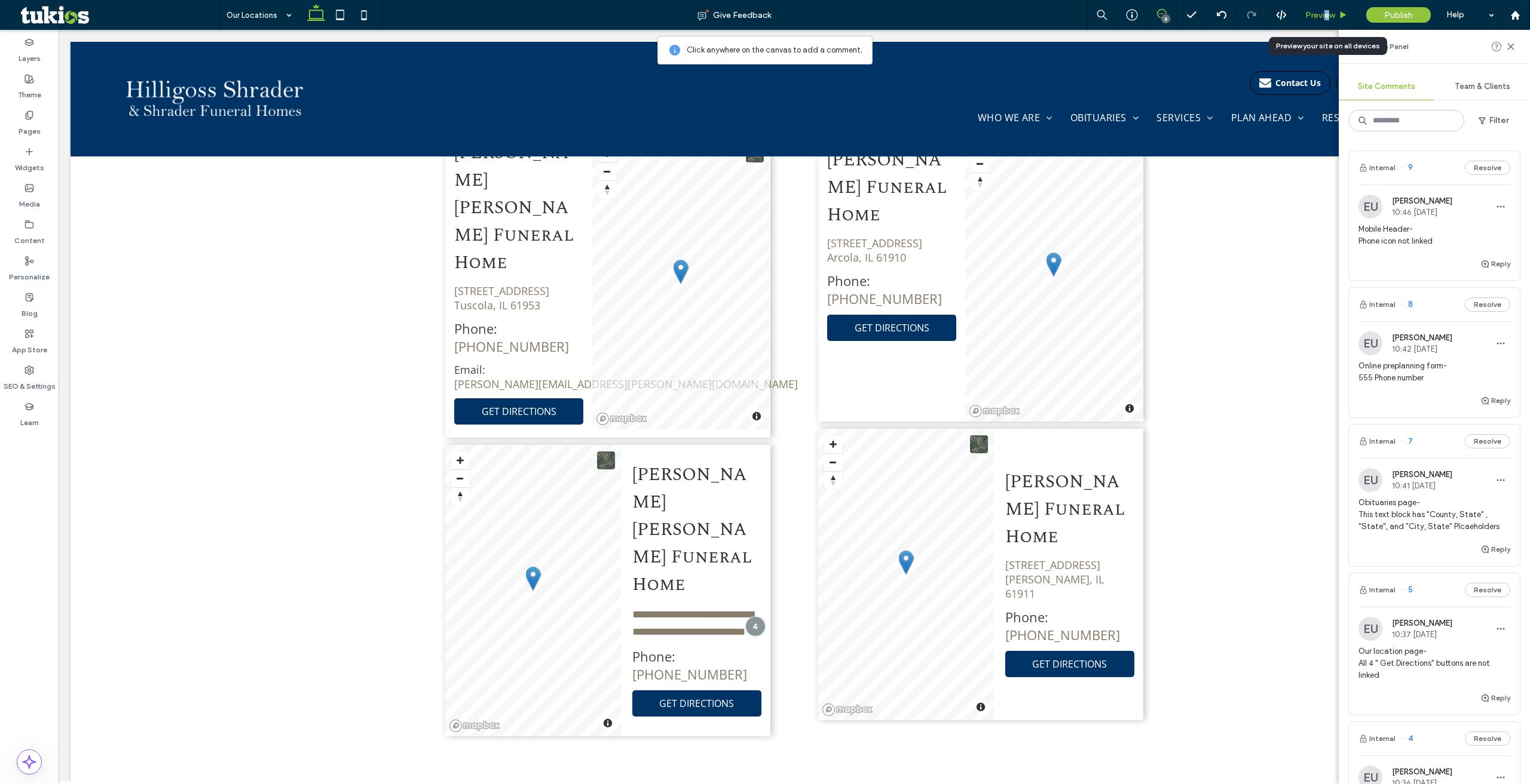
click at [1326, 19] on span "Preview" at bounding box center [1319, 15] width 30 height 10
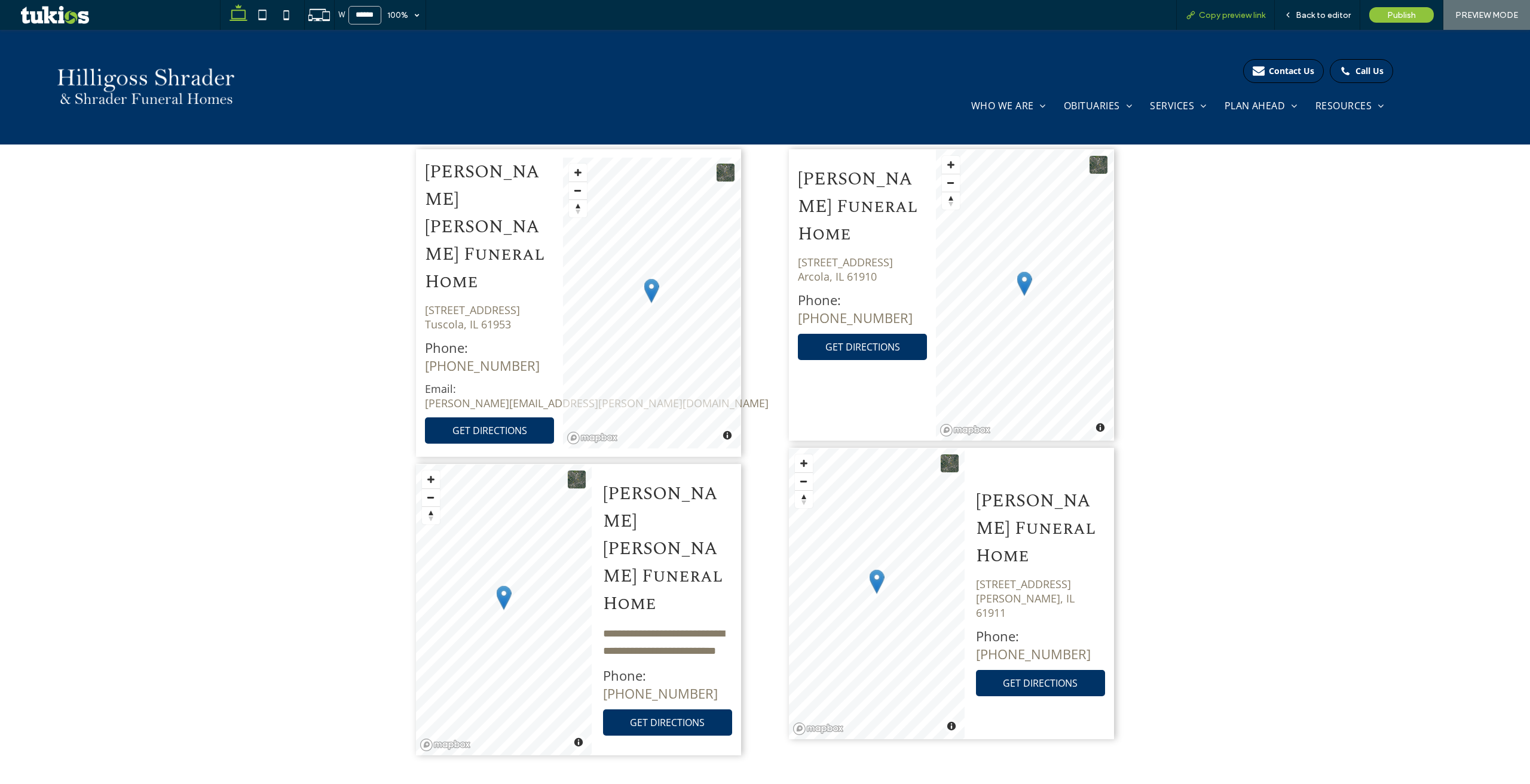
scroll to position [884, 0]
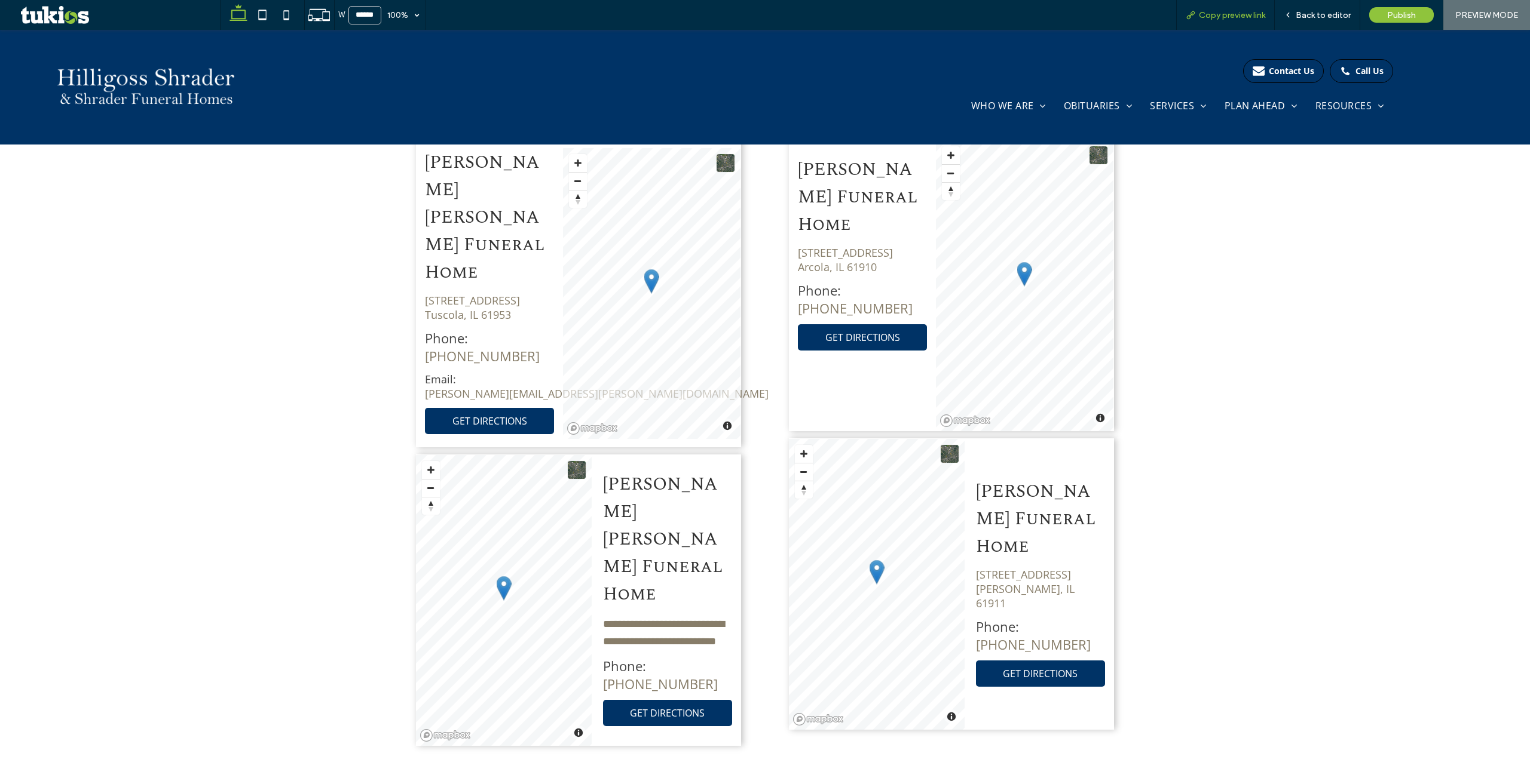
click at [1244, 16] on span "Copy preview link" at bounding box center [1232, 15] width 66 height 10
click at [1310, 10] on span "Back to editor" at bounding box center [1323, 15] width 55 height 10
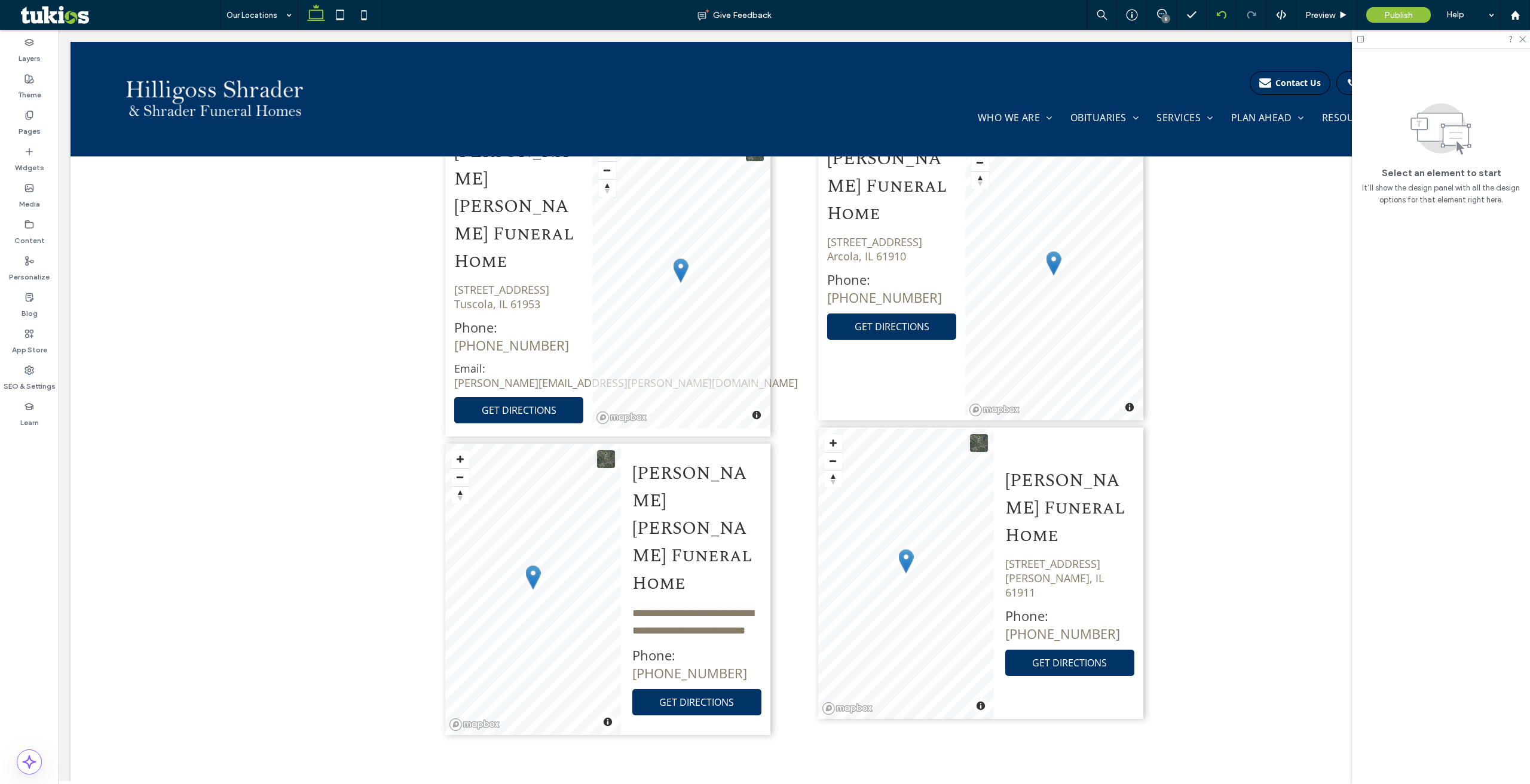
scroll to position [870, 0]
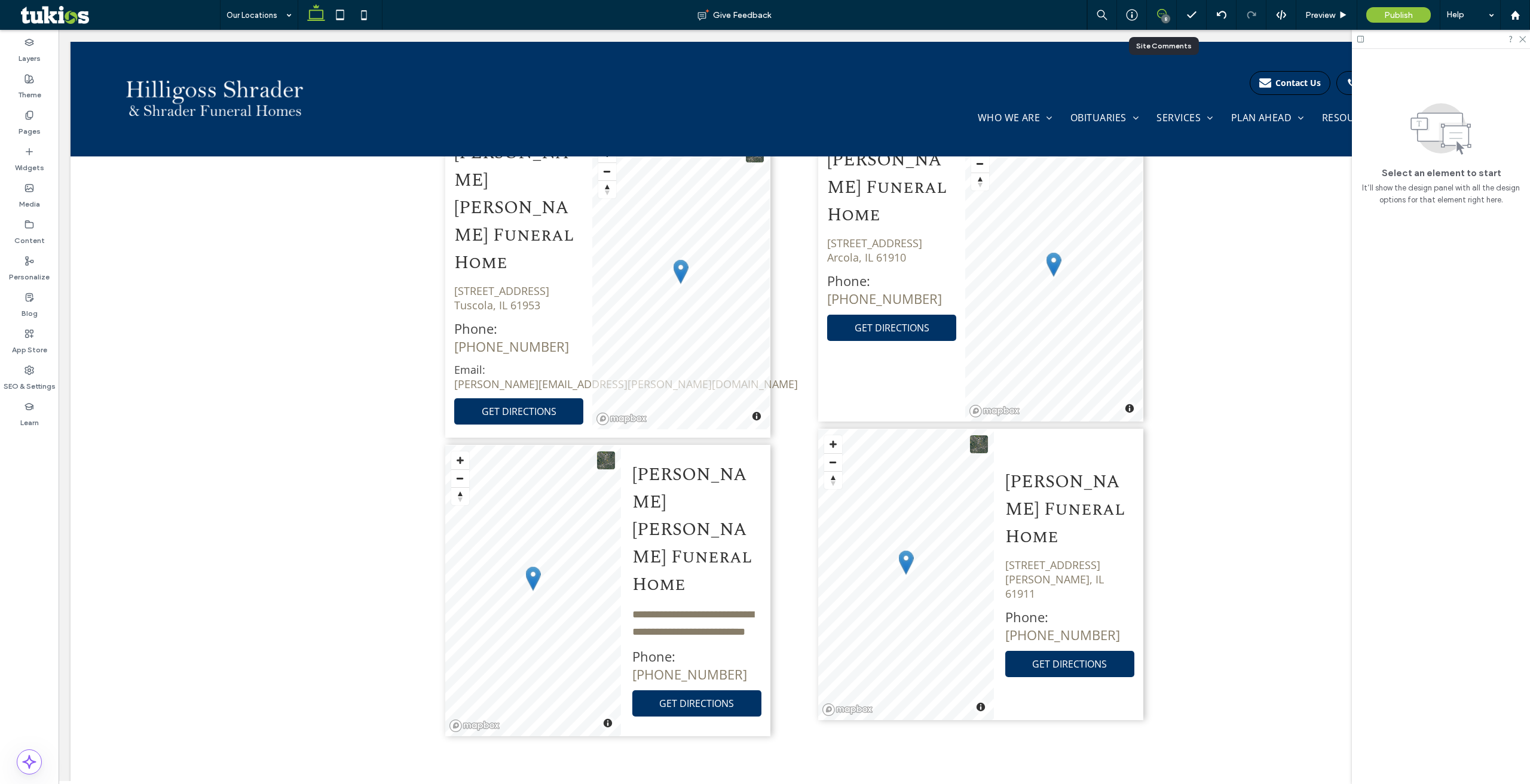
click at [1161, 9] on use at bounding box center [1161, 13] width 9 height 9
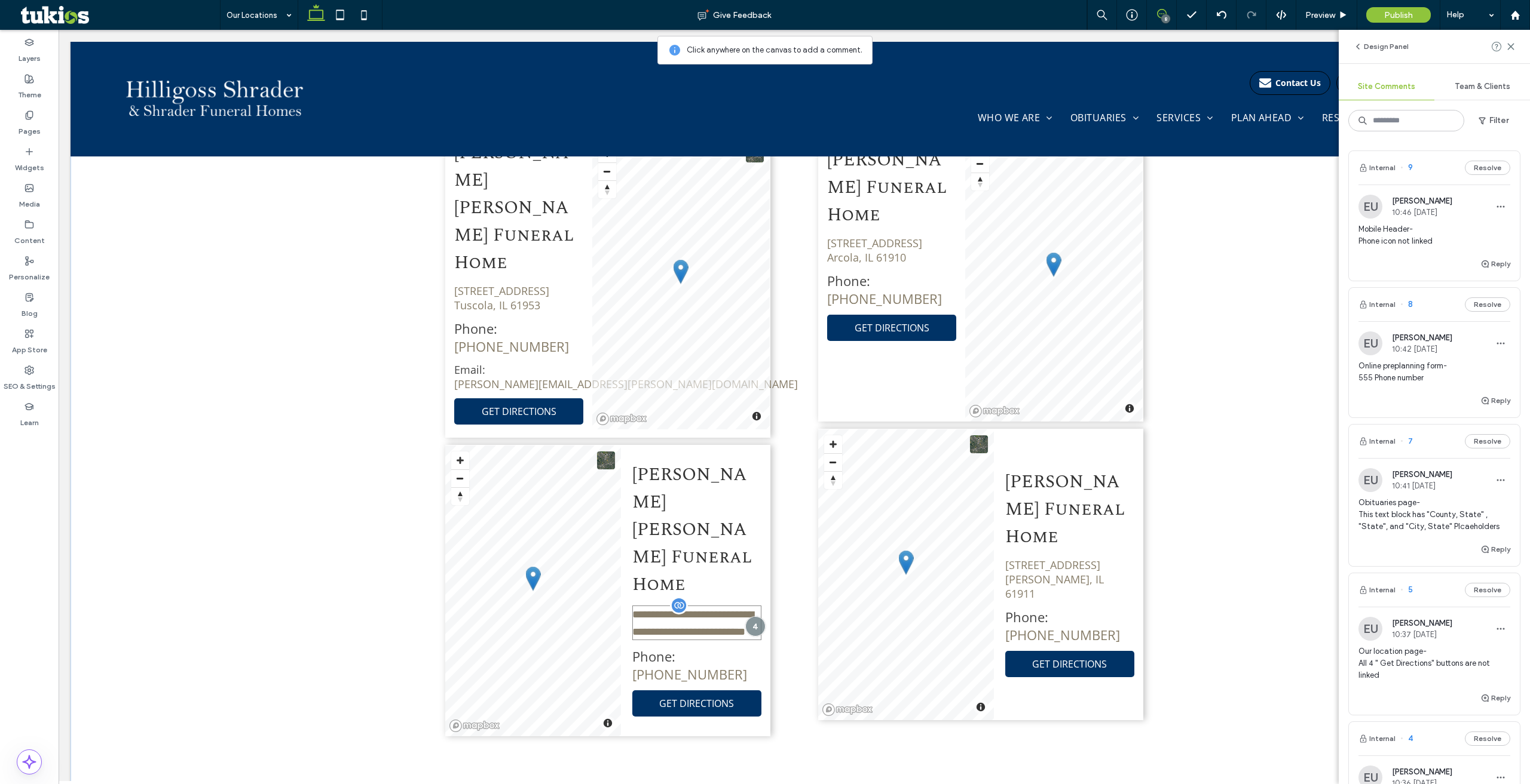
click at [749, 605] on p "**********" at bounding box center [697, 623] width 129 height 35
click at [810, 603] on textarea at bounding box center [859, 601] width 171 height 60
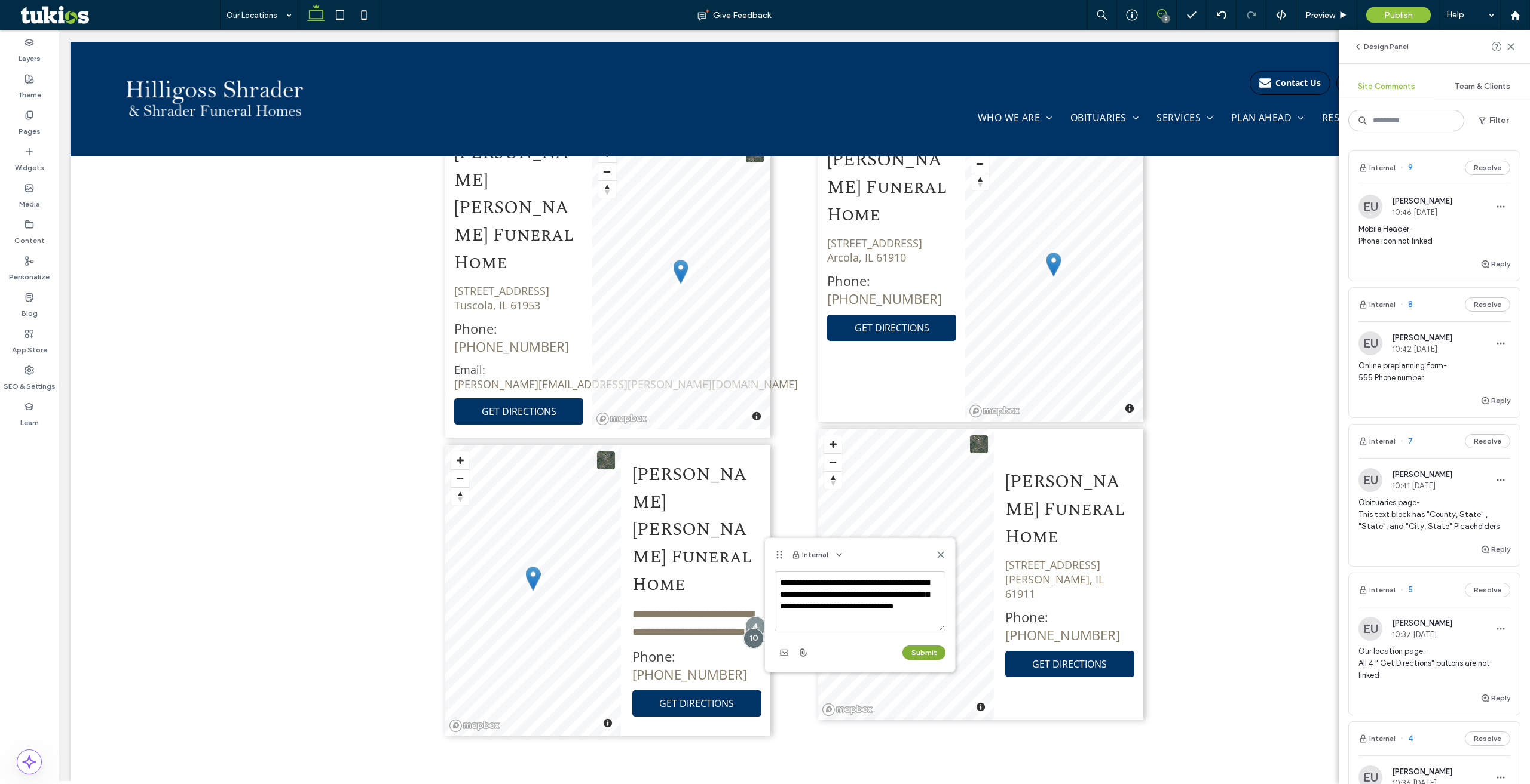
type textarea "**********"
click at [921, 648] on button "Submit" at bounding box center [924, 653] width 43 height 14
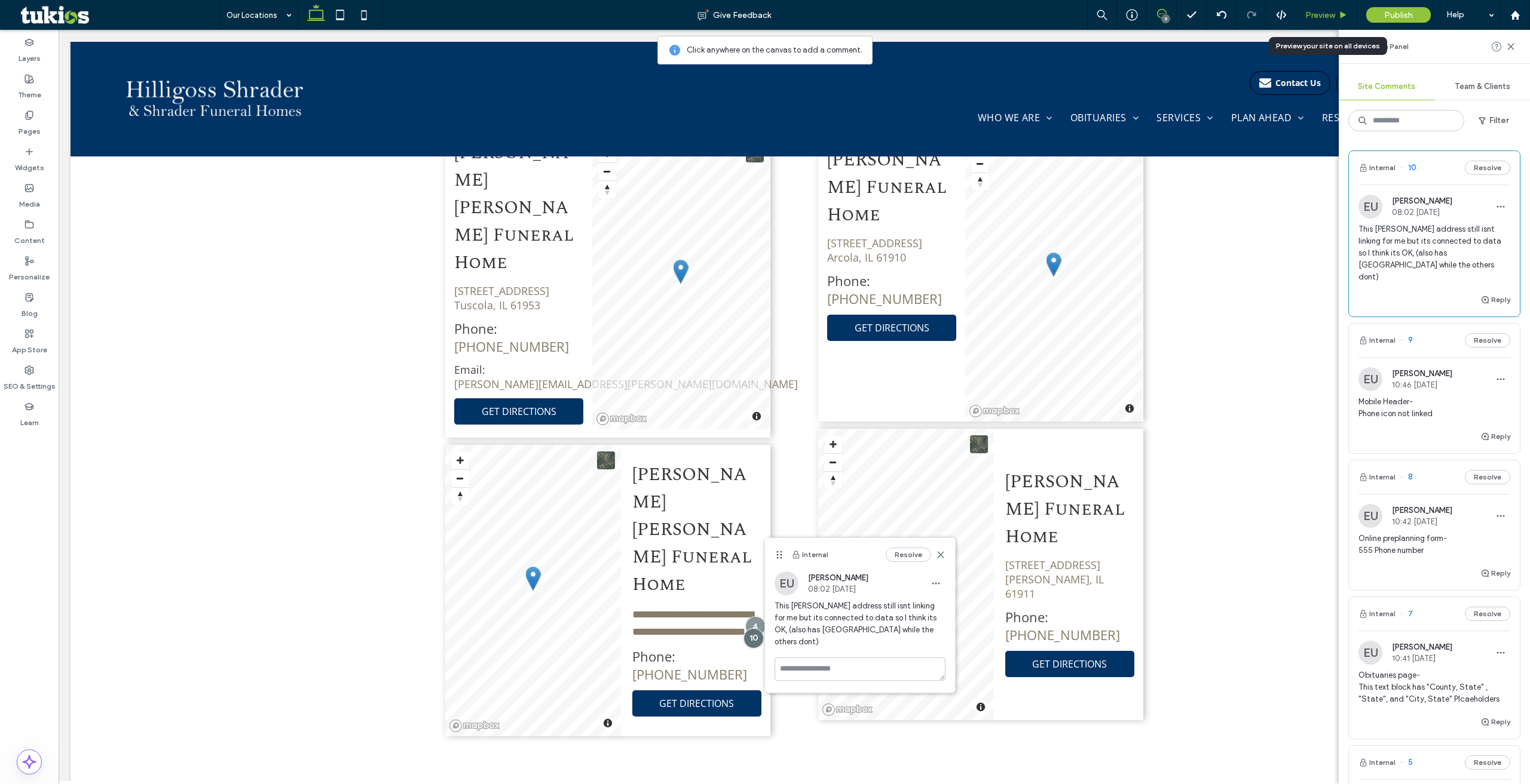
click at [1314, 13] on span "Preview" at bounding box center [1319, 15] width 30 height 10
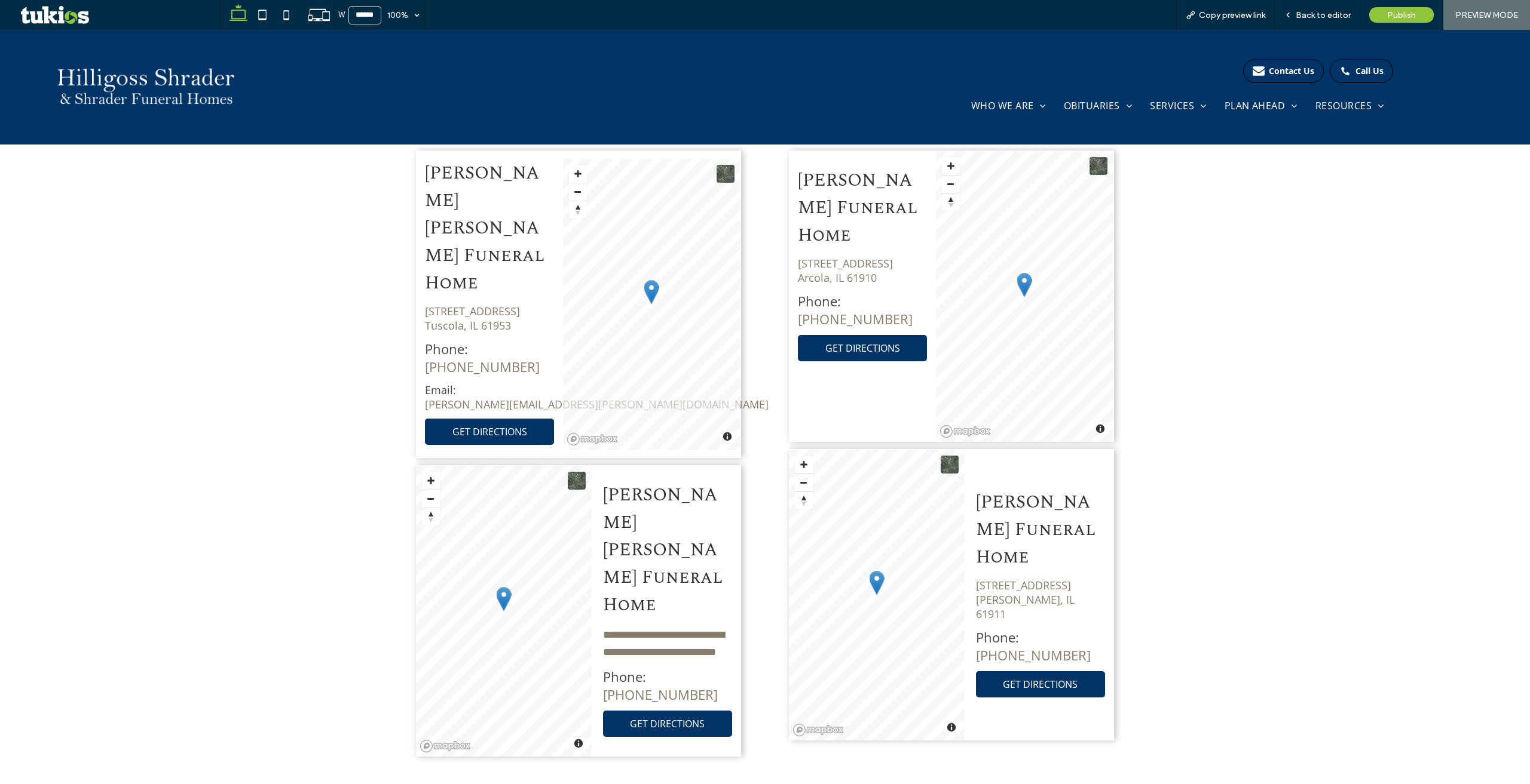
scroll to position [884, 0]
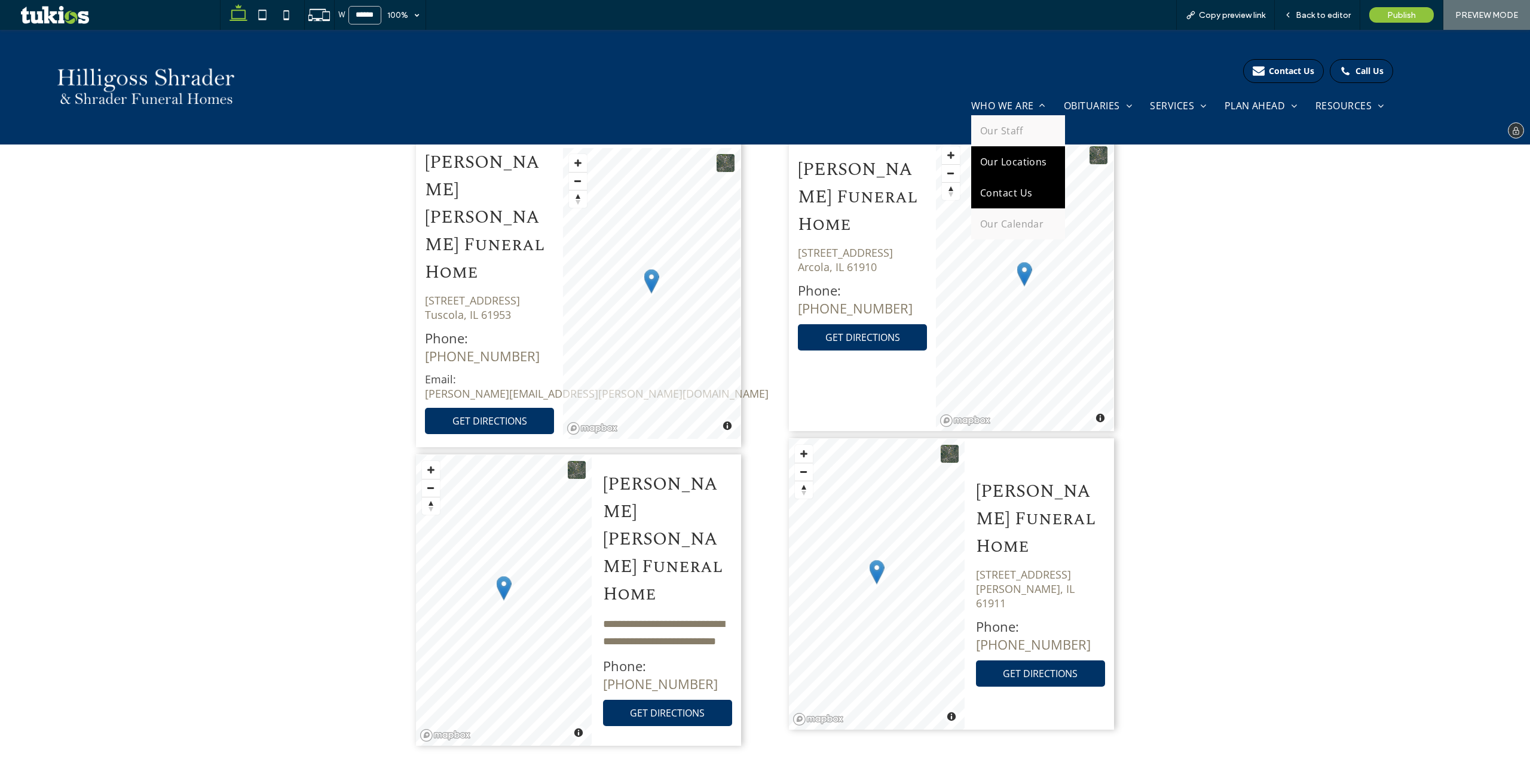
click at [1025, 191] on link "Contact Us" at bounding box center [1018, 192] width 94 height 31
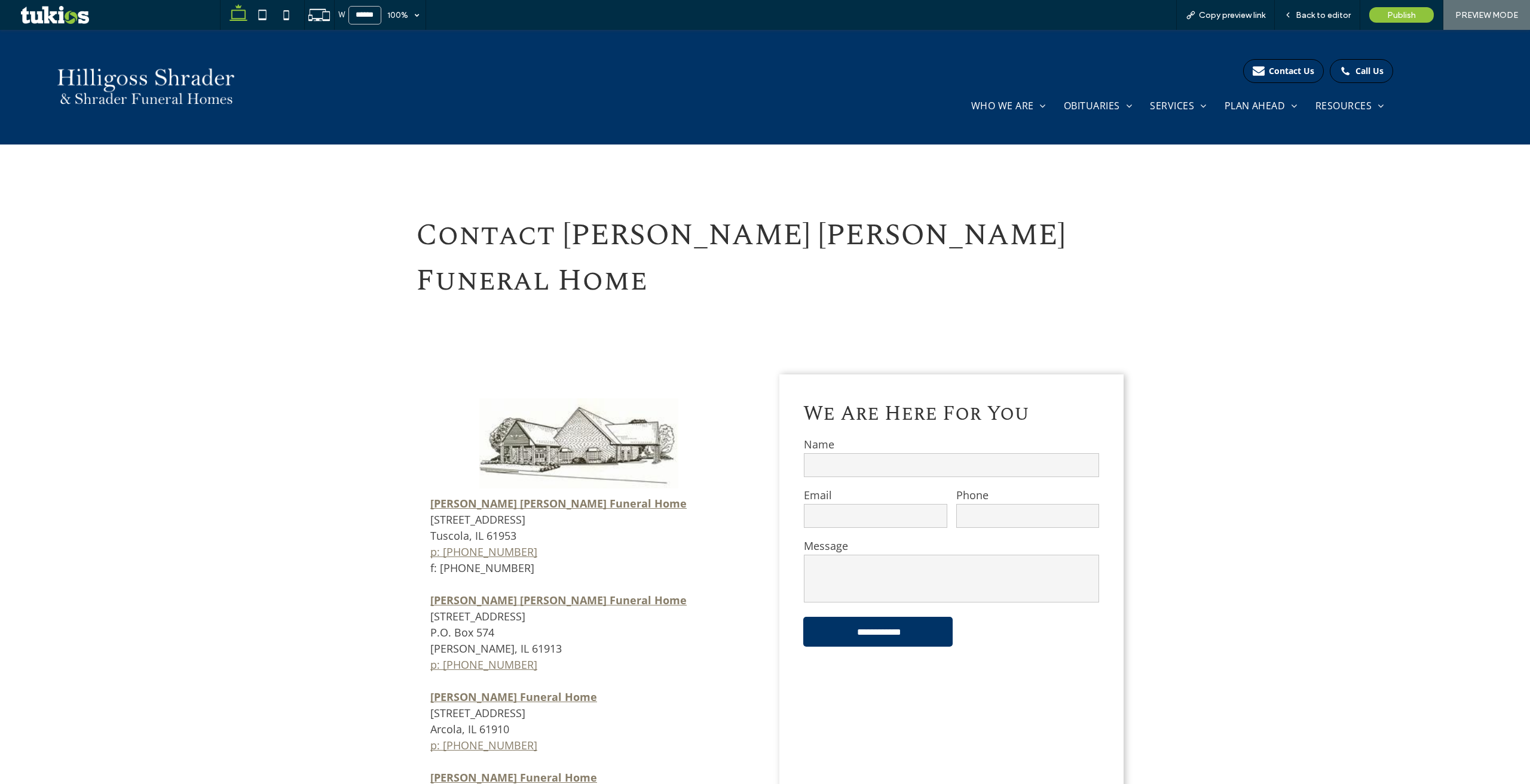
scroll to position [585, 0]
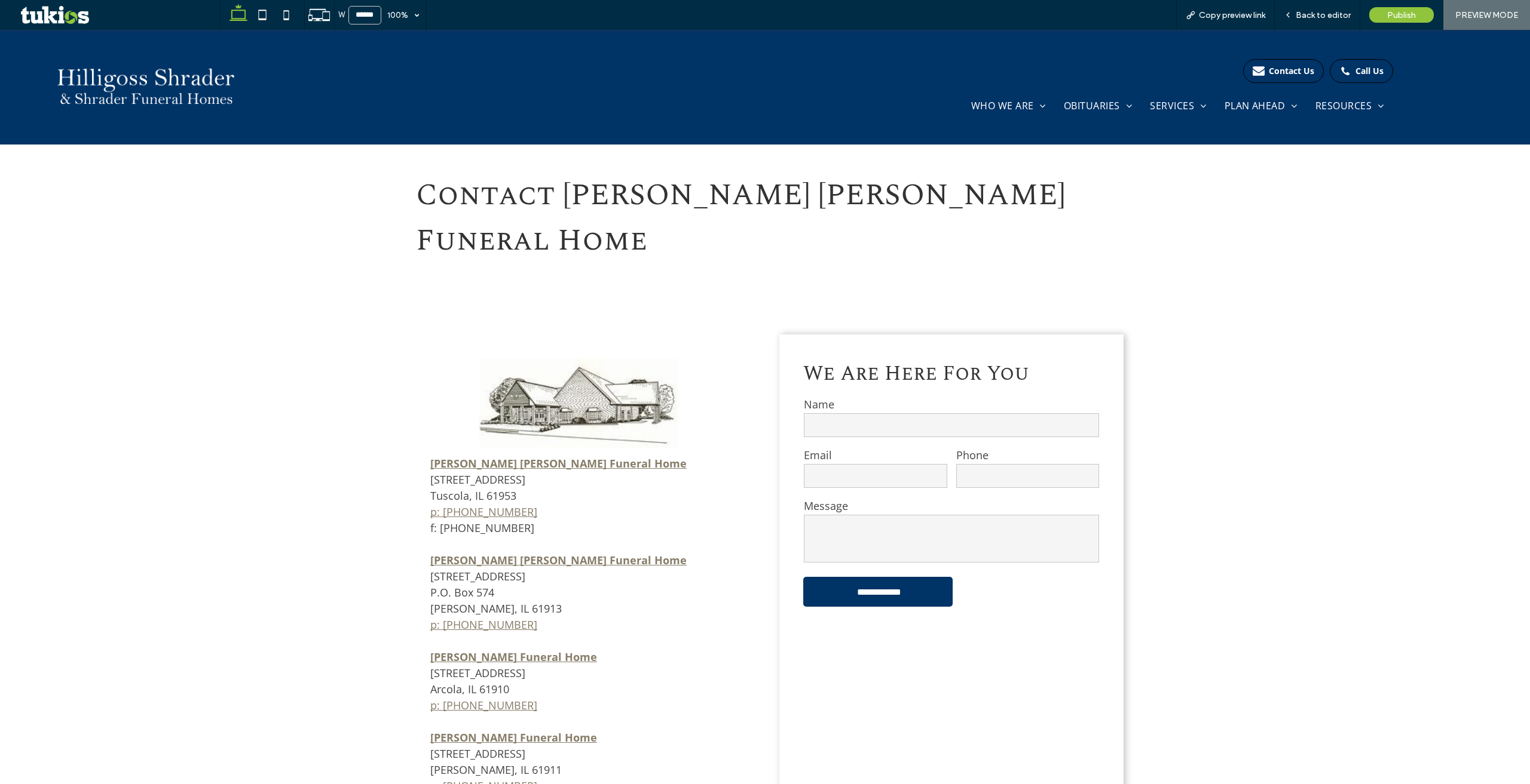
click at [490, 473] on span "[STREET_ADDRESS]" at bounding box center [478, 488] width 95 height 30
click at [487, 473] on span "[STREET_ADDRESS]" at bounding box center [478, 488] width 95 height 30
click at [474, 569] on span "[STREET_ADDRESS] P.O. [STREET_ADDRESS][PERSON_NAME]" at bounding box center [496, 592] width 131 height 47
click at [480, 569] on span "[STREET_ADDRESS] P.O. [STREET_ADDRESS][PERSON_NAME]" at bounding box center [496, 592] width 131 height 47
click at [598, 575] on p "[PERSON_NAME] [PERSON_NAME] Funeral Home [STREET_ADDRESS] P.O. [STREET_ADDRESS]…" at bounding box center [578, 593] width 296 height 81
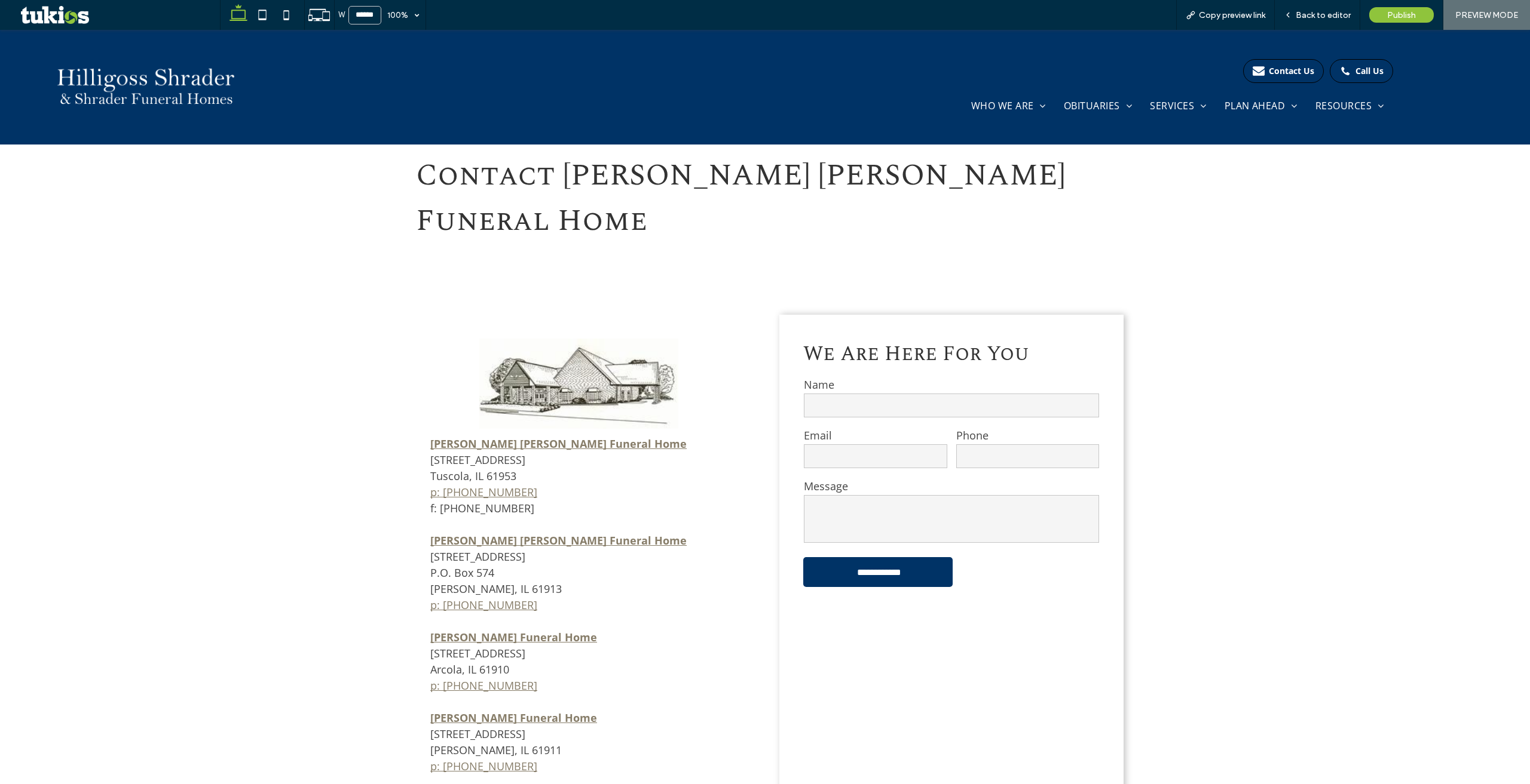
scroll to position [705, 0]
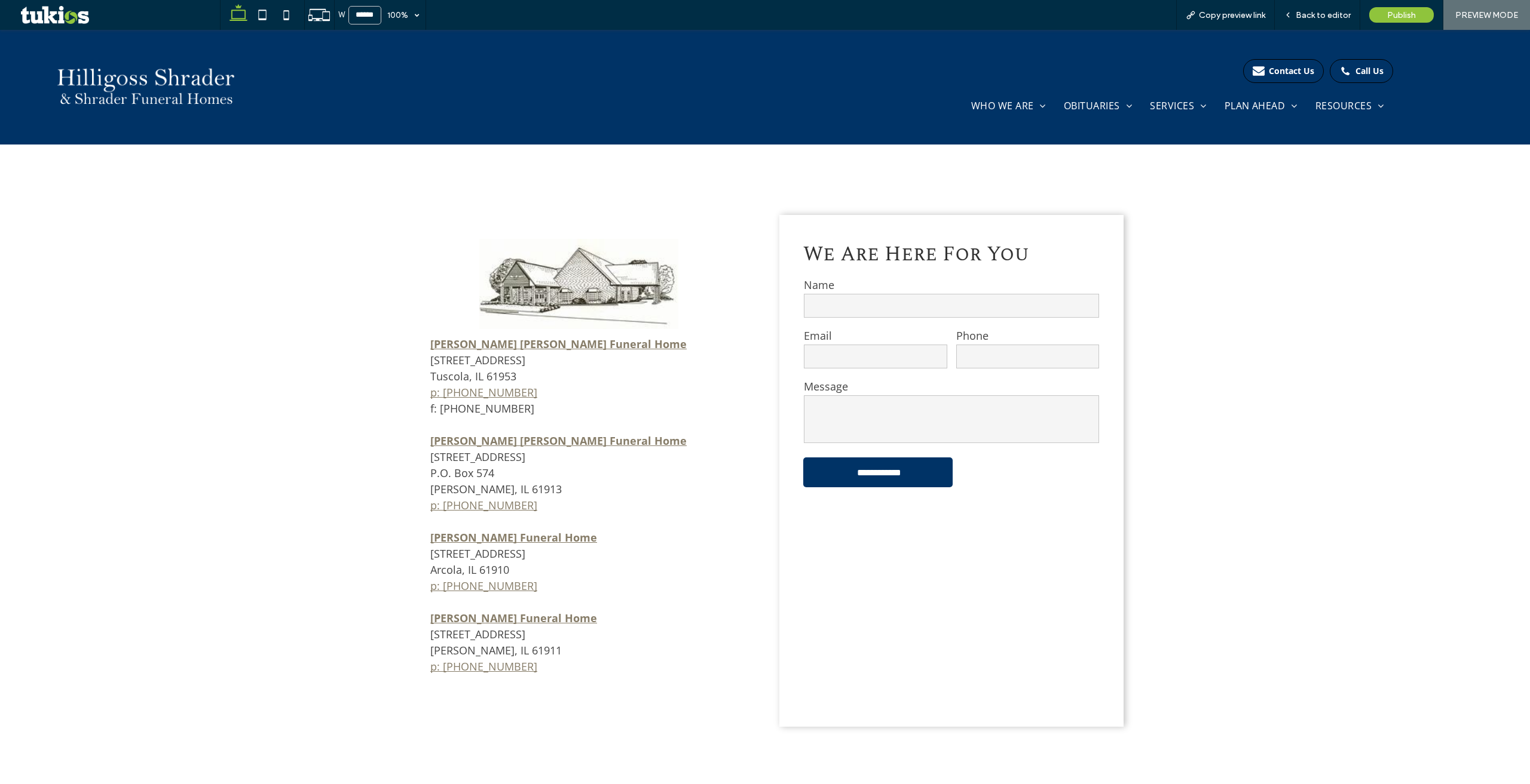
click at [487, 546] on span "[STREET_ADDRESS]" at bounding box center [478, 561] width 95 height 30
drag, startPoint x: 485, startPoint y: 519, endPoint x: 475, endPoint y: 522, distance: 10.4
click at [481, 546] on span "[STREET_ADDRESS]" at bounding box center [478, 561] width 95 height 30
drag, startPoint x: 469, startPoint y: 522, endPoint x: 456, endPoint y: 521, distance: 13.0
click at [466, 546] on span "[STREET_ADDRESS]" at bounding box center [478, 561] width 95 height 30
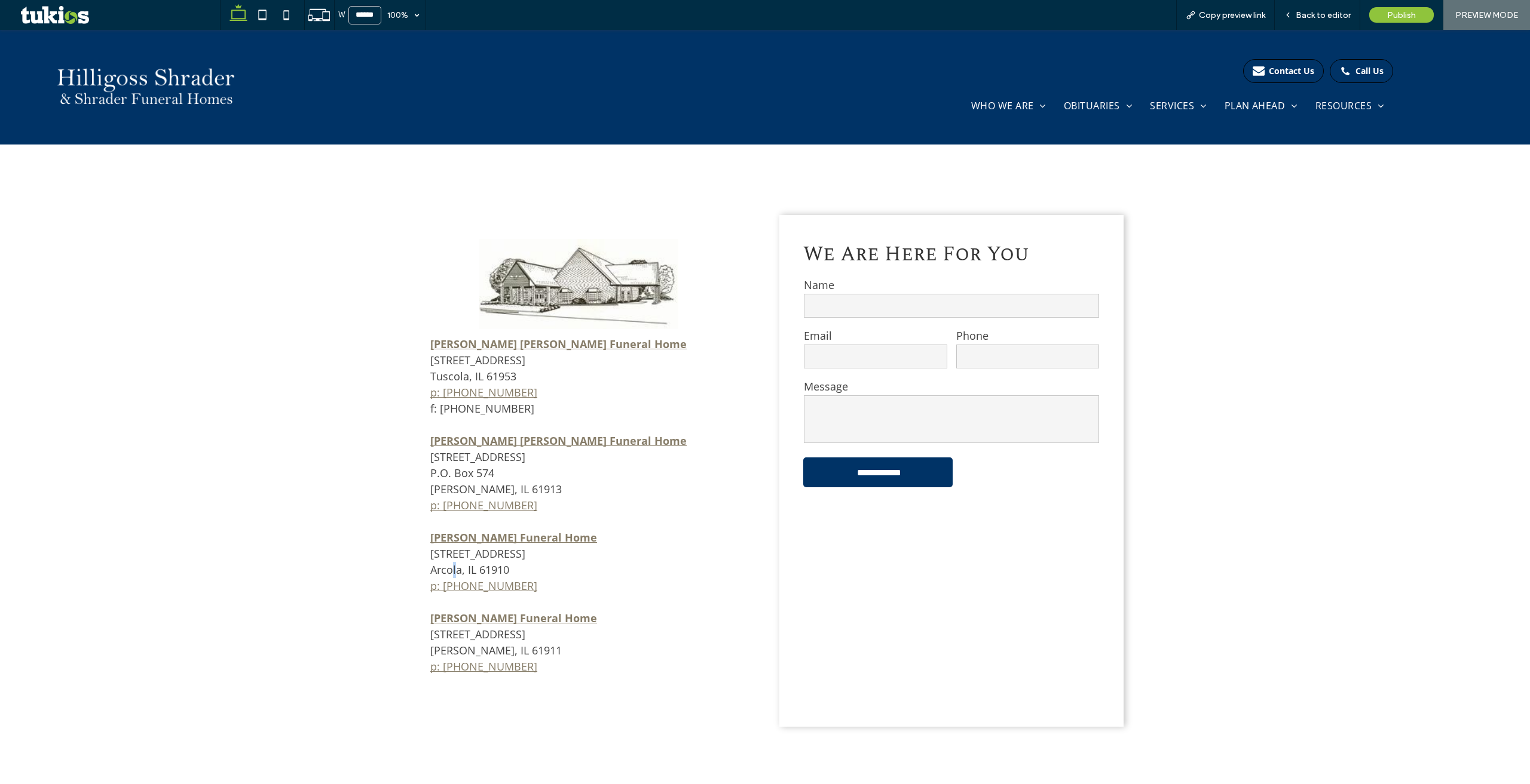
click at [449, 546] on span "[STREET_ADDRESS]" at bounding box center [478, 561] width 95 height 30
click at [484, 627] on span "[STREET_ADDRESS][PERSON_NAME]" at bounding box center [496, 642] width 131 height 30
click at [472, 627] on span "[STREET_ADDRESS][PERSON_NAME]" at bounding box center [496, 642] width 131 height 30
click at [1312, 19] on span "Back to editor" at bounding box center [1323, 15] width 55 height 10
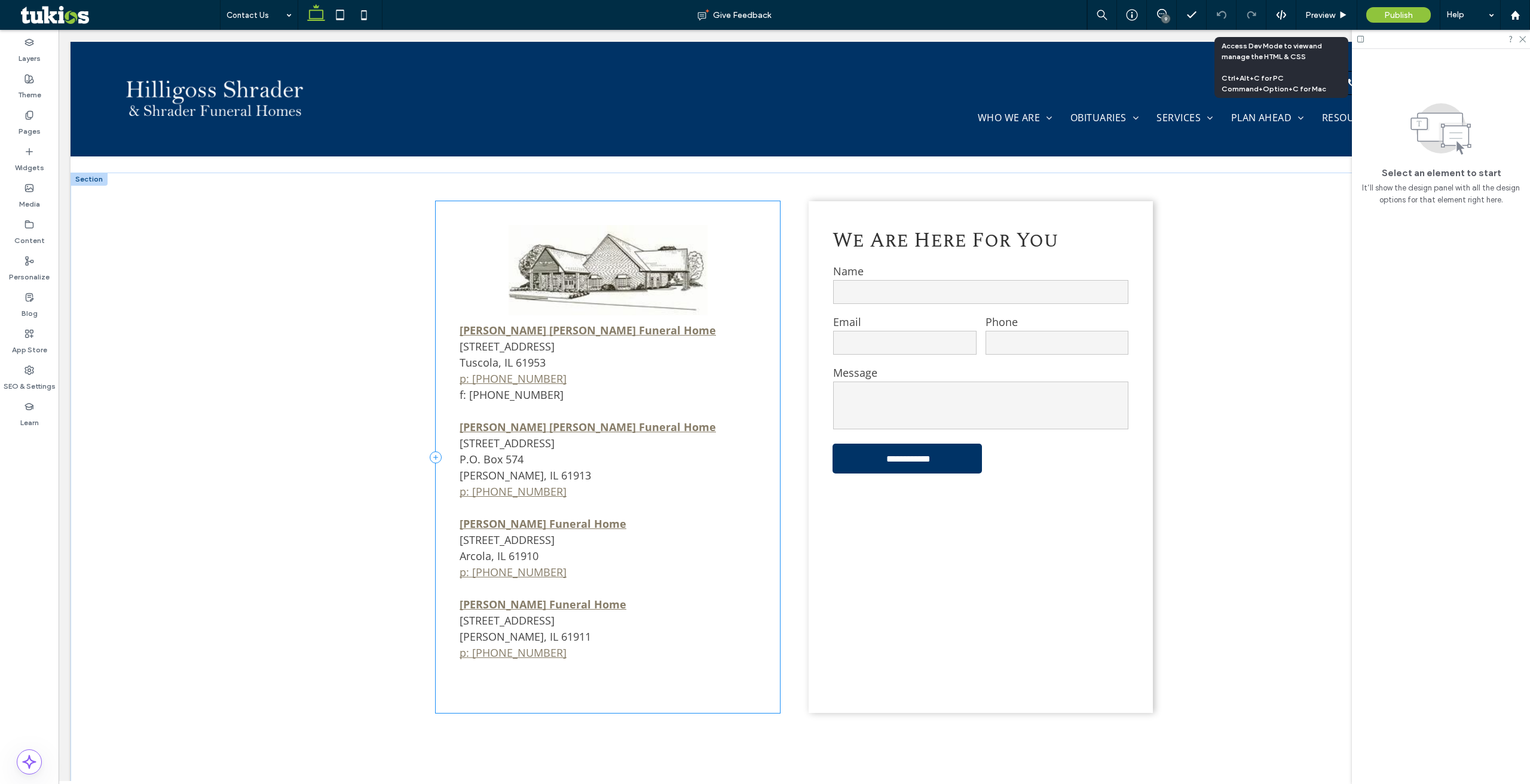
scroll to position [689, 0]
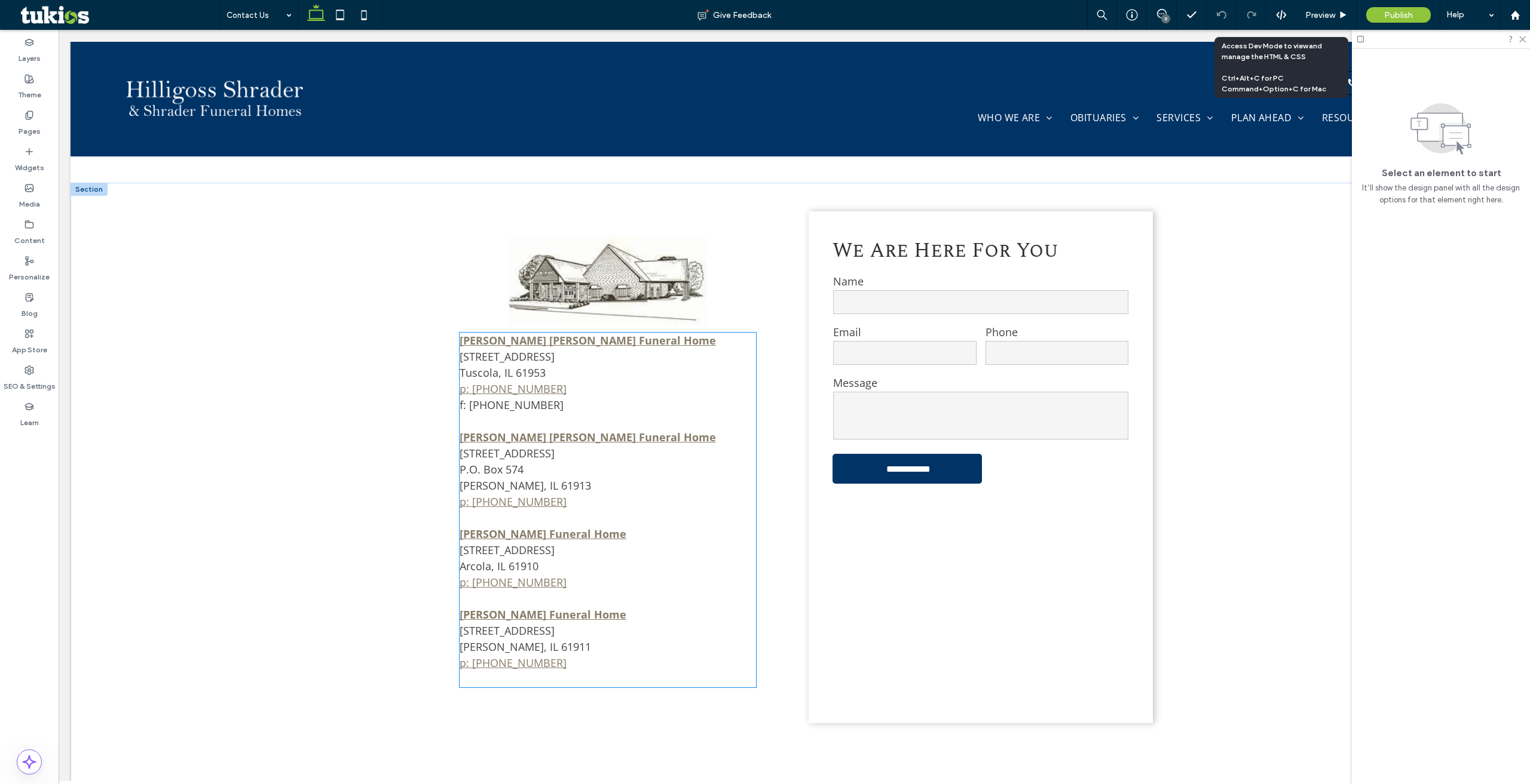
click at [504, 349] on span "[STREET_ADDRESS]" at bounding box center [507, 365] width 95 height 30
click at [504, 333] on div "[PERSON_NAME] [PERSON_NAME] Funeral Home [STREET_ADDRESS] p: [PHONE_NUMBER] f: …" at bounding box center [607, 510] width 296 height 355
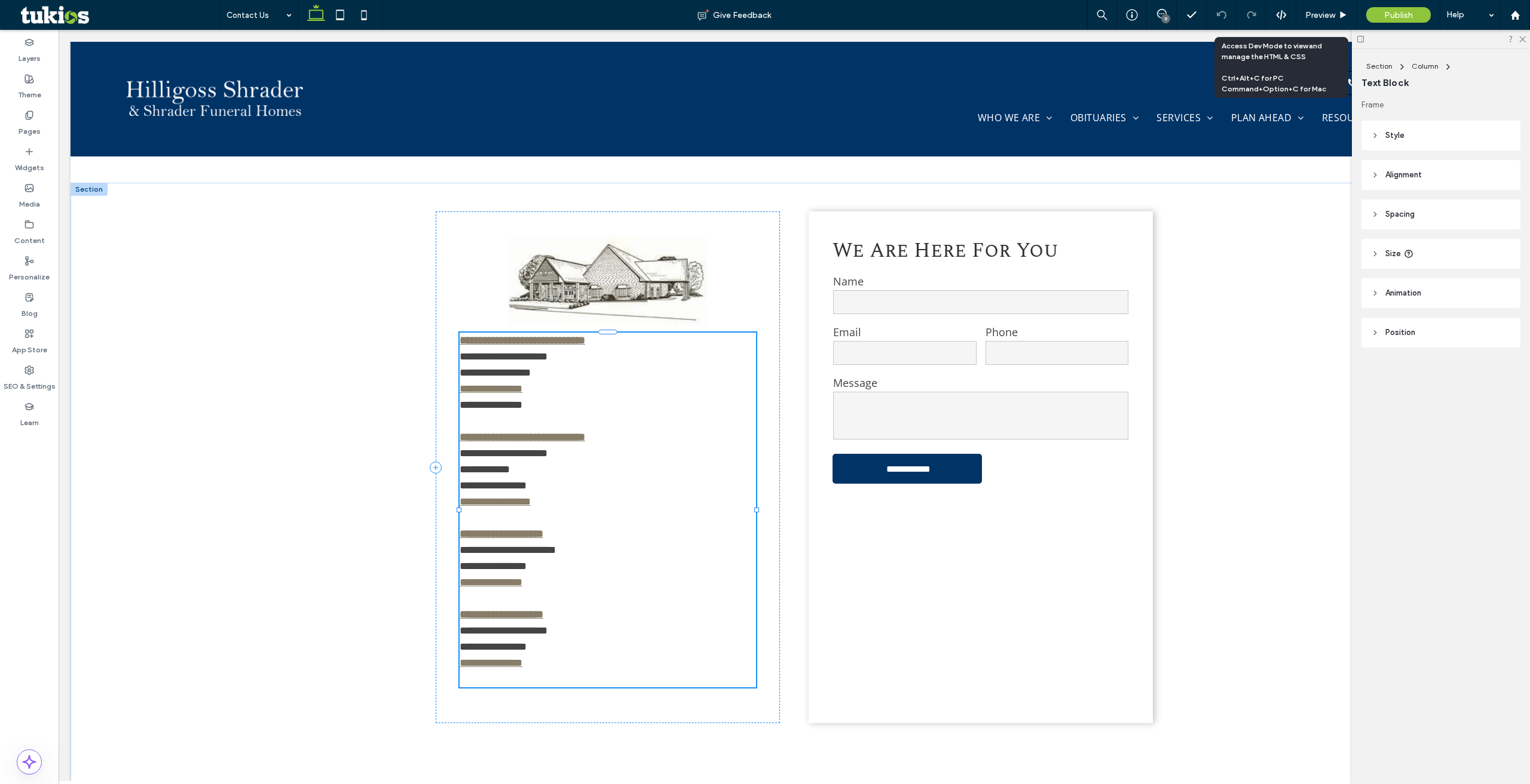
type input "*********"
type input "**"
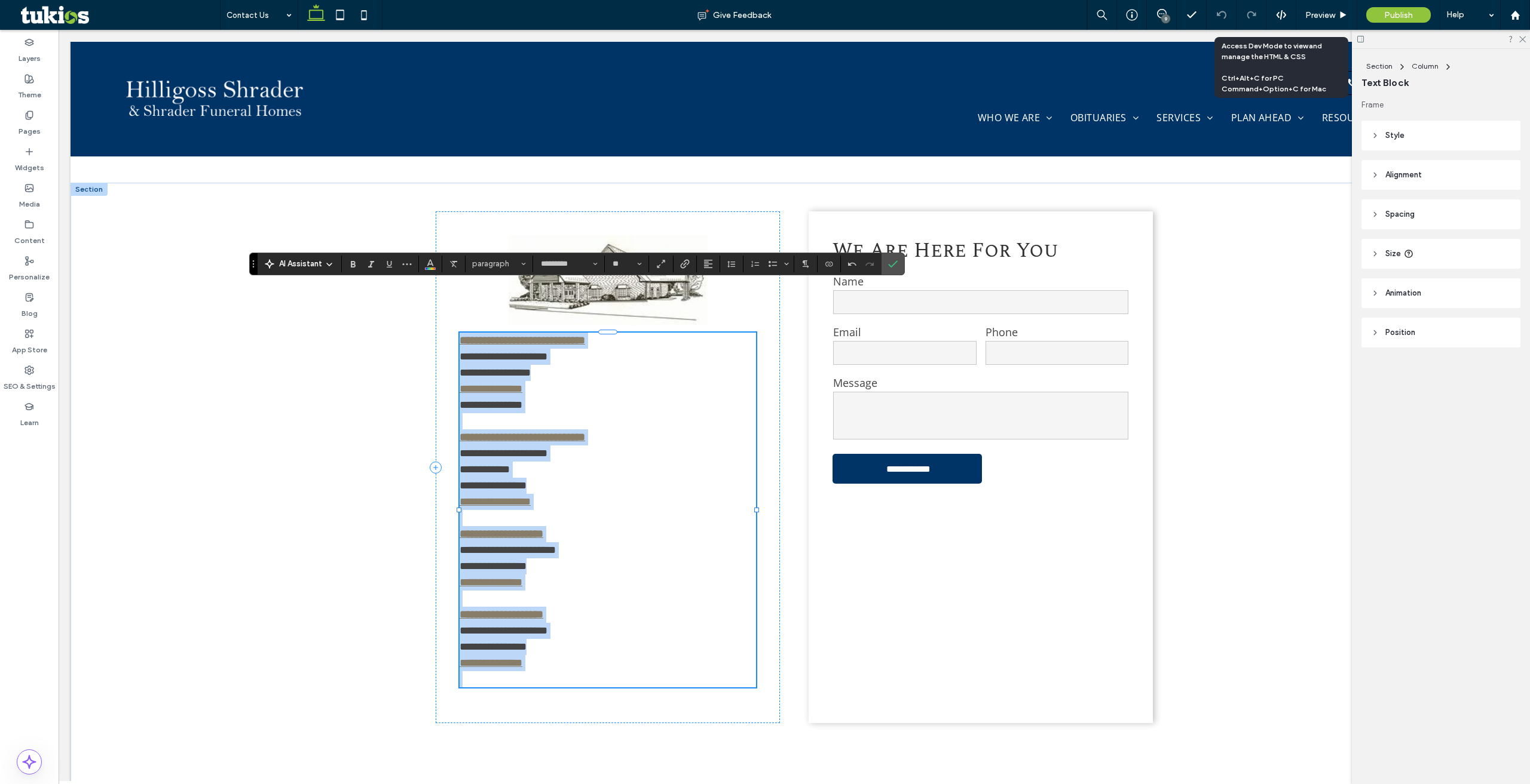
click at [498, 351] on span "**********" at bounding box center [503, 364] width 88 height 27
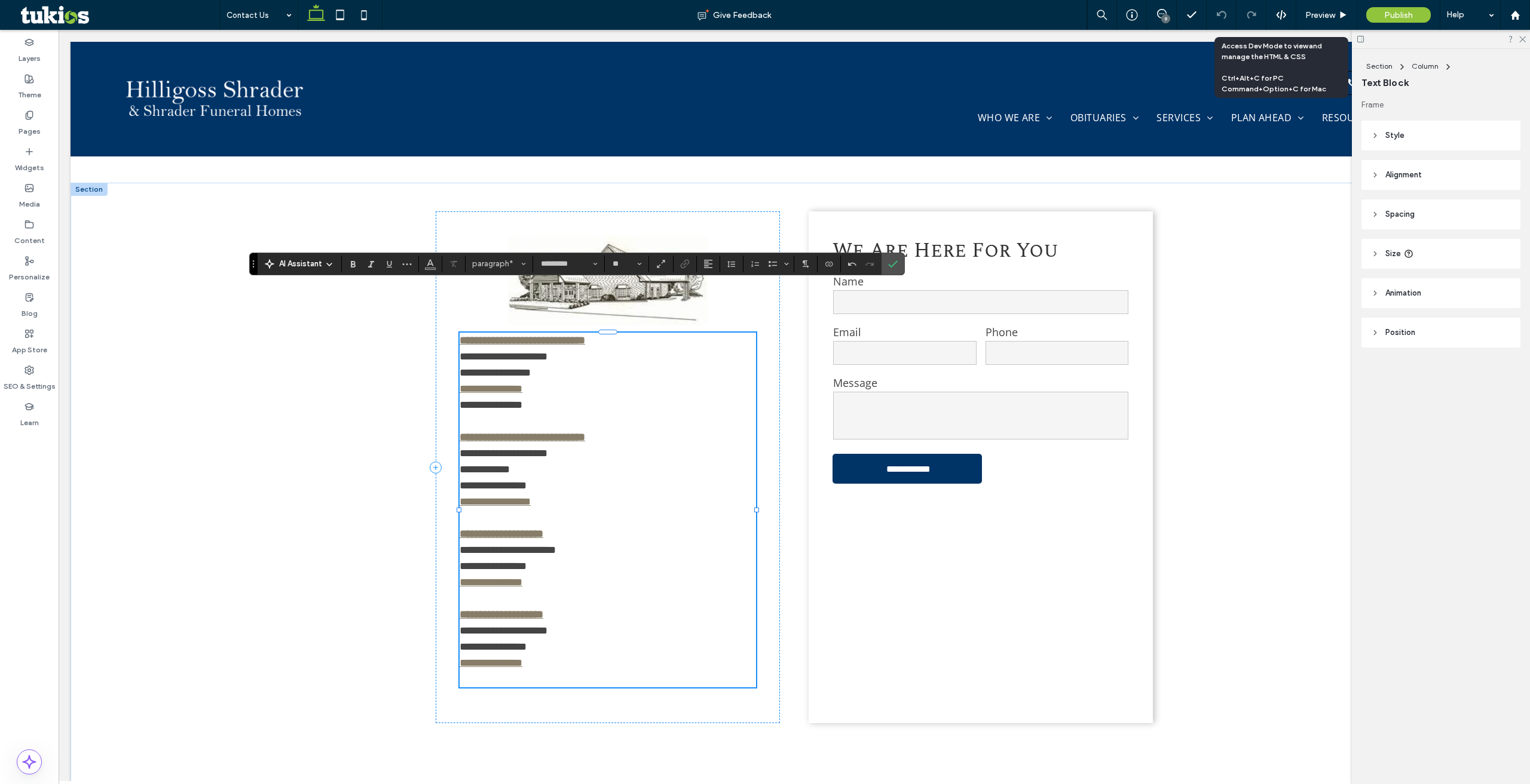
click at [495, 351] on span "**********" at bounding box center [503, 364] width 88 height 27
click at [509, 448] on span "**********" at bounding box center [503, 470] width 88 height 43
click at [519, 545] on span "**********" at bounding box center [507, 558] width 96 height 27
click at [525, 625] on span "**********" at bounding box center [503, 638] width 88 height 27
click at [1160, 14] on icon at bounding box center [1161, 13] width 9 height 9
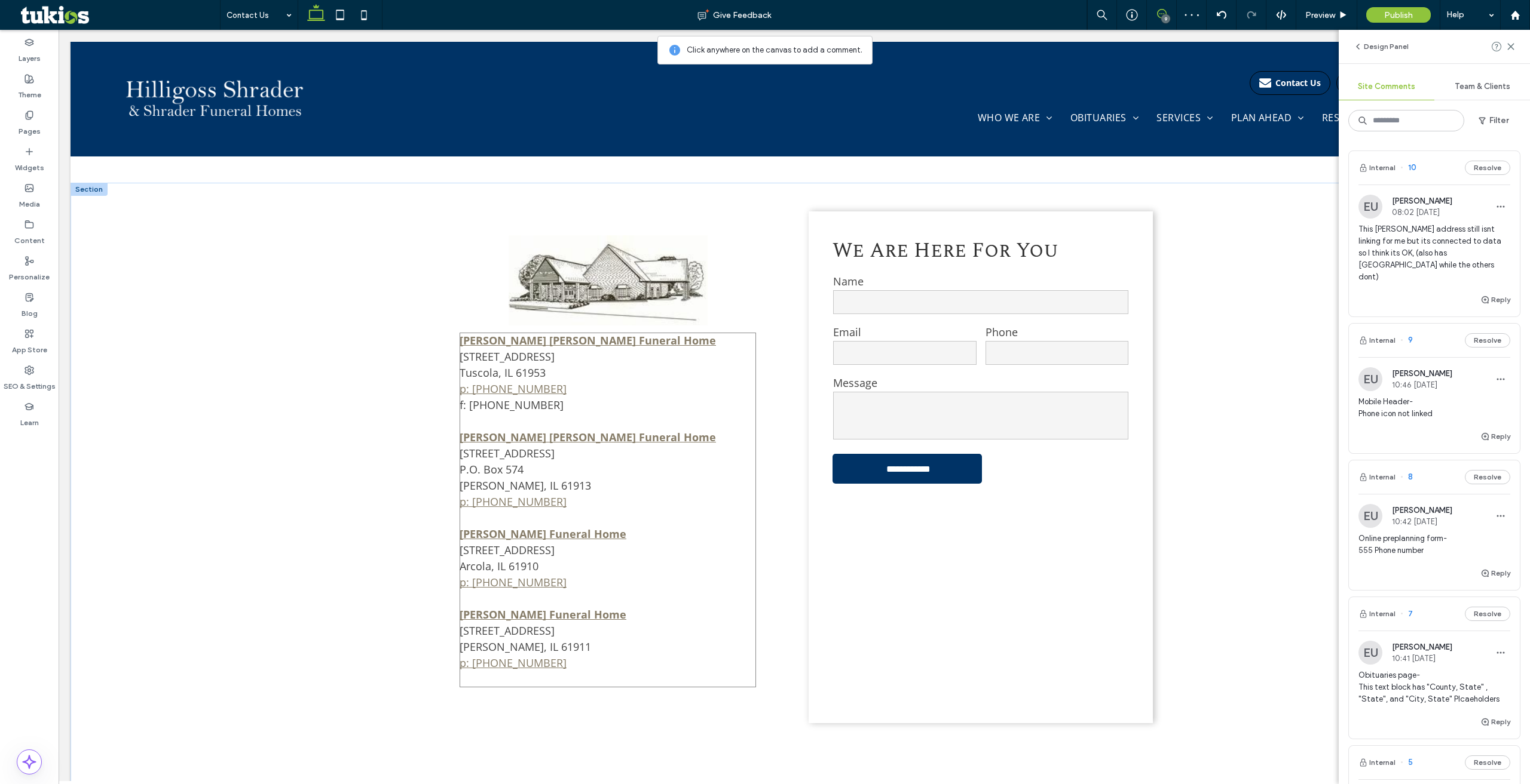
click at [683, 432] on p "[PERSON_NAME] [PERSON_NAME] Funeral Home [STREET_ADDRESS] P.O. [STREET_ADDRESS]…" at bounding box center [607, 470] width 296 height 81
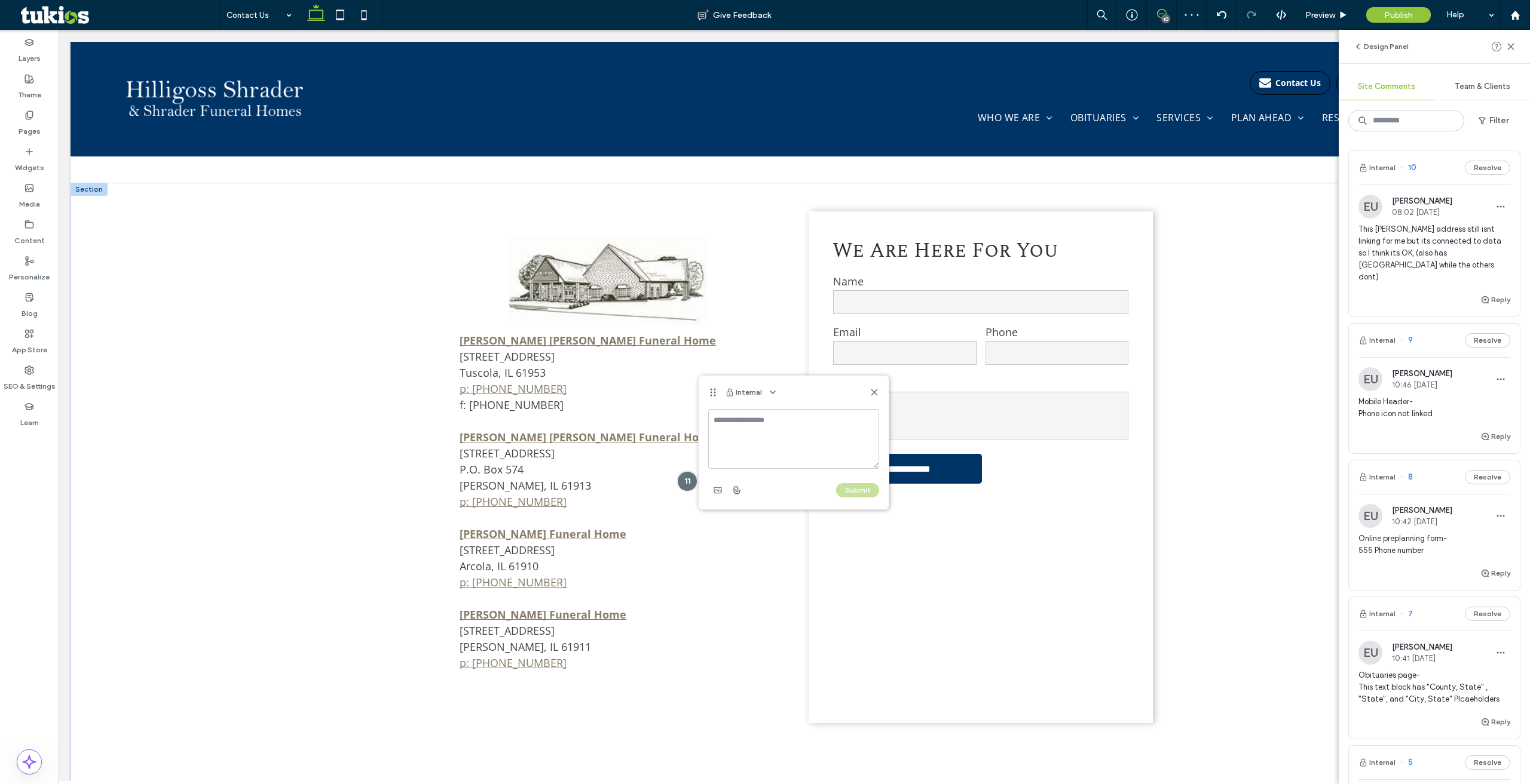
click at [792, 450] on textarea at bounding box center [793, 439] width 171 height 60
type textarea "**********"
click at [844, 487] on button "Submit" at bounding box center [857, 490] width 43 height 14
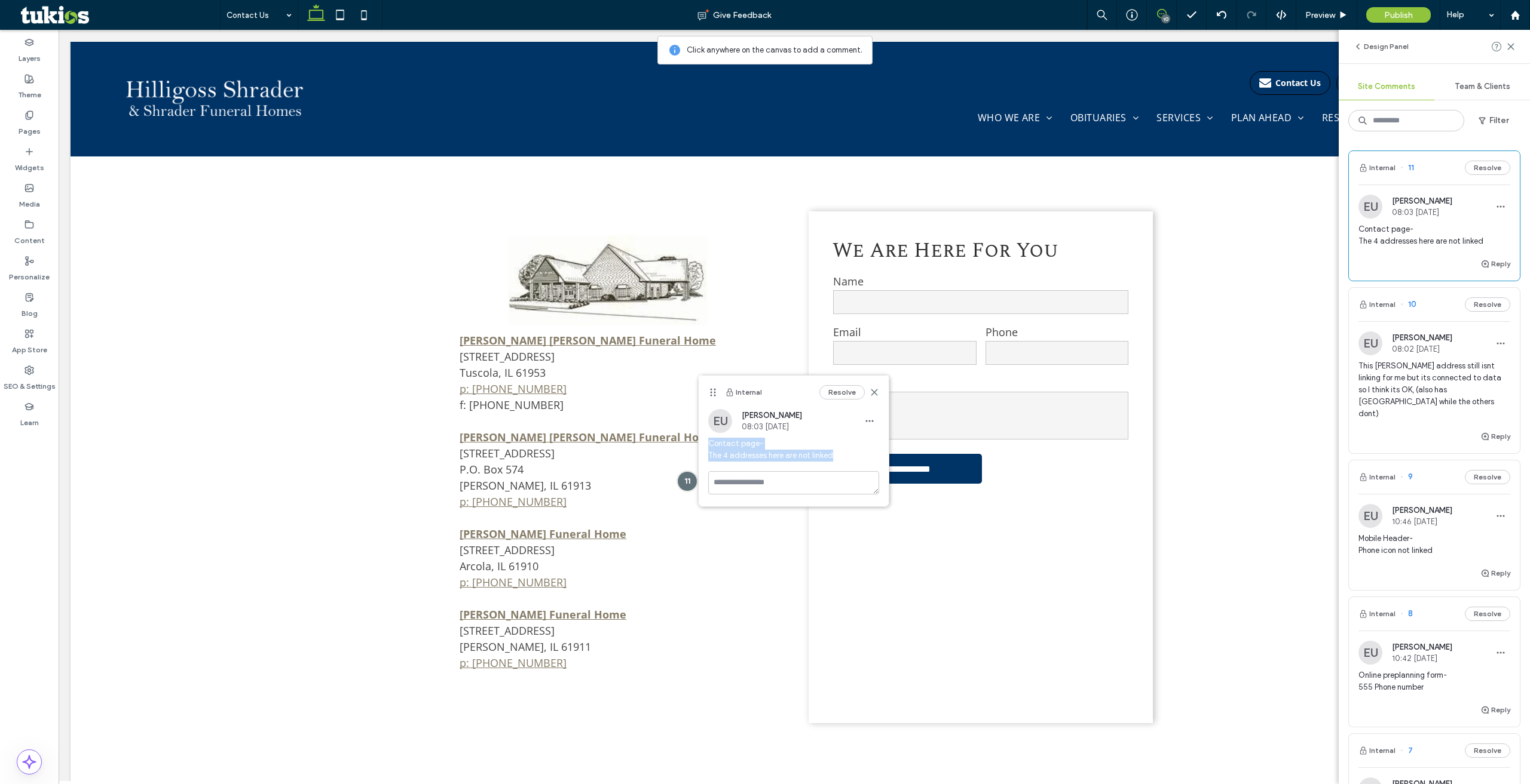
drag, startPoint x: 707, startPoint y: 444, endPoint x: 834, endPoint y: 457, distance: 127.7
click at [834, 456] on div "EU Easton Ulrich 08:03 [DATE] Contact page- The 4 addresses here are not linked" at bounding box center [794, 440] width 190 height 62
copy span "Contact page- The 4 addresses here are not linked"
click at [1310, 16] on span "Preview" at bounding box center [1319, 15] width 30 height 10
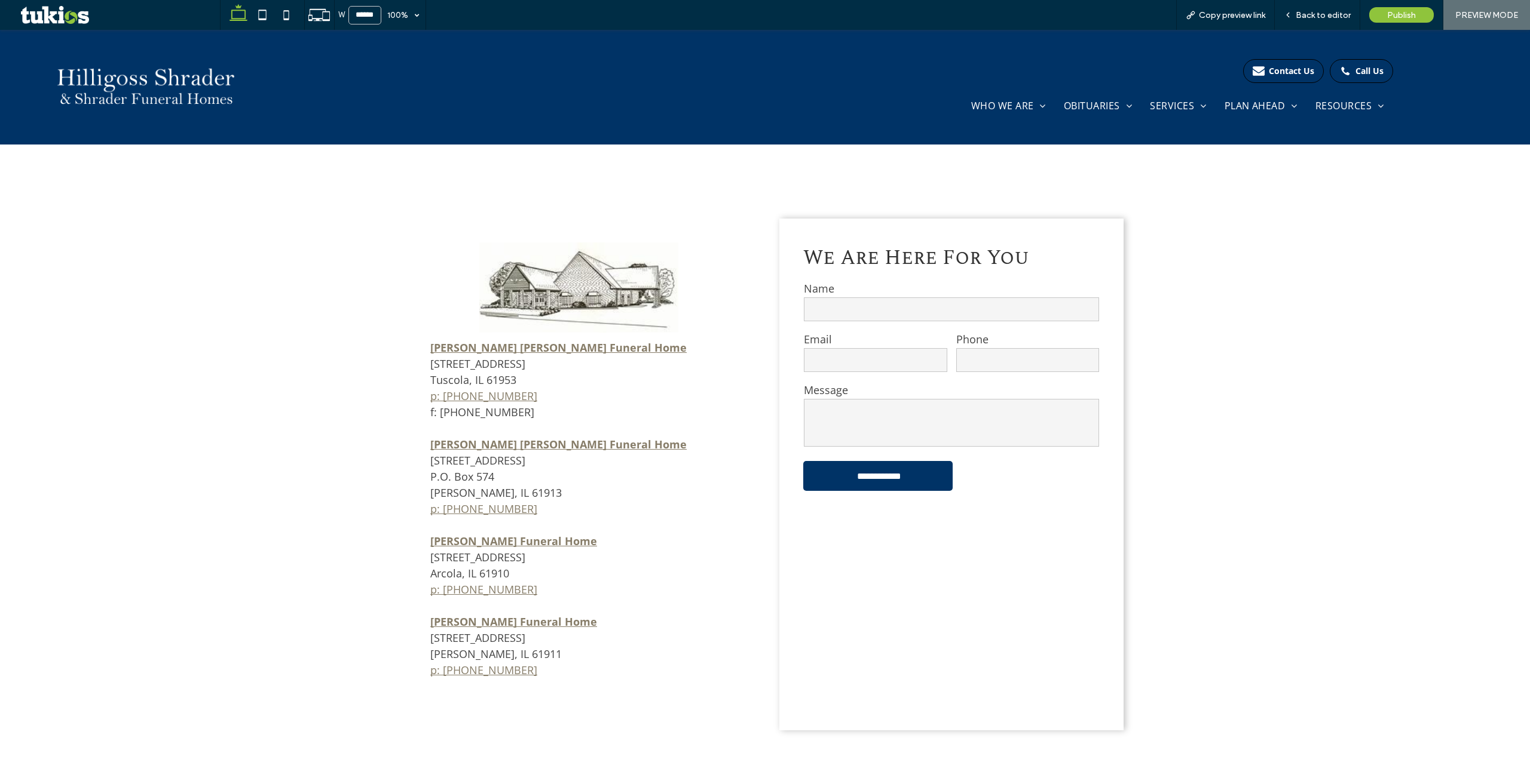
scroll to position [705, 0]
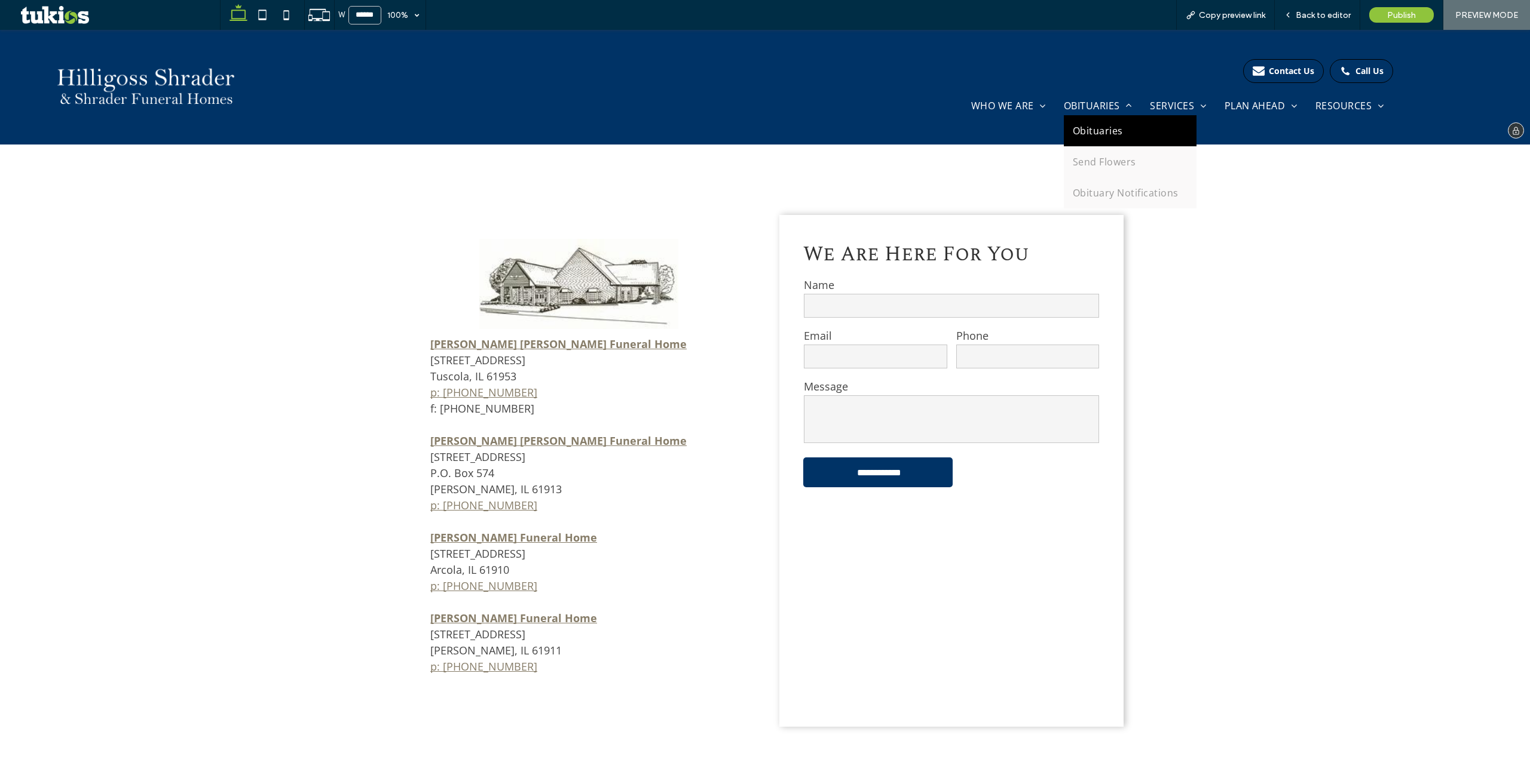
click at [1091, 131] on span "Obituaries" at bounding box center [1098, 130] width 50 height 13
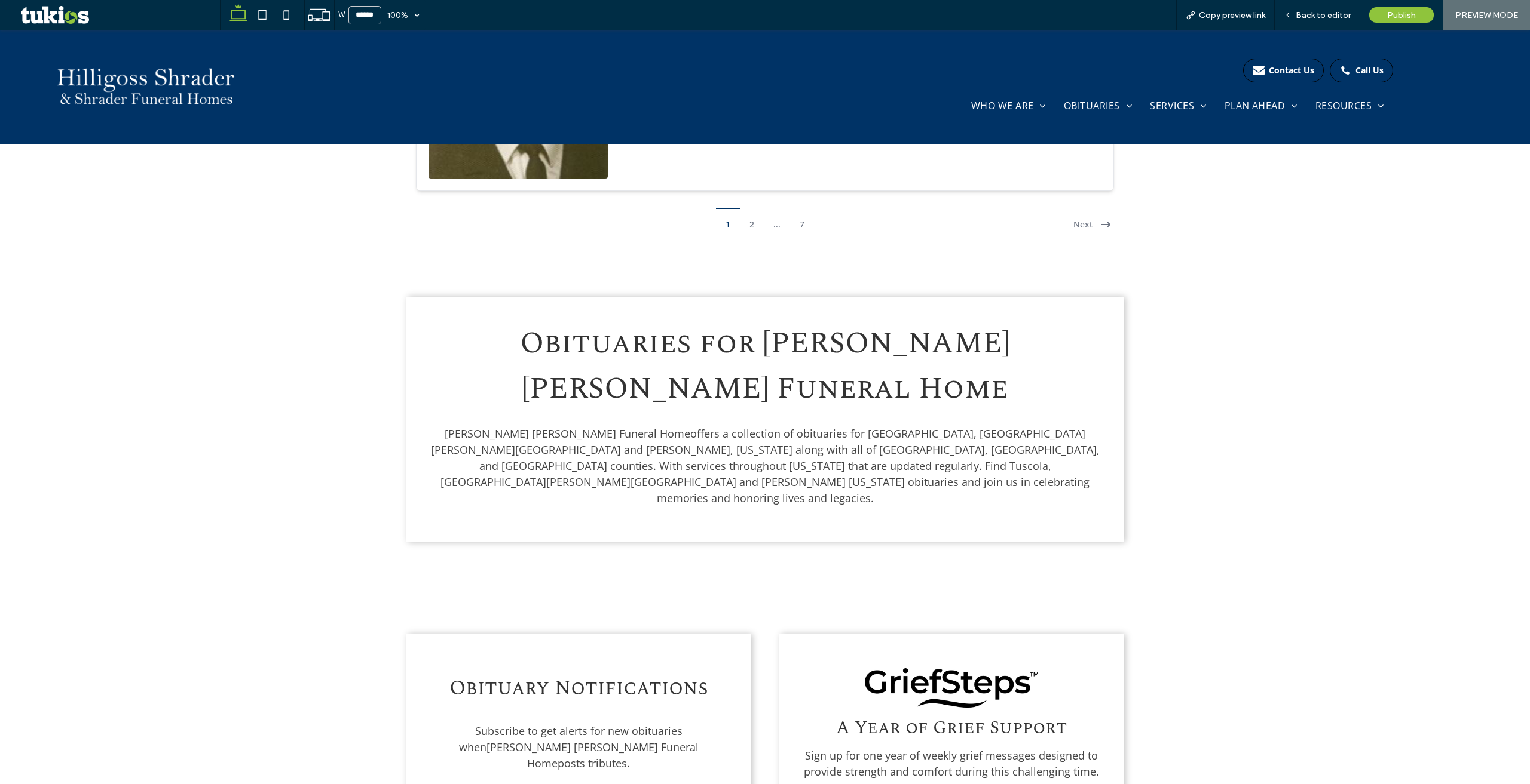
scroll to position [3333, 0]
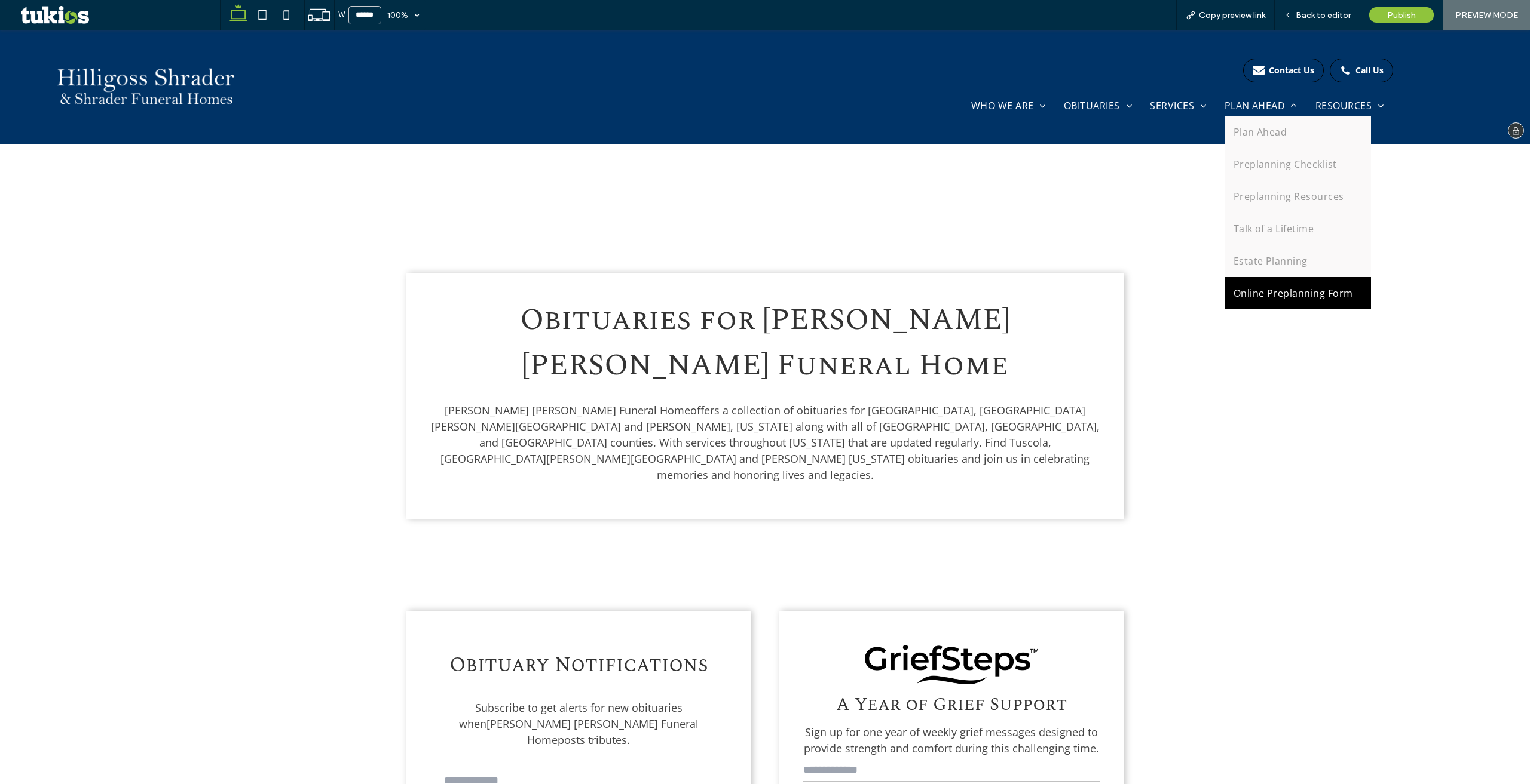
click at [1275, 282] on link "Online Preplanning Form" at bounding box center [1297, 293] width 146 height 32
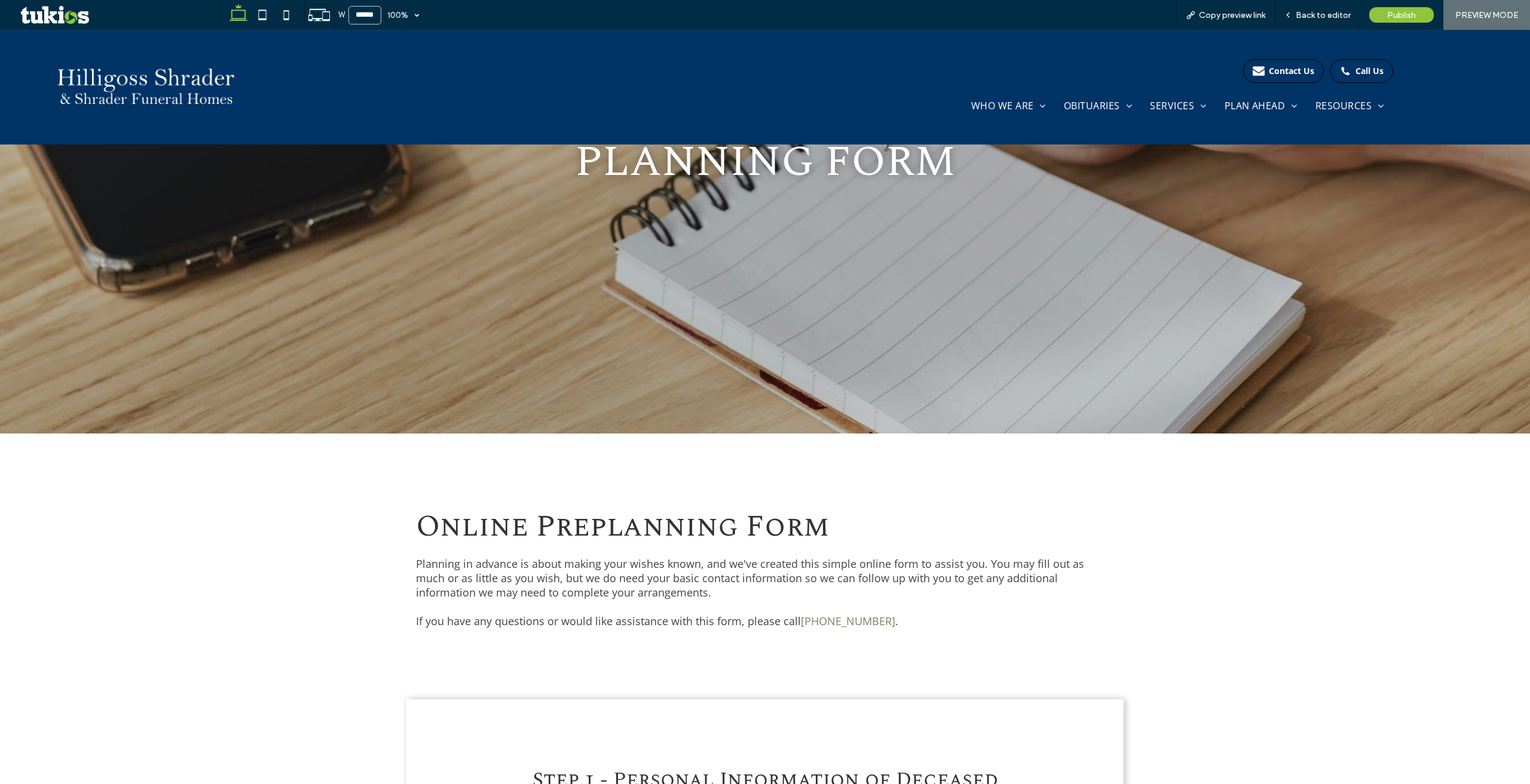
scroll to position [406, 0]
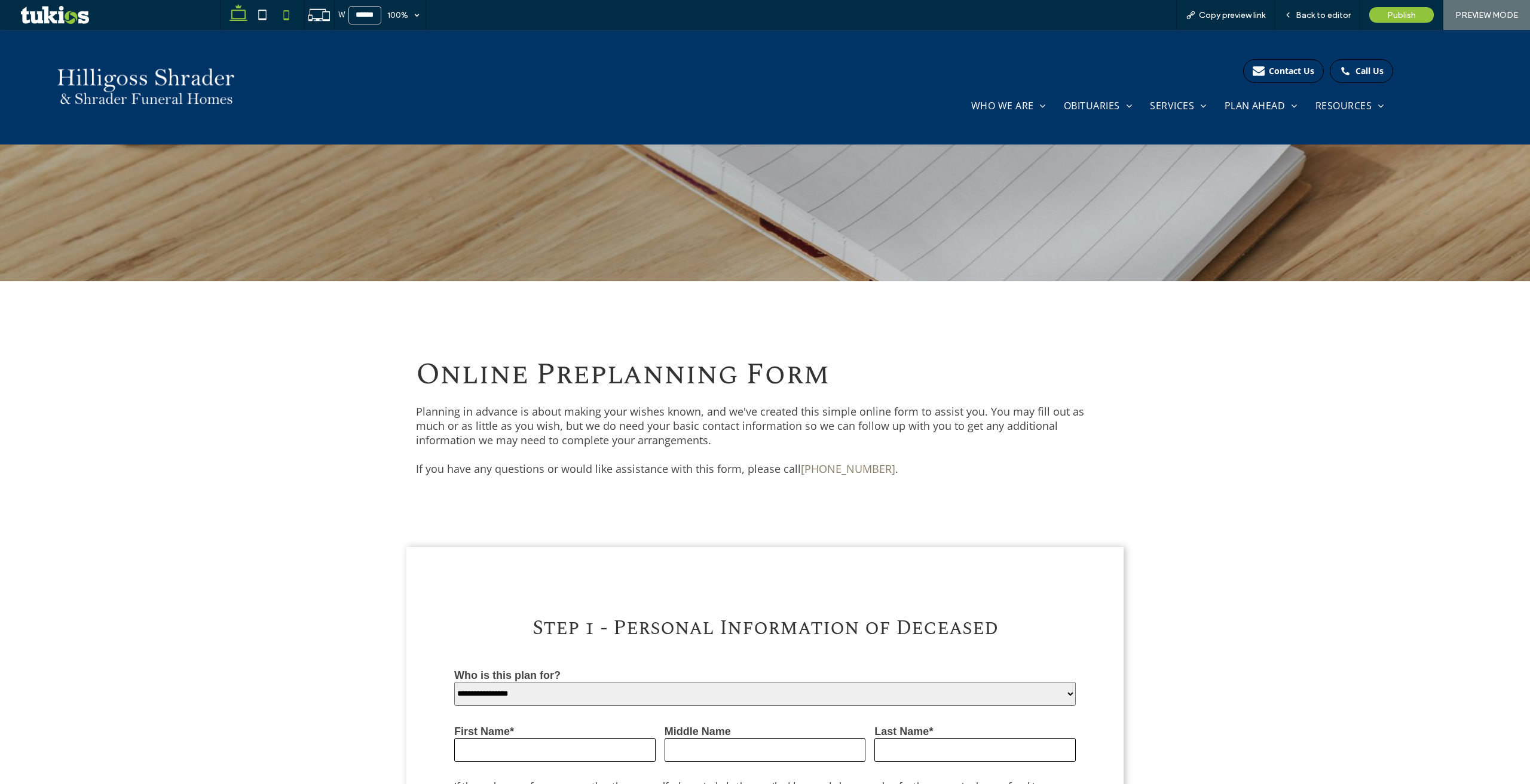
click at [285, 19] on use at bounding box center [286, 14] width 5 height 9
type input "*****"
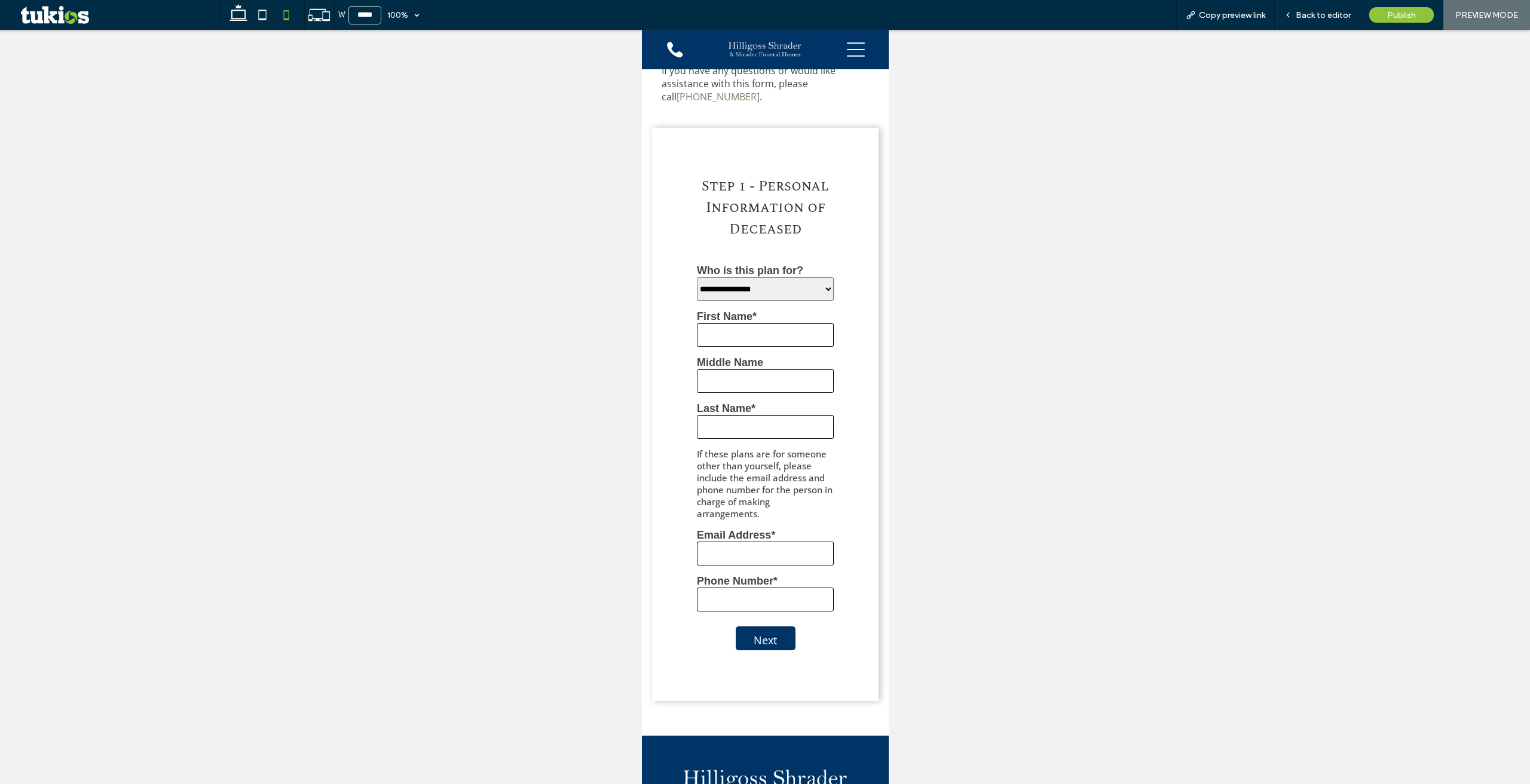
click at [1367, 16] on div "Publish" at bounding box center [1401, 14] width 83 height 30
click at [1337, 17] on span "Back to editor" at bounding box center [1323, 15] width 55 height 10
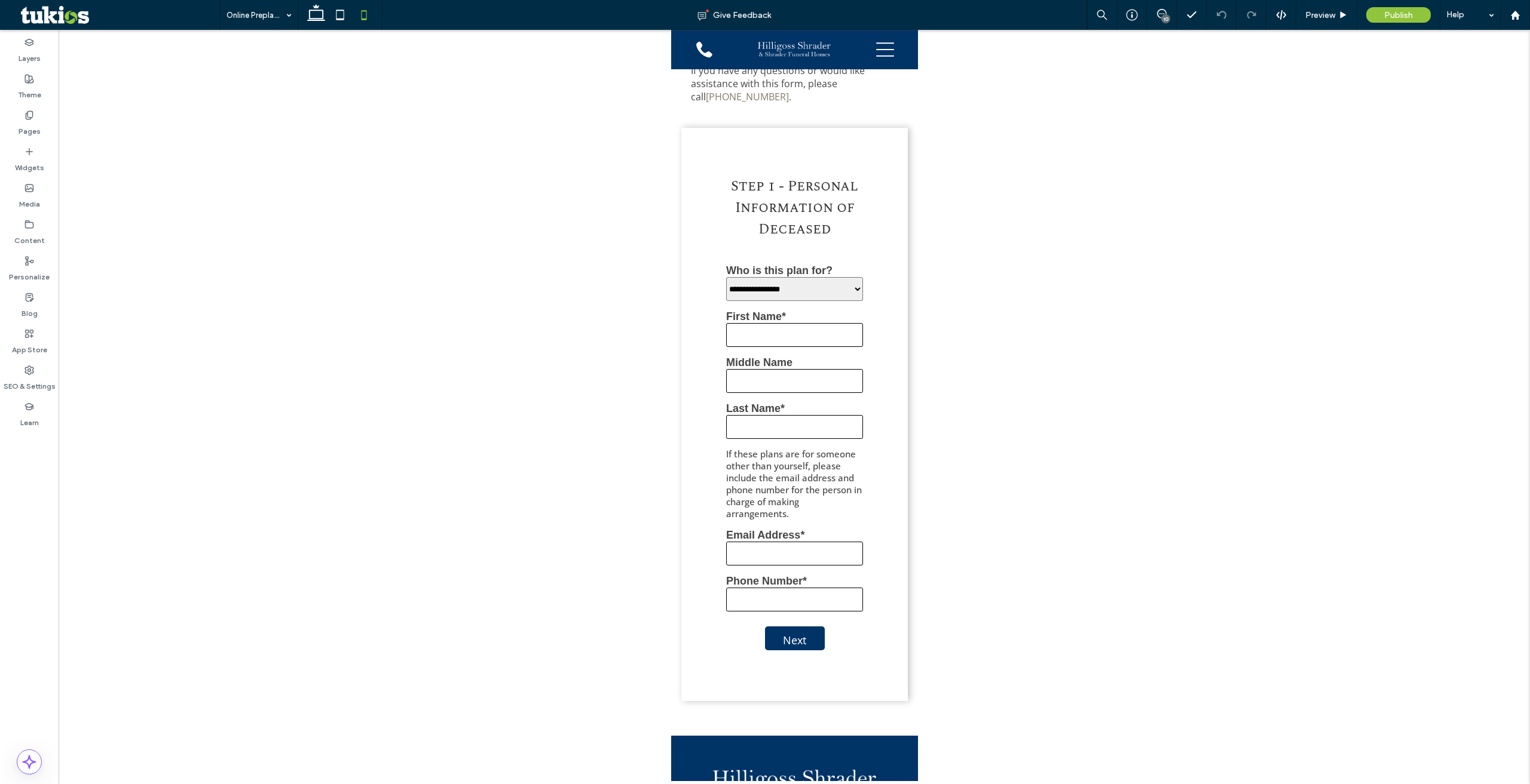
scroll to position [343, 0]
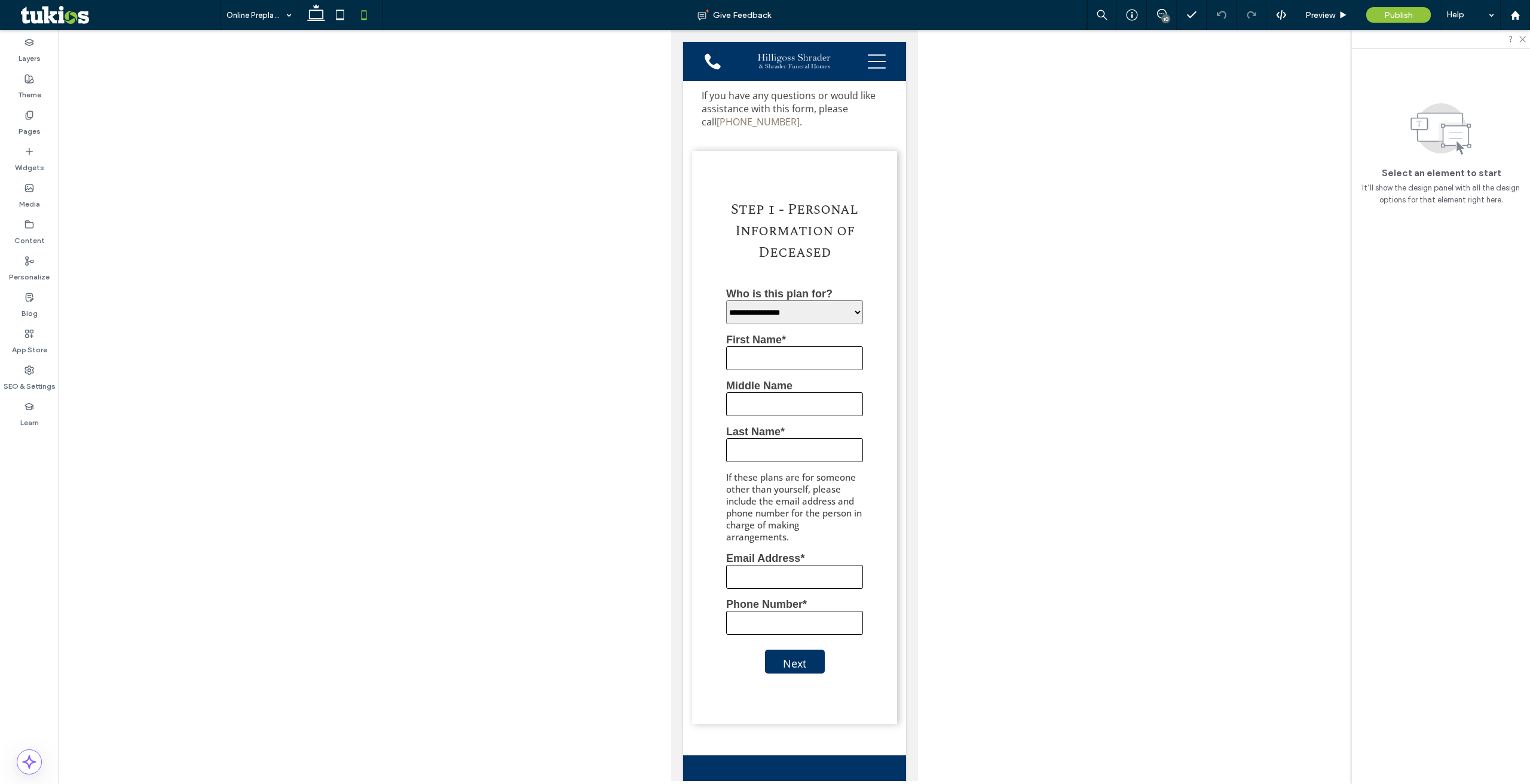
click at [1164, 15] on div "10" at bounding box center [1165, 19] width 9 height 9
